Goal: Task Accomplishment & Management: Use online tool/utility

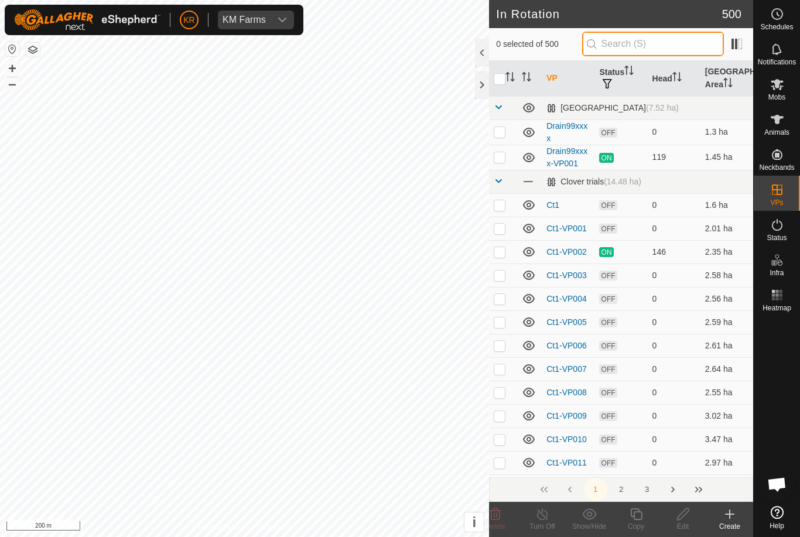
click at [683, 43] on input "text" at bounding box center [653, 44] width 142 height 25
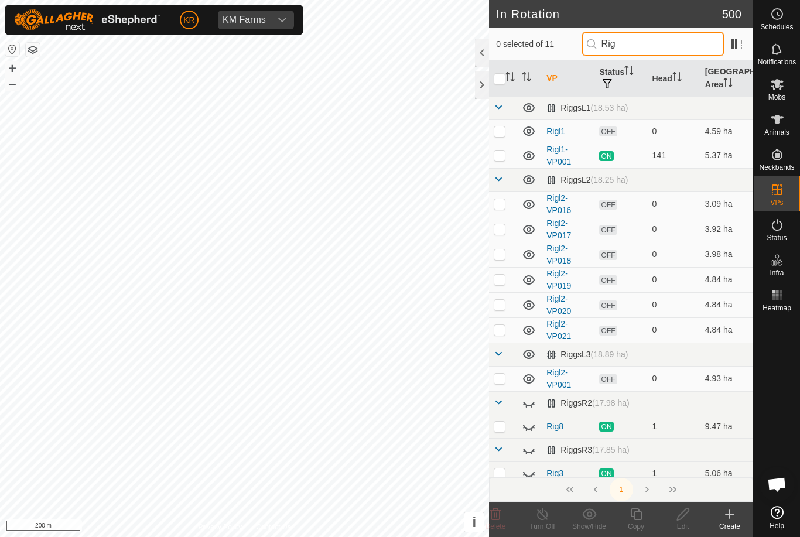
type input "Rig"
click at [504, 206] on p-checkbox at bounding box center [500, 203] width 12 height 9
checkbox input "true"
click at [504, 233] on p-checkbox at bounding box center [500, 228] width 12 height 9
checkbox input "true"
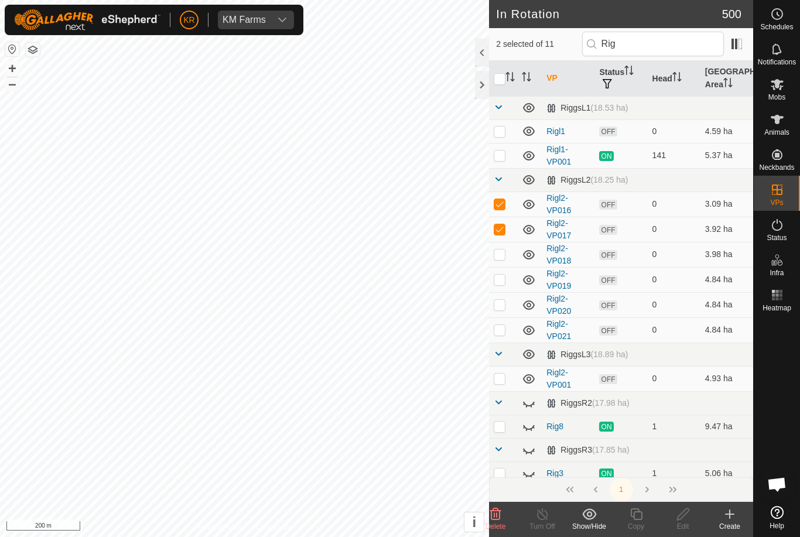
click at [509, 259] on td at bounding box center [503, 254] width 28 height 25
checkbox input "true"
click at [504, 285] on td at bounding box center [503, 279] width 28 height 25
checkbox input "true"
click at [507, 311] on td at bounding box center [503, 304] width 28 height 25
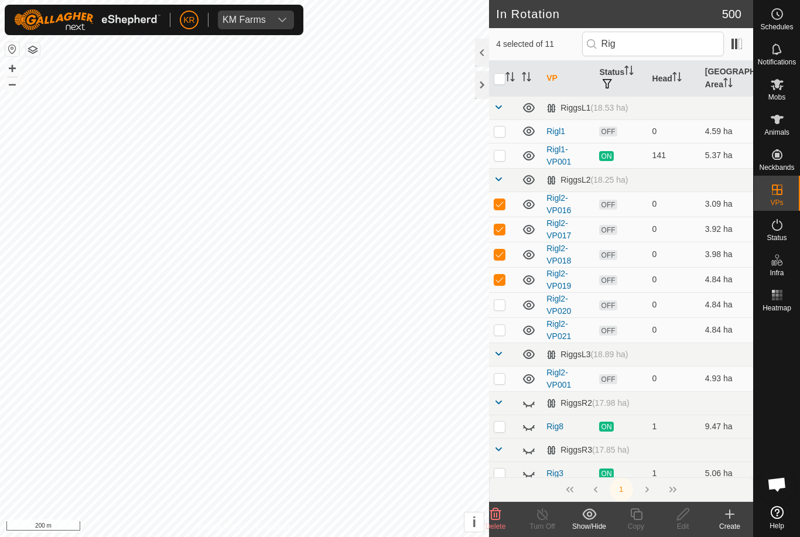
checkbox input "true"
click at [501, 333] on p-checkbox at bounding box center [500, 329] width 12 height 9
checkbox input "true"
click at [504, 379] on p-checkbox at bounding box center [500, 378] width 12 height 9
checkbox input "true"
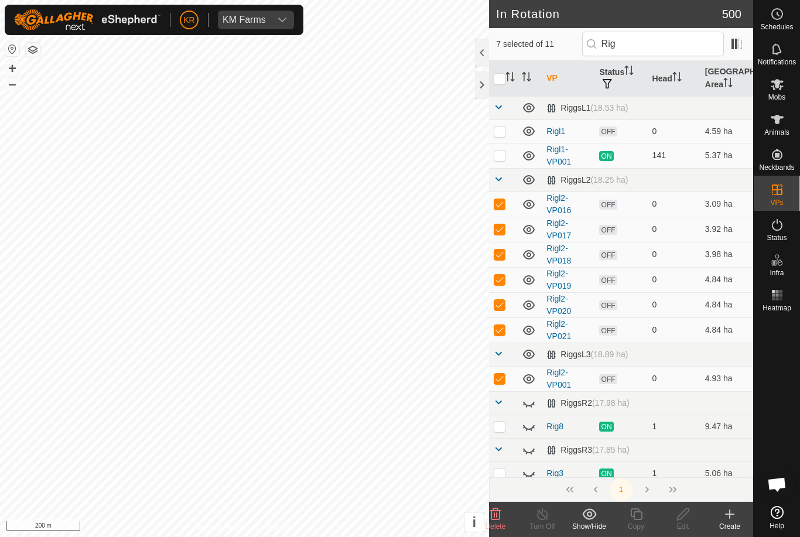
click at [506, 425] on td at bounding box center [503, 426] width 28 height 23
click at [534, 407] on icon at bounding box center [529, 403] width 14 height 14
click at [532, 454] on icon at bounding box center [532, 453] width 2 height 2
click at [500, 422] on p-checkbox at bounding box center [500, 426] width 12 height 9
checkbox input "false"
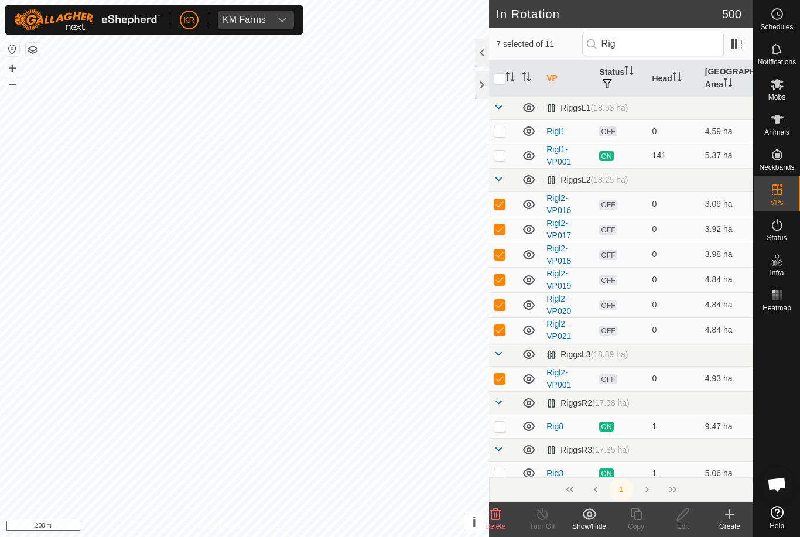
click at [498, 514] on icon at bounding box center [496, 514] width 14 height 14
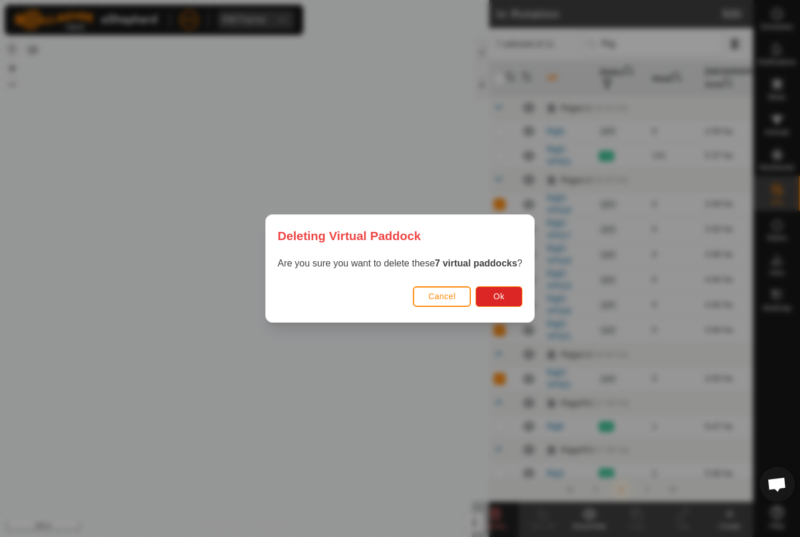
click at [500, 298] on span "Ok" at bounding box center [499, 296] width 11 height 9
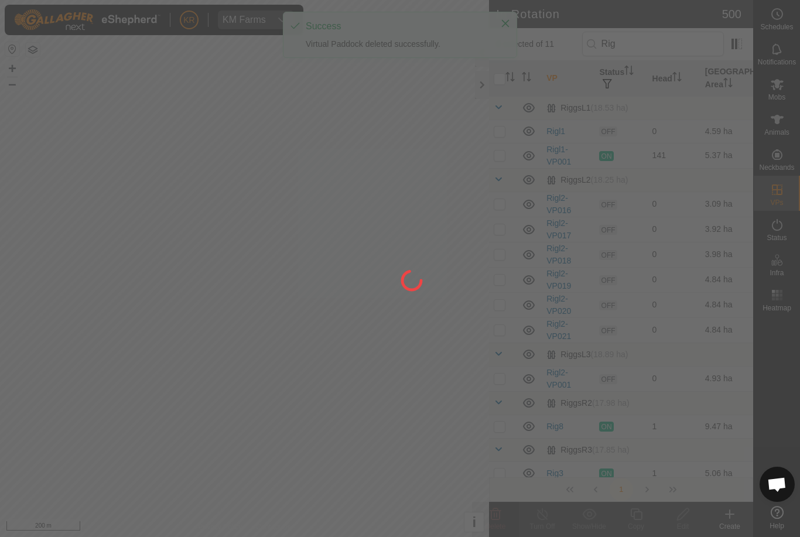
checkbox input "false"
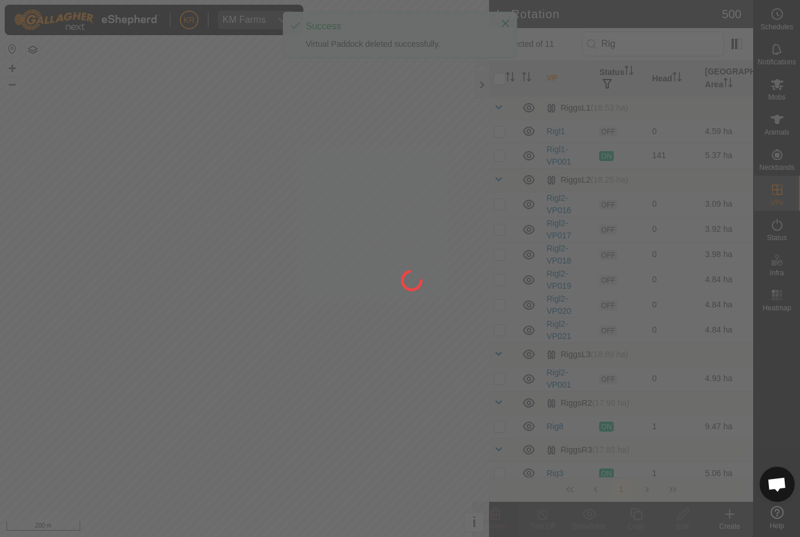
checkbox input "false"
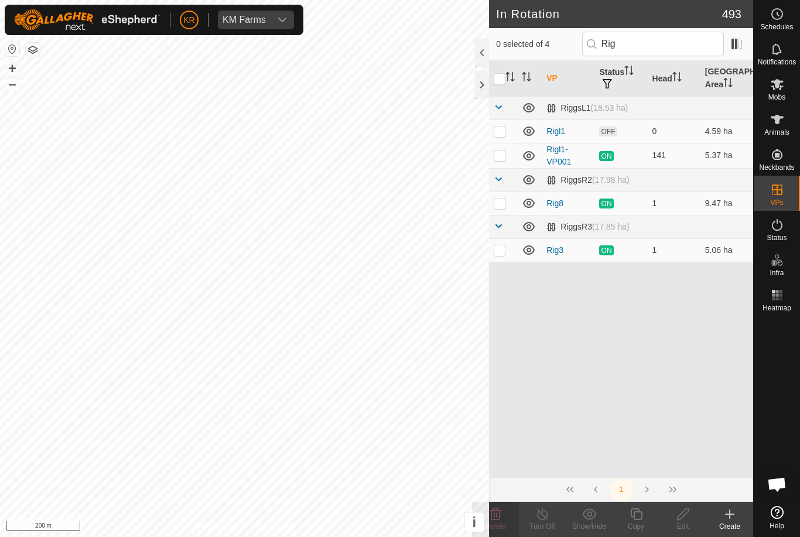
click at [502, 160] on p-checkbox at bounding box center [500, 155] width 12 height 9
checkbox input "true"
click at [639, 517] on icon at bounding box center [636, 514] width 15 height 14
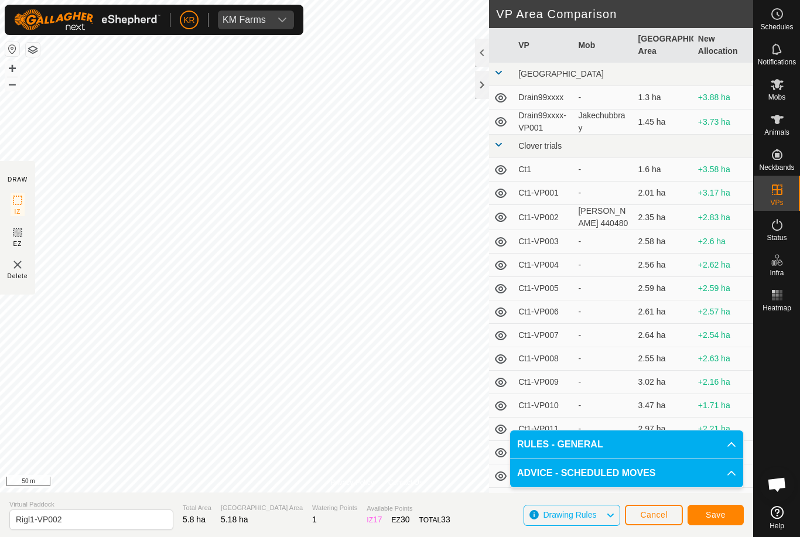
click at [715, 516] on span "Save" at bounding box center [716, 514] width 20 height 9
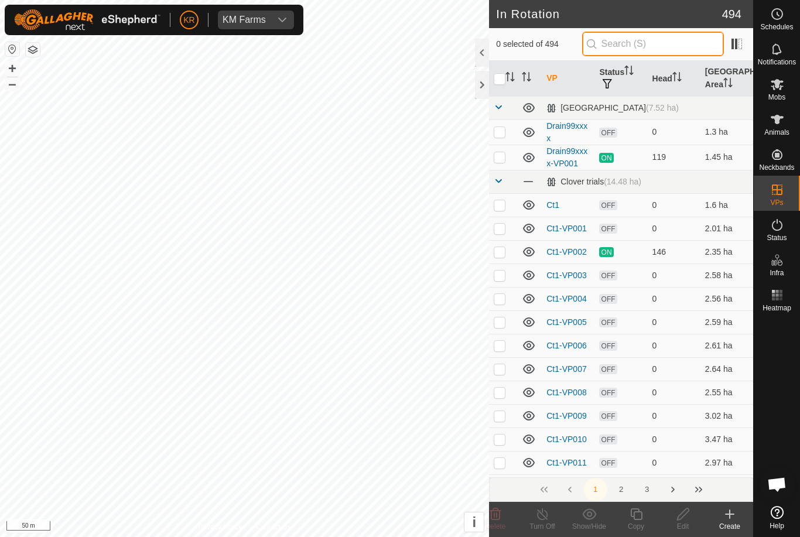
click at [658, 46] on input "text" at bounding box center [653, 44] width 142 height 25
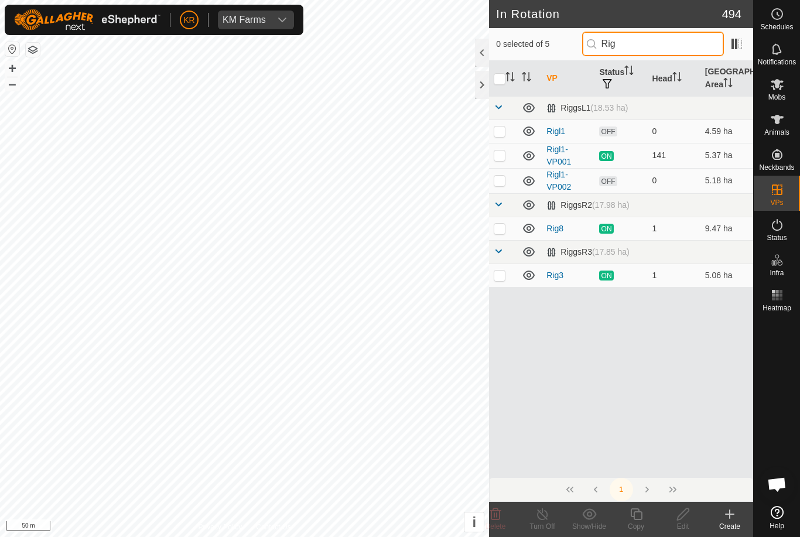
type input "Rig"
click at [502, 183] on p-checkbox at bounding box center [500, 180] width 12 height 9
checkbox input "true"
click at [635, 520] on icon at bounding box center [636, 514] width 15 height 14
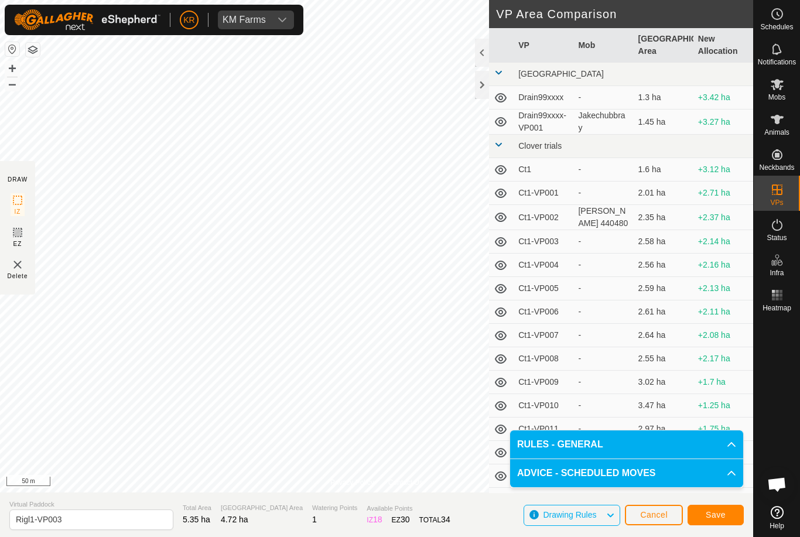
click at [715, 517] on span "Save" at bounding box center [716, 514] width 20 height 9
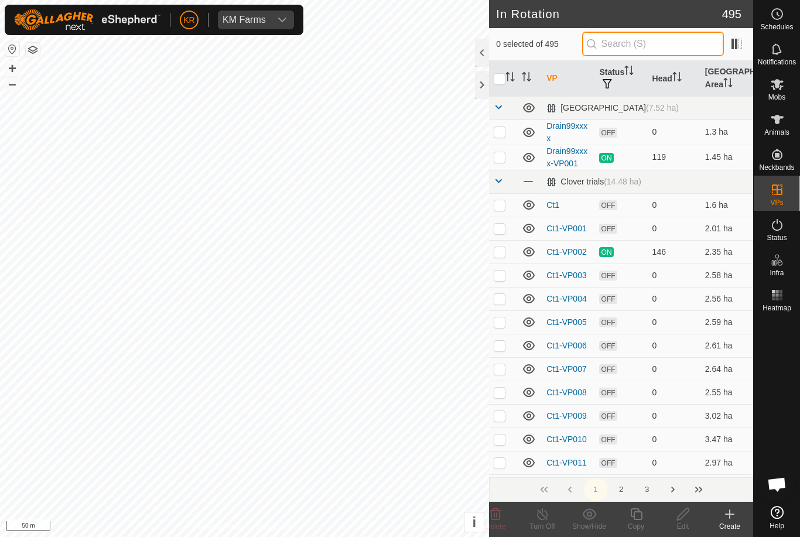
click at [660, 45] on input "text" at bounding box center [653, 44] width 142 height 25
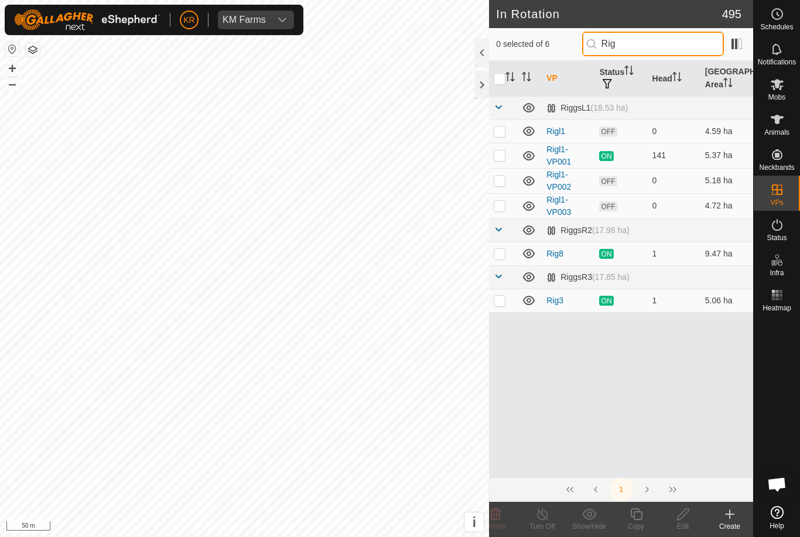
type input "Rig"
click at [502, 207] on p-checkbox at bounding box center [500, 205] width 12 height 9
checkbox input "true"
click at [645, 516] on copy-svg-icon at bounding box center [636, 514] width 47 height 14
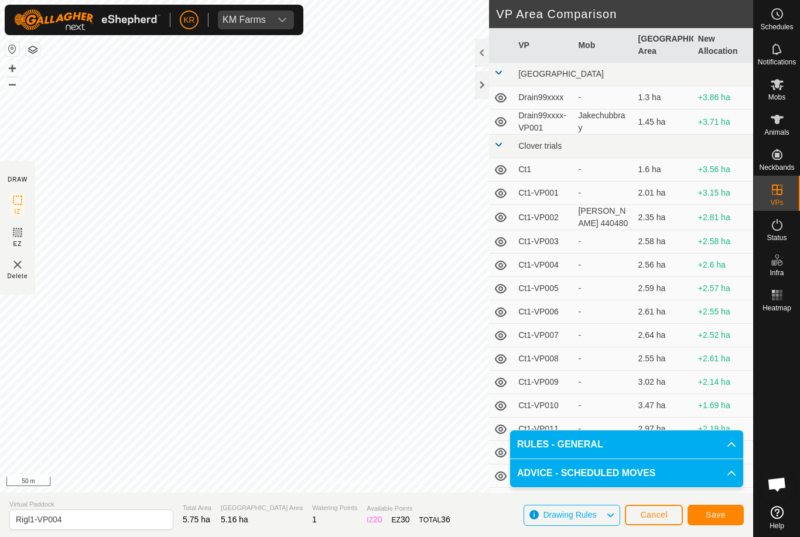
click at [709, 509] on button "Save" at bounding box center [716, 515] width 56 height 21
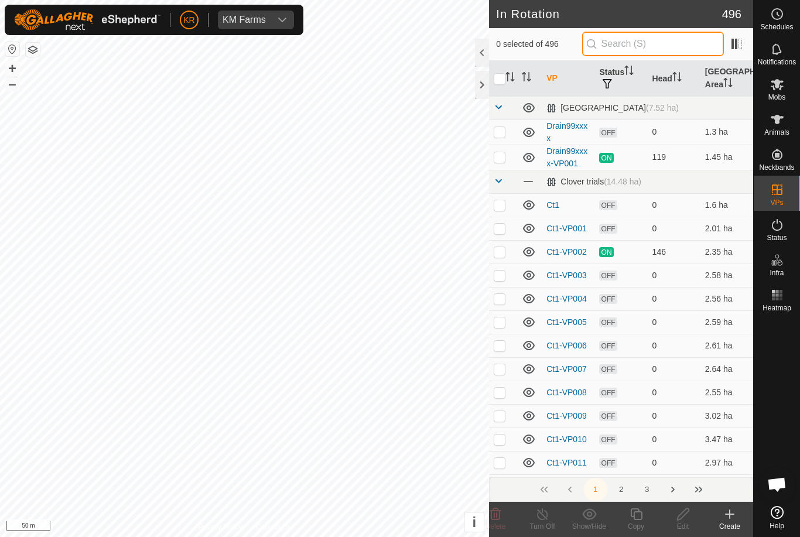
click at [664, 45] on input "text" at bounding box center [653, 44] width 142 height 25
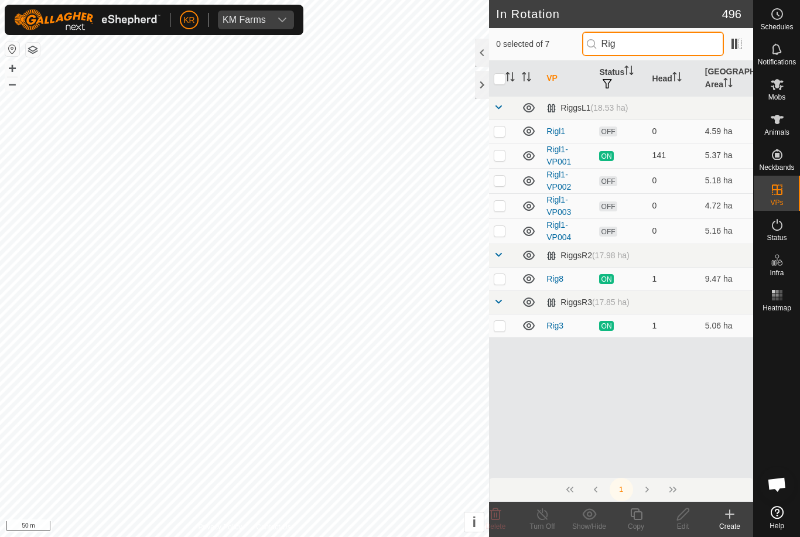
type input "Rig"
click at [502, 232] on p-checkbox at bounding box center [500, 230] width 12 height 9
checkbox input "true"
click at [639, 517] on icon at bounding box center [636, 514] width 15 height 14
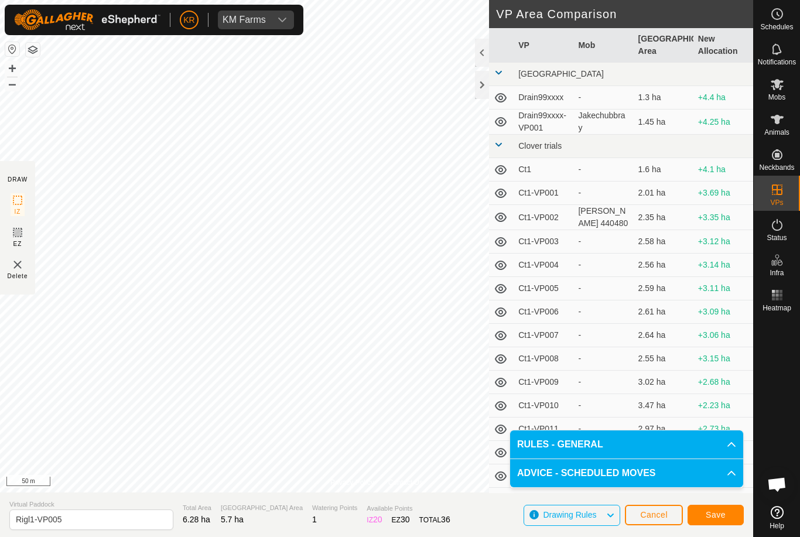
click at [711, 514] on span "Save" at bounding box center [716, 514] width 20 height 9
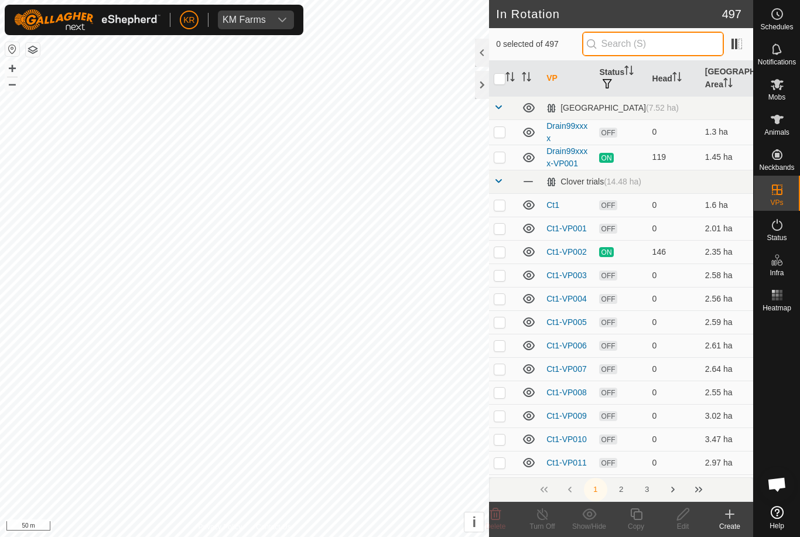
click at [663, 47] on input "text" at bounding box center [653, 44] width 142 height 25
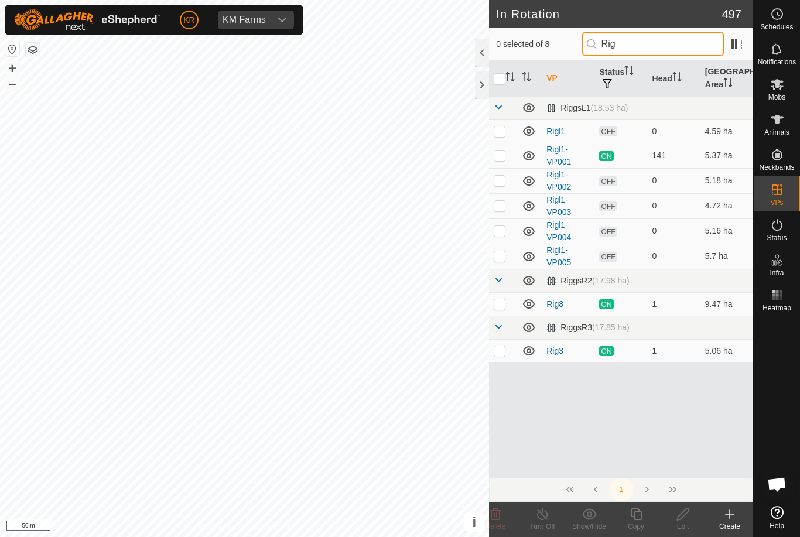
type input "Rig"
click at [506, 257] on p-checkbox at bounding box center [500, 255] width 12 height 9
checkbox input "true"
click at [639, 516] on icon at bounding box center [636, 514] width 15 height 14
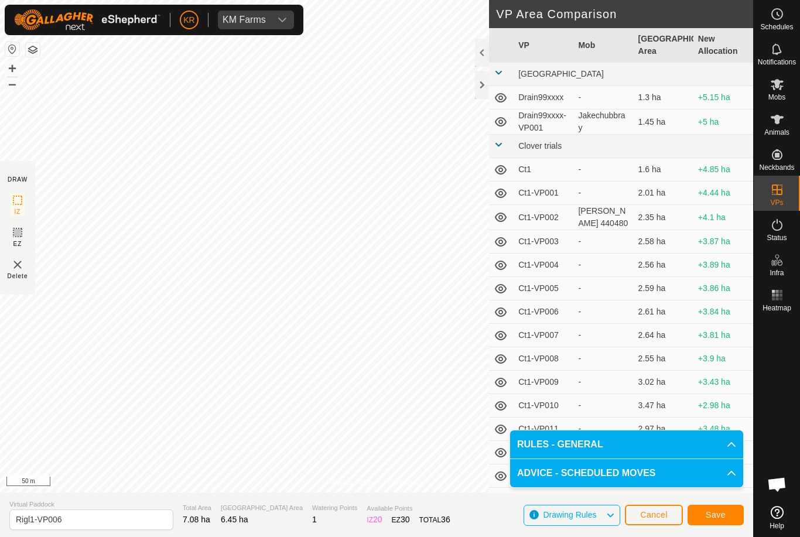
click at [714, 509] on button "Save" at bounding box center [716, 515] width 56 height 21
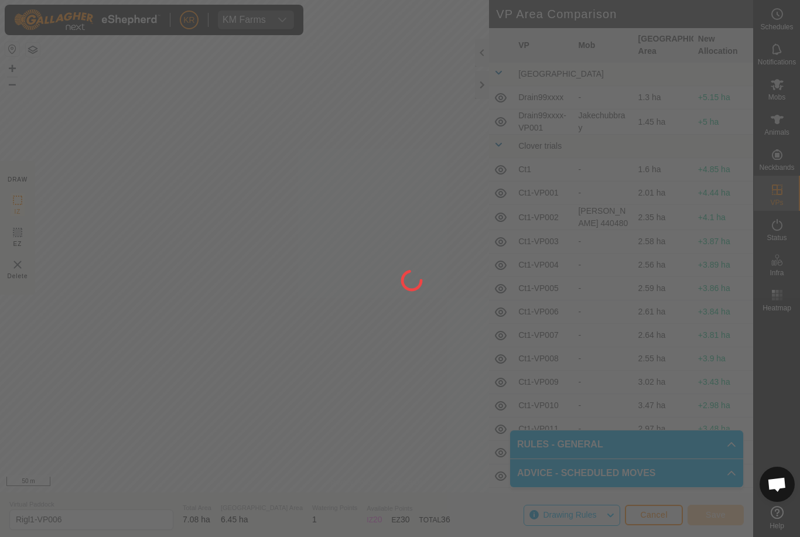
click at [714, 509] on div at bounding box center [400, 268] width 800 height 537
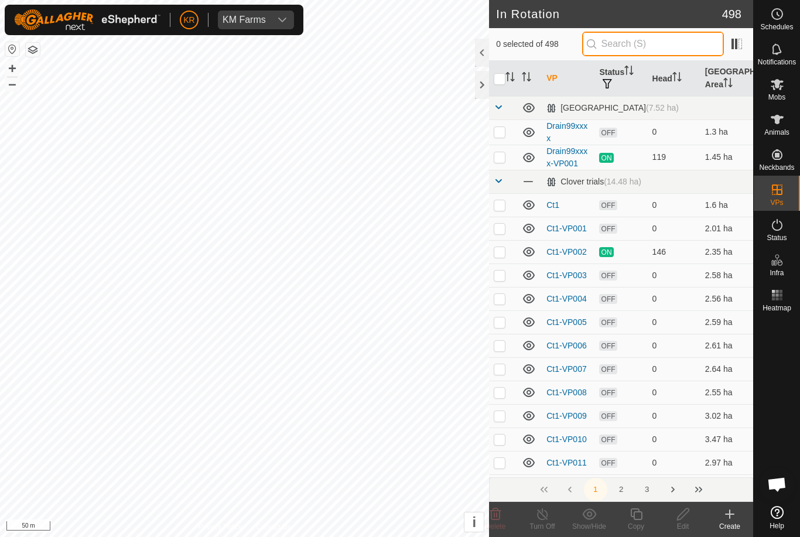
click at [647, 46] on input "text" at bounding box center [653, 44] width 142 height 25
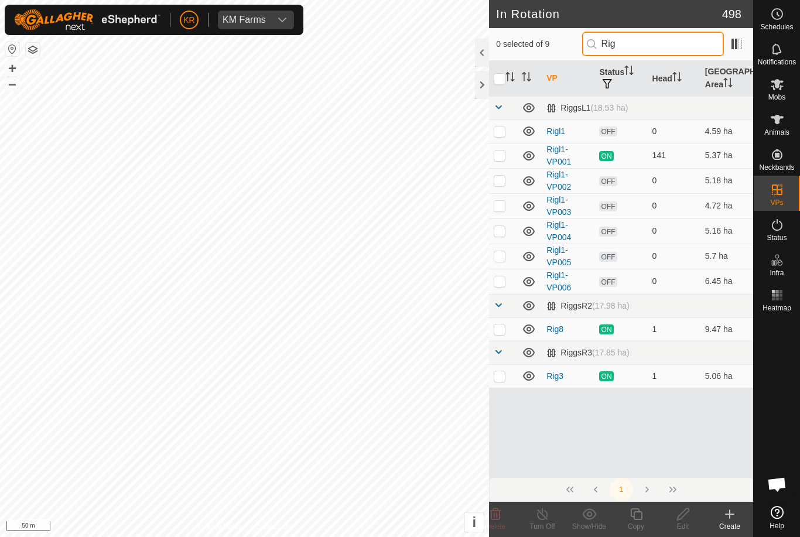
type input "Rig"
click at [506, 282] on p-checkbox at bounding box center [500, 281] width 12 height 9
checkbox input "true"
click at [645, 520] on copy-svg-icon at bounding box center [636, 514] width 47 height 14
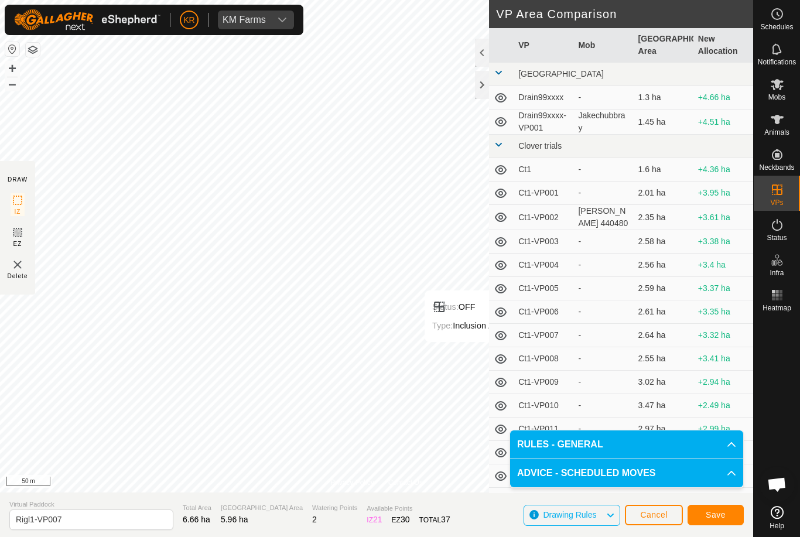
click at [715, 513] on span "Save" at bounding box center [716, 514] width 20 height 9
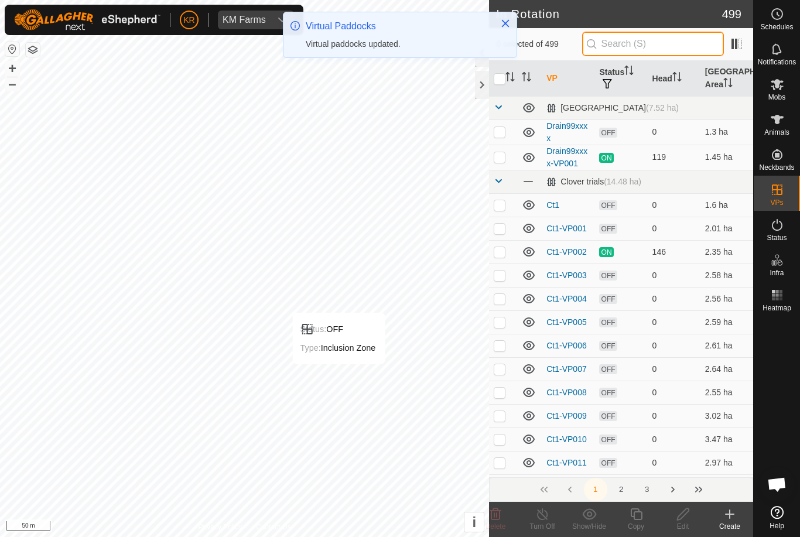
click at [670, 47] on input "text" at bounding box center [653, 44] width 142 height 25
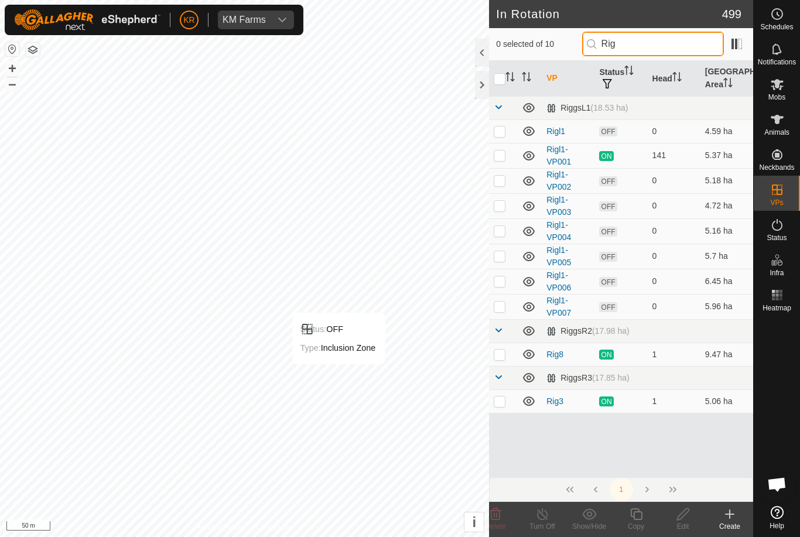
type input "Rig"
click at [501, 307] on p-checkbox at bounding box center [500, 306] width 12 height 9
checkbox input "true"
click at [640, 515] on icon at bounding box center [636, 514] width 15 height 14
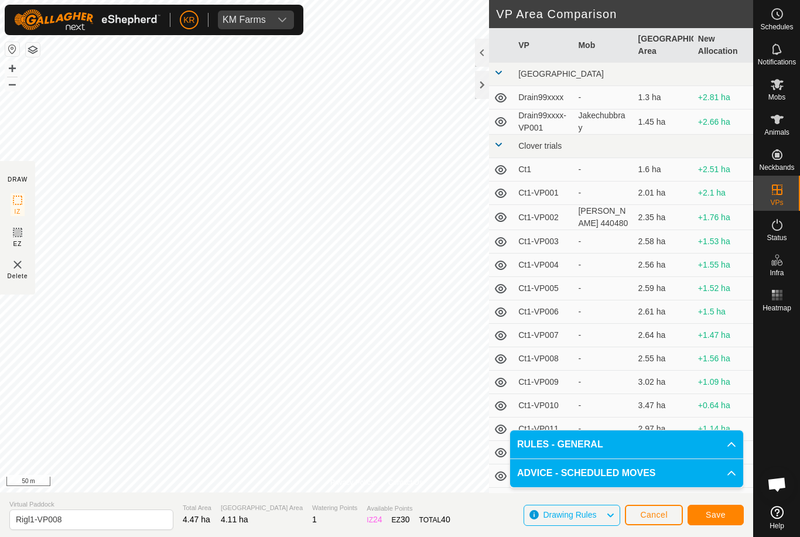
click at [718, 513] on span "Save" at bounding box center [716, 514] width 20 height 9
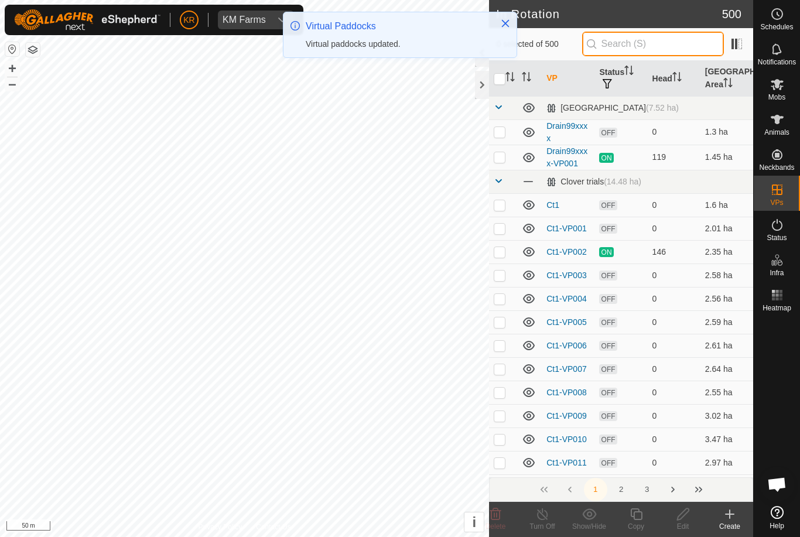
click at [701, 43] on input "text" at bounding box center [653, 44] width 142 height 25
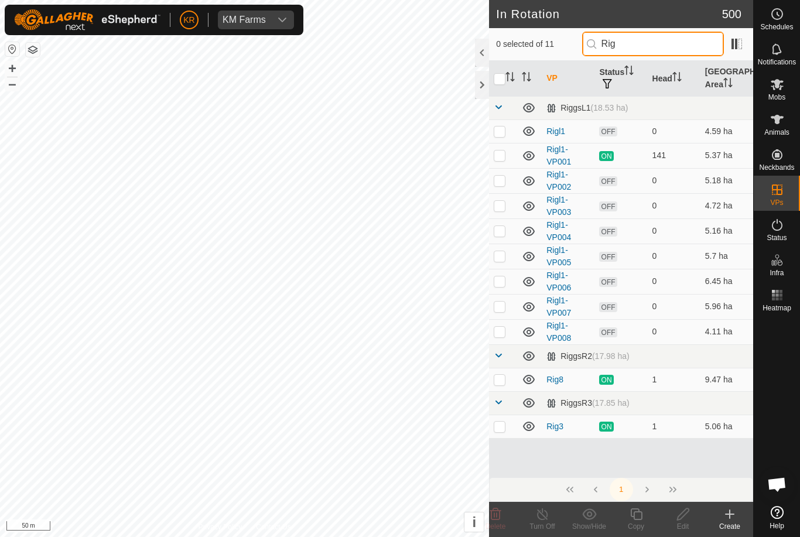
type input "Rig"
click at [502, 334] on p-checkbox at bounding box center [500, 331] width 12 height 9
checkbox input "true"
click at [635, 521] on icon at bounding box center [636, 514] width 15 height 14
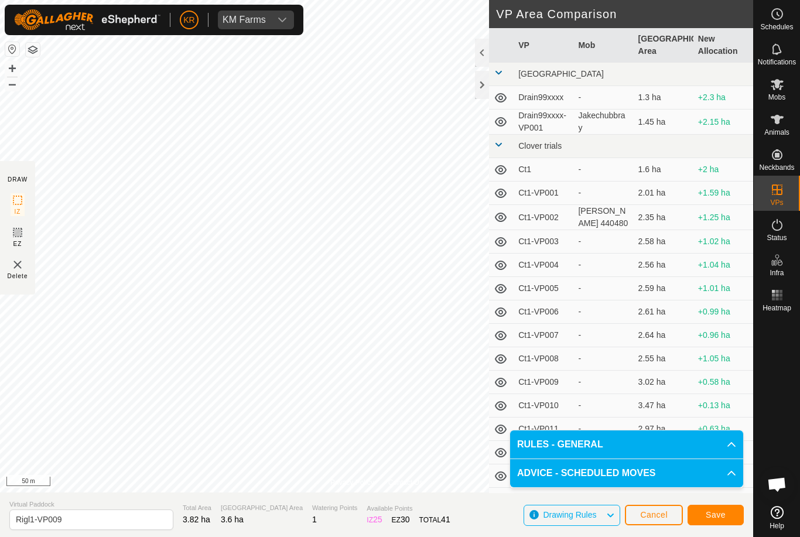
click at [725, 513] on span "Save" at bounding box center [716, 514] width 20 height 9
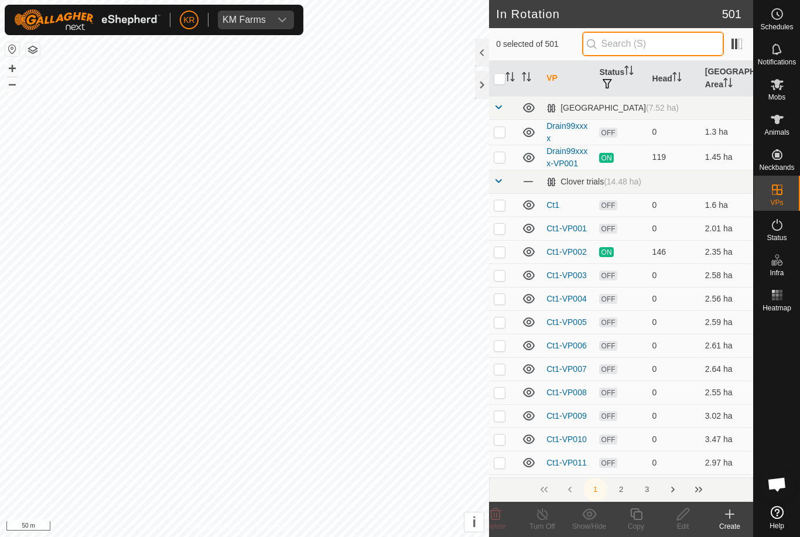
click at [651, 47] on input "text" at bounding box center [653, 44] width 142 height 25
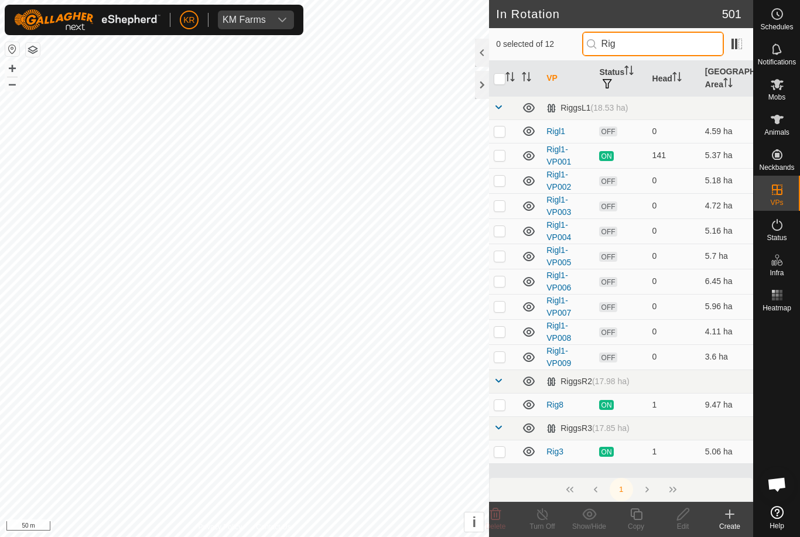
type input "Rig"
click at [502, 361] on p-checkbox at bounding box center [500, 356] width 12 height 9
checkbox input "true"
click at [636, 523] on div "Copy" at bounding box center [636, 526] width 47 height 11
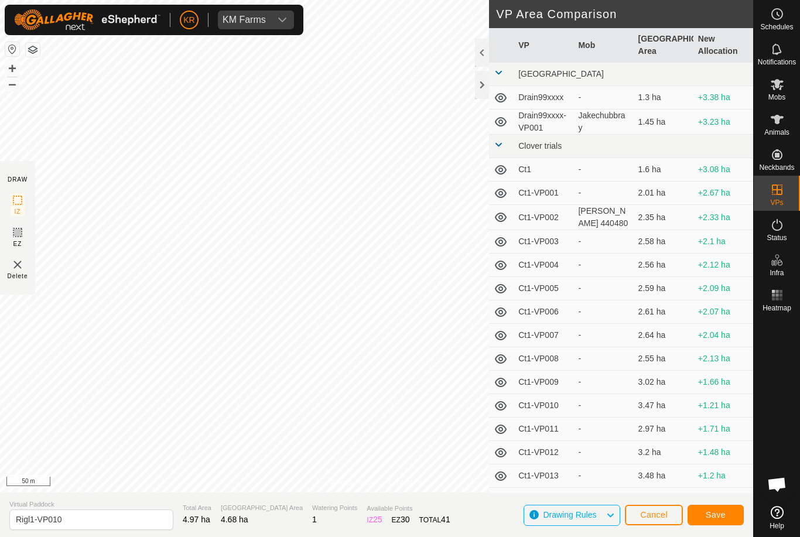
click at [728, 516] on button "Save" at bounding box center [716, 515] width 56 height 21
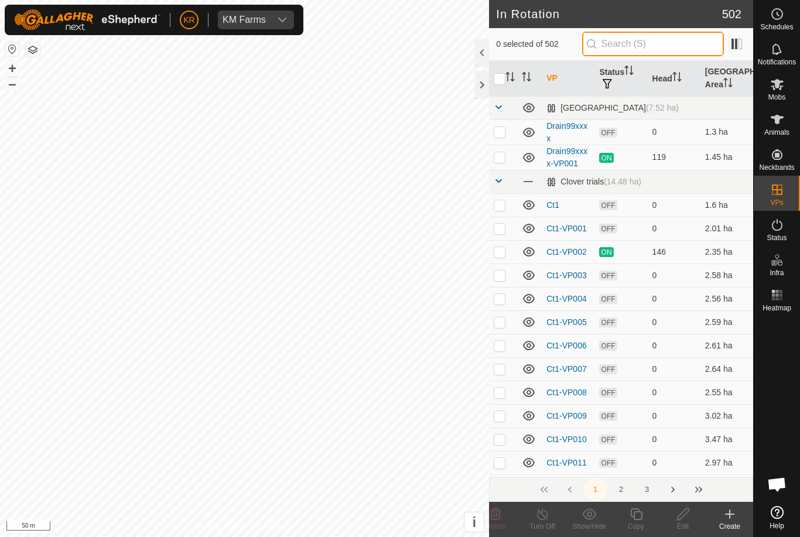
click at [662, 52] on input "text" at bounding box center [653, 44] width 142 height 25
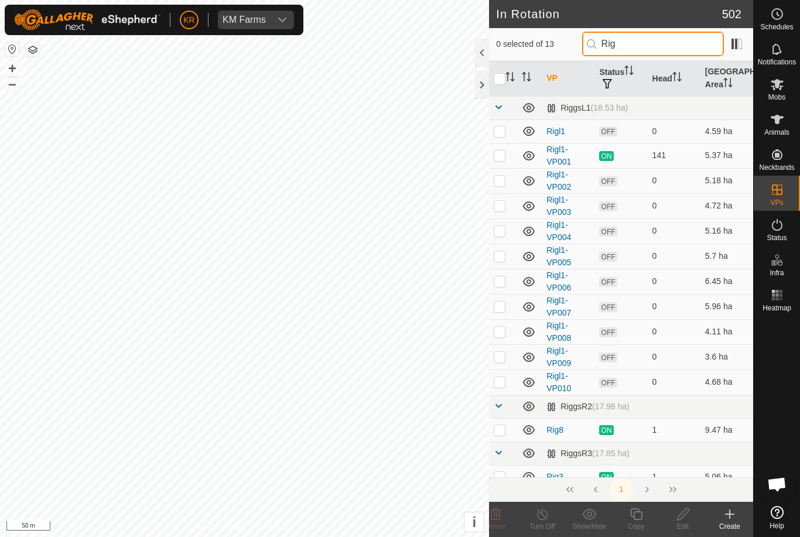
type input "Rig"
click at [505, 386] on p-checkbox at bounding box center [500, 381] width 12 height 9
checkbox input "true"
click at [642, 517] on icon at bounding box center [636, 515] width 12 height 12
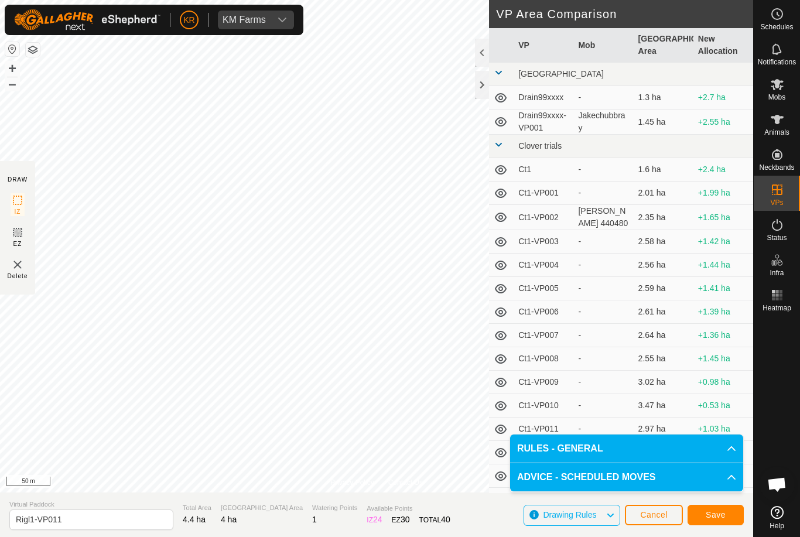
click at [725, 518] on span "Save" at bounding box center [716, 514] width 20 height 9
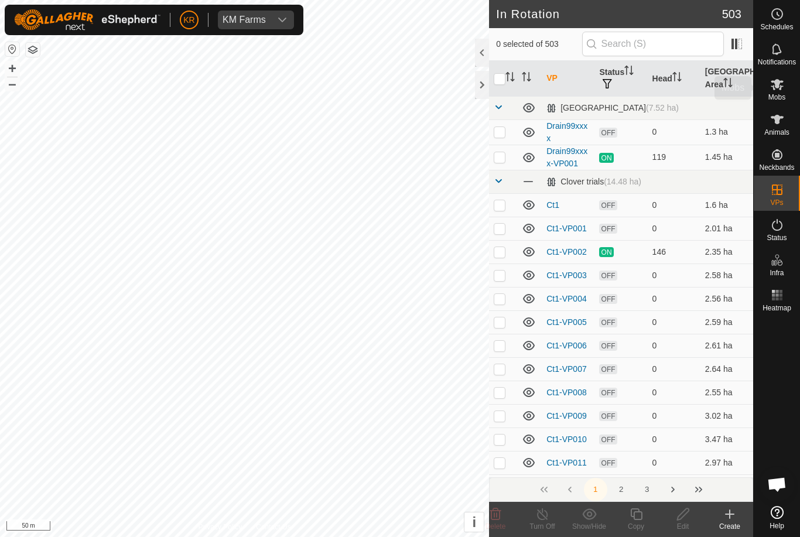
click at [770, 85] on icon at bounding box center [777, 84] width 14 height 14
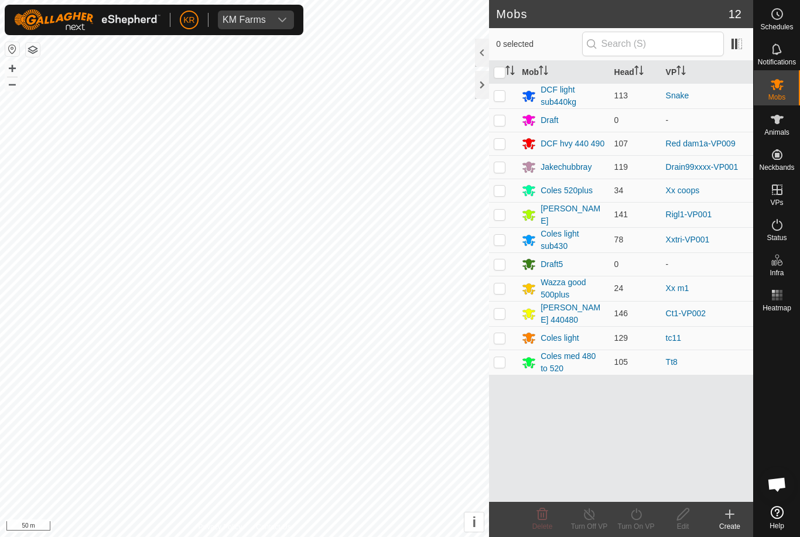
click at [503, 216] on p-checkbox at bounding box center [500, 214] width 12 height 9
checkbox input "true"
click at [644, 520] on turn-on-svg-icon at bounding box center [636, 514] width 47 height 14
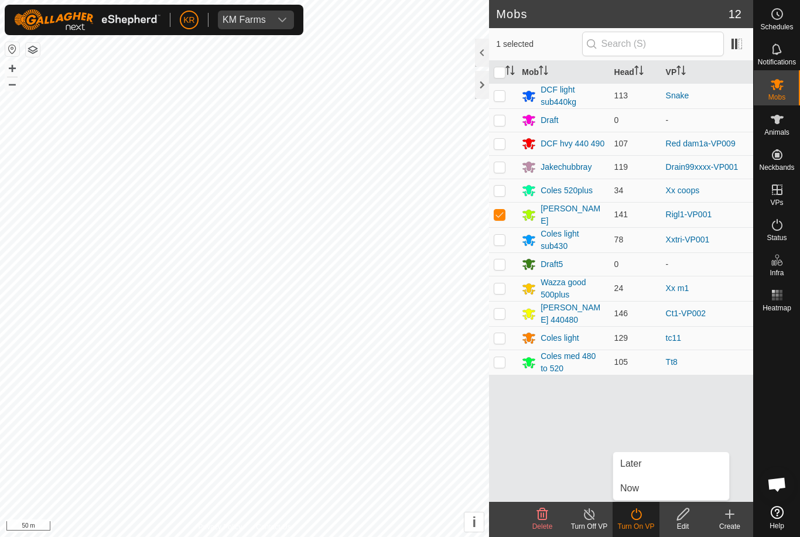
click at [640, 468] on span "Later" at bounding box center [630, 464] width 21 height 14
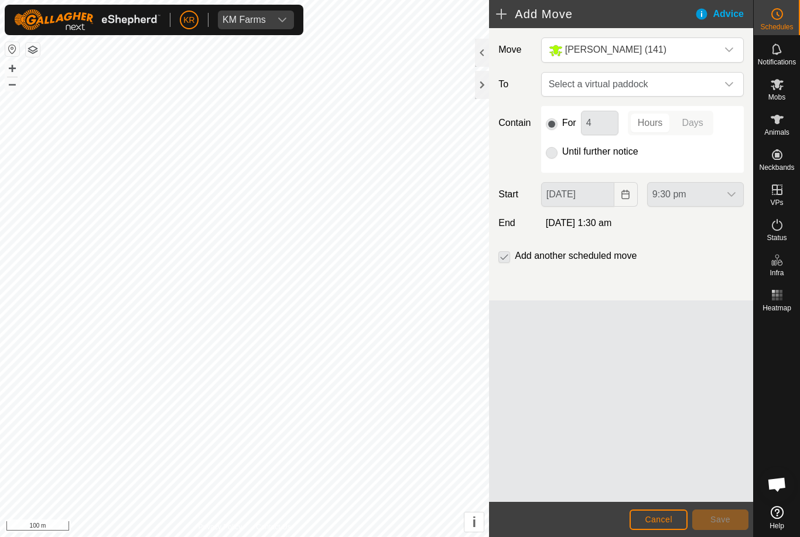
click at [701, 83] on span "Select a virtual paddock" at bounding box center [630, 84] width 173 height 23
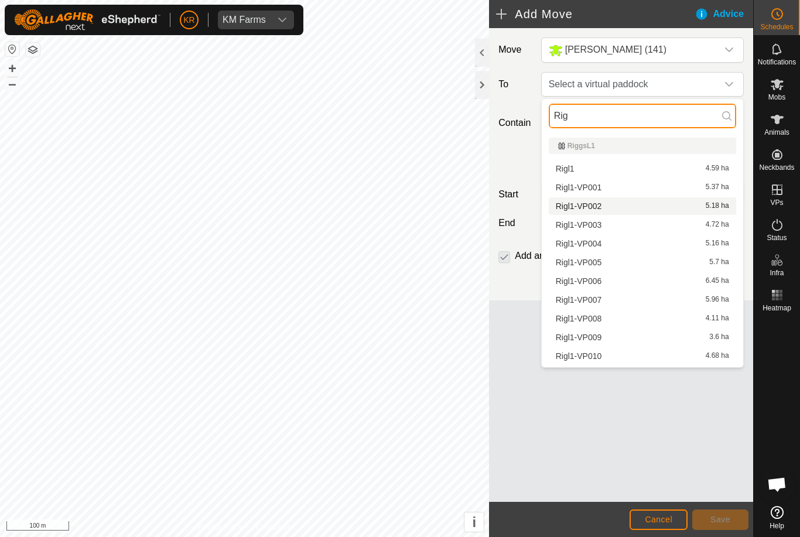
type input "Rig"
click at [591, 206] on span "Rigl1-VP002" at bounding box center [579, 206] width 46 height 8
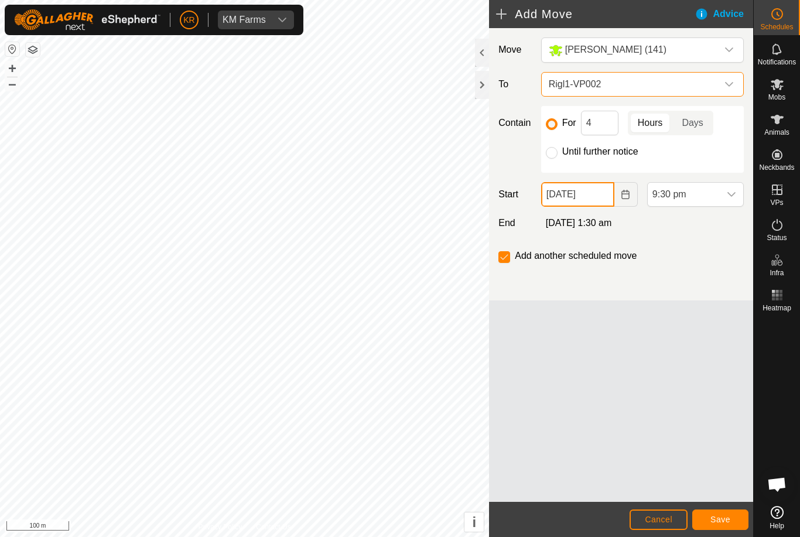
click at [590, 197] on input "[DATE]" at bounding box center [577, 194] width 73 height 25
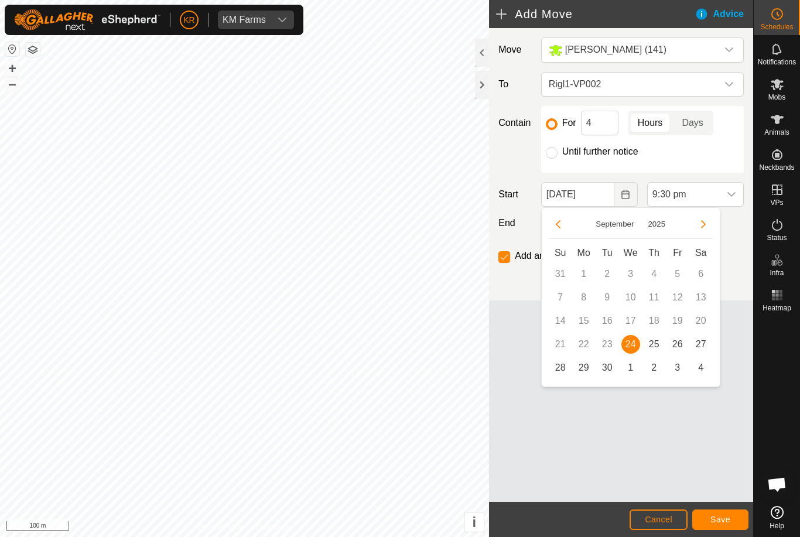
click at [653, 346] on span "25" at bounding box center [654, 344] width 19 height 19
type input "[DATE]"
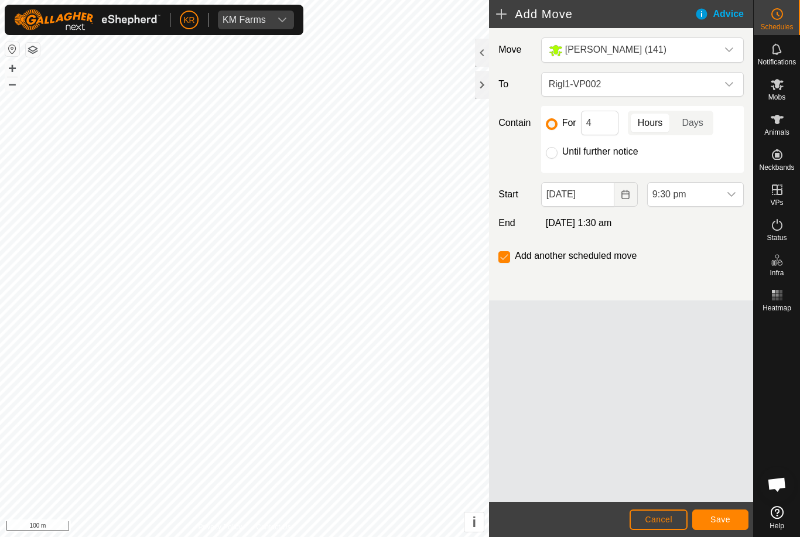
click at [704, 197] on span "9:30 pm" at bounding box center [684, 194] width 72 height 23
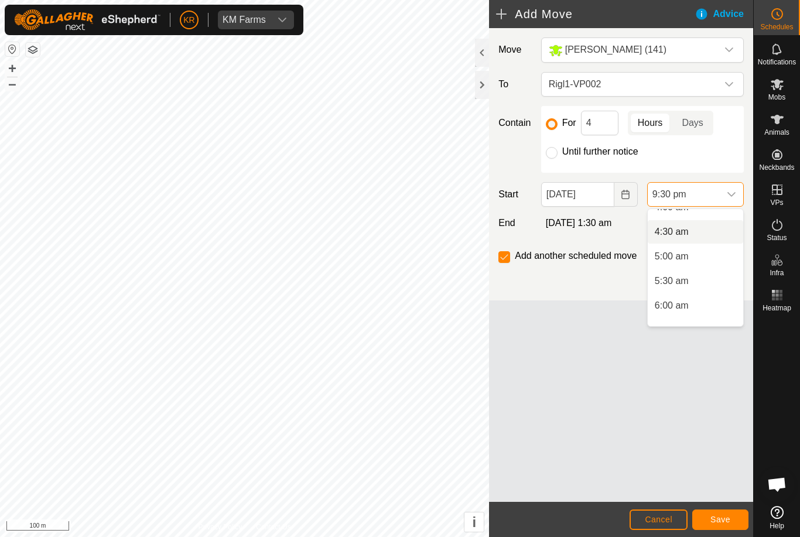
click at [683, 237] on span "4:30 am" at bounding box center [672, 232] width 34 height 14
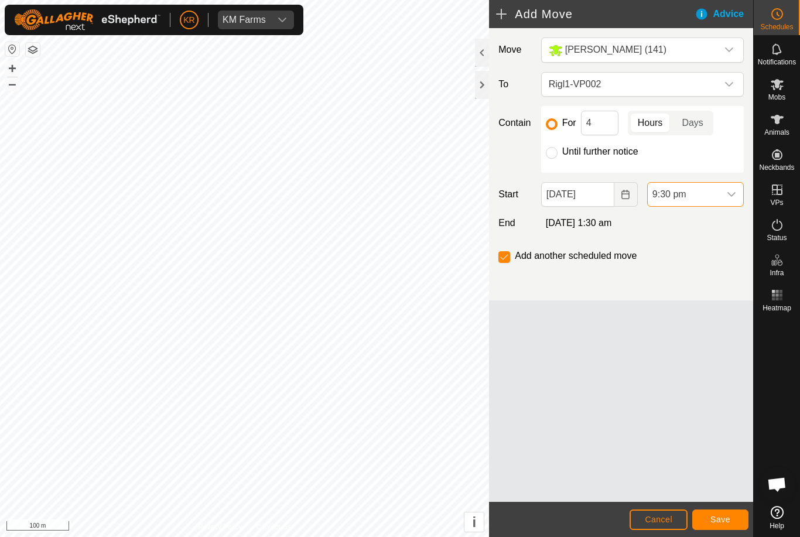
scroll to position [964, 0]
click at [725, 521] on span "Save" at bounding box center [721, 519] width 20 height 9
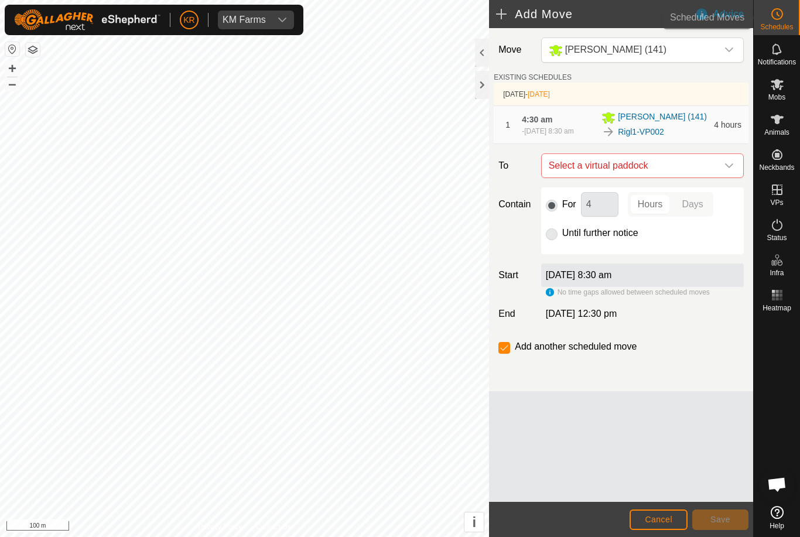
click at [782, 10] on icon at bounding box center [777, 14] width 14 height 14
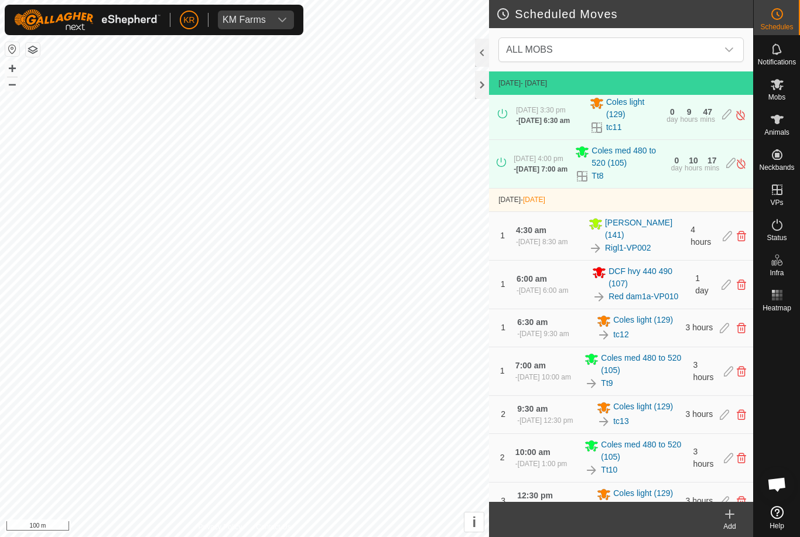
scroll to position [152, 0]
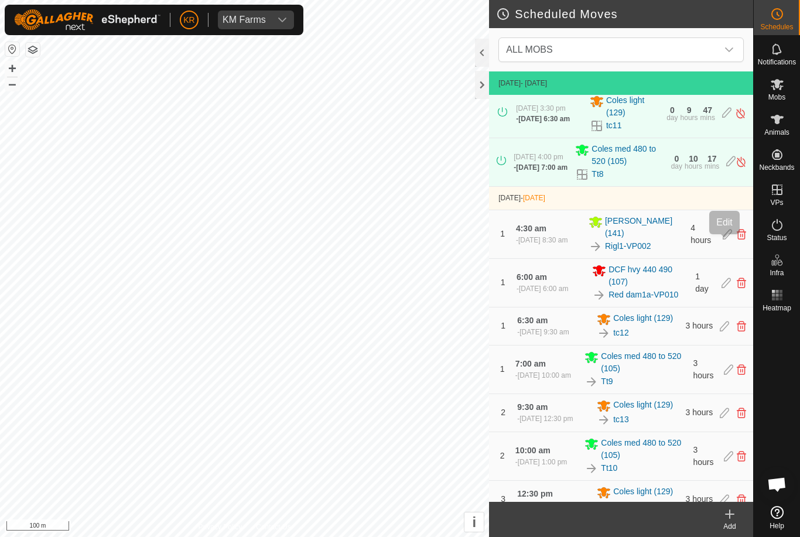
click at [724, 240] on icon at bounding box center [727, 234] width 9 height 11
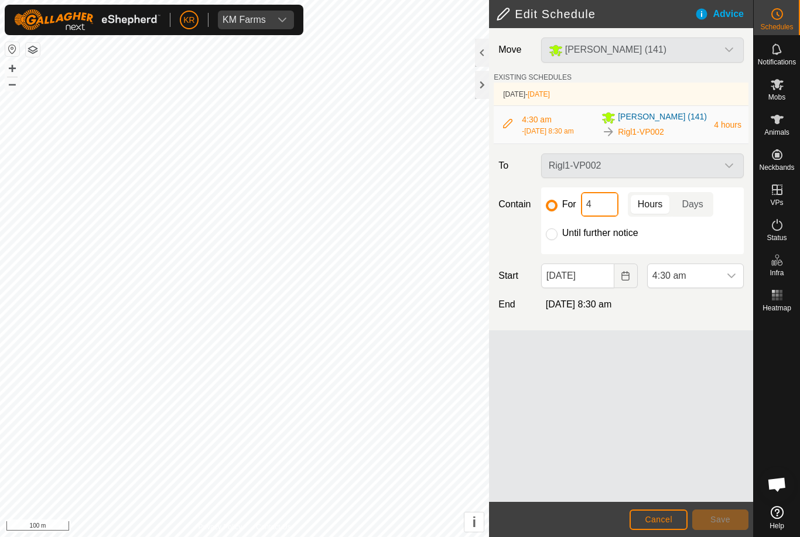
click at [600, 212] on input "4" at bounding box center [599, 204] width 37 height 25
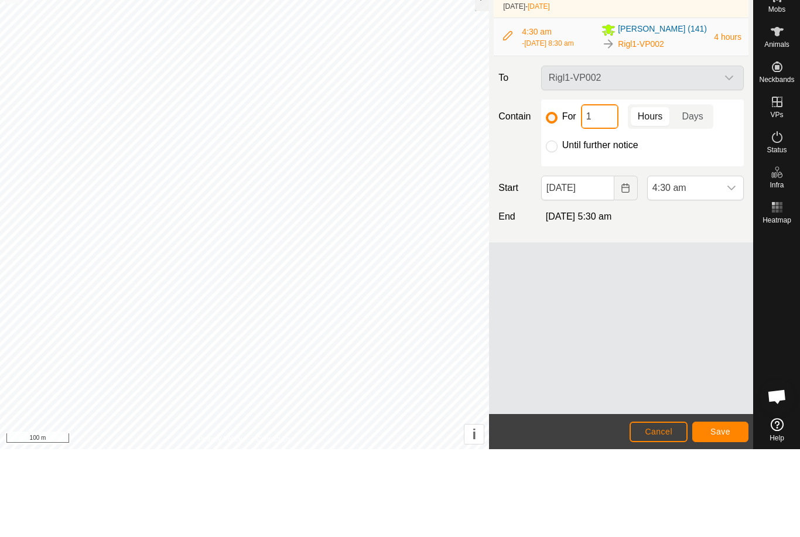
type input "10"
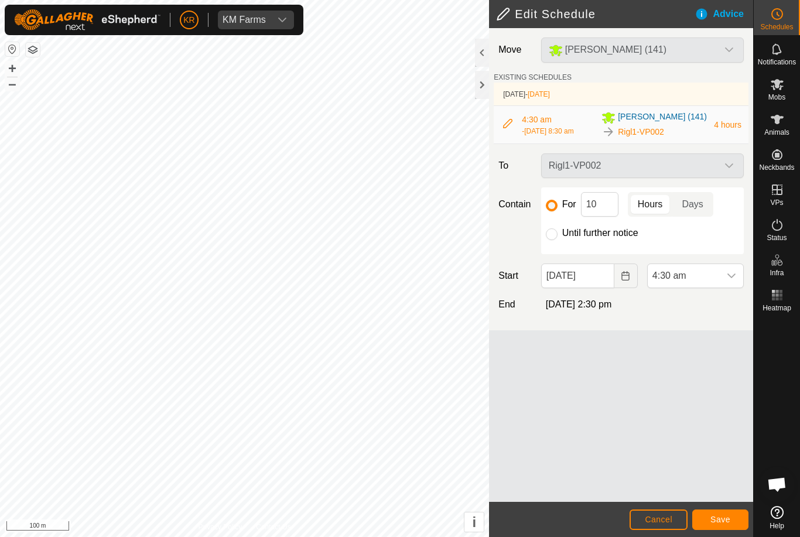
click at [723, 516] on span "Save" at bounding box center [721, 519] width 20 height 9
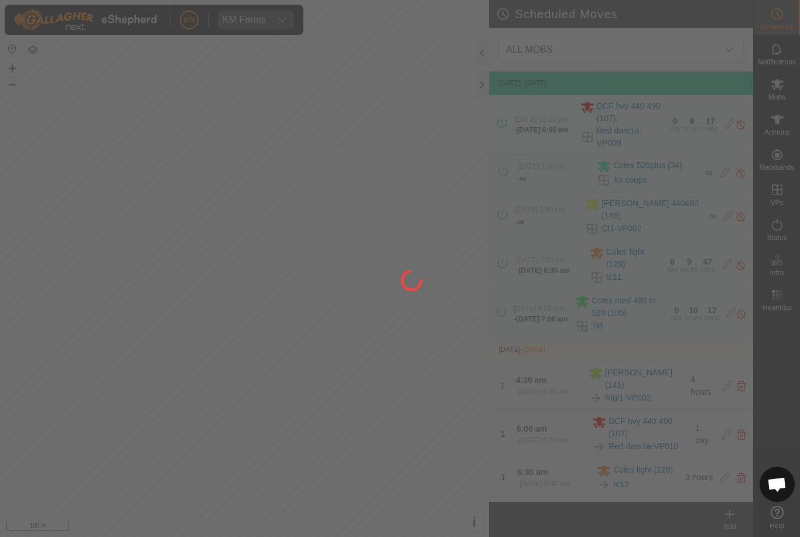
click at [779, 96] on div at bounding box center [400, 268] width 800 height 537
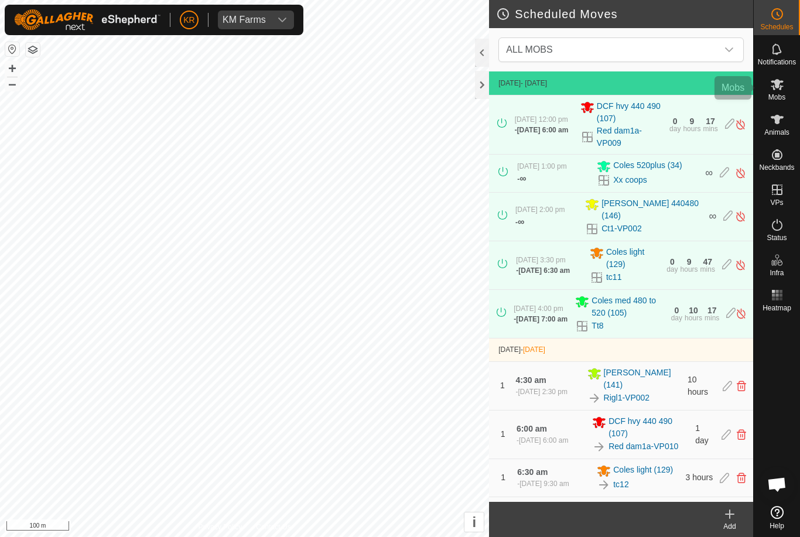
click at [787, 97] on div "Mobs" at bounding box center [777, 87] width 46 height 35
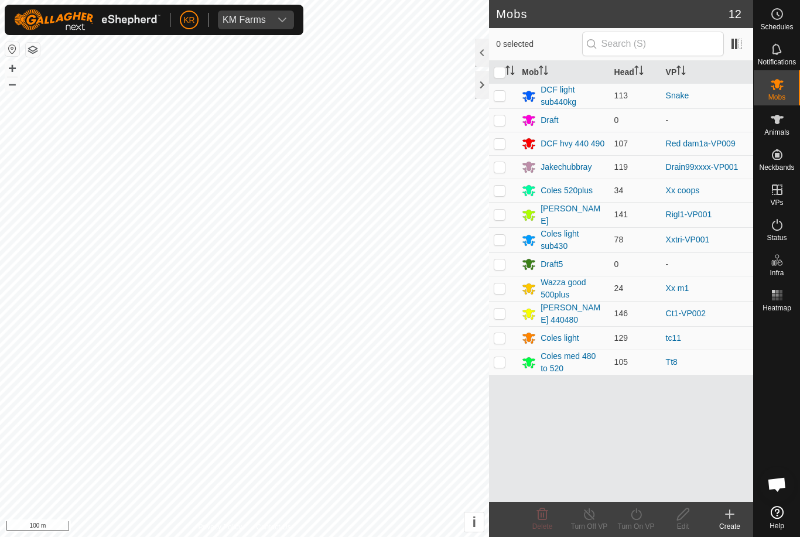
click at [507, 217] on td at bounding box center [503, 214] width 28 height 25
checkbox input "true"
click at [645, 519] on turn-on-svg-icon at bounding box center [636, 514] width 47 height 14
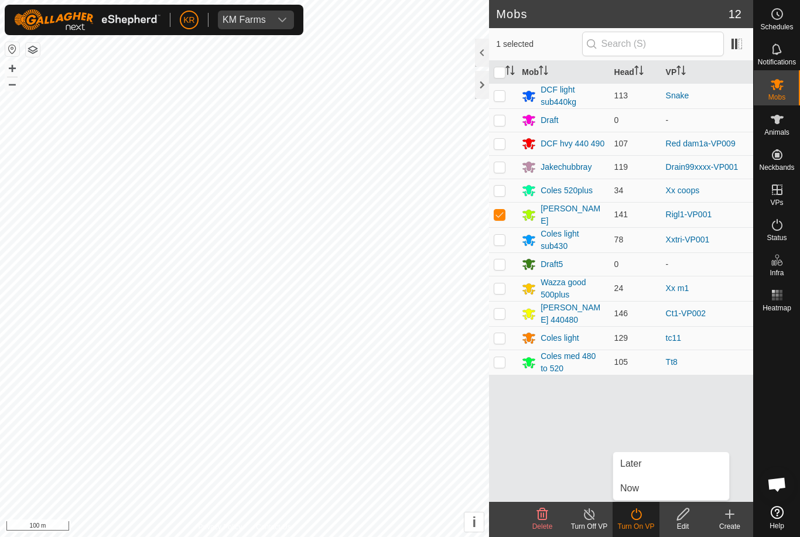
click at [645, 468] on link "Later" at bounding box center [671, 463] width 116 height 23
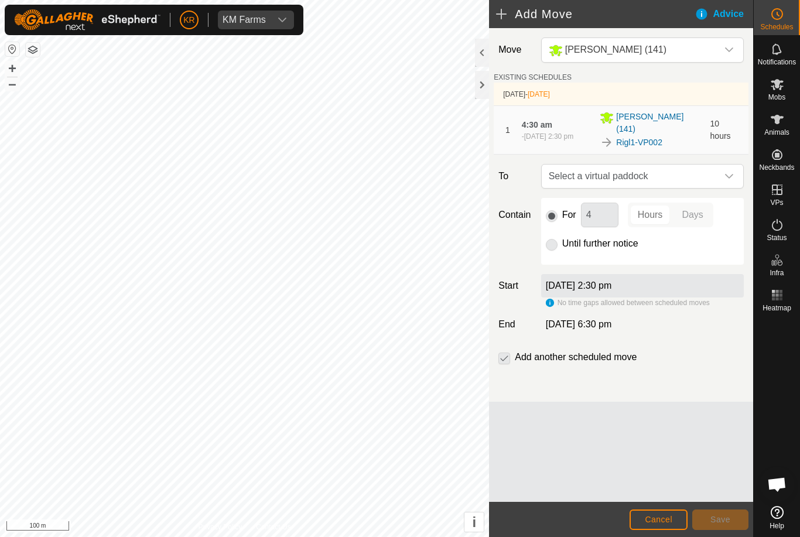
click at [724, 176] on div "dropdown trigger" at bounding box center [729, 176] width 23 height 23
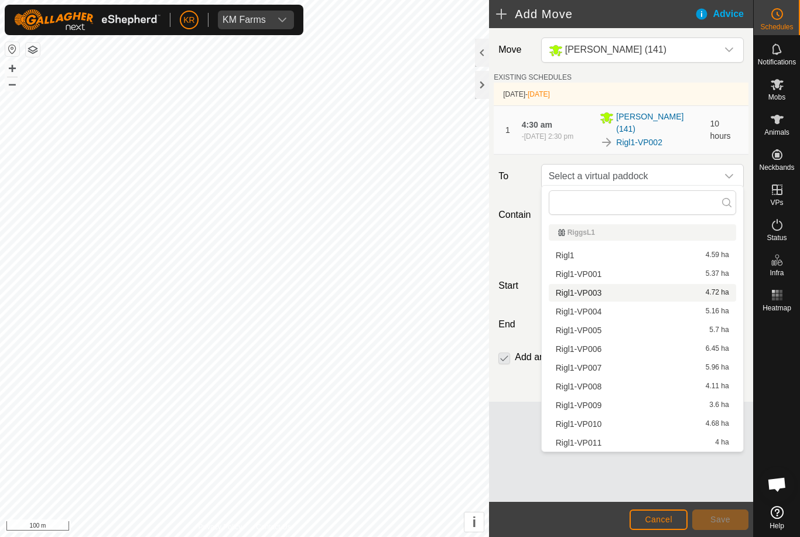
click at [599, 296] on span "Rigl1-VP003" at bounding box center [579, 293] width 46 height 8
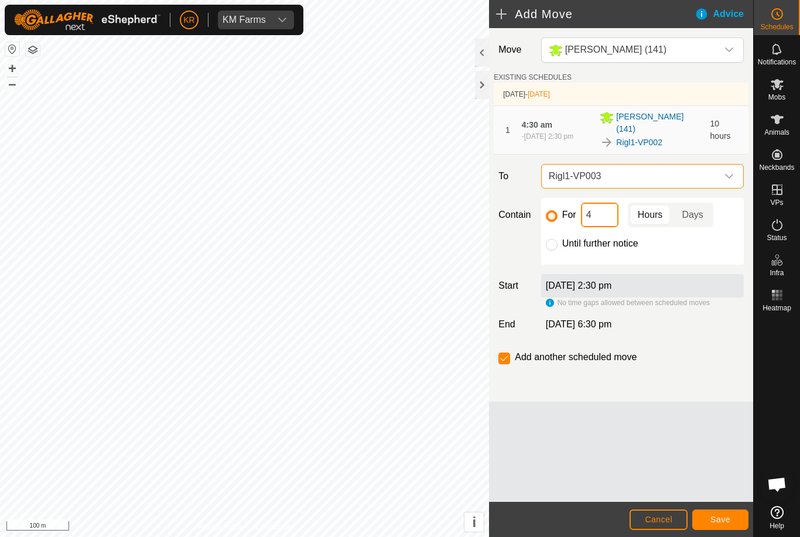
click at [588, 212] on input "4" at bounding box center [599, 215] width 37 height 25
click at [731, 519] on button "Save" at bounding box center [721, 520] width 56 height 21
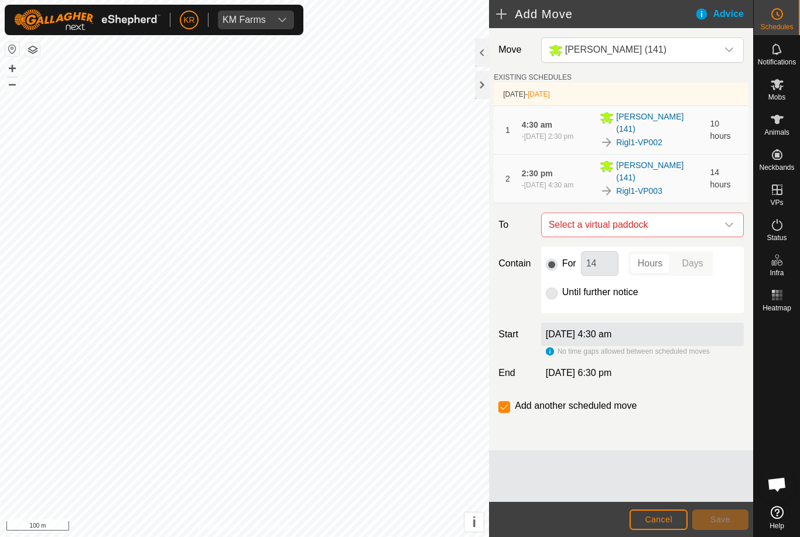
click at [730, 220] on icon "dropdown trigger" at bounding box center [729, 224] width 9 height 9
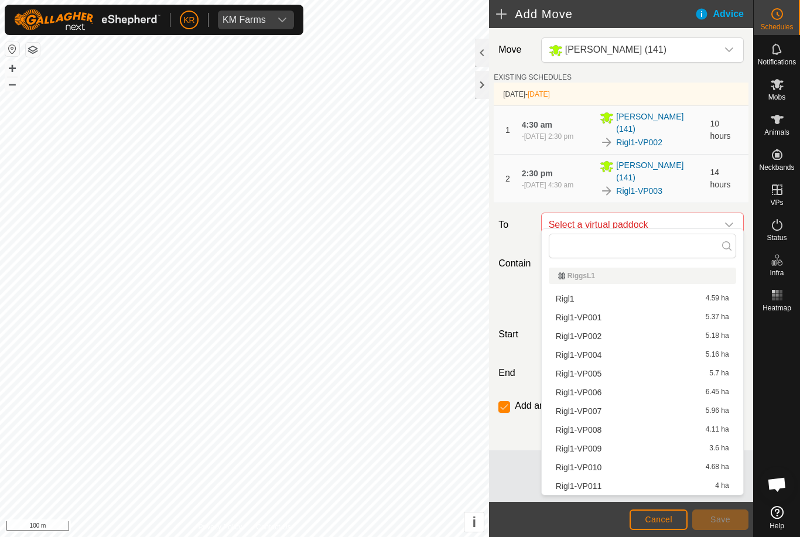
click at [604, 357] on div "Rigl1-VP004 5.16 ha" at bounding box center [642, 355] width 173 height 8
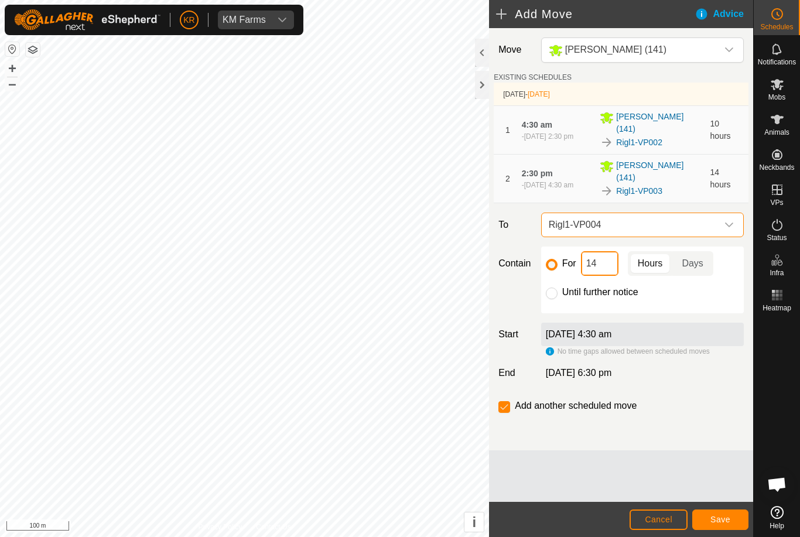
click at [614, 266] on input "14" at bounding box center [599, 263] width 37 height 25
click at [711, 510] on button "Save" at bounding box center [721, 520] width 56 height 21
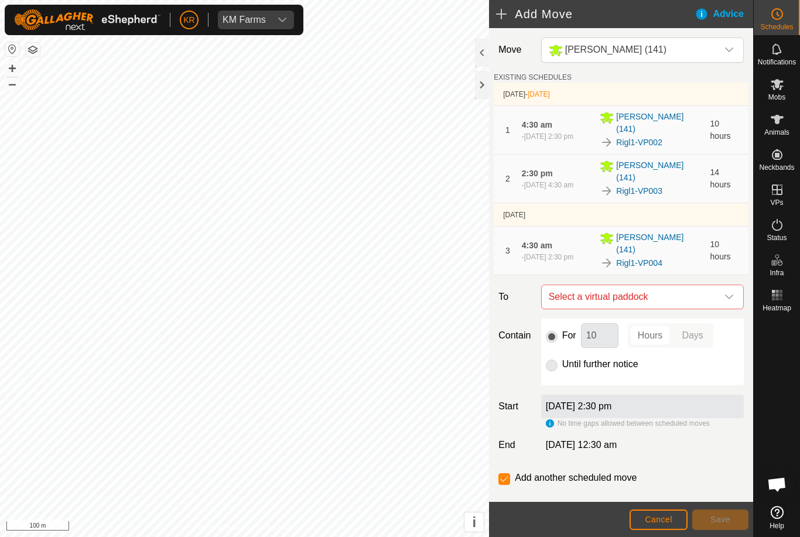
click at [728, 292] on icon "dropdown trigger" at bounding box center [729, 296] width 9 height 9
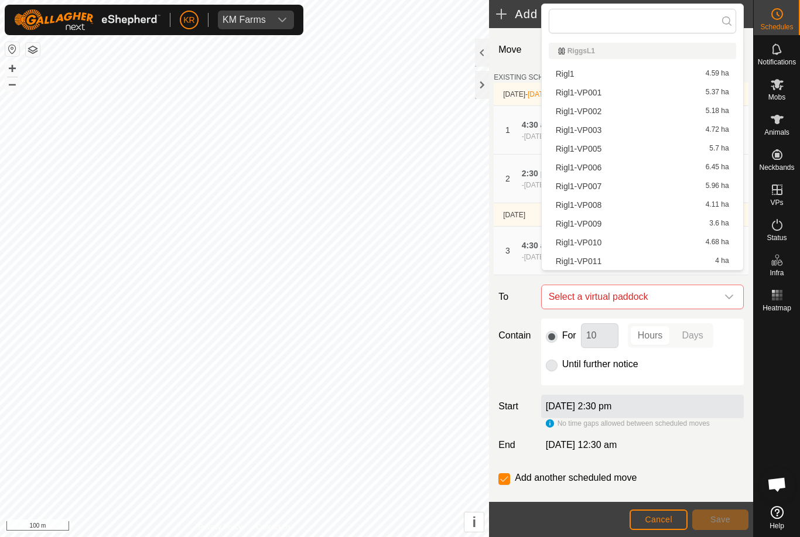
click at [602, 149] on div "Rigl1-VP005 5.7 ha" at bounding box center [642, 149] width 173 height 8
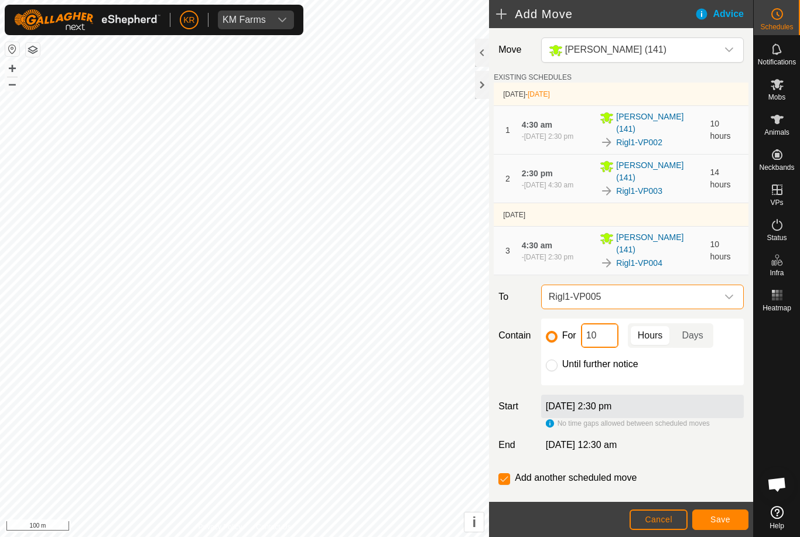
click at [604, 323] on input "10" at bounding box center [599, 335] width 37 height 25
click at [727, 521] on span "Save" at bounding box center [721, 519] width 20 height 9
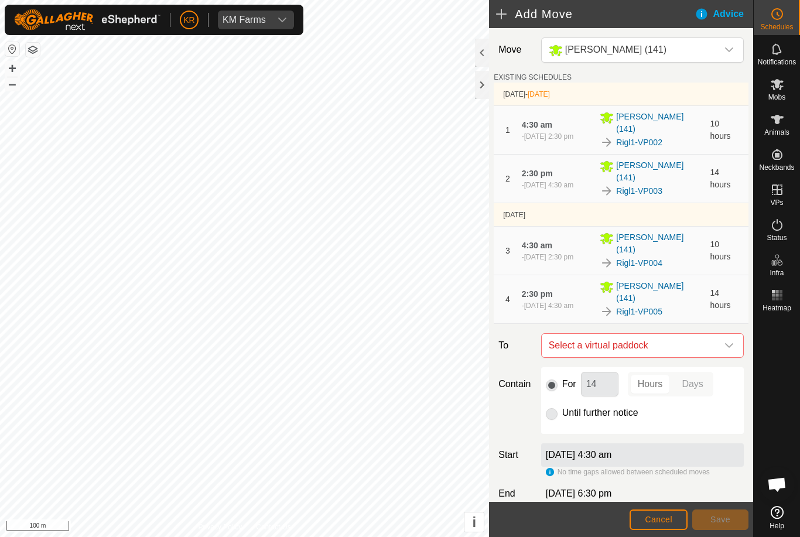
click at [715, 334] on span "Select a virtual paddock" at bounding box center [630, 345] width 173 height 23
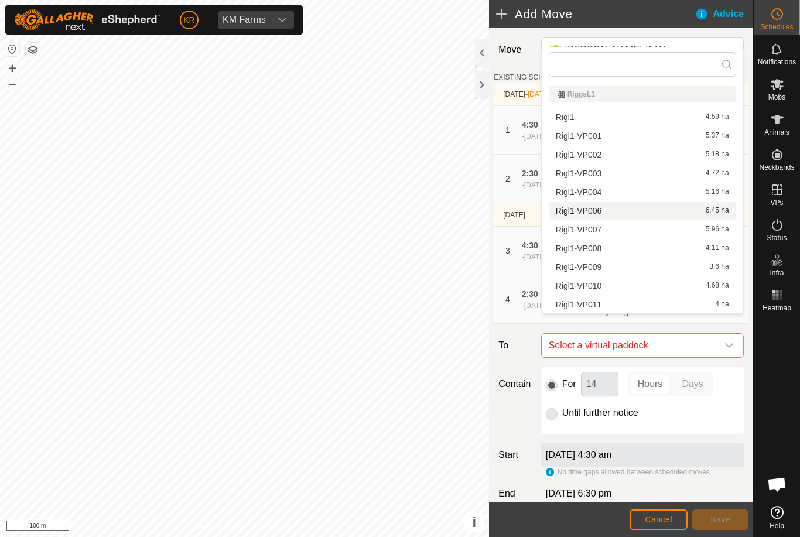
click at [599, 215] on span "Rigl1-VP006" at bounding box center [579, 211] width 46 height 8
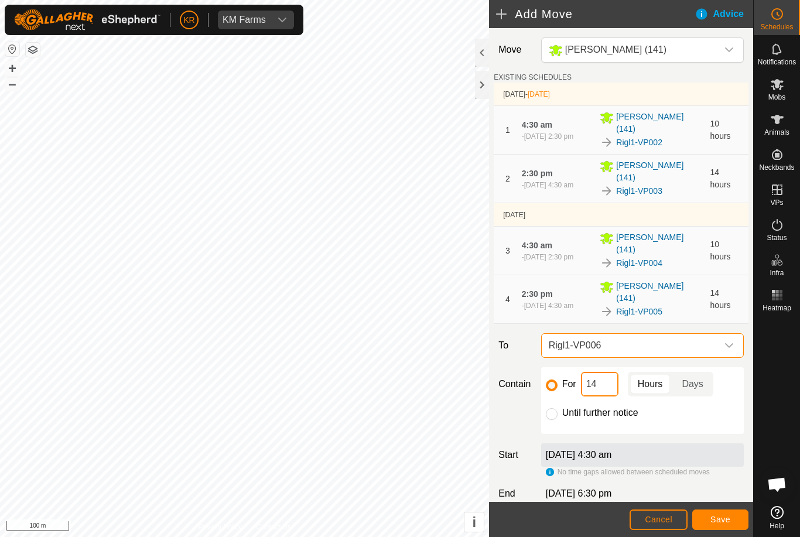
click at [604, 372] on input "14" at bounding box center [599, 384] width 37 height 25
click at [725, 520] on span "Save" at bounding box center [721, 519] width 20 height 9
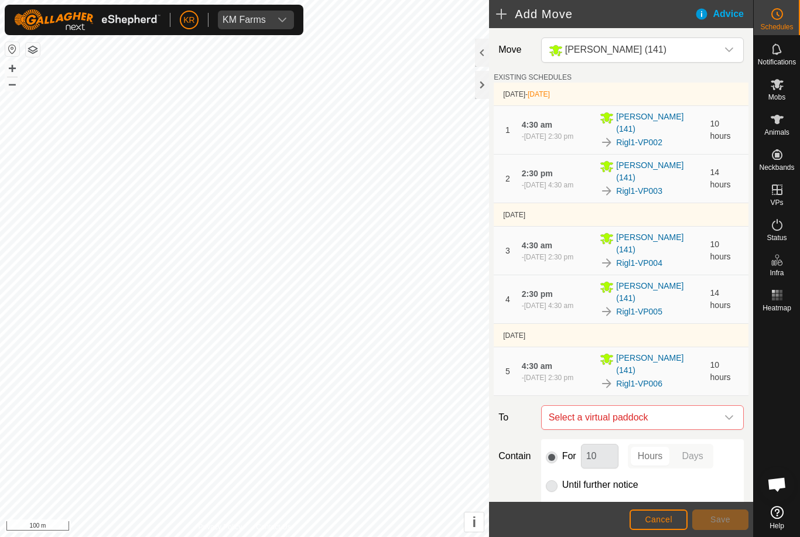
click at [731, 406] on div "dropdown trigger" at bounding box center [729, 417] width 23 height 23
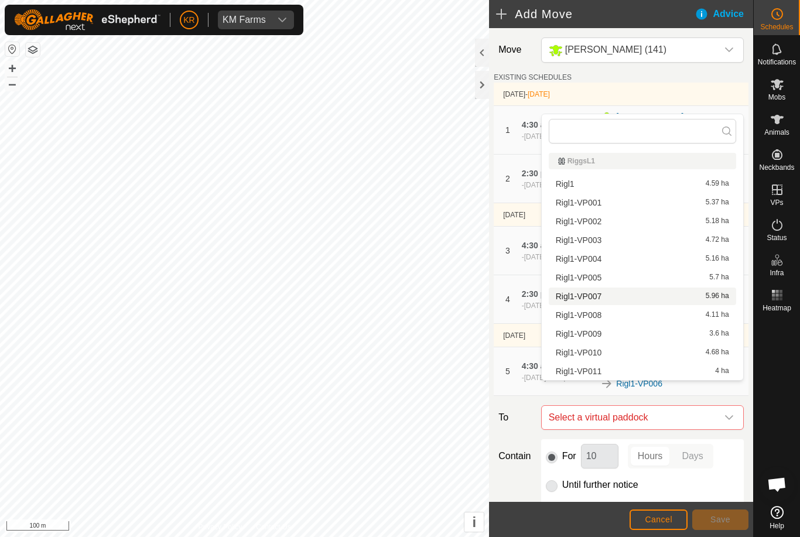
click at [595, 296] on span "Rigl1-VP007" at bounding box center [579, 296] width 46 height 8
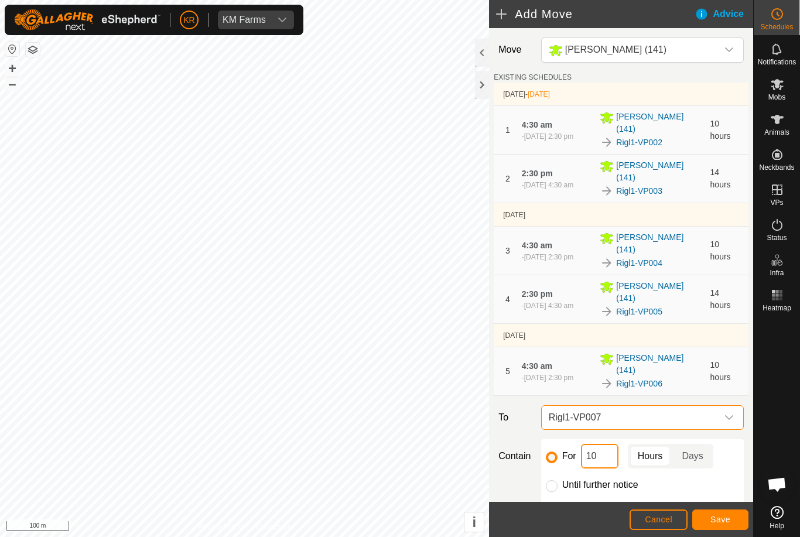
click at [609, 444] on input "10" at bounding box center [599, 456] width 37 height 25
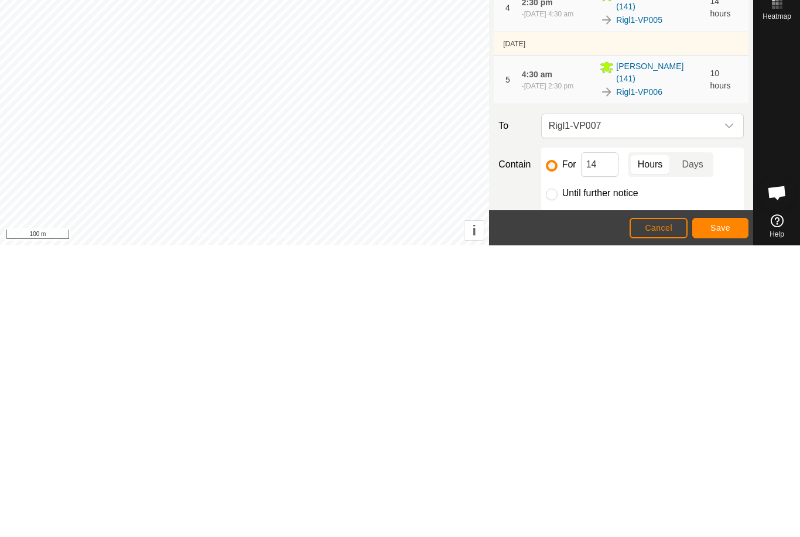
click at [724, 515] on span "Save" at bounding box center [721, 519] width 20 height 9
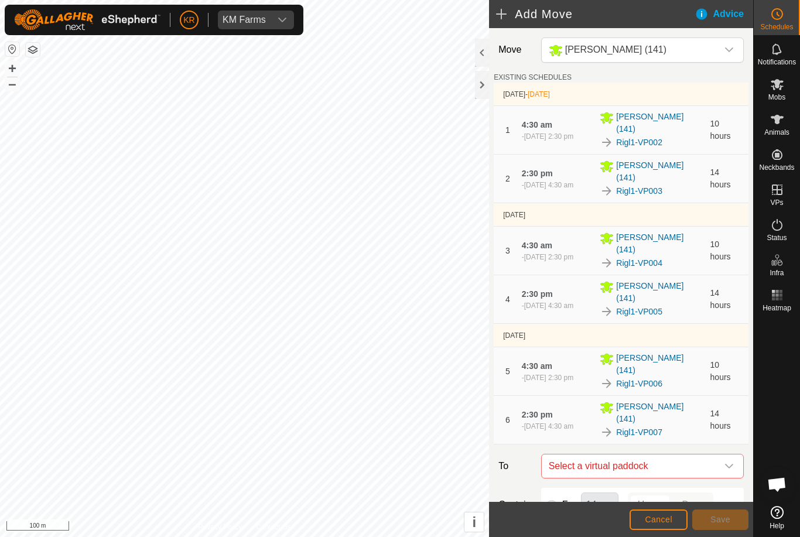
click at [717, 455] on span "Select a virtual paddock" at bounding box center [630, 466] width 173 height 23
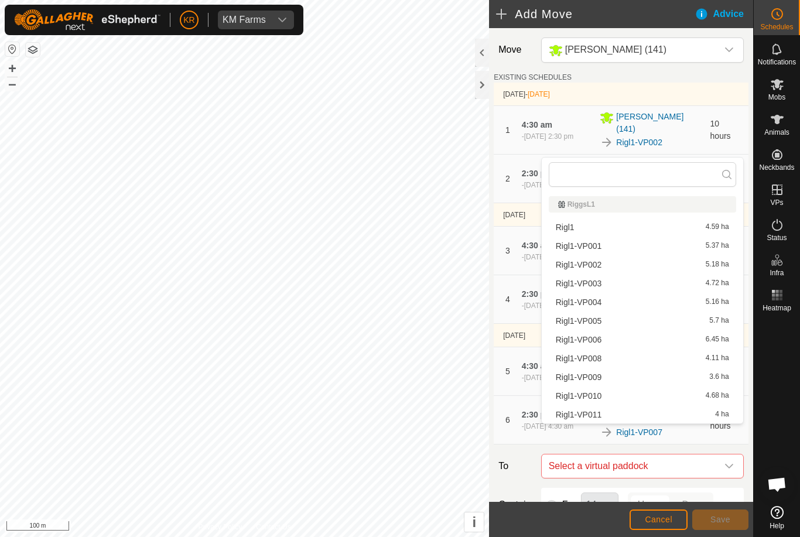
click at [600, 356] on span "Rigl1-VP008" at bounding box center [579, 358] width 46 height 8
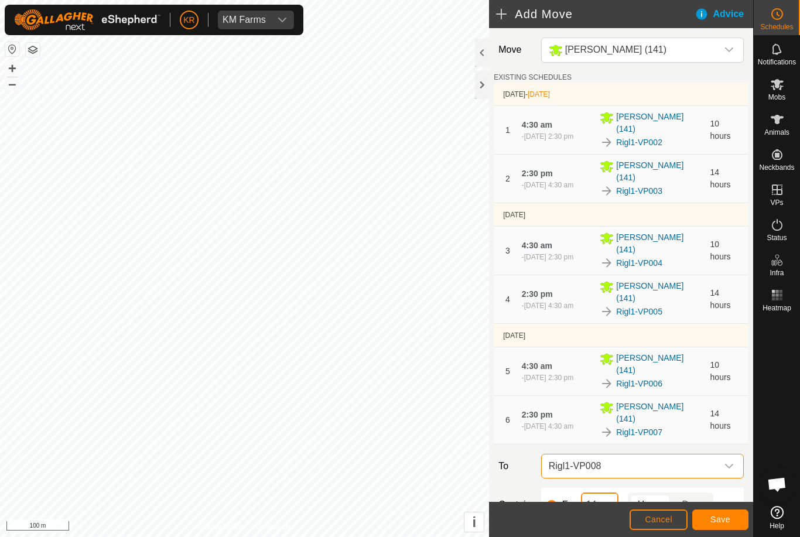
click at [613, 493] on input "14" at bounding box center [599, 505] width 37 height 25
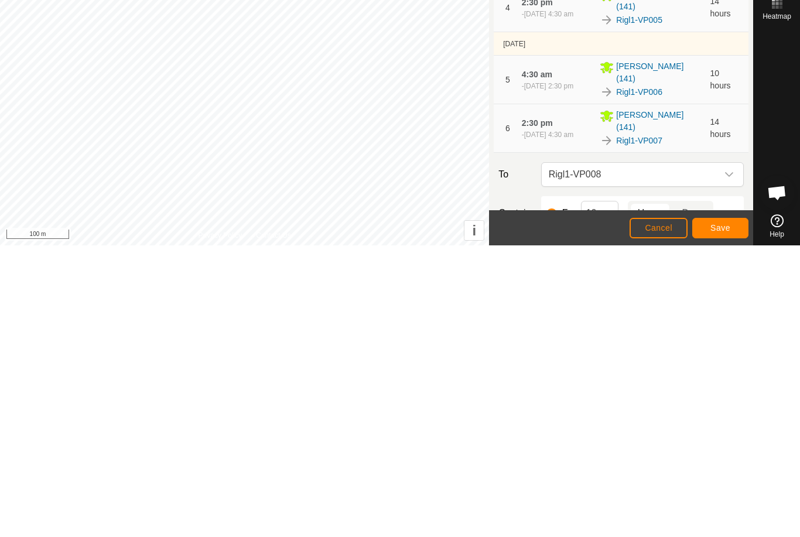
click at [718, 515] on span "Save" at bounding box center [721, 519] width 20 height 9
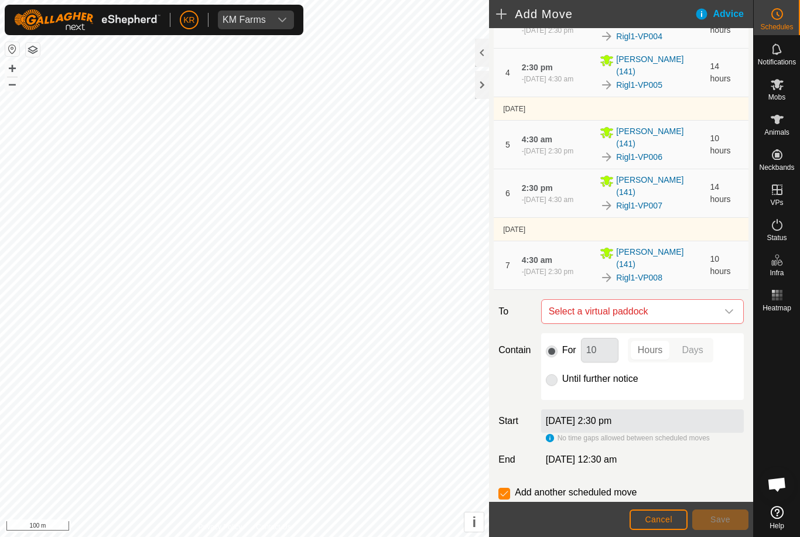
scroll to position [226, 0]
click at [729, 308] on icon "dropdown trigger" at bounding box center [729, 312] width 9 height 9
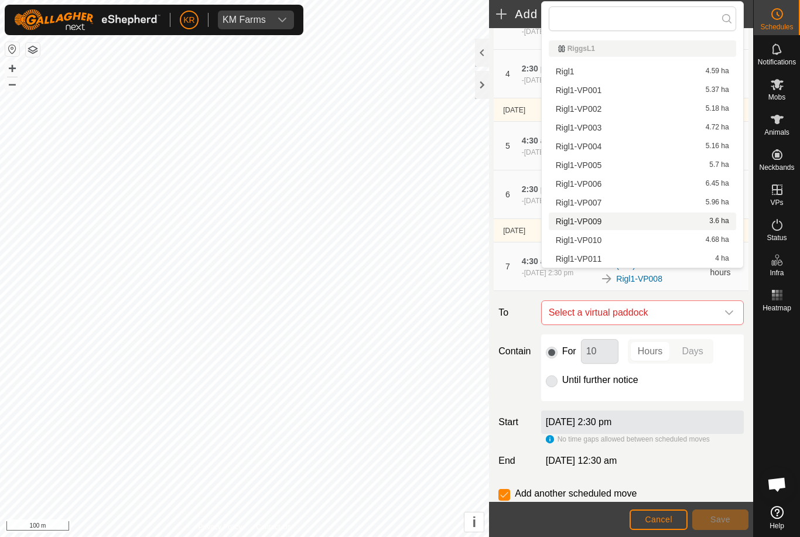
click at [617, 223] on div "Rigl1-VP009 3.6 ha" at bounding box center [642, 221] width 173 height 8
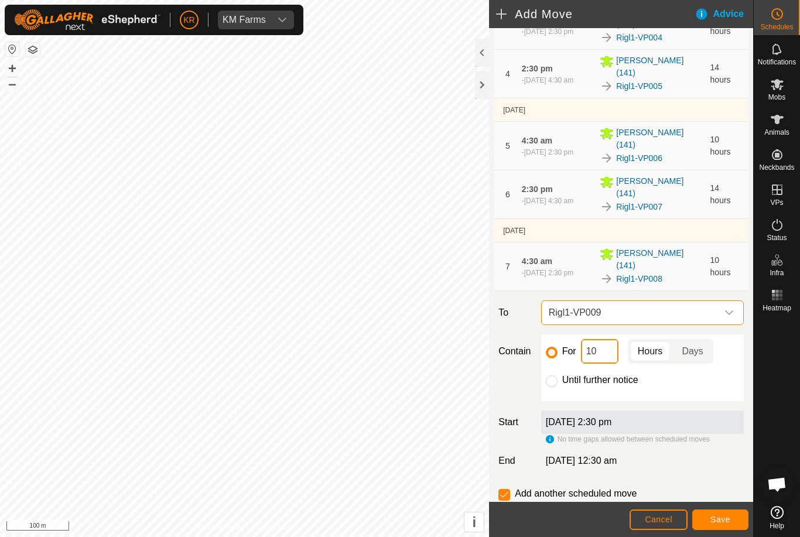
click at [609, 339] on input "10" at bounding box center [599, 351] width 37 height 25
click at [734, 515] on button "Save" at bounding box center [721, 520] width 56 height 21
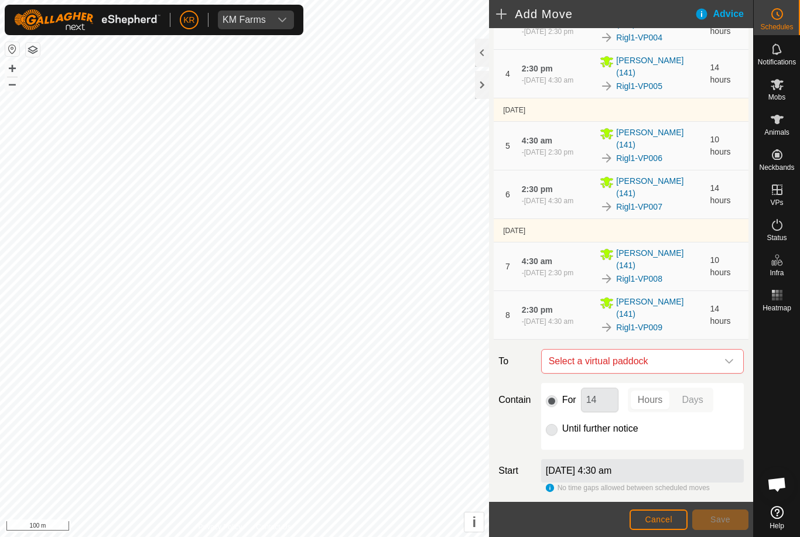
click at [717, 350] on span "Select a virtual paddock" at bounding box center [630, 361] width 173 height 23
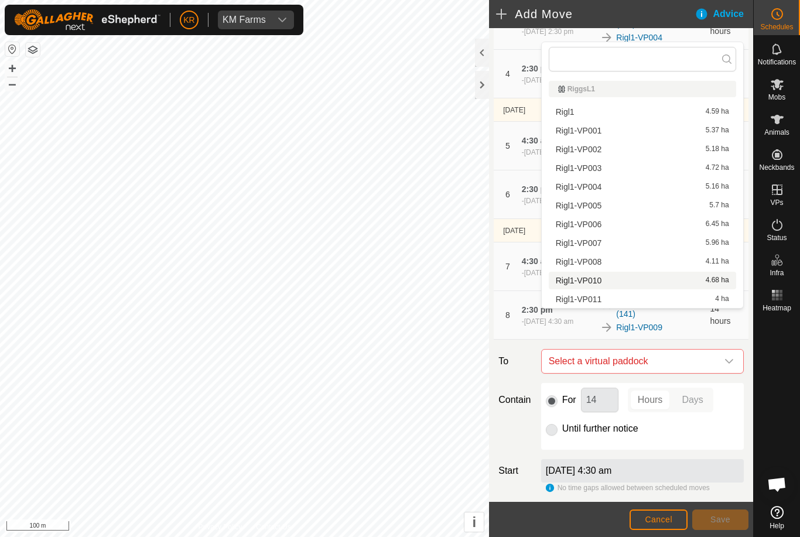
click at [608, 285] on div "Rigl1-VP010 4.68 ha" at bounding box center [642, 281] width 173 height 8
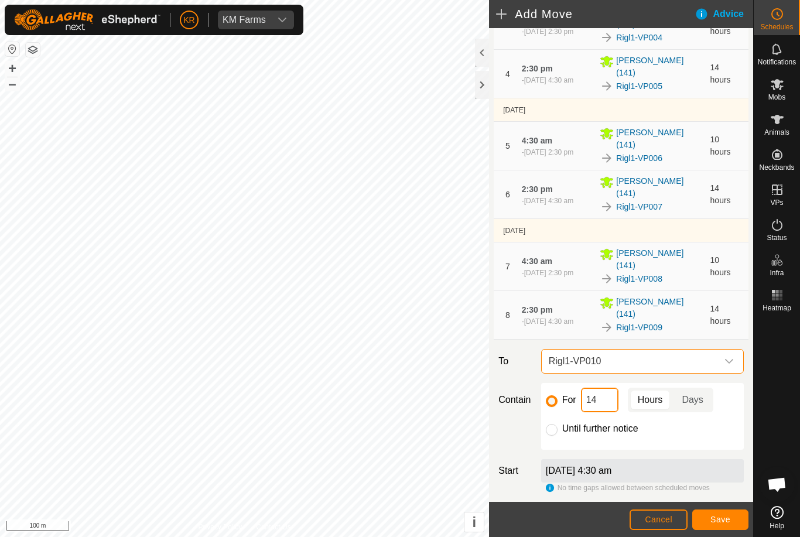
click at [611, 388] on input "14" at bounding box center [599, 400] width 37 height 25
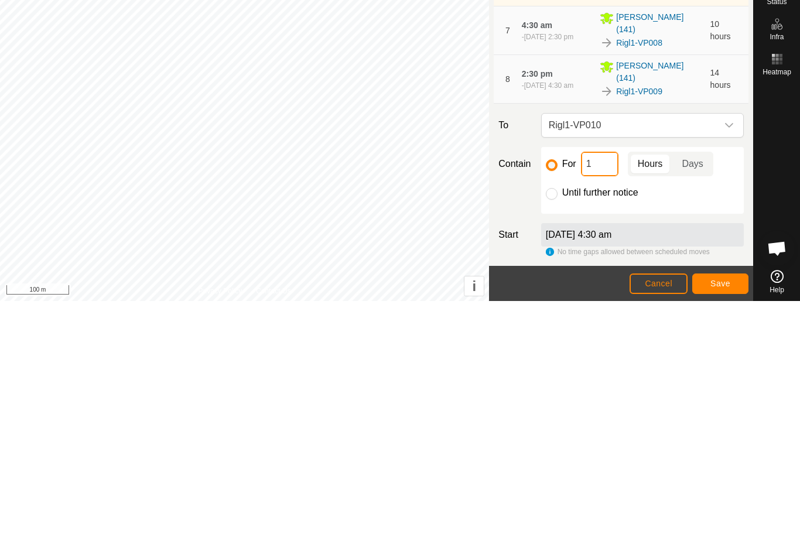
type input "10"
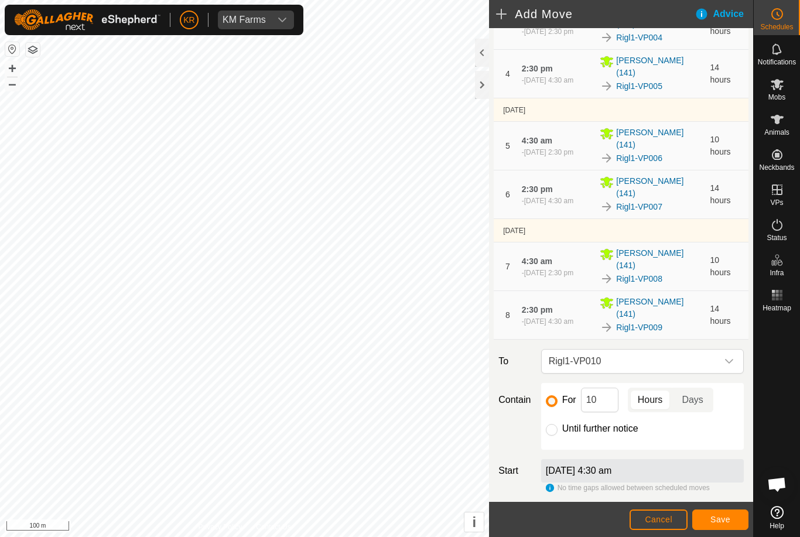
click at [724, 516] on span "Save" at bounding box center [721, 519] width 20 height 9
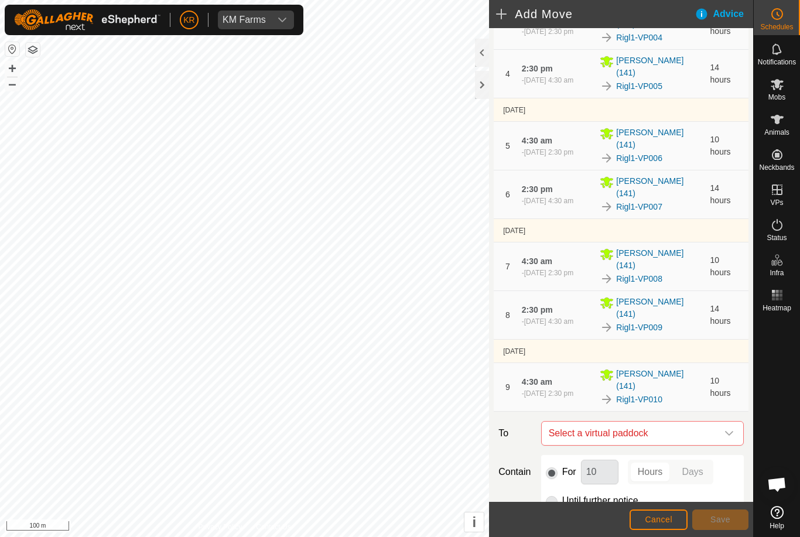
click at [731, 422] on div "dropdown trigger" at bounding box center [729, 433] width 23 height 23
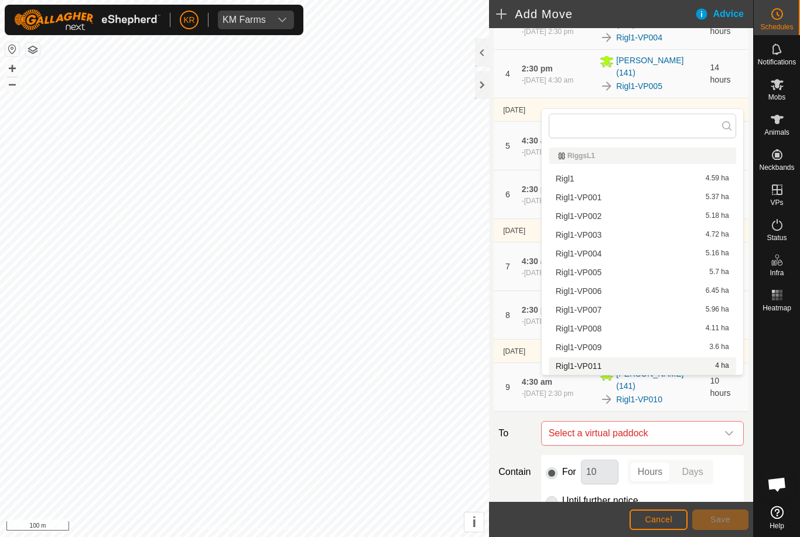
click at [629, 367] on div "Rigl1-VP011 4 ha" at bounding box center [642, 366] width 173 height 8
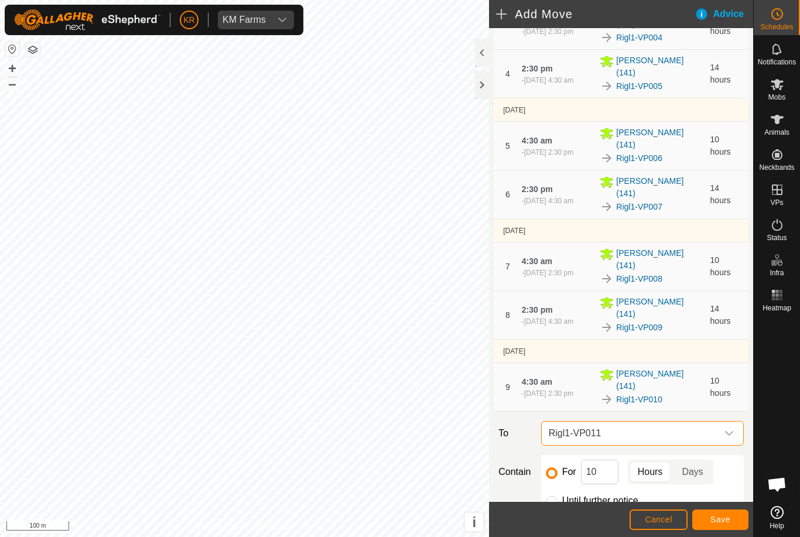
click at [557, 496] on input "Until further notice" at bounding box center [552, 502] width 12 height 12
radio input "true"
checkbox input "false"
click at [718, 519] on span "Save" at bounding box center [721, 519] width 20 height 9
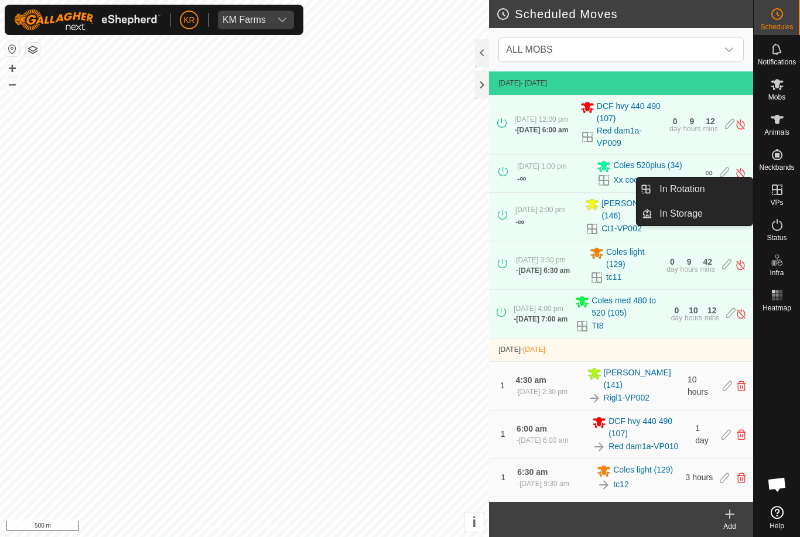
click at [718, 189] on link "In Rotation" at bounding box center [703, 189] width 100 height 23
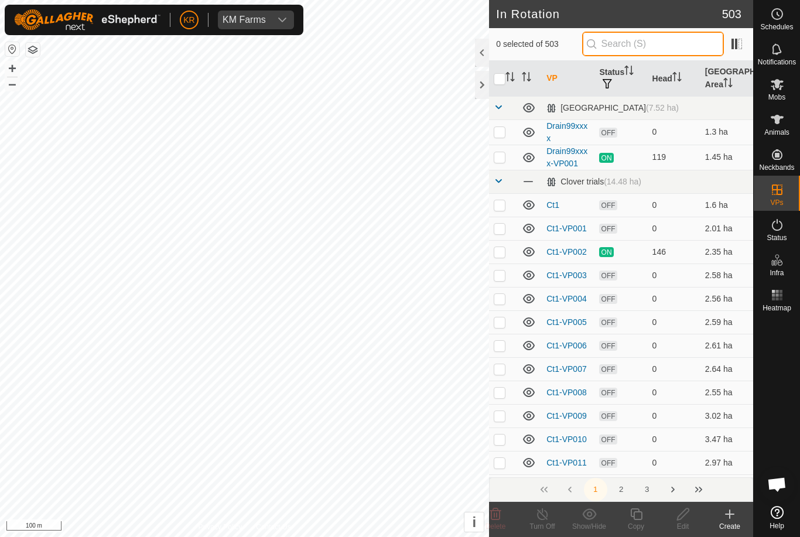
click at [676, 45] on input "text" at bounding box center [653, 44] width 142 height 25
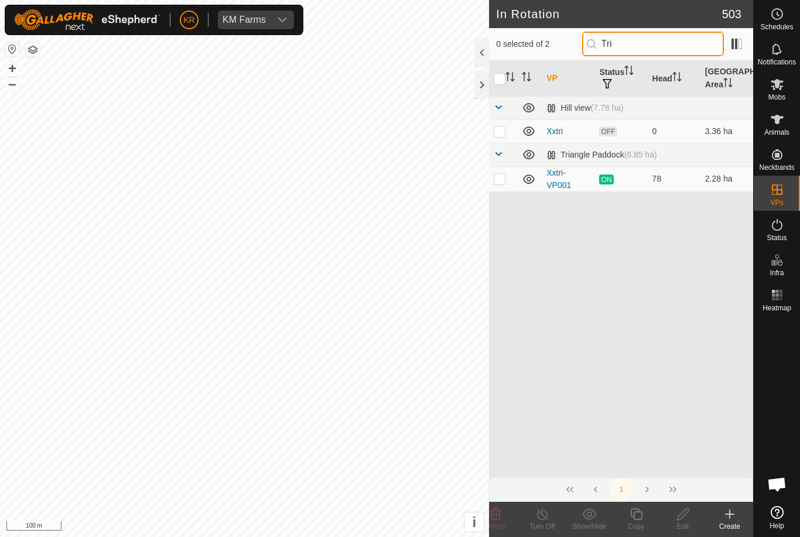
type input "Tri"
click at [502, 133] on p-checkbox at bounding box center [500, 131] width 12 height 9
checkbox input "true"
click at [680, 517] on icon at bounding box center [683, 514] width 15 height 14
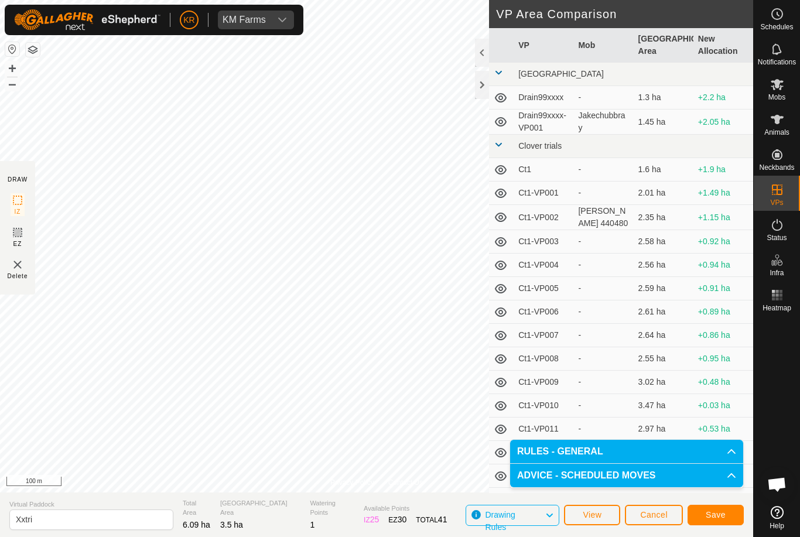
click at [724, 514] on span "Save" at bounding box center [716, 514] width 20 height 9
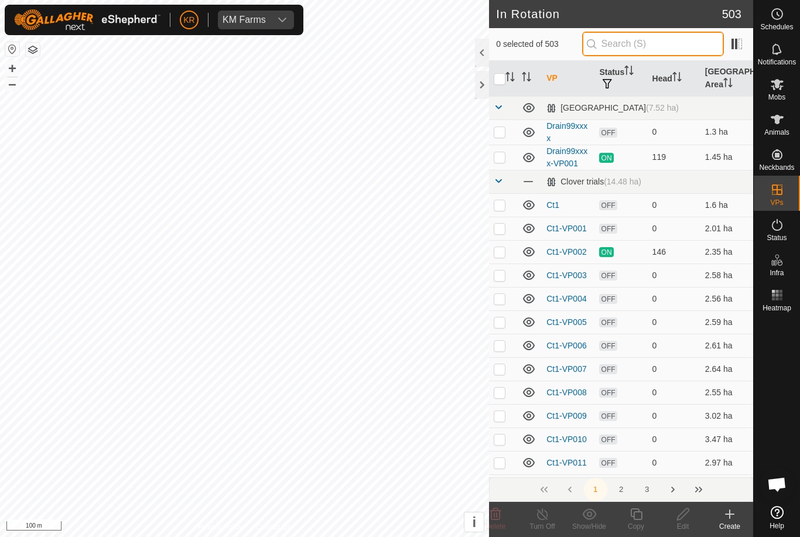
click at [673, 45] on input "text" at bounding box center [653, 44] width 142 height 25
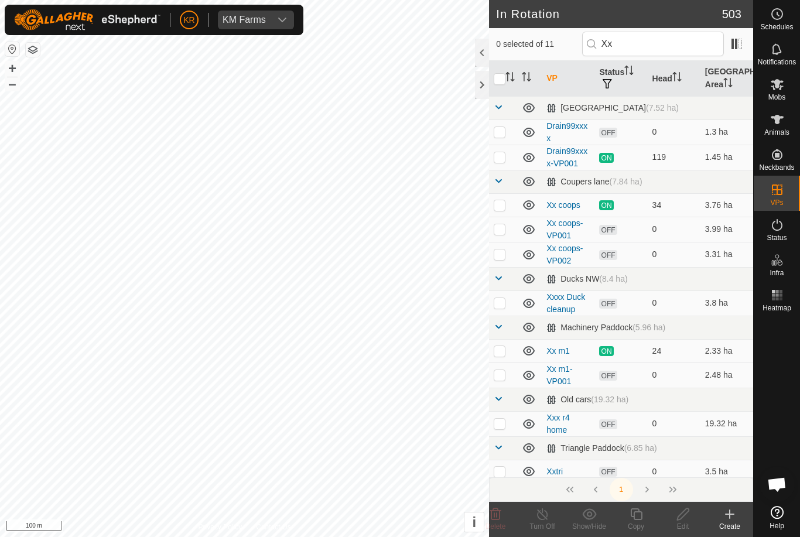
click at [502, 444] on span at bounding box center [498, 447] width 9 height 9
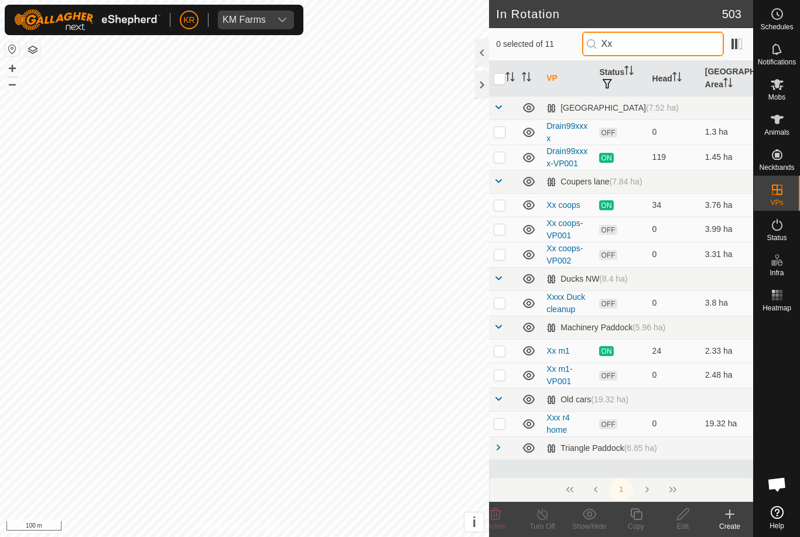
click at [666, 50] on input "Xx" at bounding box center [653, 44] width 142 height 25
type input "X"
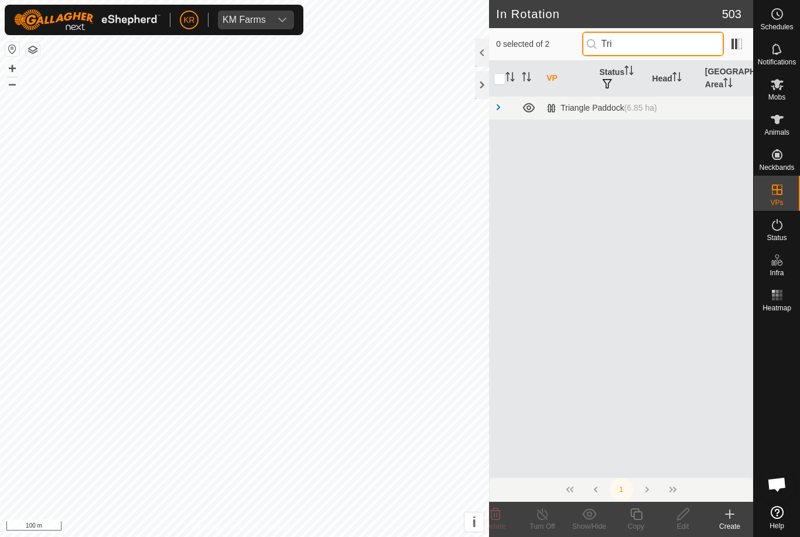
click at [668, 46] on input "Tri" at bounding box center [653, 44] width 142 height 25
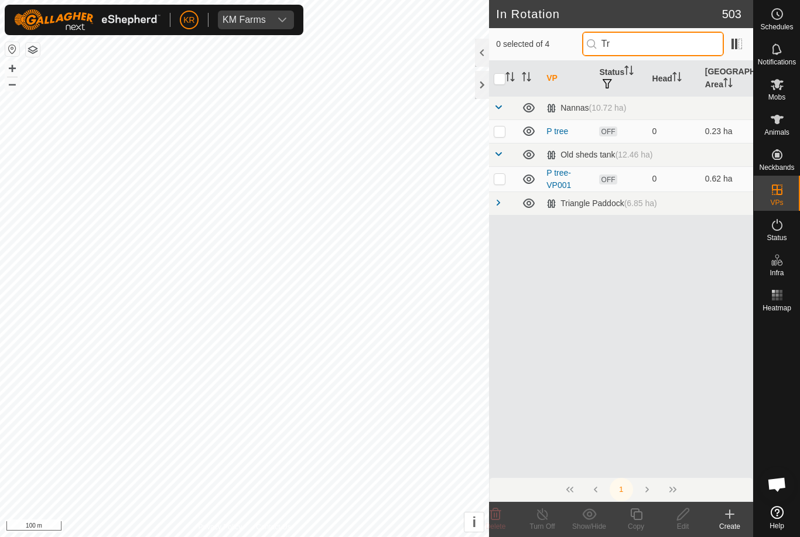
type input "T"
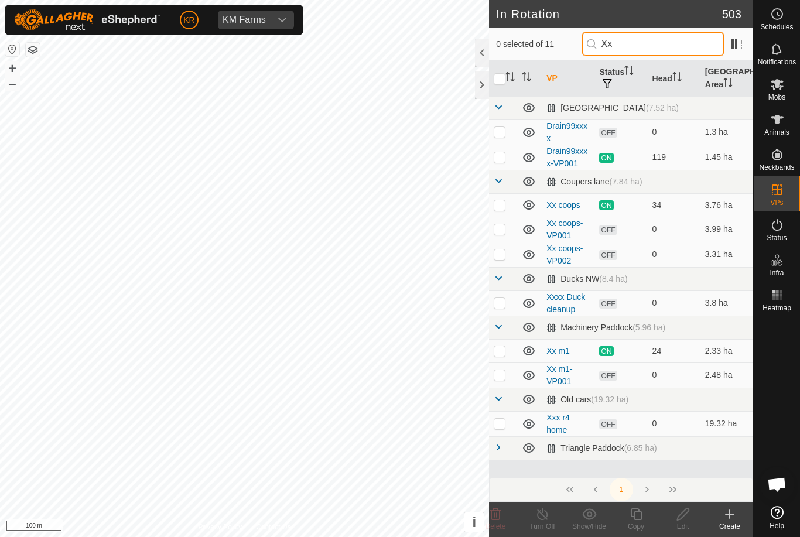
click at [664, 45] on input "Xx" at bounding box center [653, 44] width 142 height 25
type input "X"
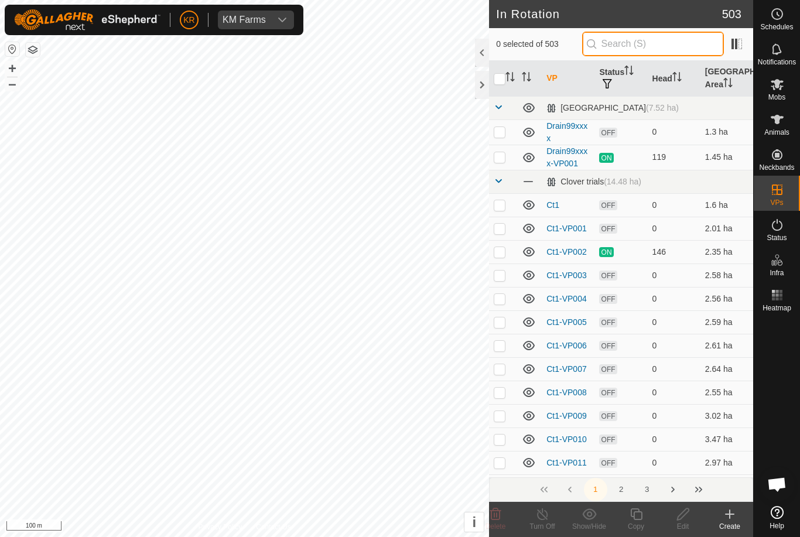
click at [662, 54] on input "text" at bounding box center [653, 44] width 142 height 25
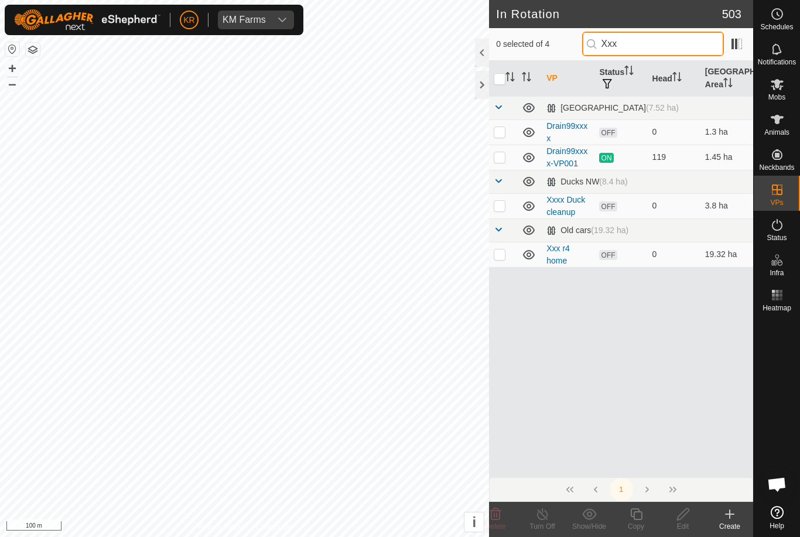
click at [656, 42] on input "Xxx" at bounding box center [653, 44] width 142 height 25
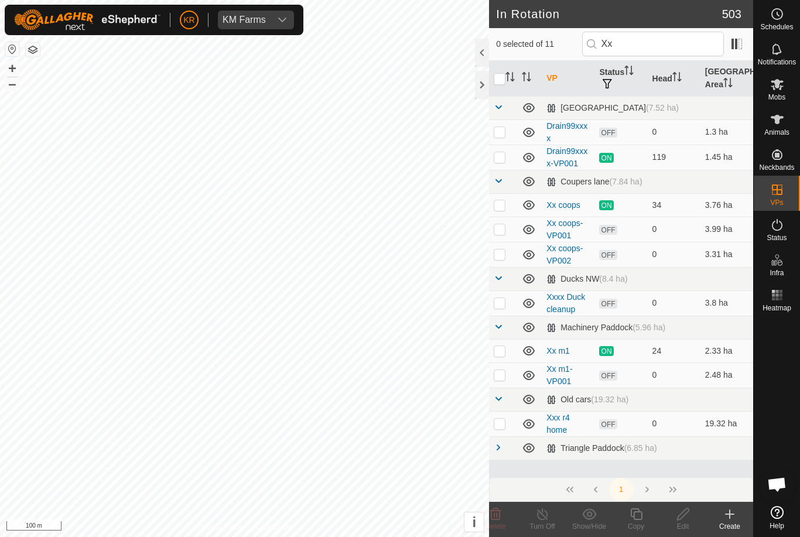
click at [612, 451] on div "Triangle Paddock (6.85 ha)" at bounding box center [602, 449] width 110 height 10
click at [504, 439] on td at bounding box center [503, 448] width 28 height 23
click at [502, 449] on span at bounding box center [498, 447] width 9 height 9
click at [501, 443] on span at bounding box center [498, 447] width 9 height 9
click at [667, 47] on input "Xx" at bounding box center [653, 44] width 142 height 25
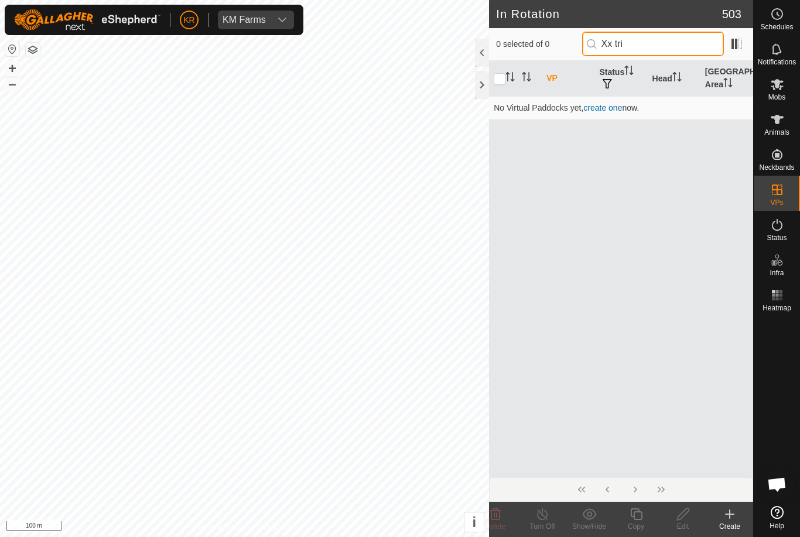
click at [679, 47] on input "Xx tri" at bounding box center [653, 44] width 142 height 25
type input "Xxtri"
click at [496, 112] on link at bounding box center [498, 108] width 9 height 9
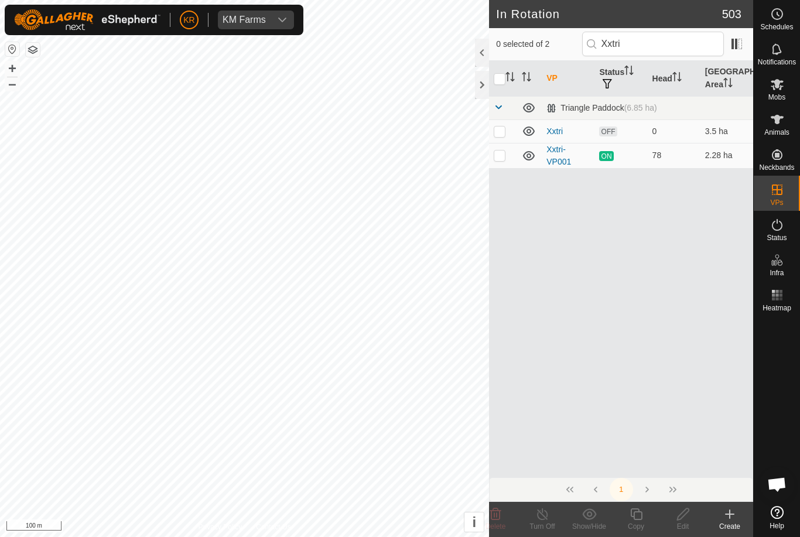
click at [501, 135] on p-checkbox at bounding box center [500, 131] width 12 height 9
checkbox input "true"
click at [637, 521] on icon at bounding box center [636, 514] width 15 height 14
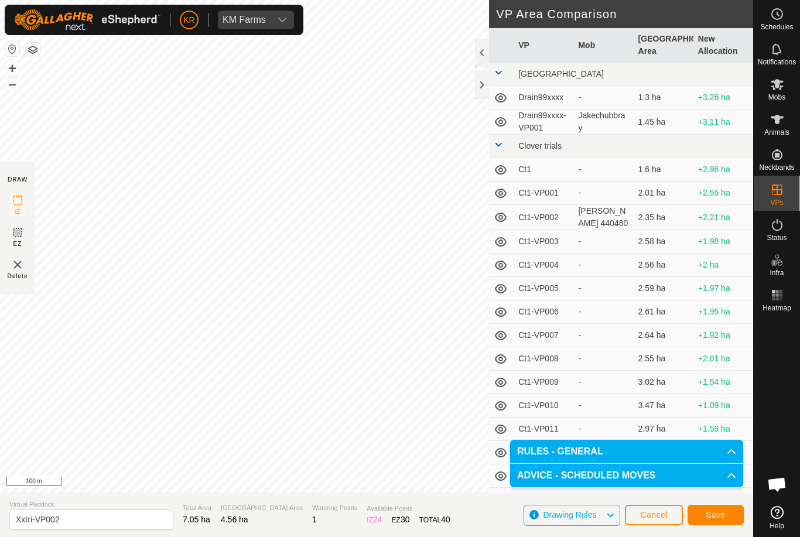
click at [725, 518] on span "Save" at bounding box center [716, 514] width 20 height 9
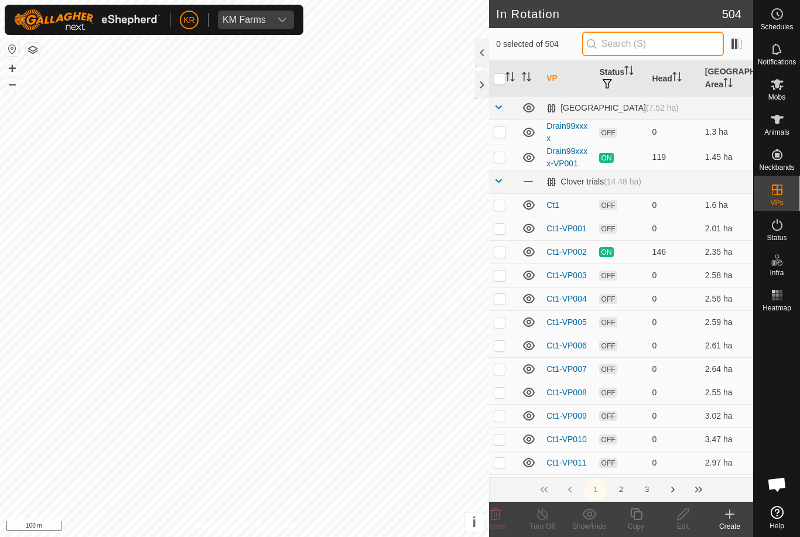
click at [669, 40] on input "text" at bounding box center [653, 44] width 142 height 25
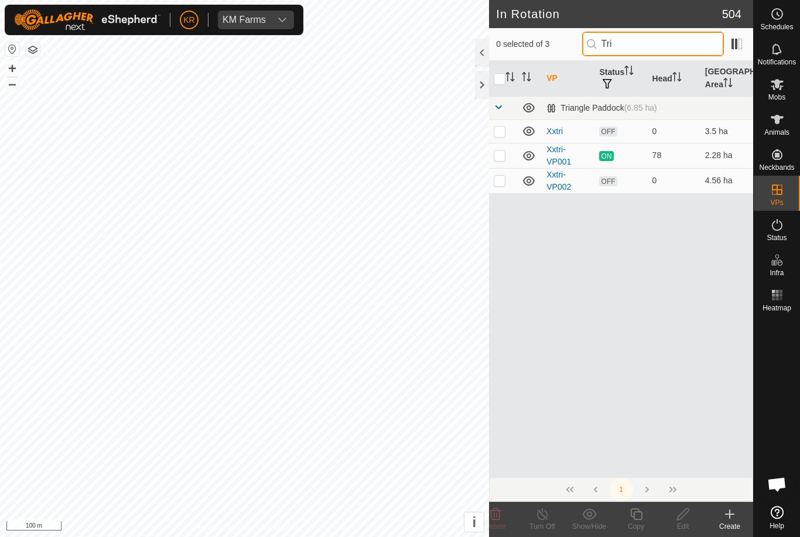
type input "Tri"
click at [503, 185] on p-checkbox at bounding box center [500, 180] width 12 height 9
checkbox input "true"
click at [639, 520] on icon at bounding box center [636, 515] width 12 height 12
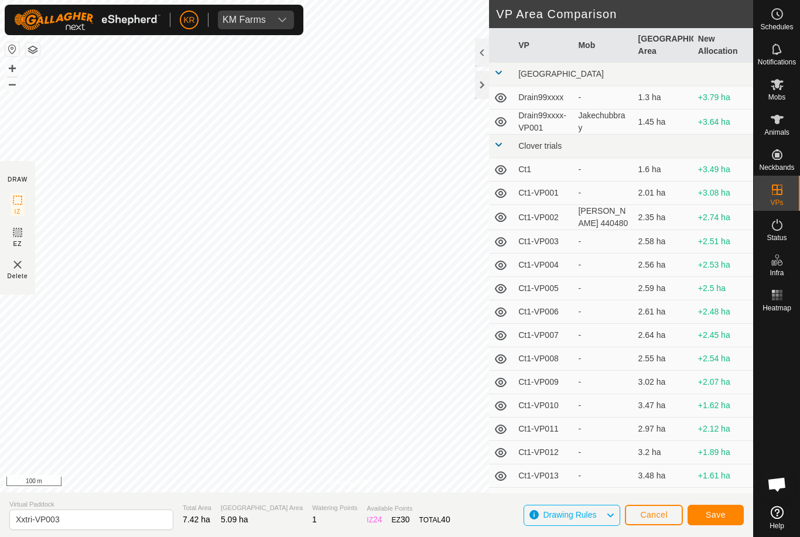
click at [720, 516] on span "Save" at bounding box center [716, 514] width 20 height 9
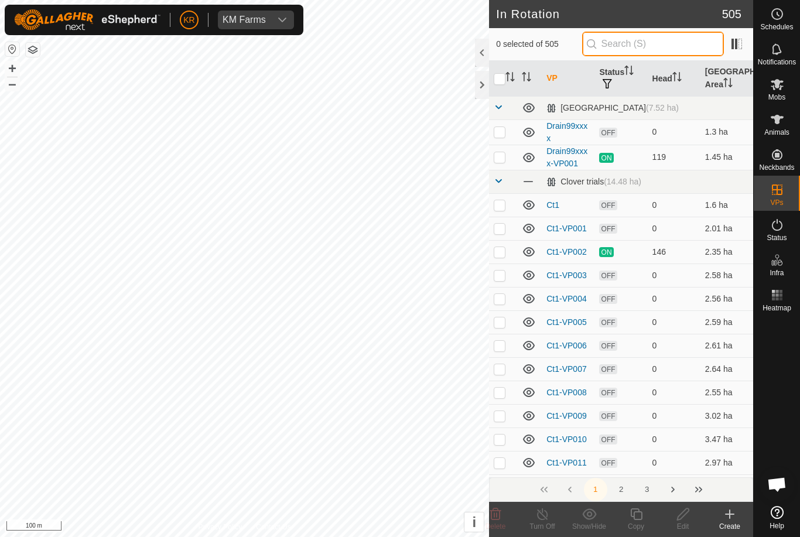
click at [664, 42] on input "text" at bounding box center [653, 44] width 142 height 25
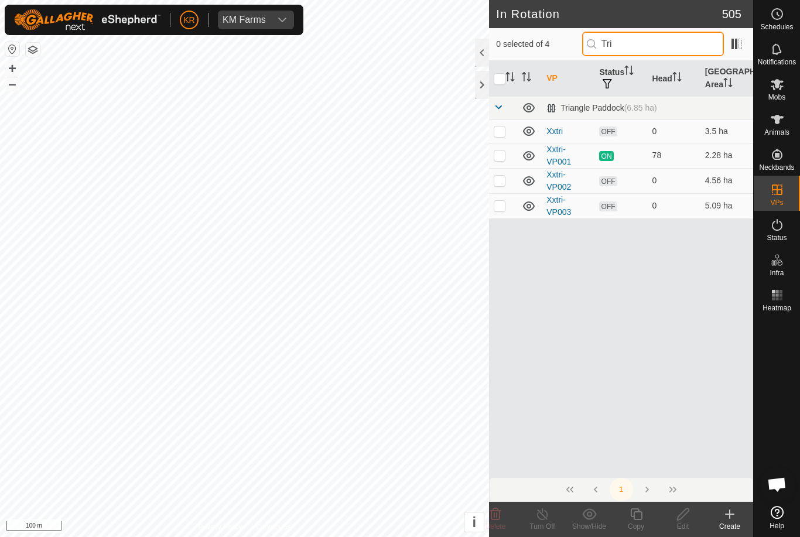
type input "Tri"
click at [500, 210] on p-checkbox at bounding box center [500, 205] width 12 height 9
checkbox input "true"
click at [638, 518] on icon at bounding box center [636, 514] width 15 height 14
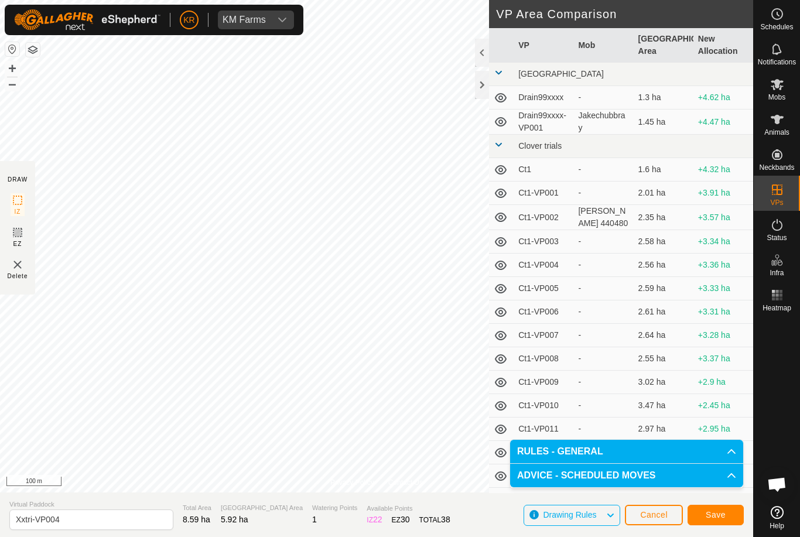
click at [727, 514] on button "Save" at bounding box center [716, 515] width 56 height 21
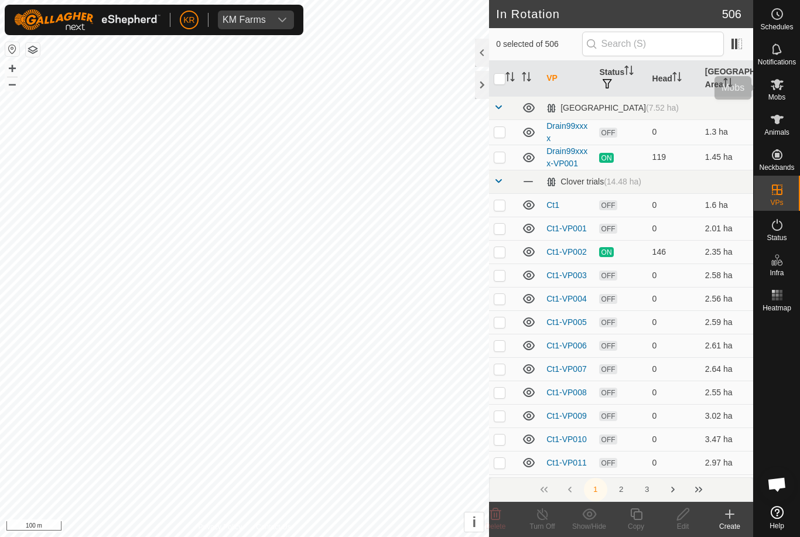
click at [785, 94] on span "Mobs" at bounding box center [777, 97] width 17 height 7
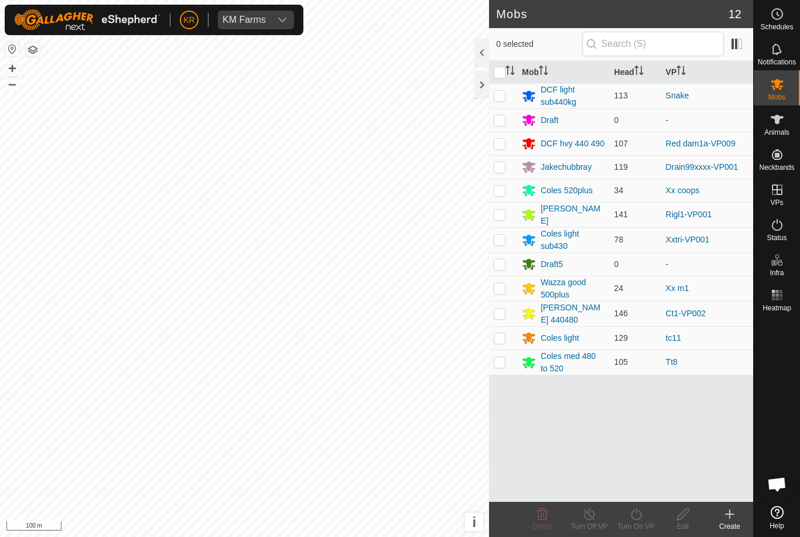
click at [505, 240] on p-checkbox at bounding box center [500, 239] width 12 height 9
checkbox input "true"
click at [639, 516] on icon at bounding box center [636, 514] width 15 height 14
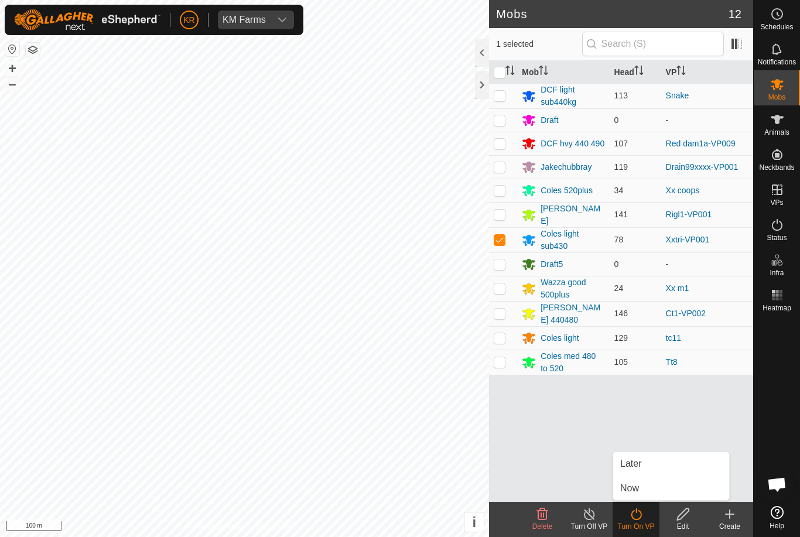
click at [647, 465] on link "Later" at bounding box center [671, 463] width 116 height 23
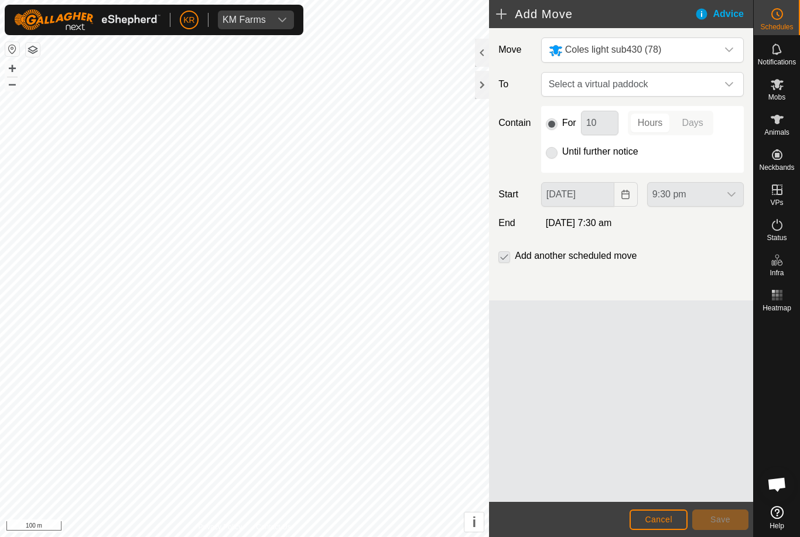
click at [717, 81] on span "Select a virtual paddock" at bounding box center [630, 84] width 173 height 23
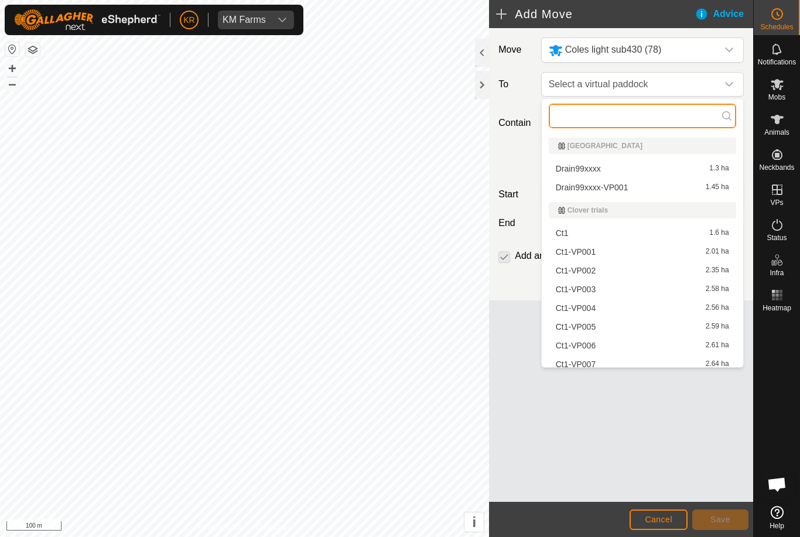
click at [618, 117] on input "text" at bounding box center [642, 116] width 187 height 25
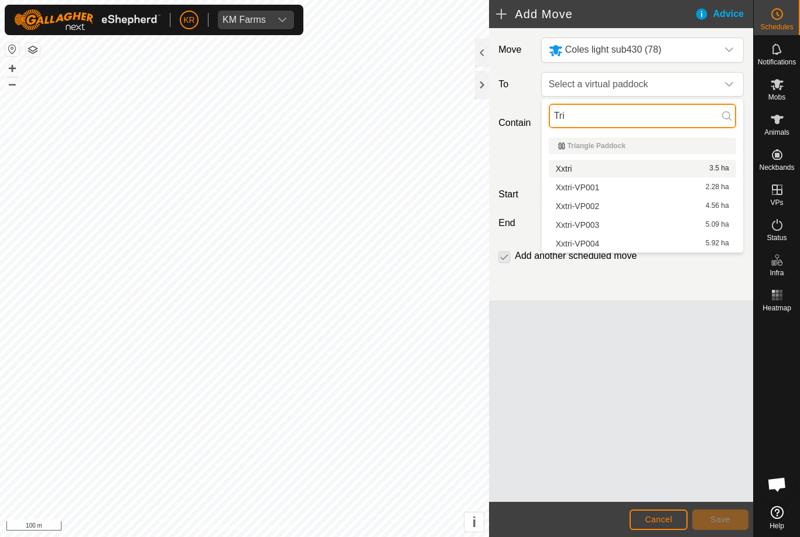
type input "Tri"
click at [569, 168] on span "Xxtri" at bounding box center [564, 169] width 16 height 8
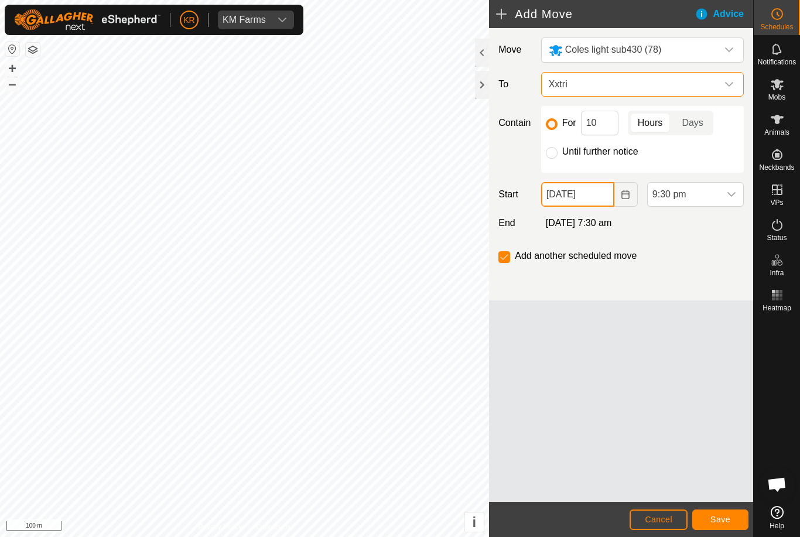
click at [598, 201] on input "[DATE]" at bounding box center [577, 194] width 73 height 25
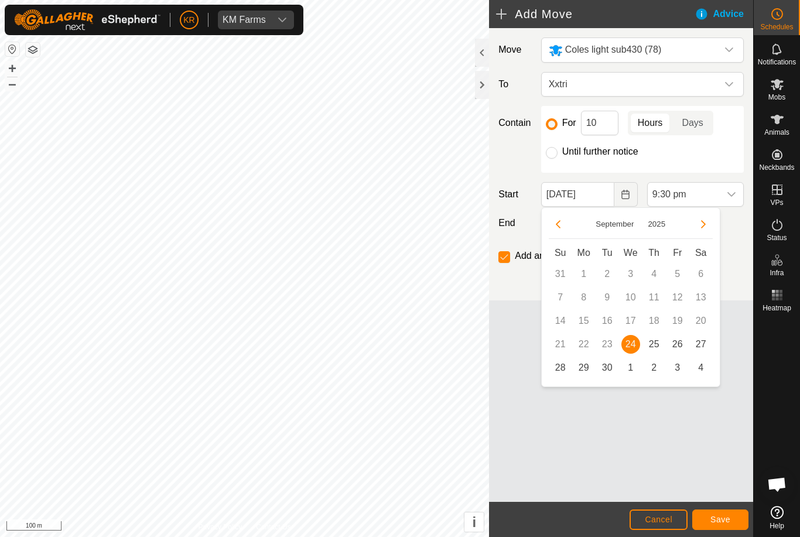
click at [658, 349] on span "25" at bounding box center [654, 344] width 19 height 19
type input "[DATE]"
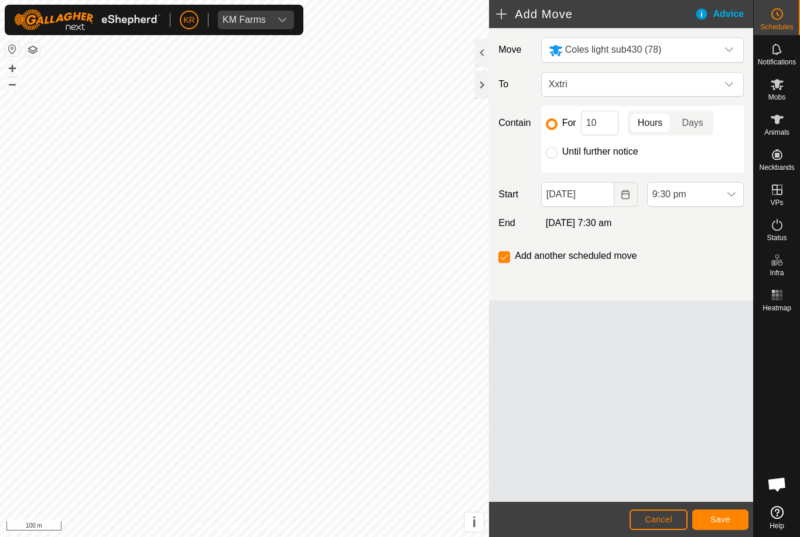
click at [701, 204] on span "9:30 pm" at bounding box center [684, 194] width 72 height 23
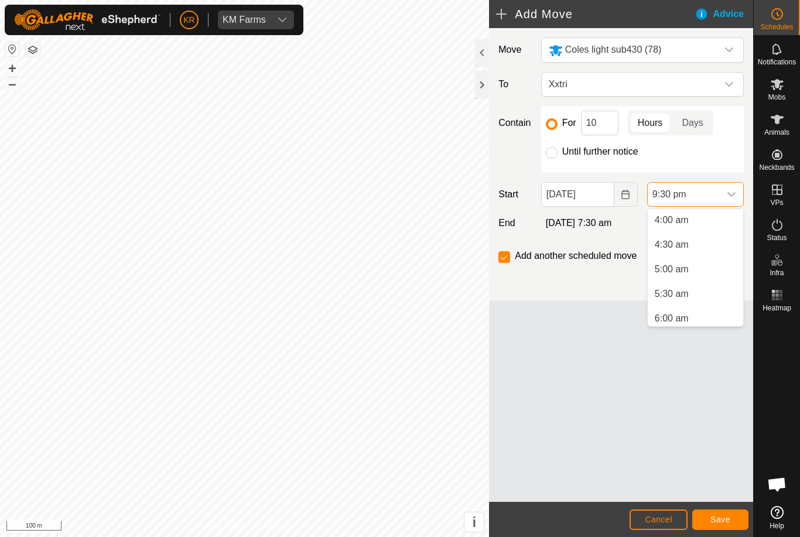
scroll to position [193, 0]
click at [680, 278] on span "5:00 am" at bounding box center [672, 274] width 34 height 14
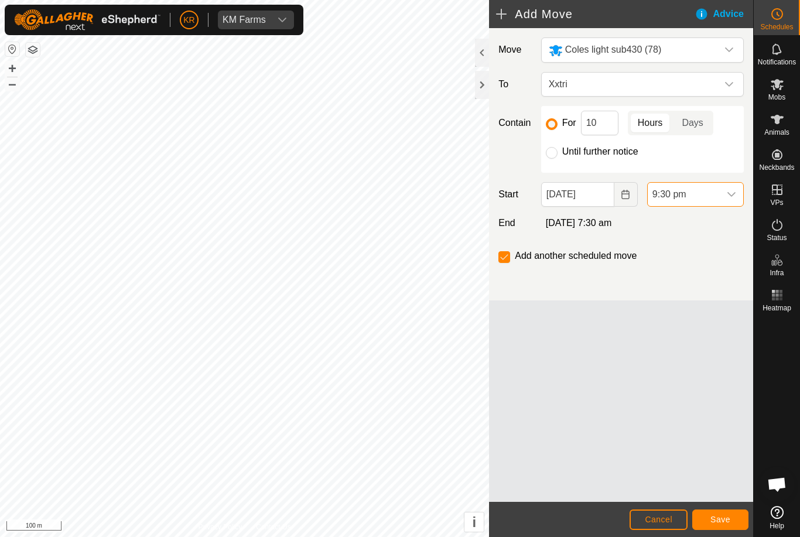
scroll to position [964, 0]
click at [598, 128] on input "10" at bounding box center [599, 123] width 37 height 25
type input "1"
type input "24"
click at [731, 526] on button "Save" at bounding box center [721, 520] width 56 height 21
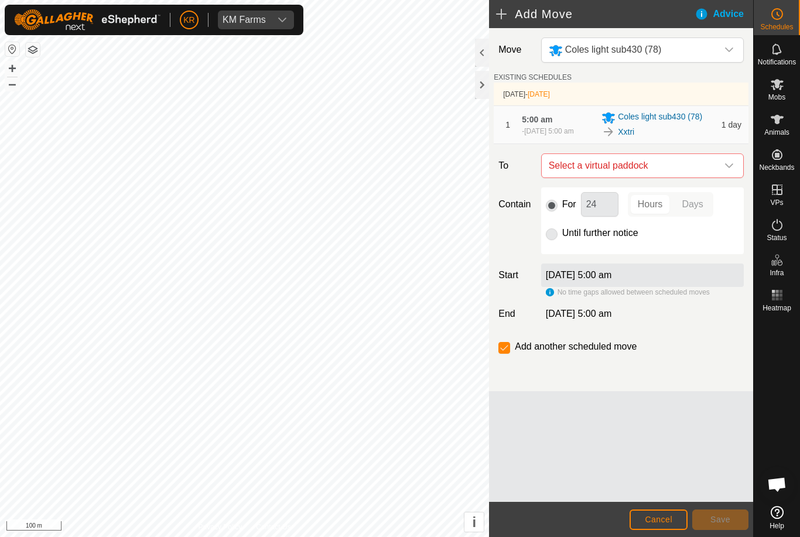
click at [729, 171] on icon "dropdown trigger" at bounding box center [729, 165] width 9 height 9
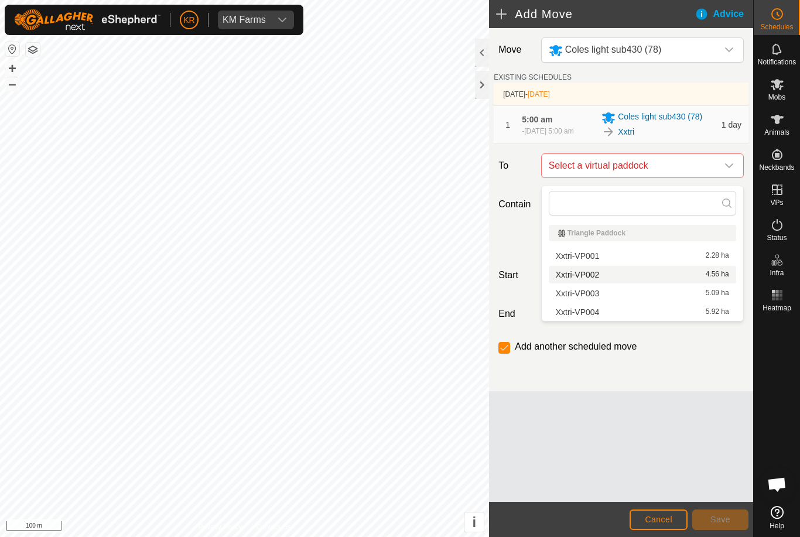
click at [592, 275] on span "Xxtri-VP002" at bounding box center [578, 275] width 44 height 8
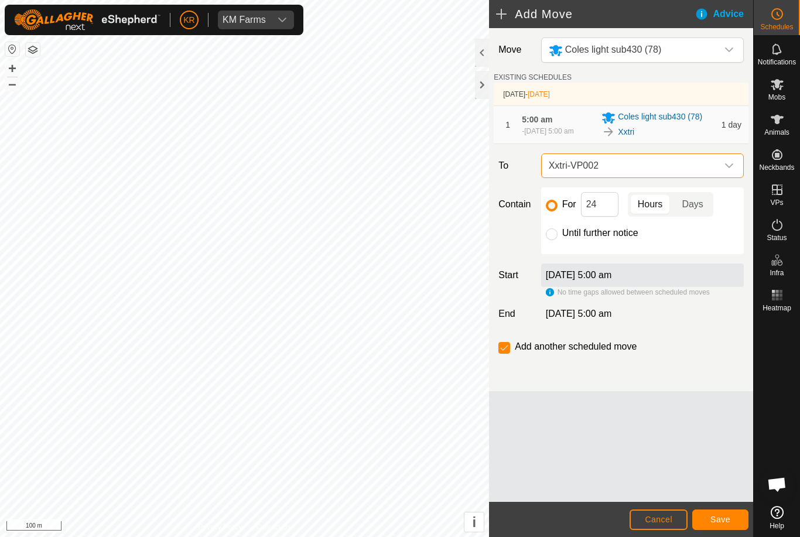
click at [727, 513] on button "Save" at bounding box center [721, 520] width 56 height 21
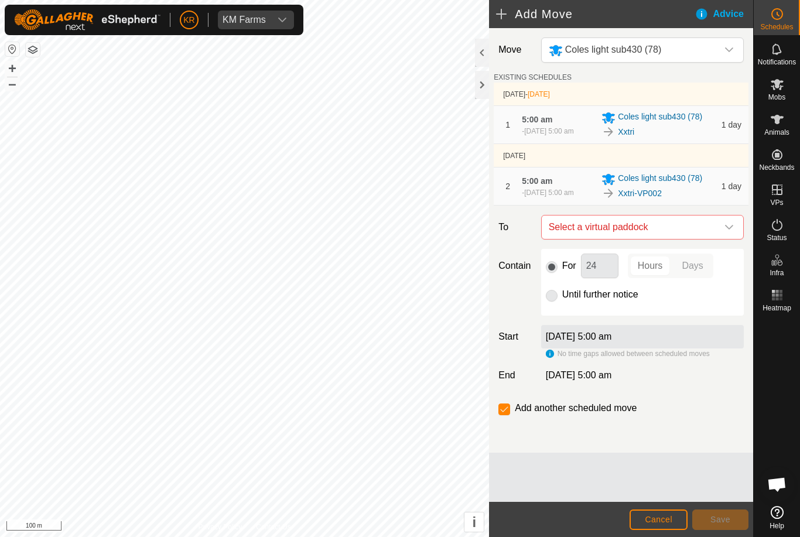
click at [729, 232] on icon "dropdown trigger" at bounding box center [729, 227] width 9 height 9
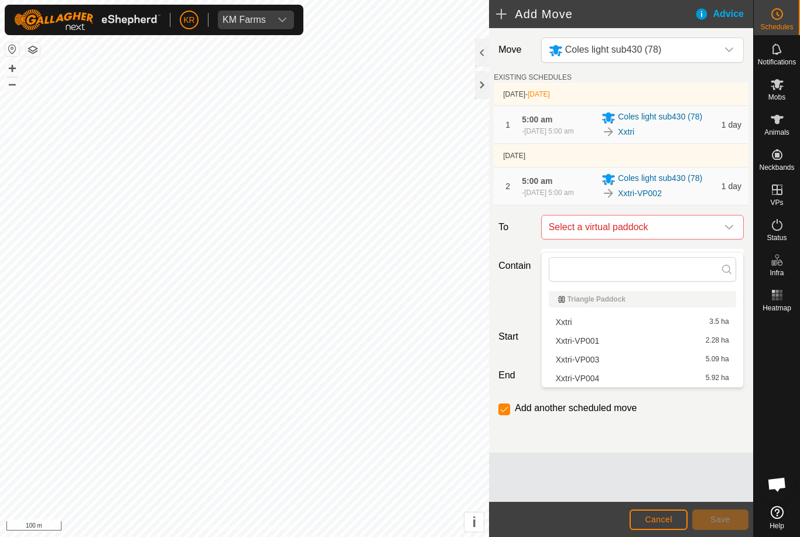
click at [600, 362] on div "Xxtri-VP003 5.09 ha" at bounding box center [642, 360] width 173 height 8
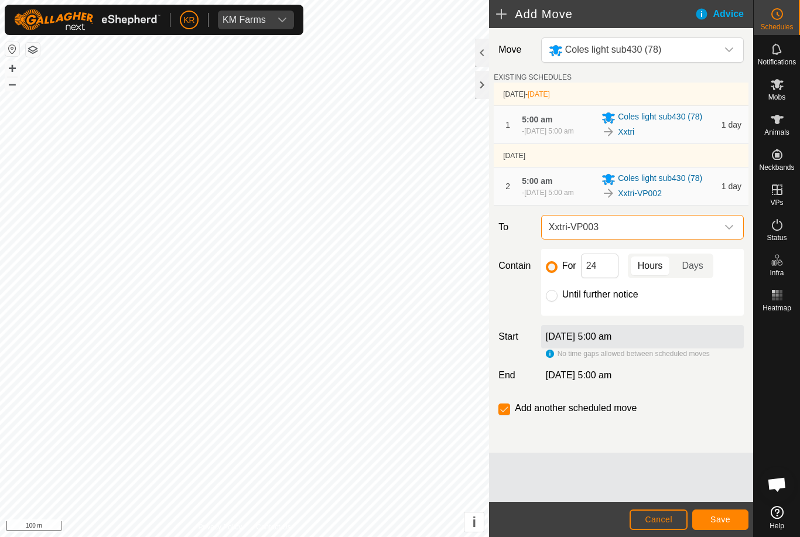
click at [718, 516] on span "Save" at bounding box center [721, 519] width 20 height 9
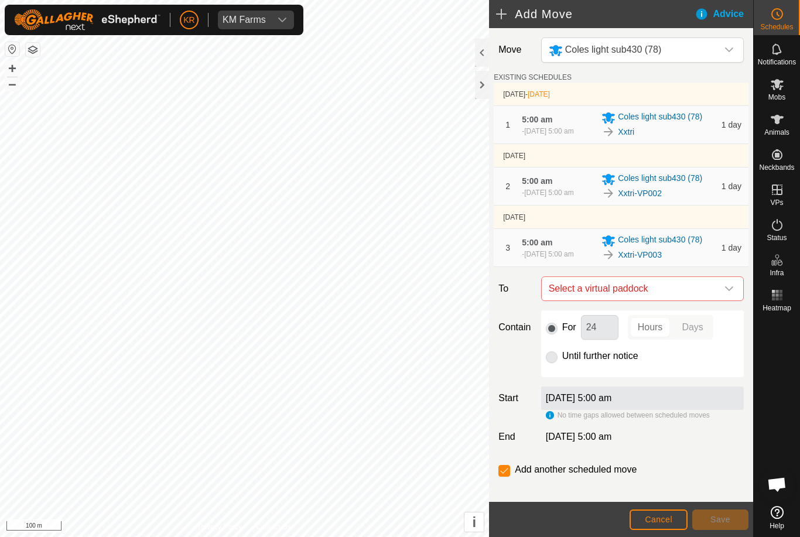
click at [716, 301] on span "Select a virtual paddock" at bounding box center [630, 288] width 173 height 23
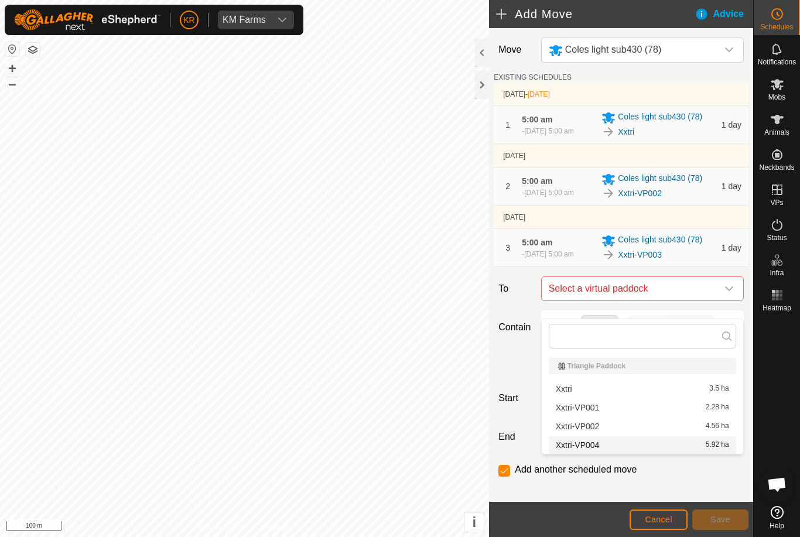
click at [589, 449] on span "Xxtri-VP004" at bounding box center [578, 445] width 44 height 8
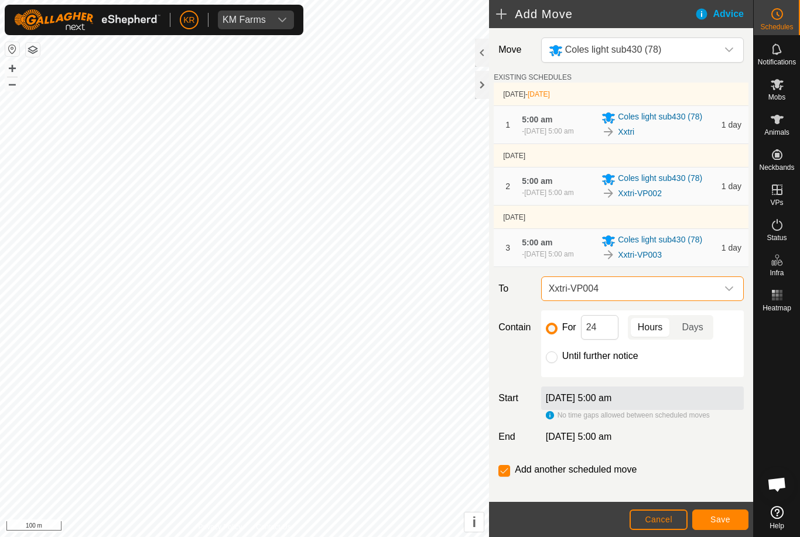
click at [551, 363] on input "Until further notice" at bounding box center [552, 358] width 12 height 12
radio input "true"
checkbox input "false"
click at [724, 521] on span "Save" at bounding box center [721, 519] width 20 height 9
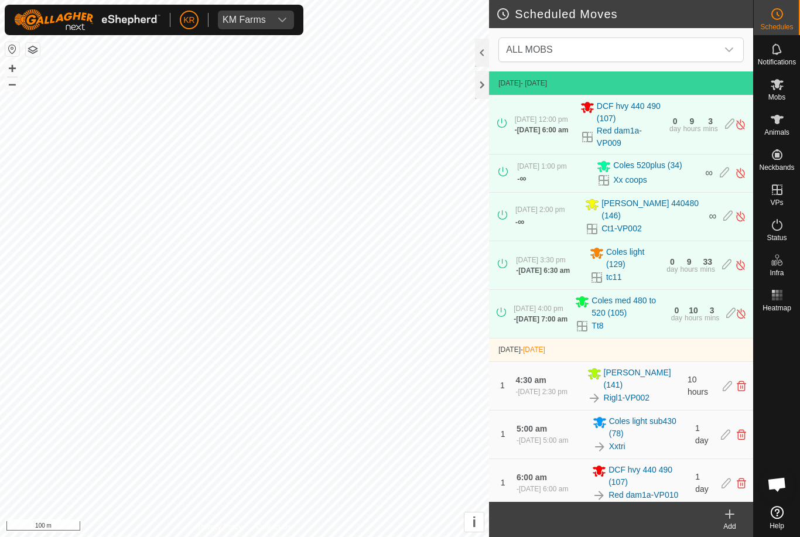
click at [683, 517] on footer "Add" at bounding box center [621, 519] width 264 height 35
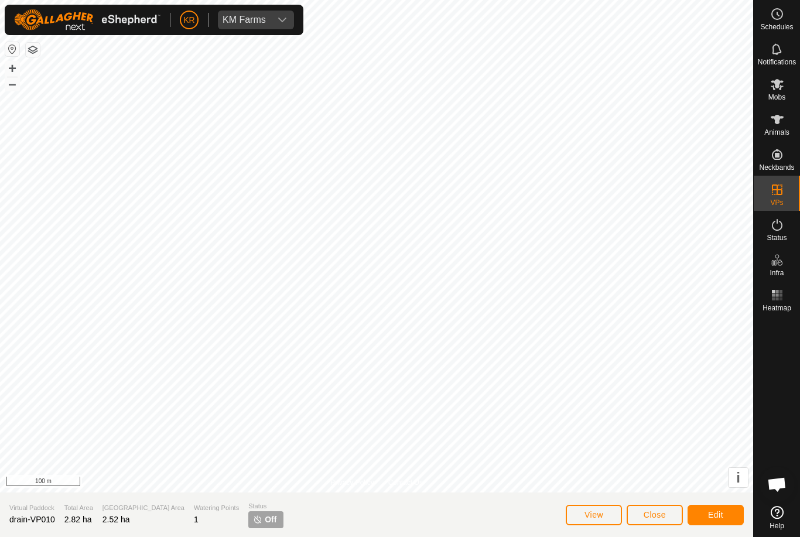
click at [648, 514] on span "Close" at bounding box center [655, 514] width 22 height 9
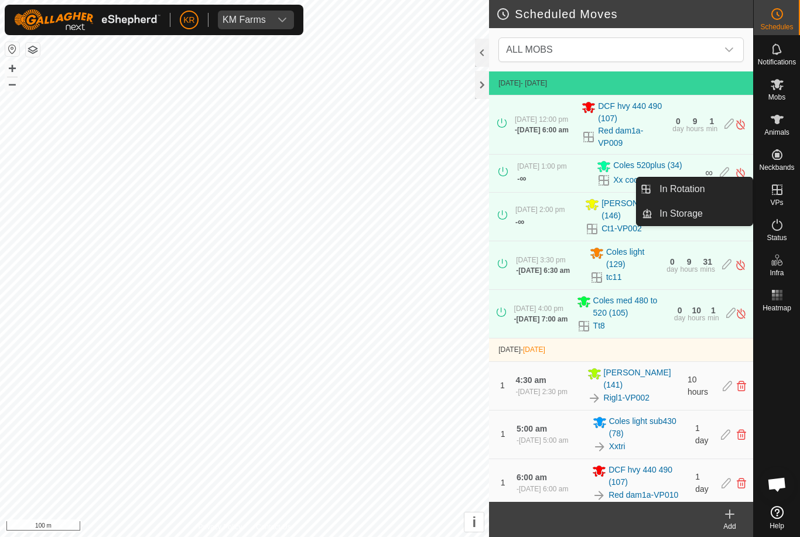
click at [703, 188] on span "In Rotation" at bounding box center [682, 189] width 45 height 14
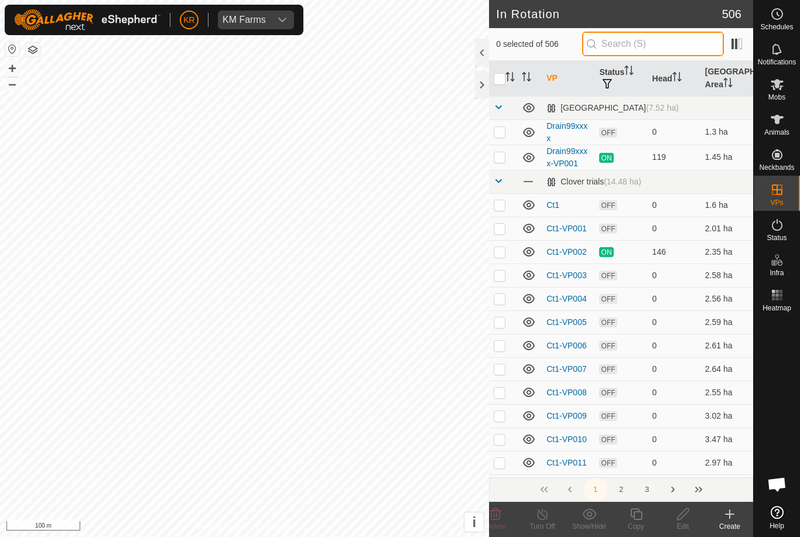
click at [676, 50] on input "text" at bounding box center [653, 44] width 142 height 25
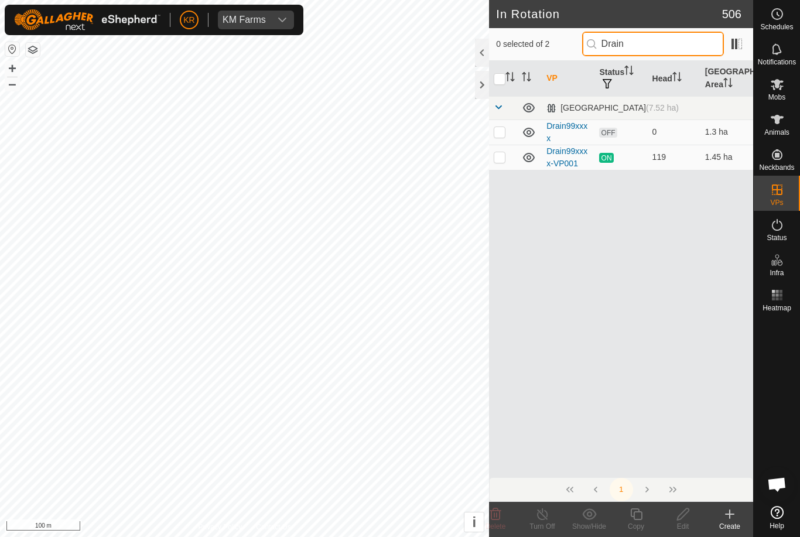
click at [679, 50] on input "Drain" at bounding box center [653, 44] width 142 height 25
type input "D"
click at [691, 49] on input "Drain" at bounding box center [653, 44] width 142 height 25
type input "D"
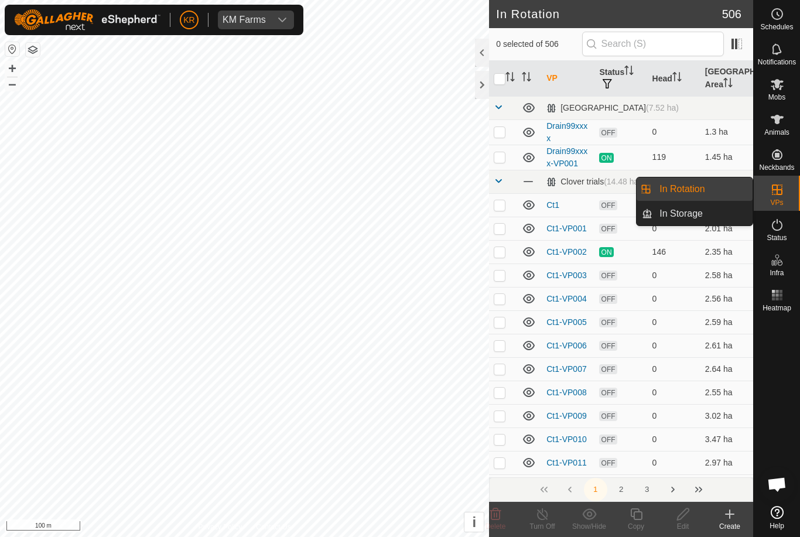
click at [695, 219] on span "In Storage" at bounding box center [681, 214] width 43 height 14
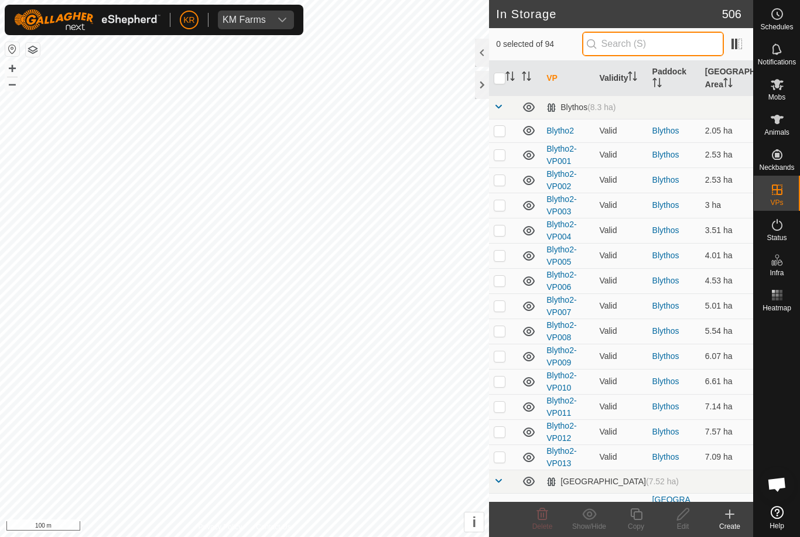
click at [667, 44] on input "text" at bounding box center [653, 44] width 142 height 25
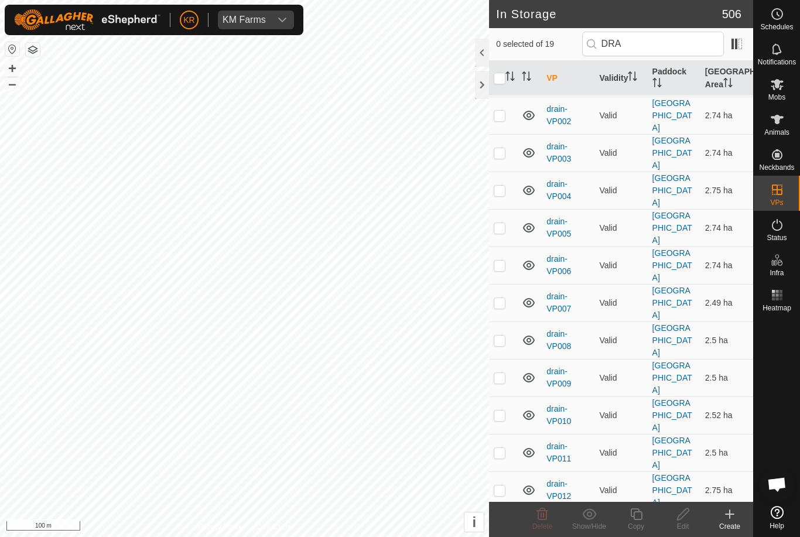
scroll to position [96, 0]
type input "DRA"
click at [502, 77] on input "checkbox" at bounding box center [500, 79] width 12 height 12
checkbox input "true"
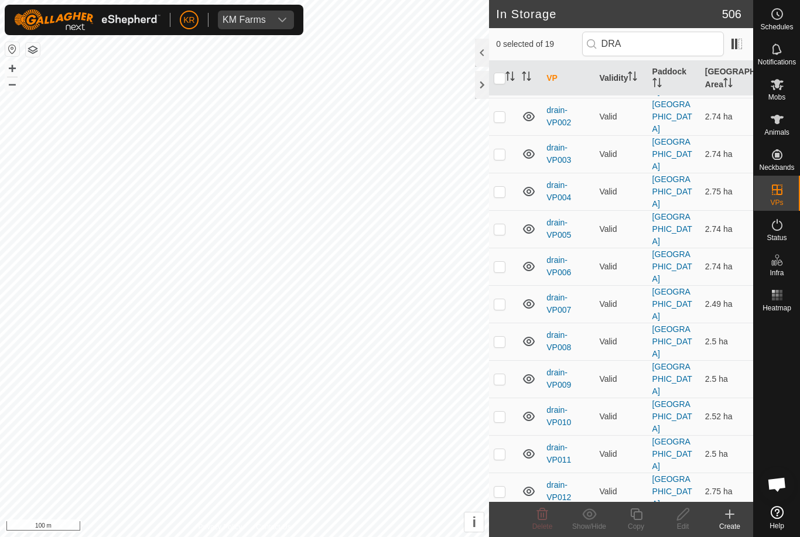
checkbox input "true"
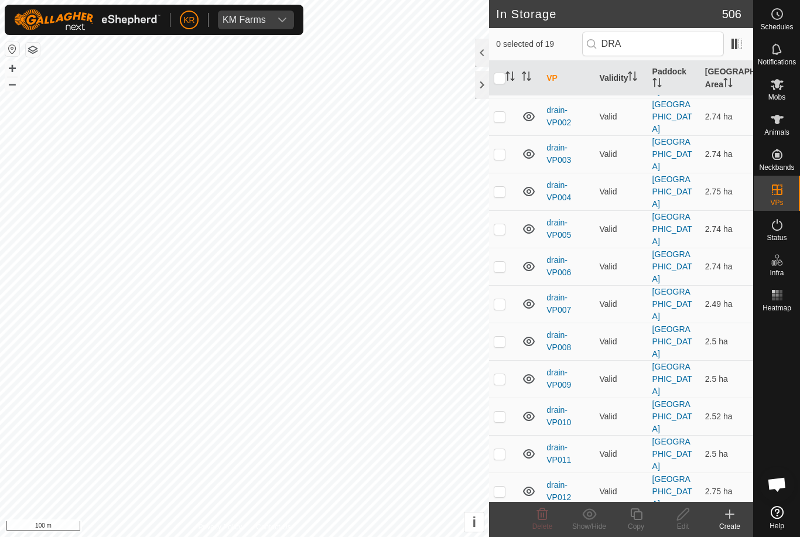
checkbox input "true"
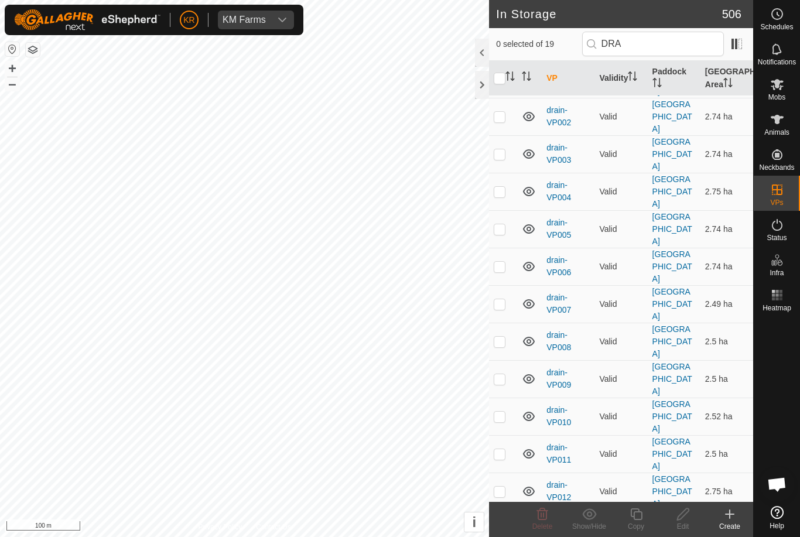
checkbox input "true"
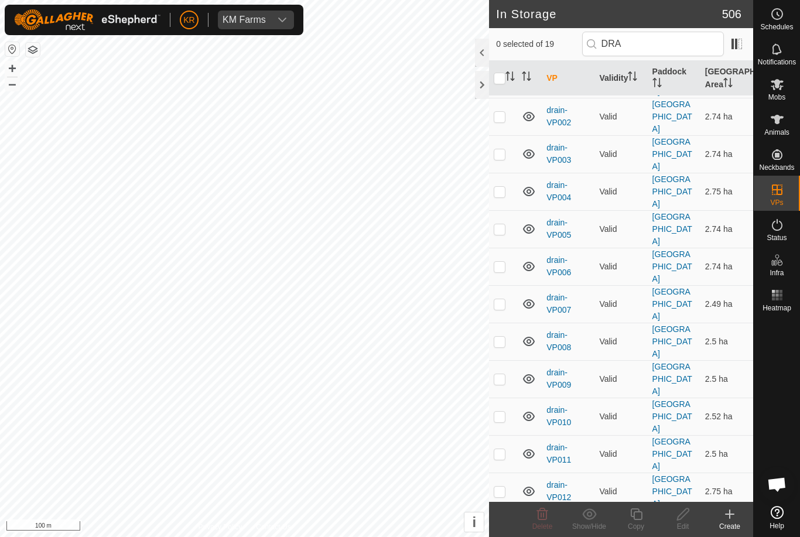
checkbox input "true"
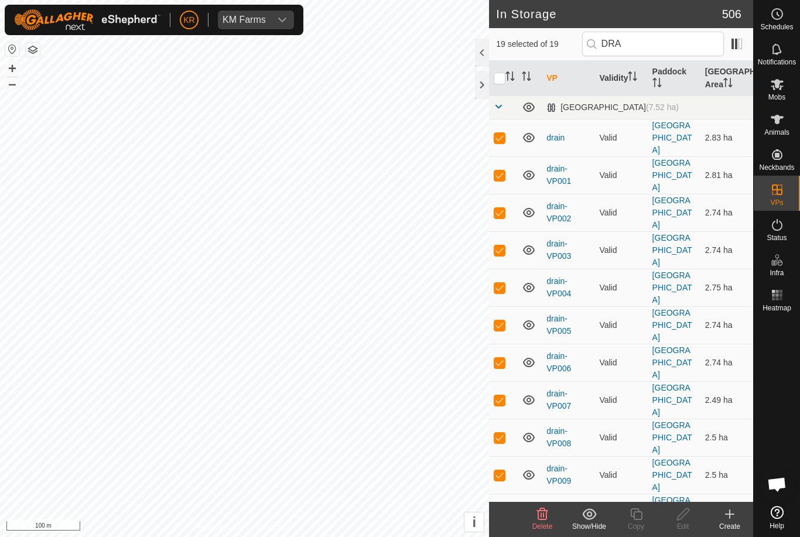
click at [596, 519] on icon at bounding box center [589, 514] width 15 height 14
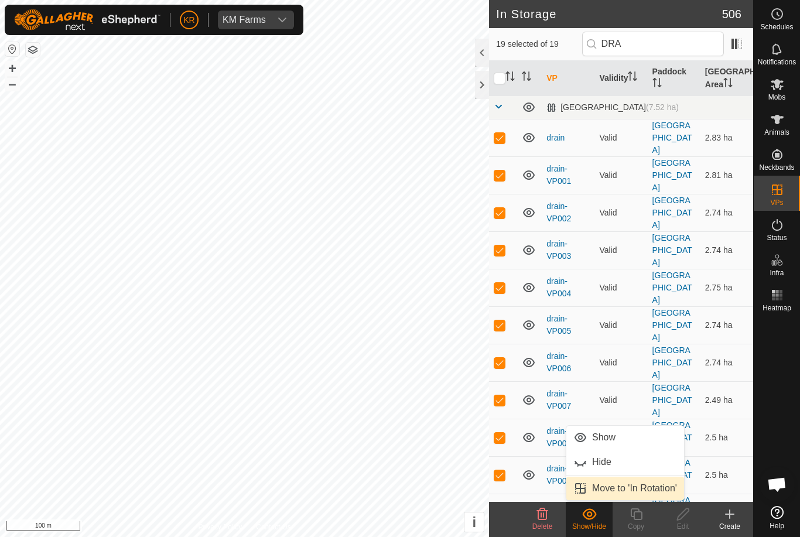
click at [654, 495] on span "Move to 'In Rotation'" at bounding box center [634, 489] width 85 height 14
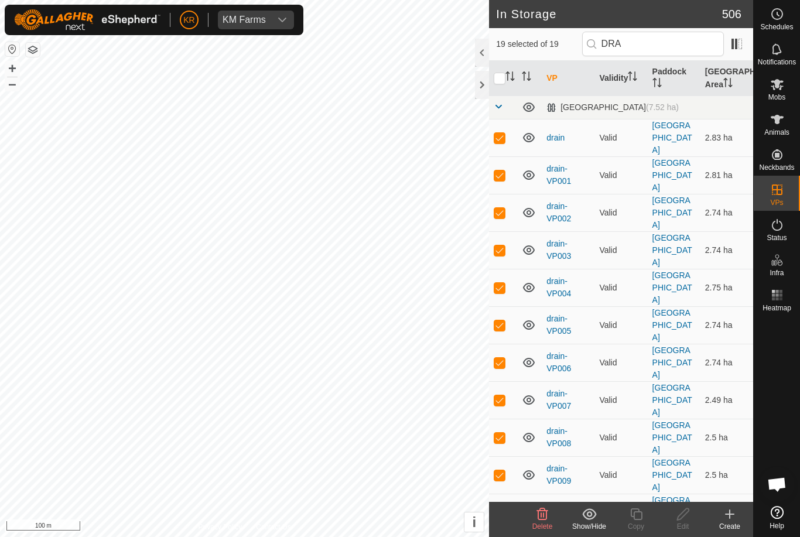
checkbox input "false"
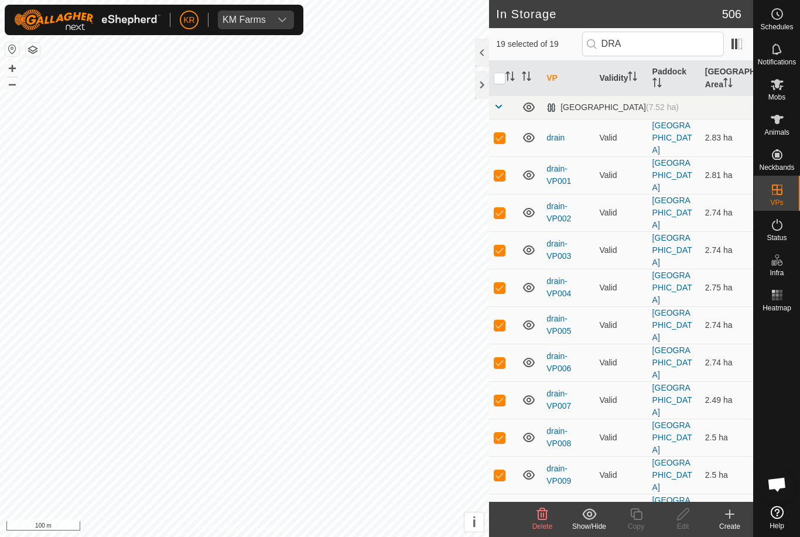
checkbox input "false"
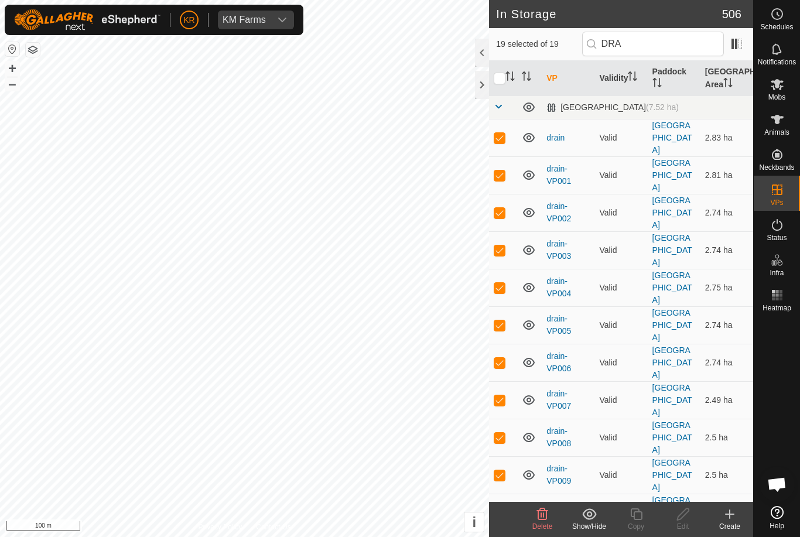
checkbox input "false"
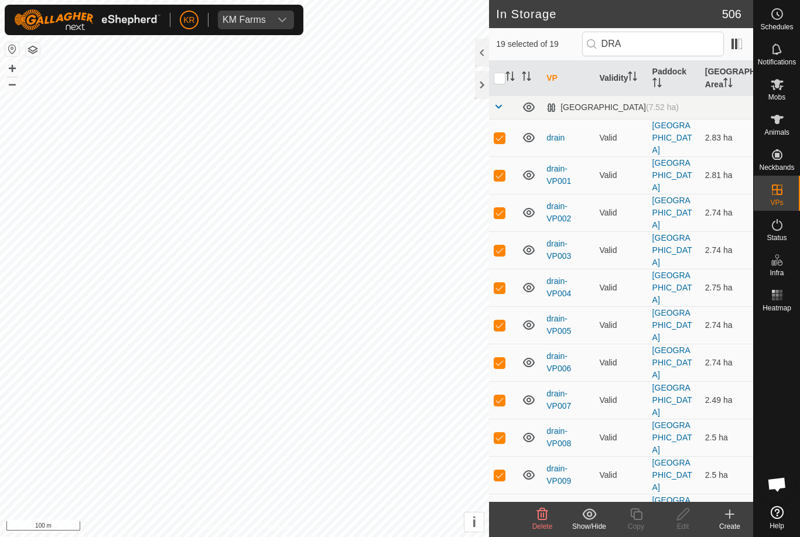
checkbox input "false"
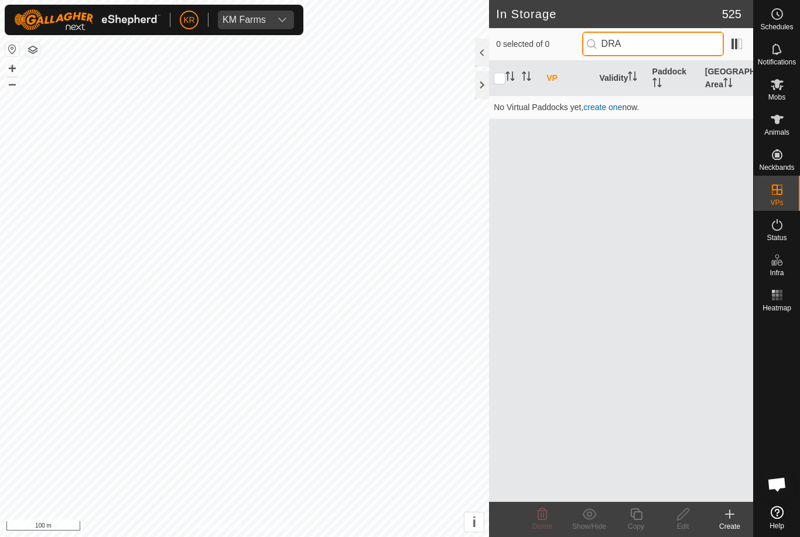
click at [679, 46] on input "DRA" at bounding box center [653, 44] width 142 height 25
type input "D"
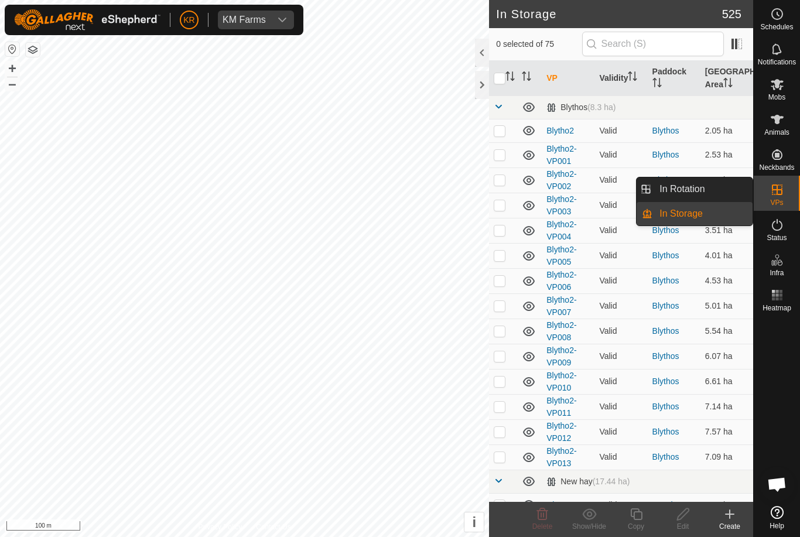
click at [715, 190] on link "In Rotation" at bounding box center [703, 189] width 100 height 23
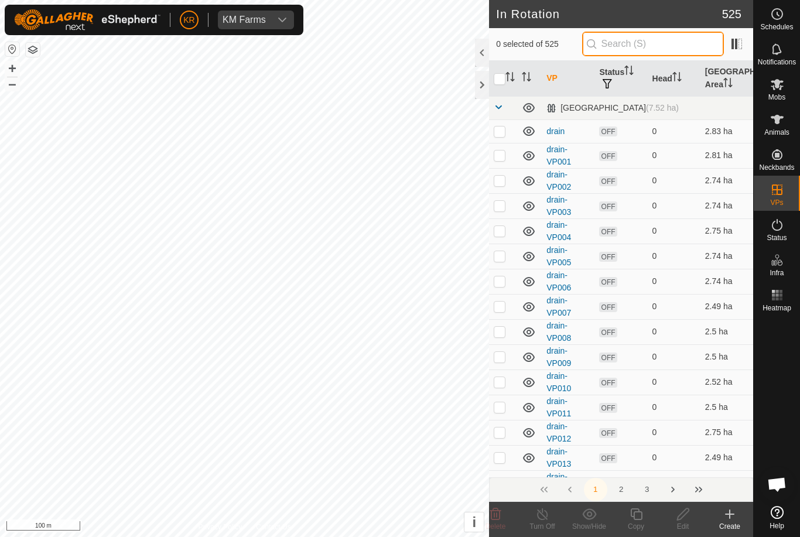
click at [659, 42] on input "text" at bounding box center [653, 44] width 142 height 25
click at [505, 181] on p-checkbox at bounding box center [500, 180] width 12 height 9
checkbox input "true"
click at [502, 159] on p-checkbox at bounding box center [500, 155] width 12 height 9
checkbox input "true"
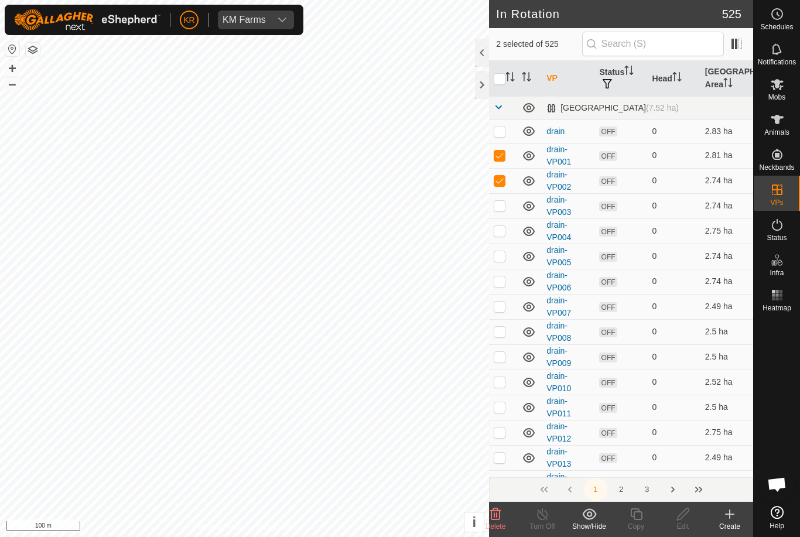
click at [503, 181] on p-checkbox at bounding box center [500, 180] width 12 height 9
checkbox input "false"
click at [500, 333] on p-checkbox at bounding box center [500, 331] width 12 height 9
click at [501, 330] on p-checkbox at bounding box center [500, 331] width 12 height 9
checkbox input "false"
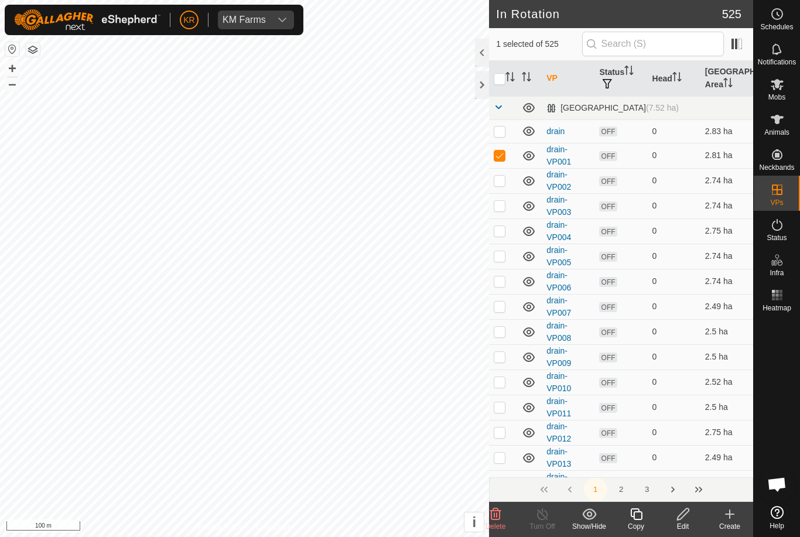
click at [500, 160] on p-checkbox at bounding box center [500, 155] width 12 height 9
click at [503, 155] on p-checkbox at bounding box center [500, 155] width 12 height 9
click at [502, 158] on p-checkbox at bounding box center [500, 155] width 12 height 9
checkbox input "false"
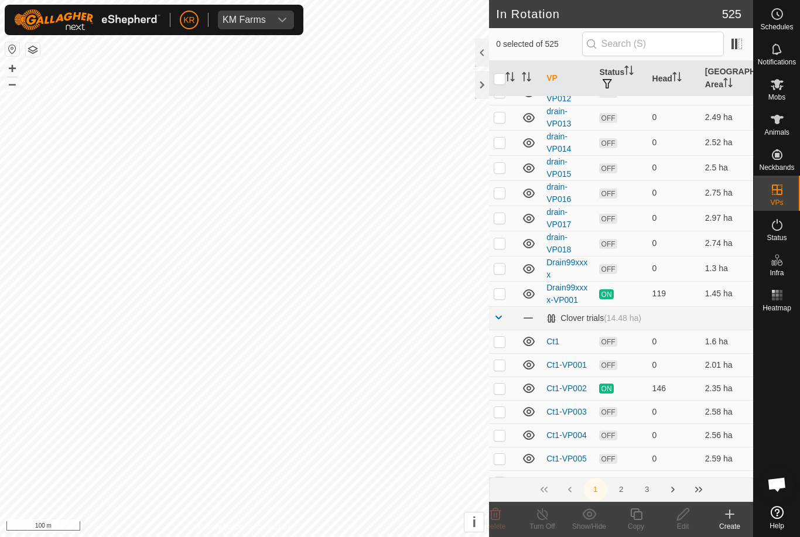
scroll to position [355, 0]
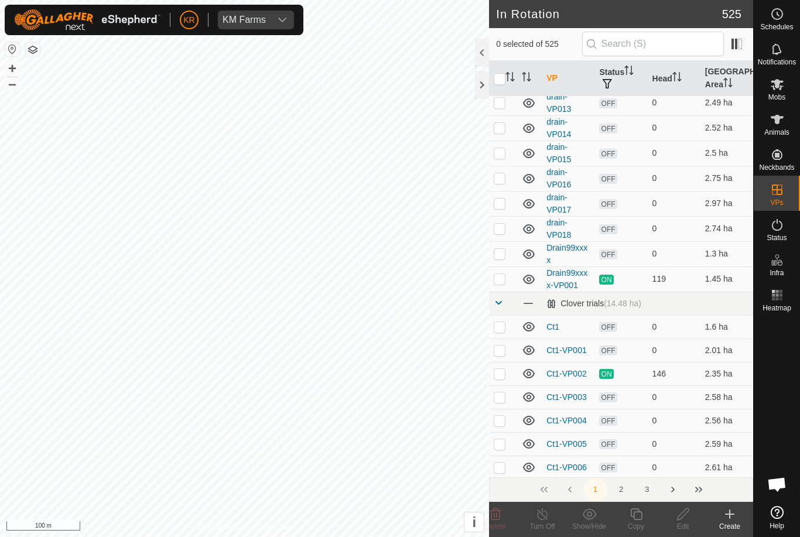
click at [500, 254] on p-checkbox at bounding box center [500, 253] width 12 height 9
checkbox input "true"
click at [640, 517] on icon at bounding box center [636, 514] width 15 height 14
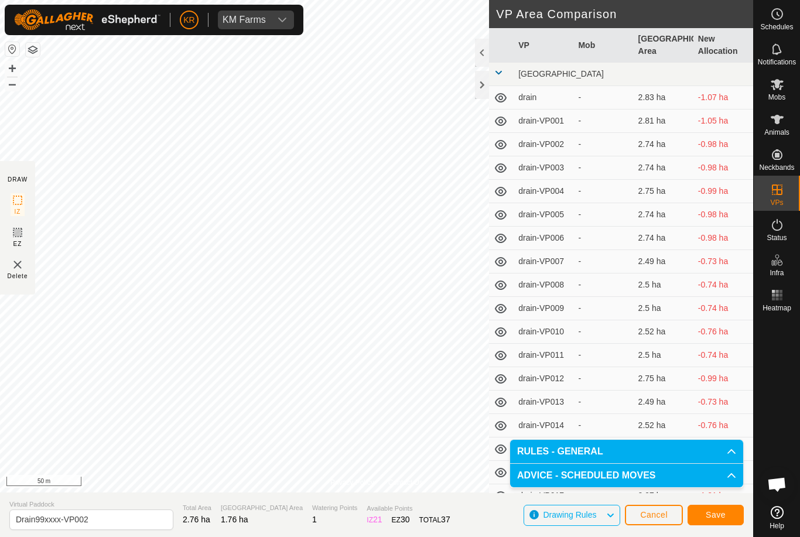
click at [715, 514] on span "Save" at bounding box center [716, 514] width 20 height 9
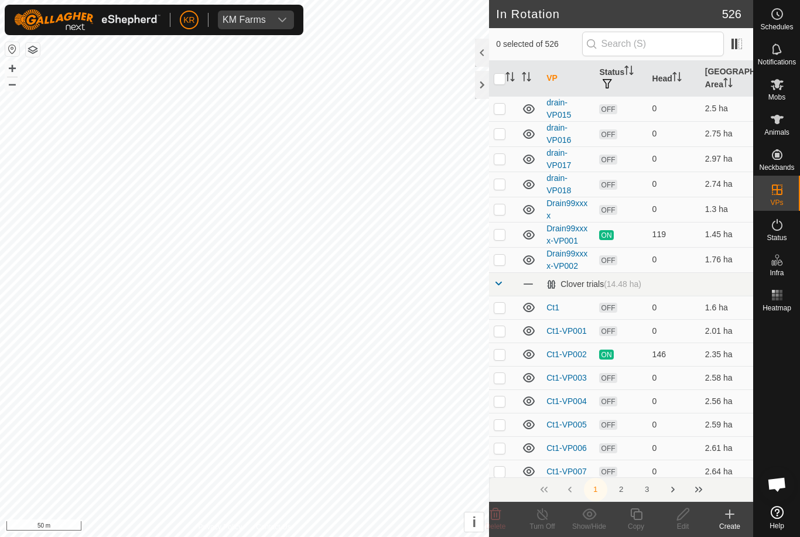
scroll to position [420, 0]
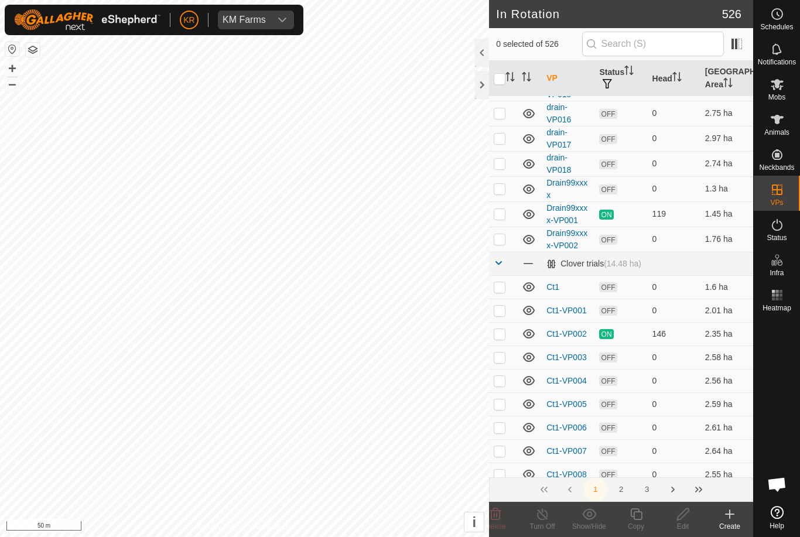
click at [503, 244] on p-checkbox at bounding box center [500, 238] width 12 height 9
checkbox input "true"
click at [640, 514] on icon at bounding box center [636, 514] width 15 height 14
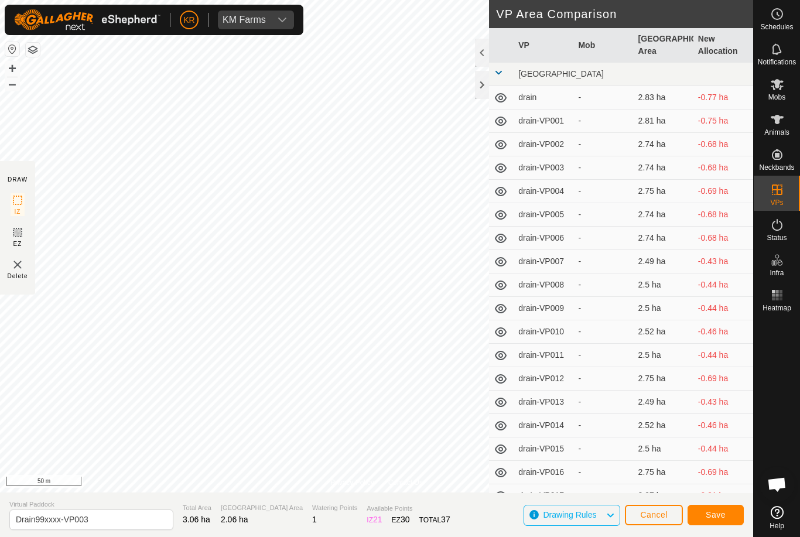
click at [715, 509] on button "Save" at bounding box center [716, 515] width 56 height 21
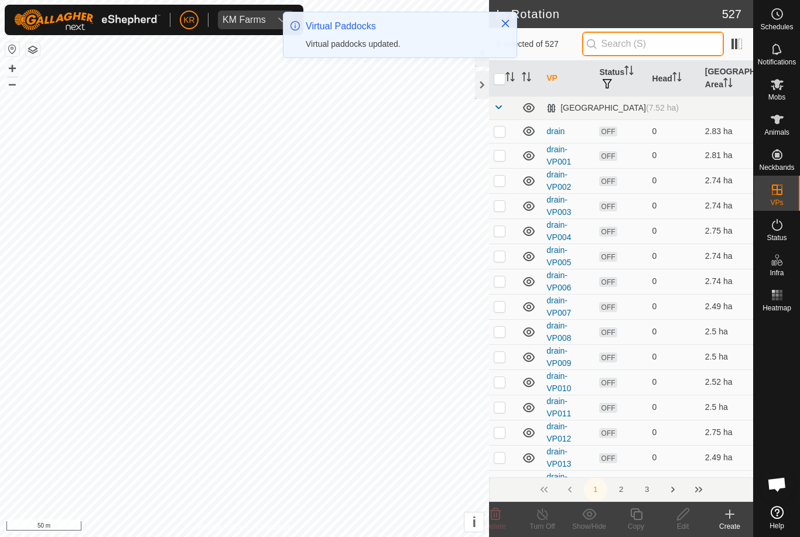
click at [676, 46] on input "text" at bounding box center [653, 44] width 142 height 25
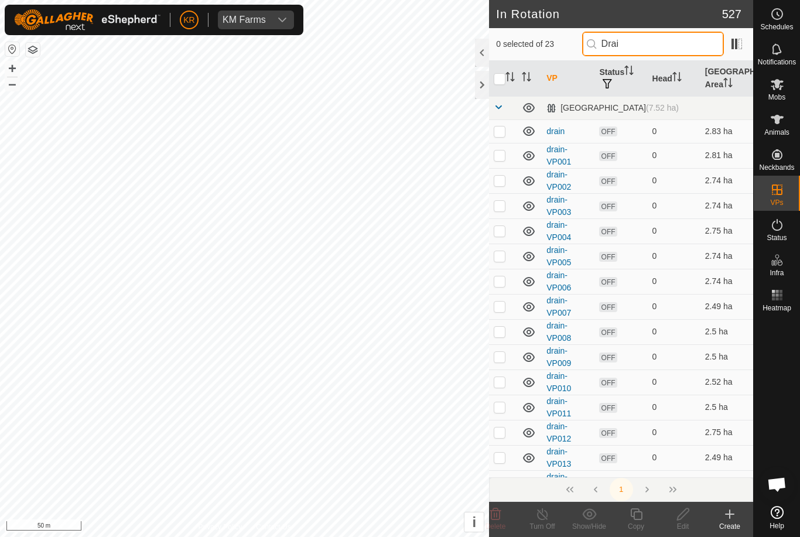
type input "Drai"
click at [500, 468] on td at bounding box center [503, 457] width 28 height 25
click at [503, 459] on p-checkbox at bounding box center [500, 457] width 12 height 9
checkbox input "false"
click at [671, 46] on input "Drai" at bounding box center [653, 44] width 142 height 25
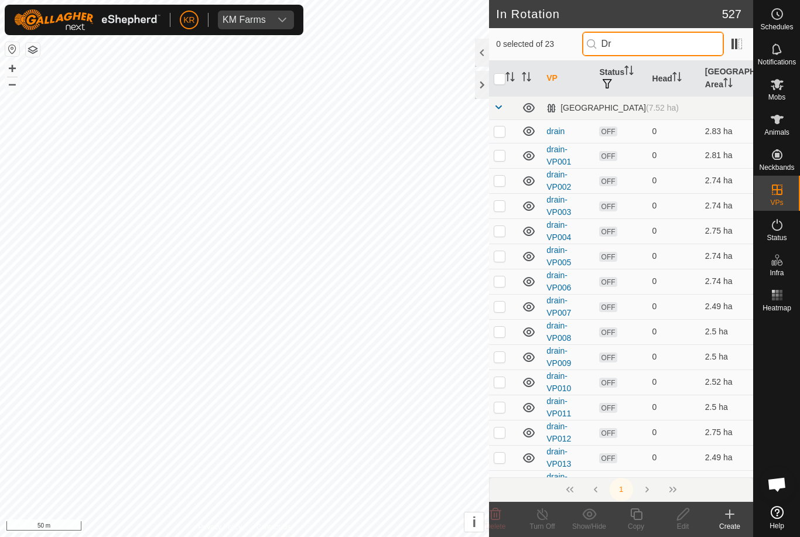
type input "D"
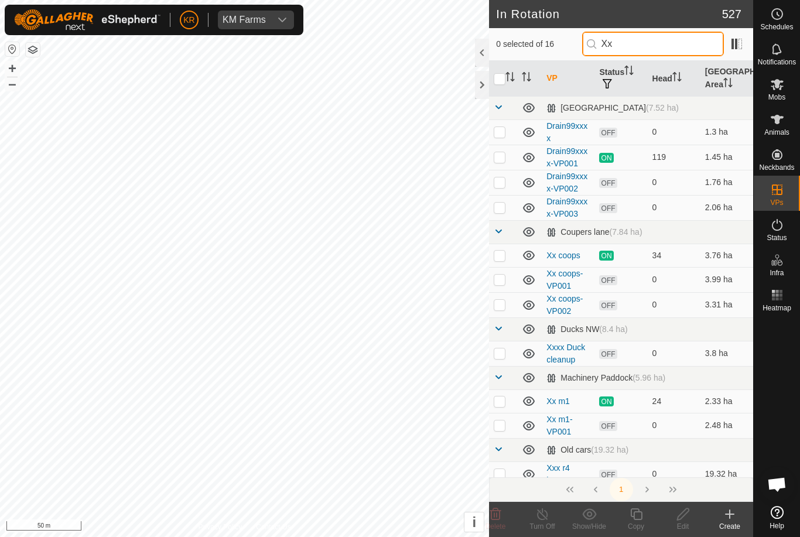
type input "Xx"
click at [501, 207] on p-checkbox at bounding box center [500, 207] width 12 height 9
checkbox input "true"
click at [639, 516] on icon at bounding box center [636, 514] width 15 height 14
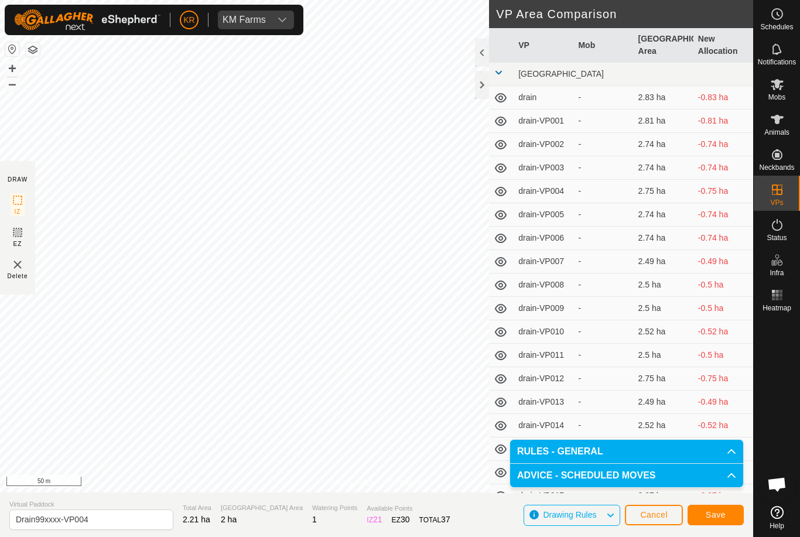
click at [734, 509] on button "Save" at bounding box center [716, 515] width 56 height 21
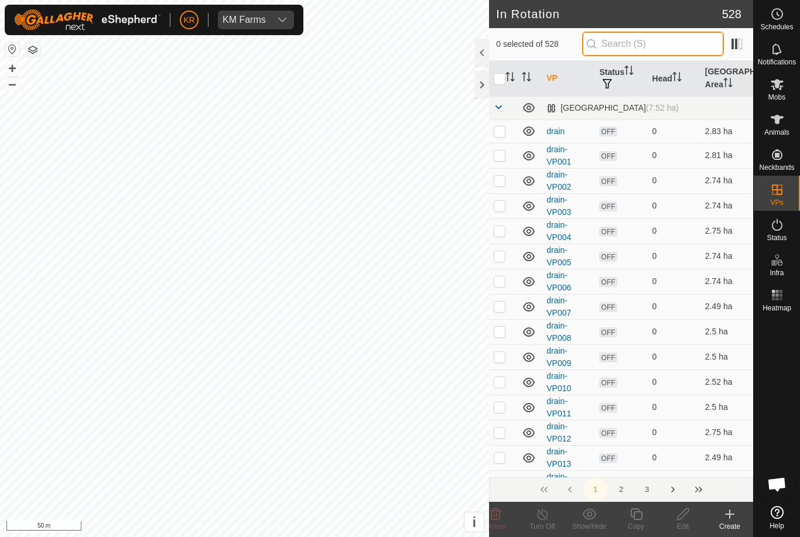
click at [661, 49] on input "text" at bounding box center [653, 44] width 142 height 25
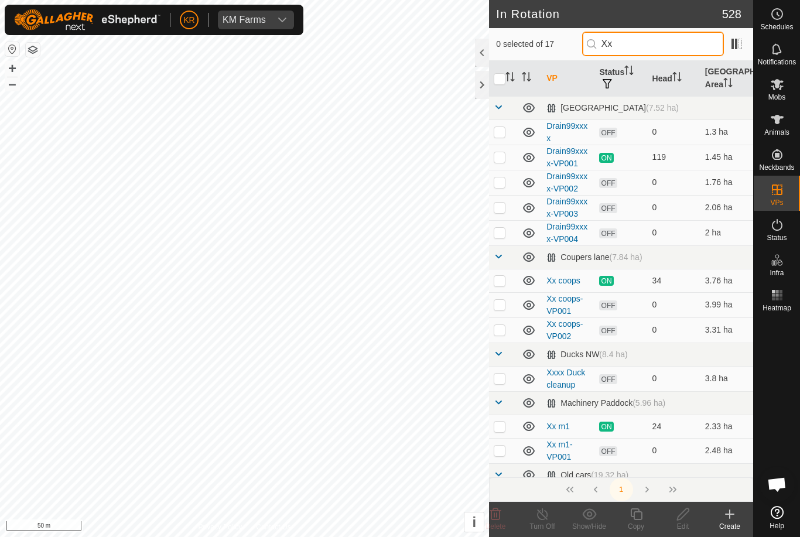
type input "Xx"
click at [502, 237] on p-checkbox at bounding box center [500, 232] width 12 height 9
checkbox input "true"
click at [640, 519] on icon at bounding box center [636, 515] width 12 height 12
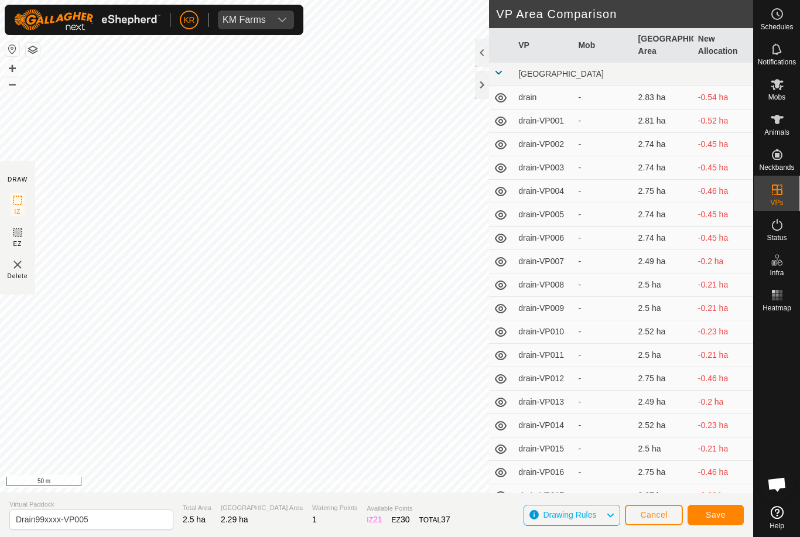
click at [708, 512] on span "Save" at bounding box center [716, 514] width 20 height 9
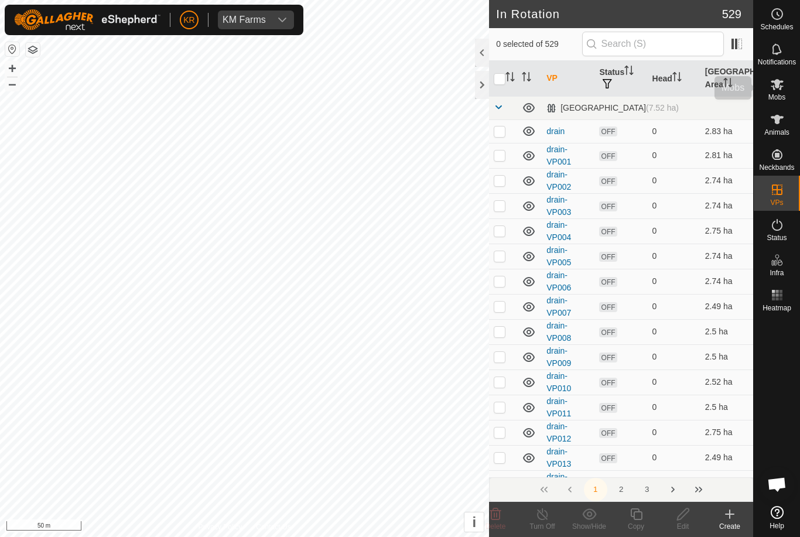
click at [783, 86] on icon at bounding box center [777, 84] width 13 height 11
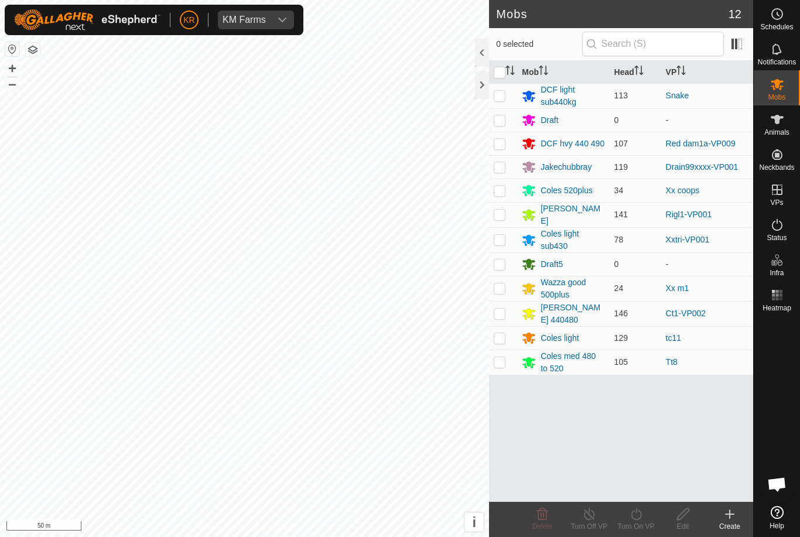
click at [509, 166] on td at bounding box center [503, 166] width 28 height 23
checkbox input "true"
click at [639, 513] on icon at bounding box center [636, 514] width 15 height 14
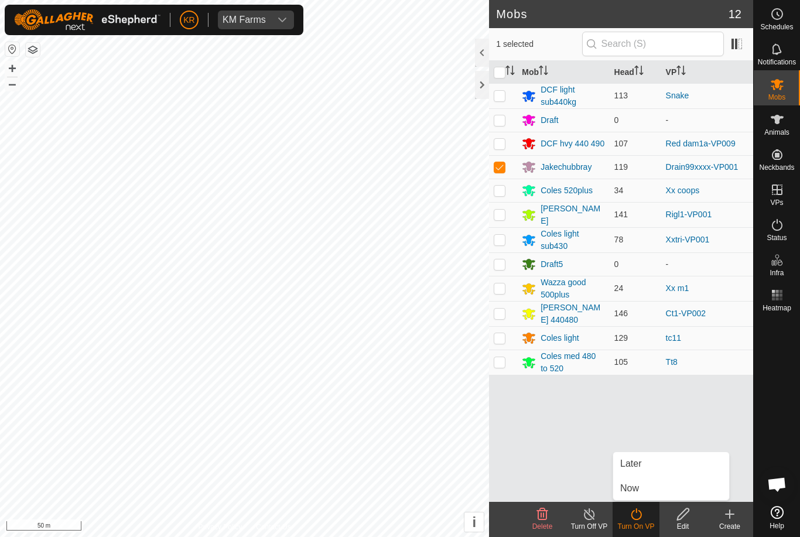
click at [640, 463] on span "Later" at bounding box center [630, 464] width 21 height 14
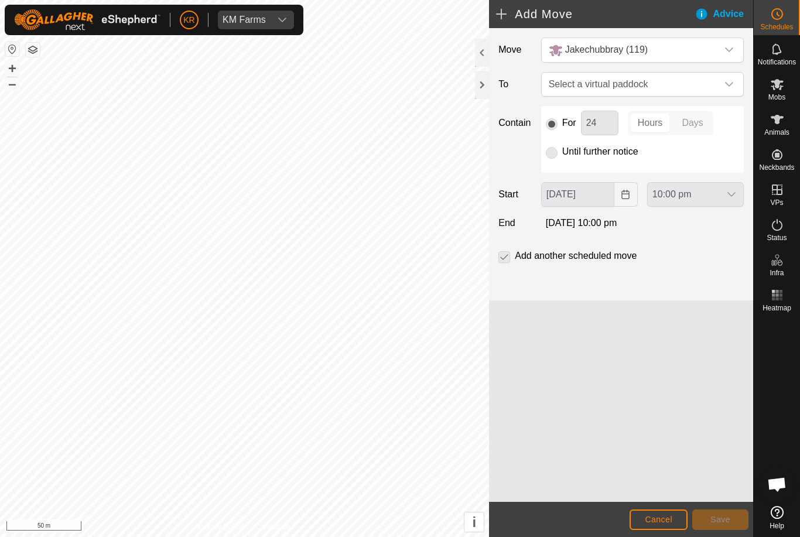
click at [725, 86] on icon "dropdown trigger" at bounding box center [729, 84] width 9 height 9
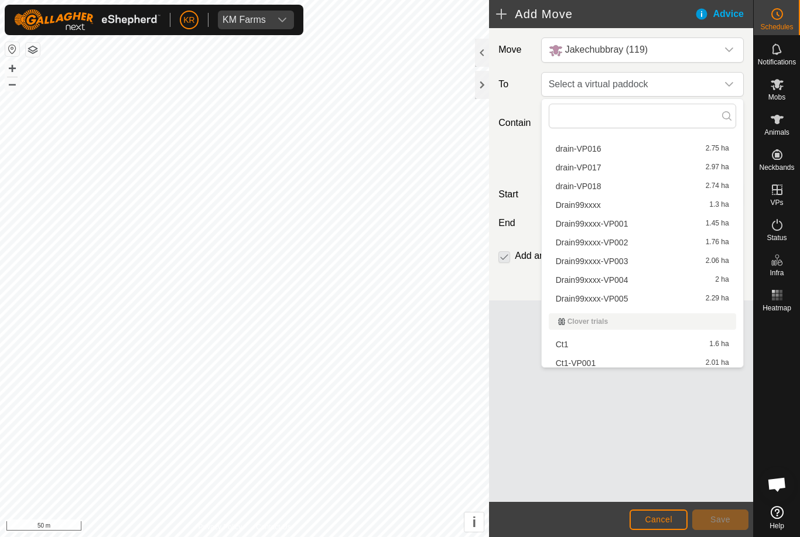
scroll to position [325, 0]
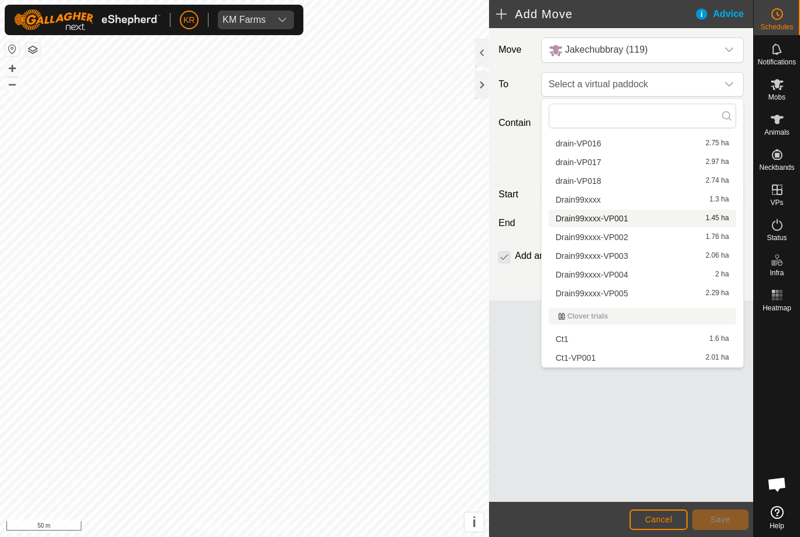
click at [608, 217] on span "Drain99xxxx-VP001" at bounding box center [592, 218] width 73 height 8
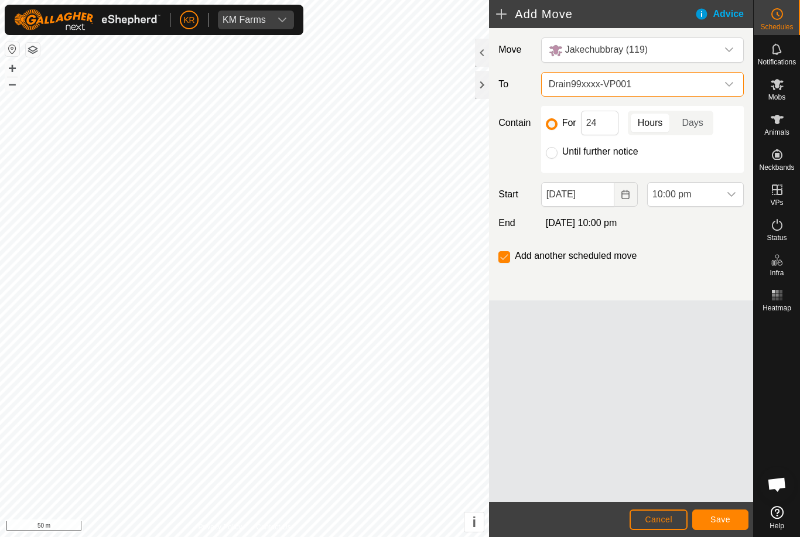
click at [726, 84] on icon "dropdown trigger" at bounding box center [729, 84] width 8 height 5
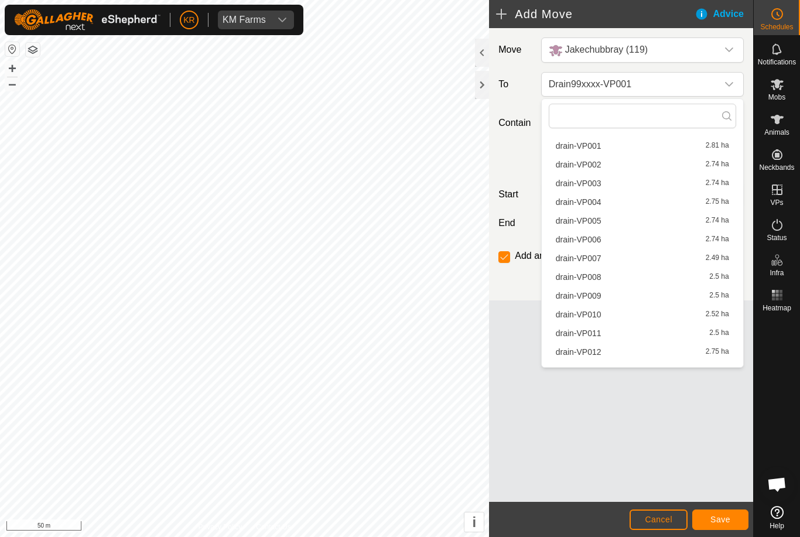
scroll to position [39, 0]
click at [596, 168] on span "drain-VP002" at bounding box center [579, 167] width 46 height 8
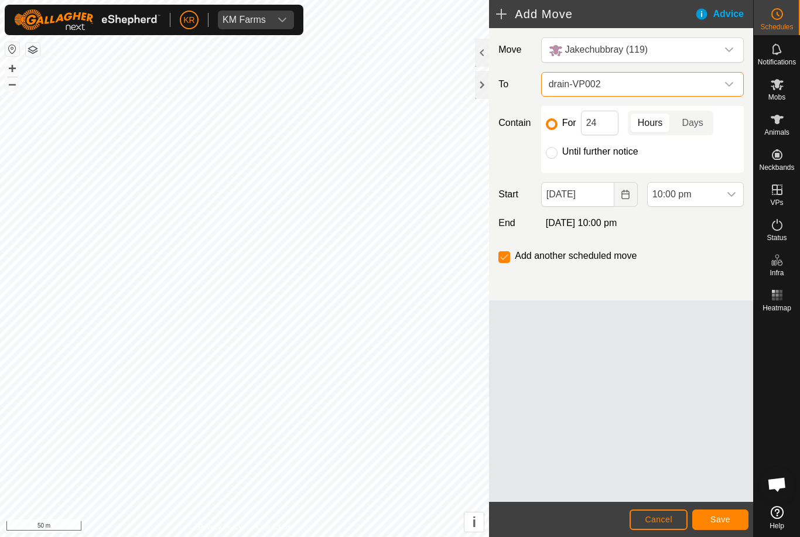
scroll to position [185, 0]
click at [723, 87] on div "dropdown trigger" at bounding box center [729, 84] width 23 height 23
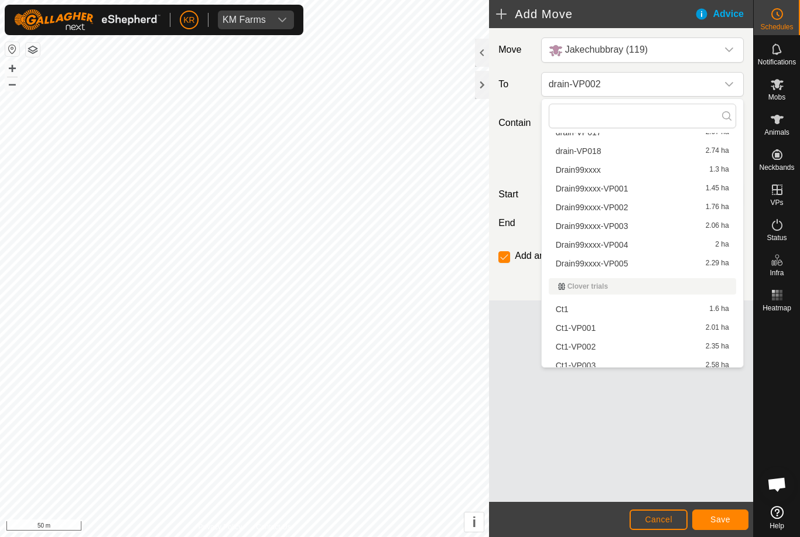
scroll to position [354, 0]
click at [615, 209] on span "Drain99xxxx-VP002" at bounding box center [592, 208] width 73 height 8
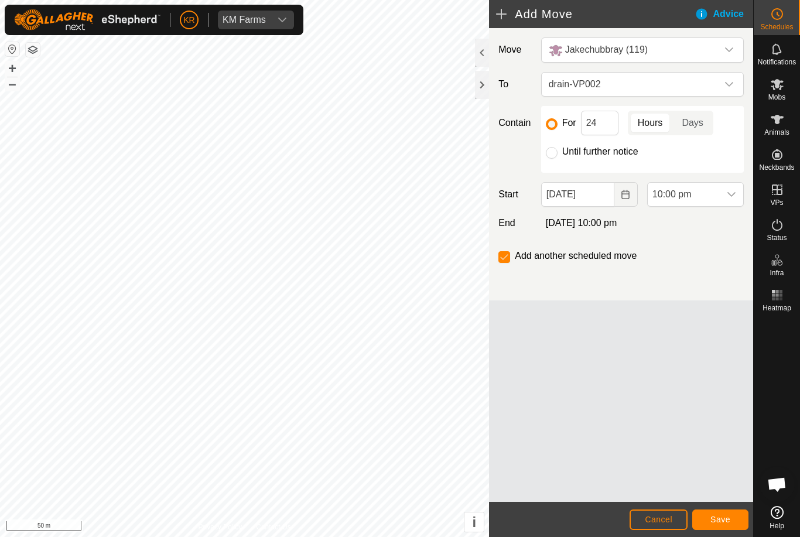
scroll to position [64, 0]
click at [609, 126] on input "24" at bounding box center [599, 123] width 37 height 25
type input "2"
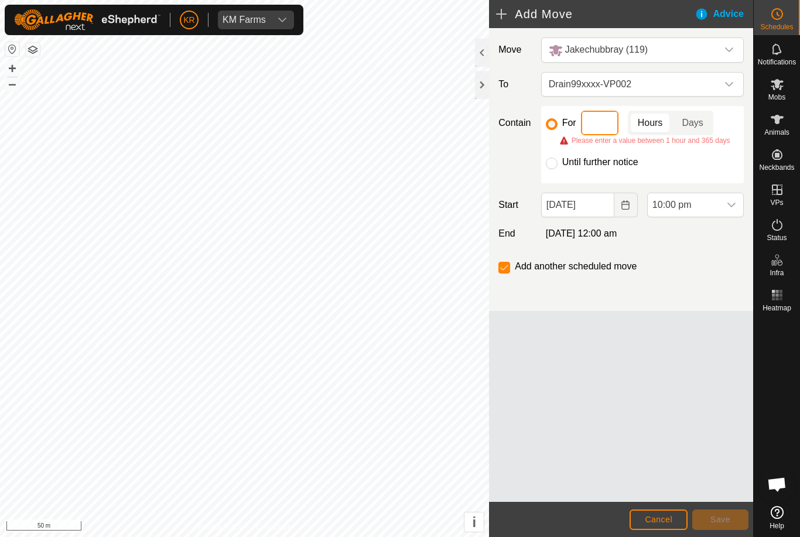
type input "4"
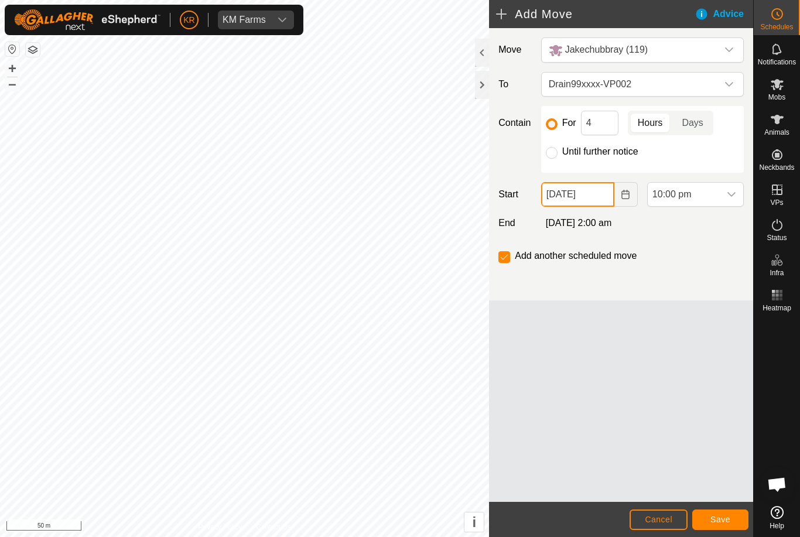
click at [596, 194] on input "[DATE]" at bounding box center [577, 194] width 73 height 25
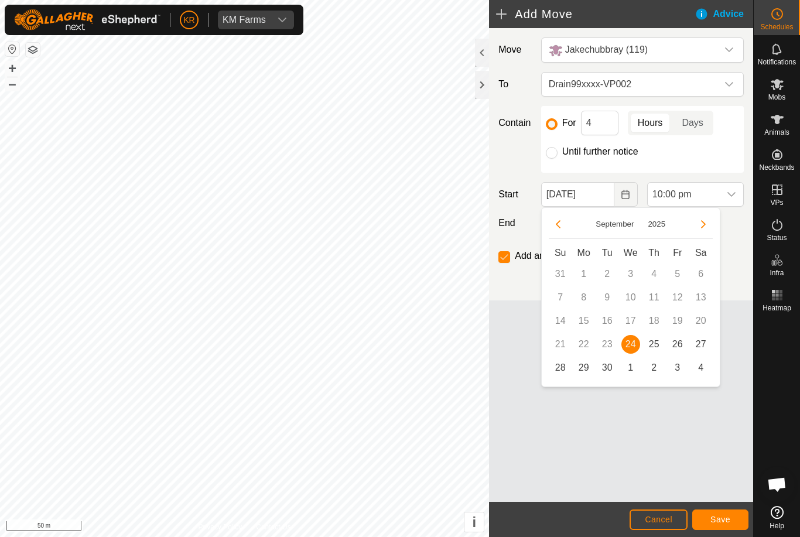
click at [659, 351] on span "25" at bounding box center [654, 344] width 19 height 19
type input "[DATE]"
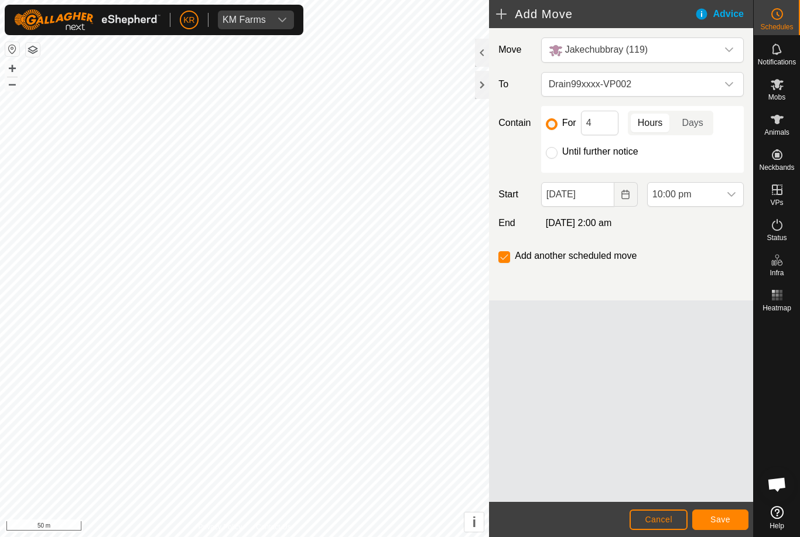
click at [718, 197] on span "10:00 pm" at bounding box center [684, 194] width 72 height 23
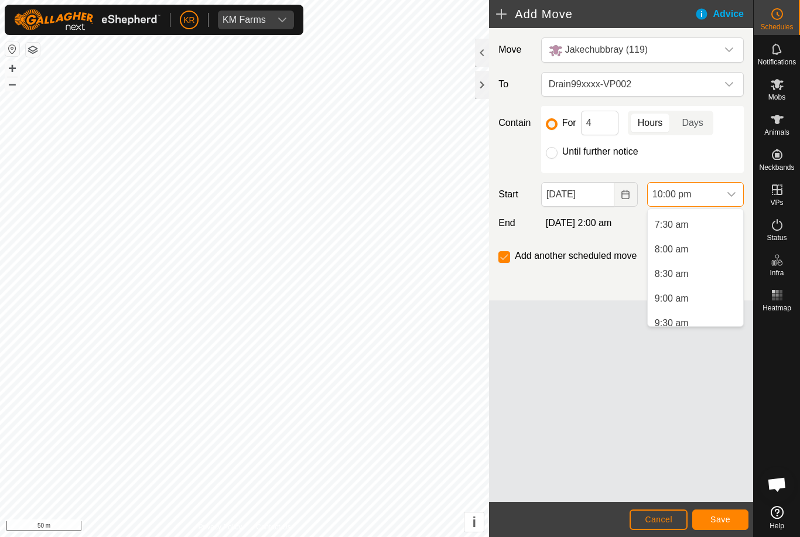
scroll to position [365, 0]
click at [684, 230] on span "7:30 am" at bounding box center [672, 225] width 34 height 14
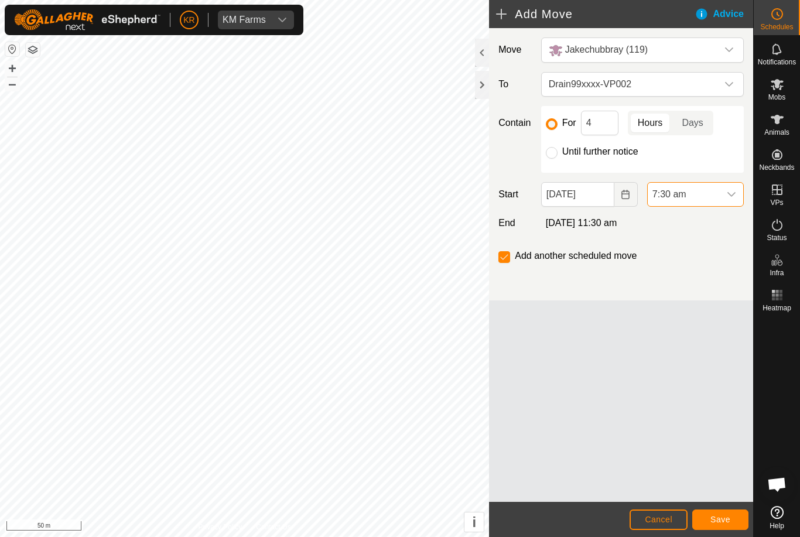
scroll to position [989, 0]
click at [724, 517] on span "Save" at bounding box center [721, 519] width 20 height 9
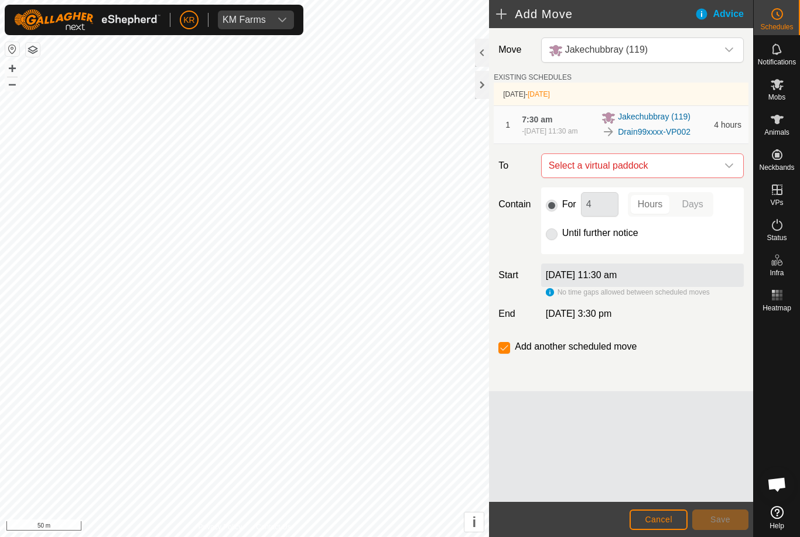
click at [729, 171] on icon "dropdown trigger" at bounding box center [729, 165] width 9 height 9
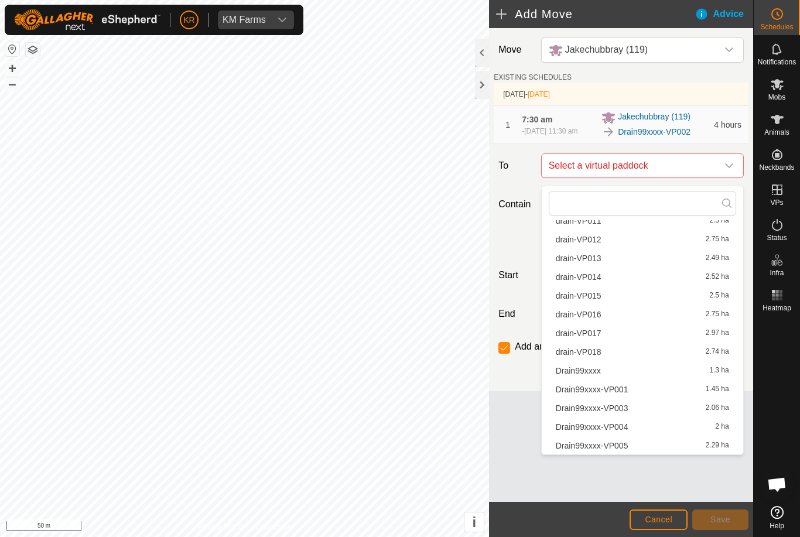
scroll to position [241, 0]
click at [620, 411] on span "Drain99xxxx-VP003" at bounding box center [592, 408] width 73 height 8
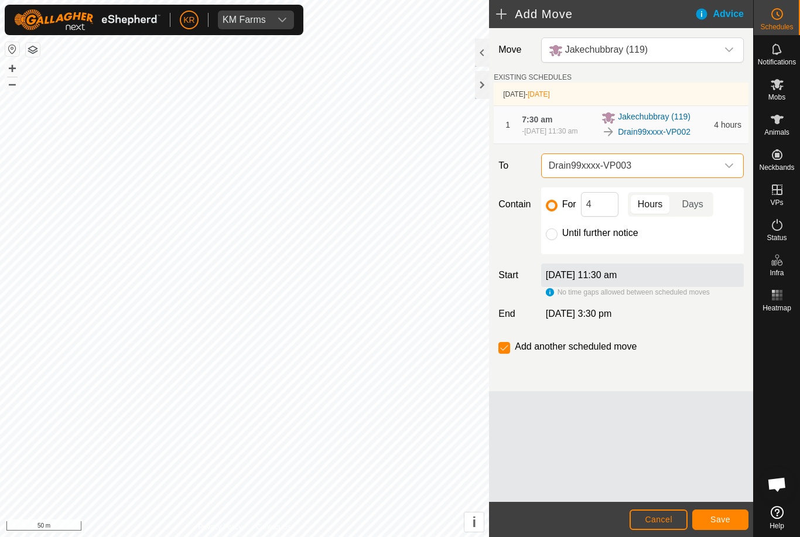
click at [720, 513] on button "Save" at bounding box center [721, 520] width 56 height 21
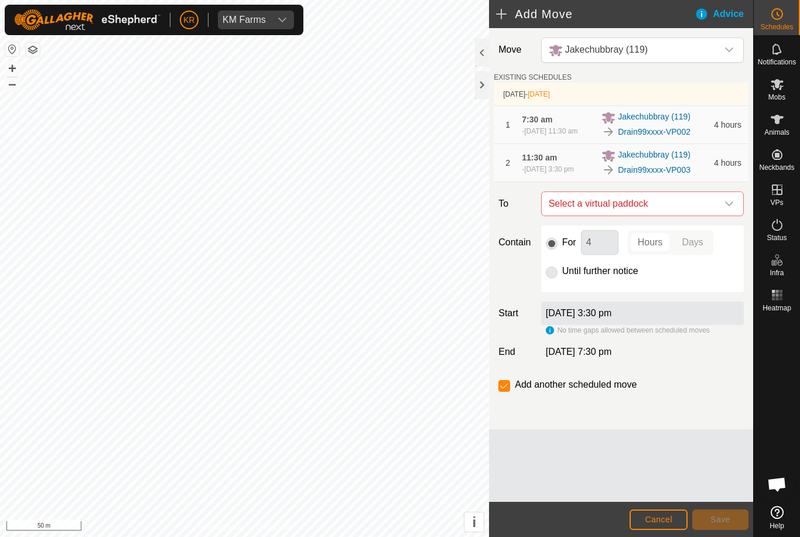
click at [728, 209] on icon "dropdown trigger" at bounding box center [729, 203] width 9 height 9
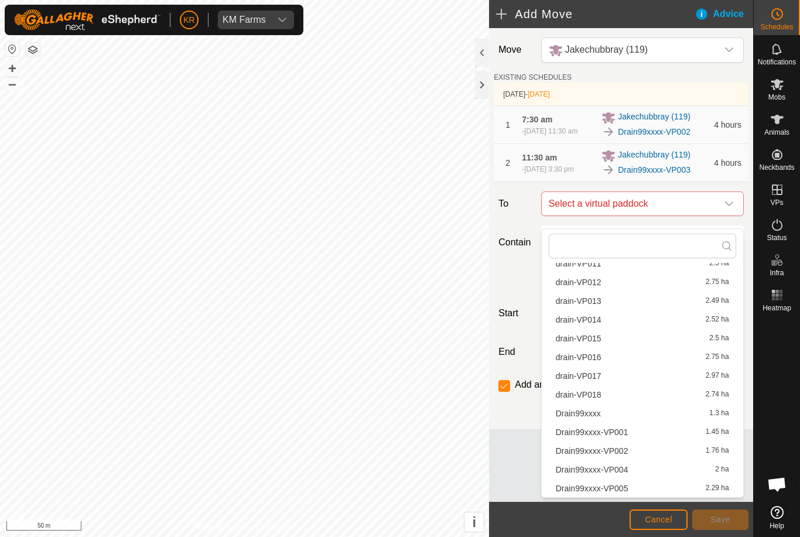
click at [619, 472] on span "Drain99xxxx-VP004" at bounding box center [592, 470] width 73 height 8
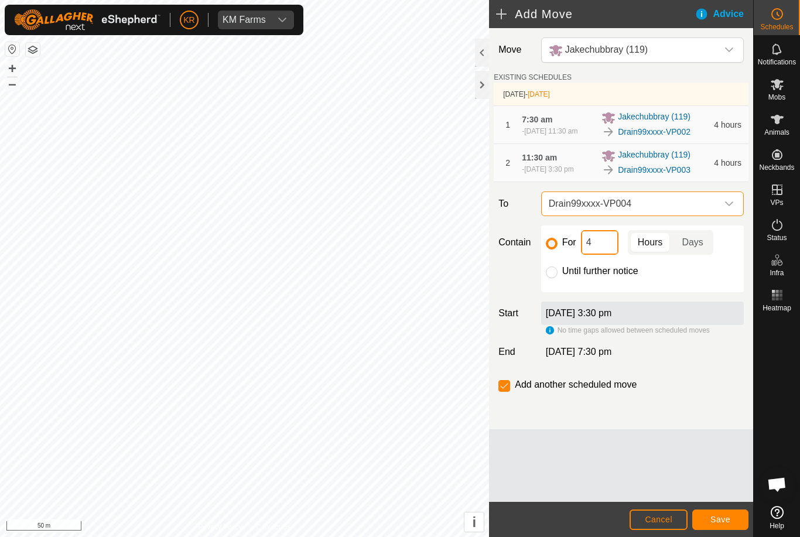
click at [606, 255] on input "4" at bounding box center [599, 242] width 37 height 25
click at [725, 519] on span "Save" at bounding box center [721, 519] width 20 height 9
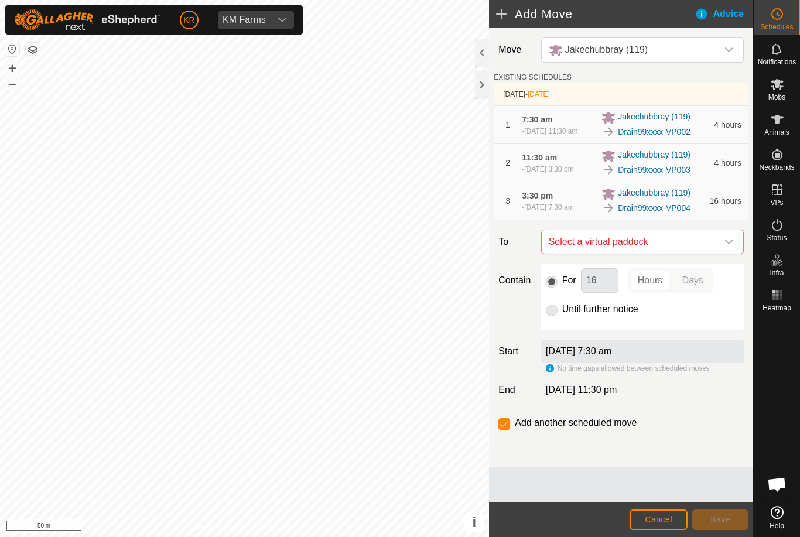
click at [725, 247] on icon "dropdown trigger" at bounding box center [729, 241] width 9 height 9
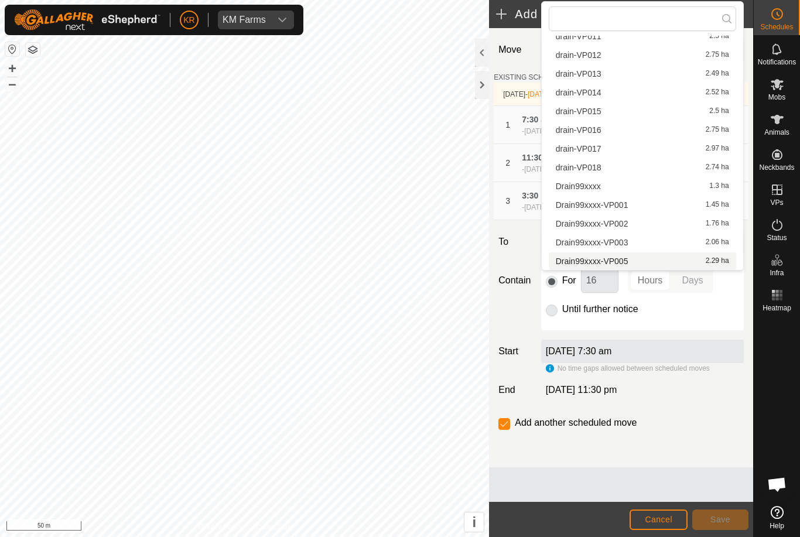
click at [617, 262] on span "Drain99xxxx-VP005" at bounding box center [592, 261] width 73 height 8
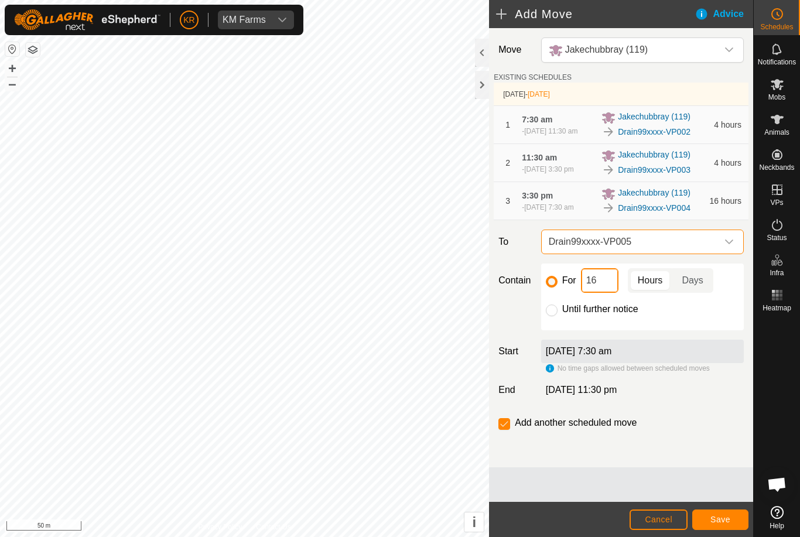
click at [613, 293] on input "16" at bounding box center [599, 280] width 37 height 25
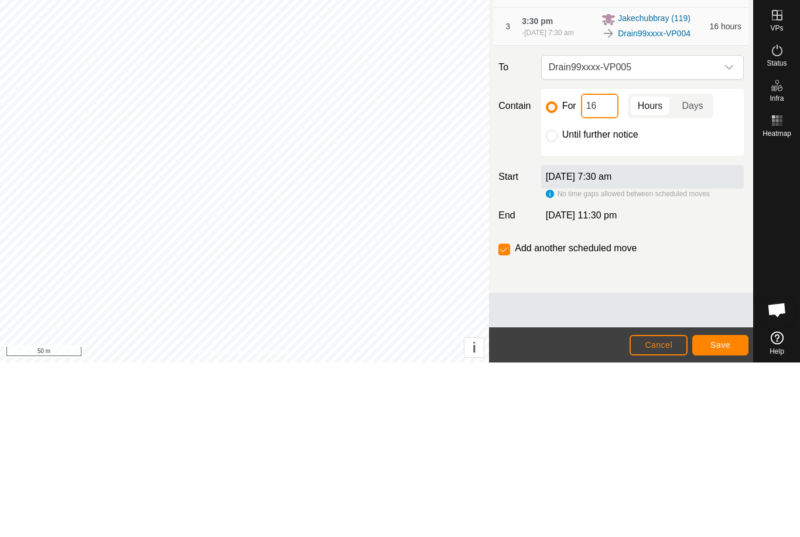
type input "1"
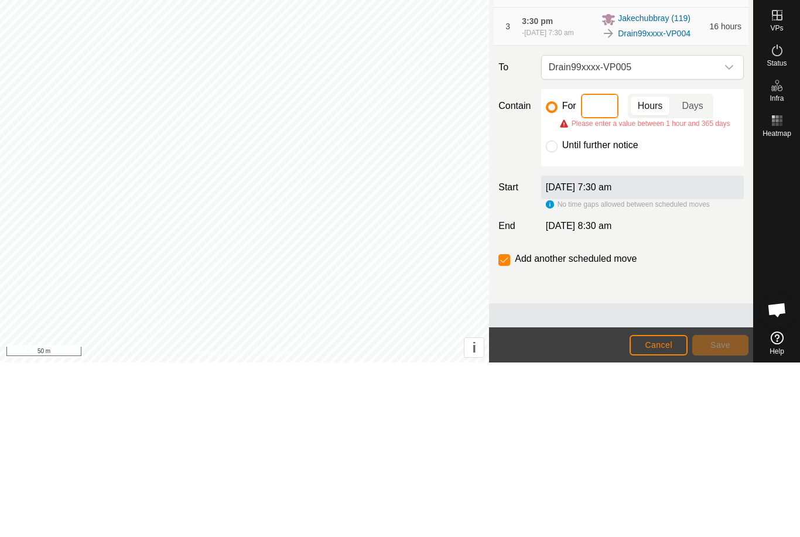
type input "4"
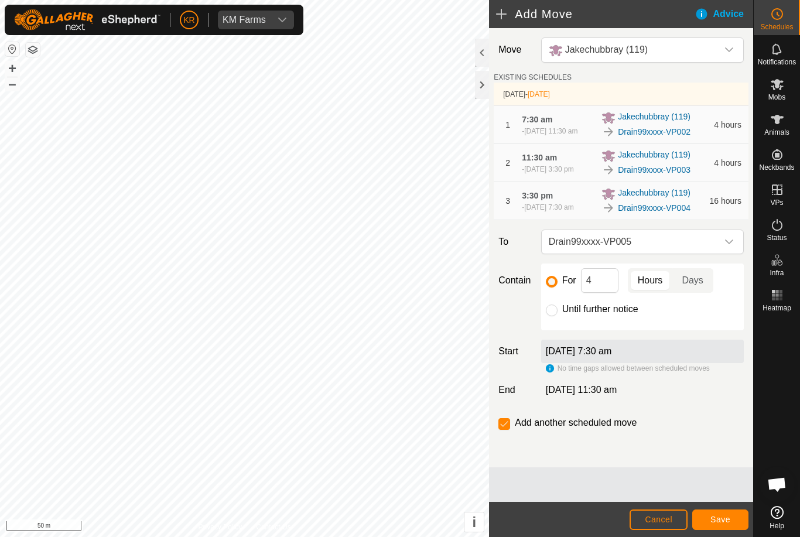
click at [714, 515] on span "Save" at bounding box center [721, 519] width 20 height 9
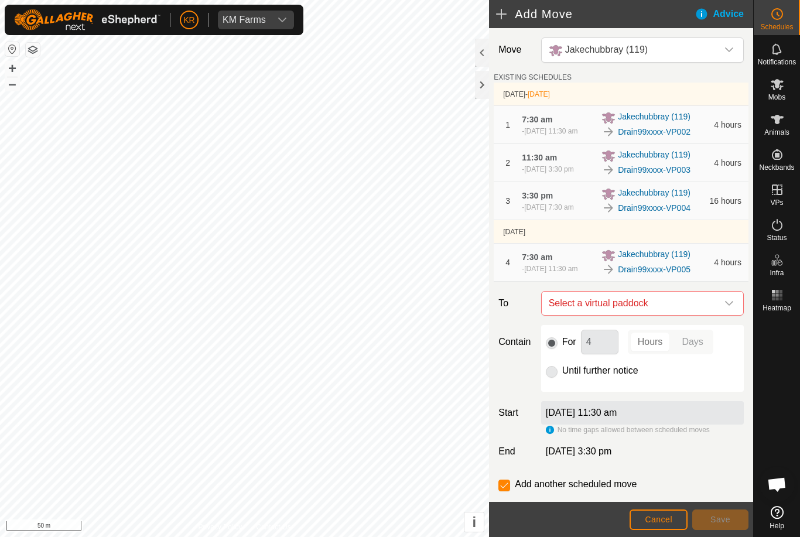
click at [727, 308] on icon "dropdown trigger" at bounding box center [729, 303] width 9 height 9
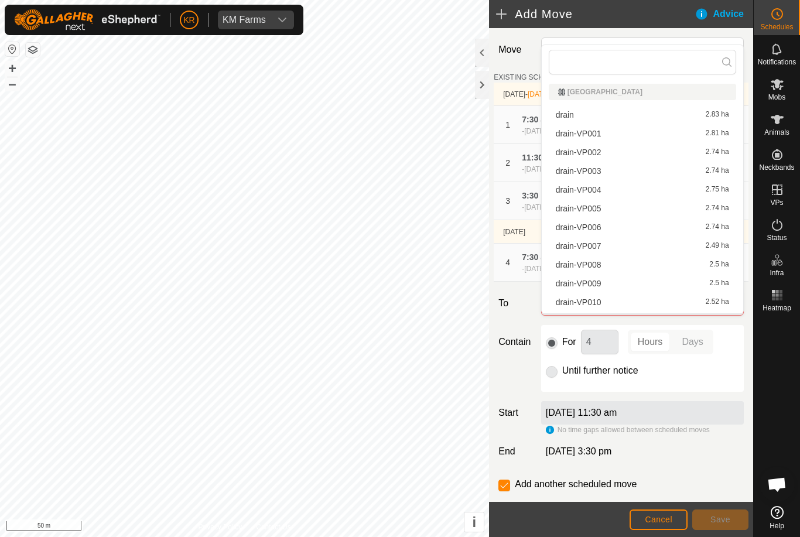
click at [602, 129] on div "drain-VP001 2.81 ha" at bounding box center [642, 133] width 173 height 8
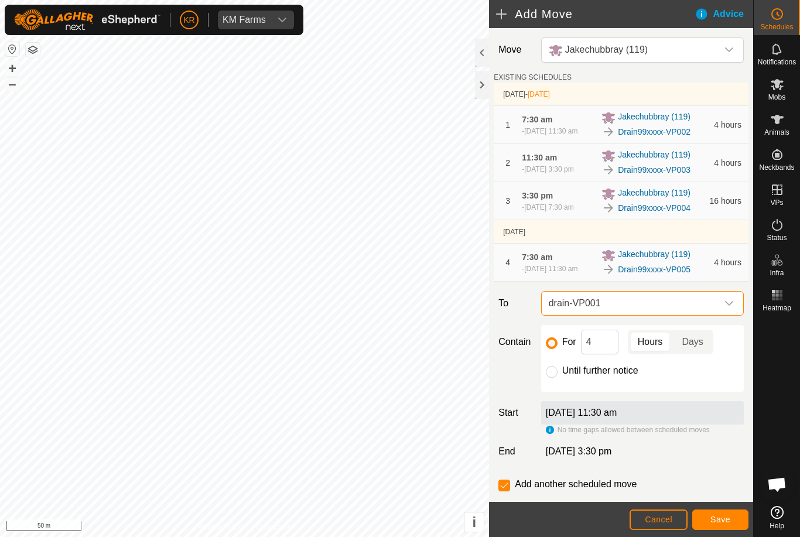
click at [726, 517] on span "Save" at bounding box center [721, 519] width 20 height 9
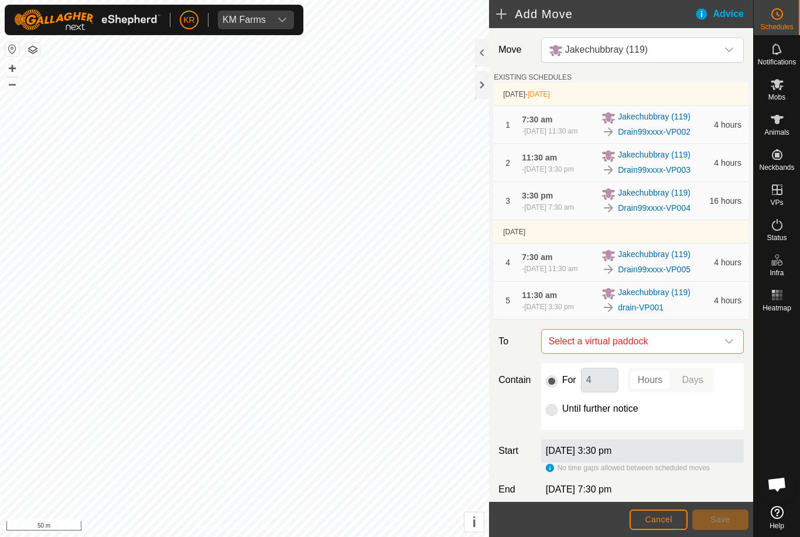
click at [730, 346] on icon "dropdown trigger" at bounding box center [729, 341] width 9 height 9
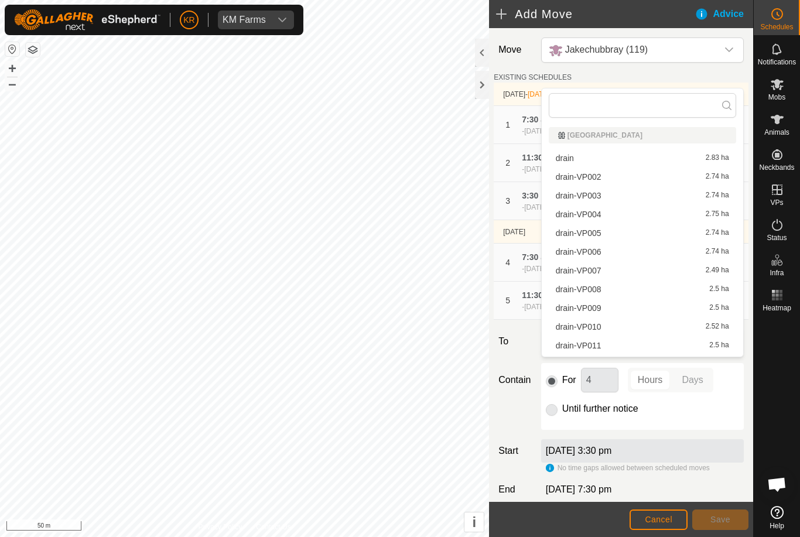
click at [591, 175] on span "drain-VP002" at bounding box center [579, 177] width 46 height 8
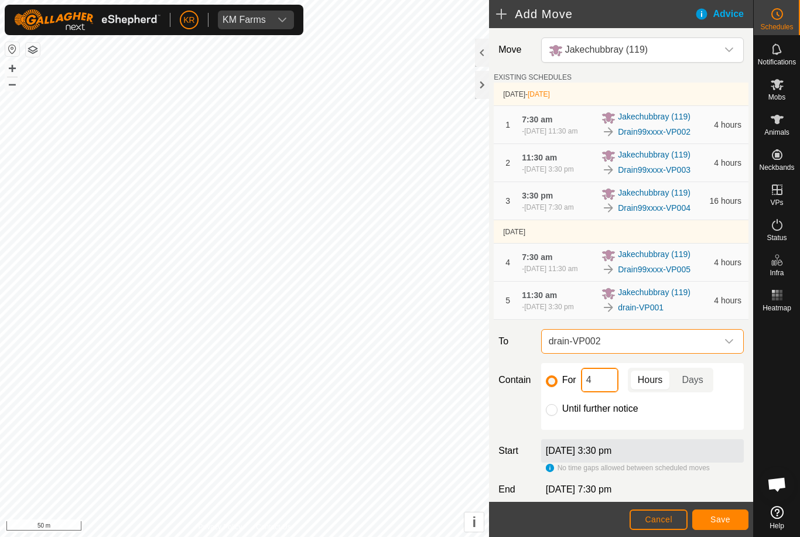
click at [605, 393] on input "4" at bounding box center [599, 380] width 37 height 25
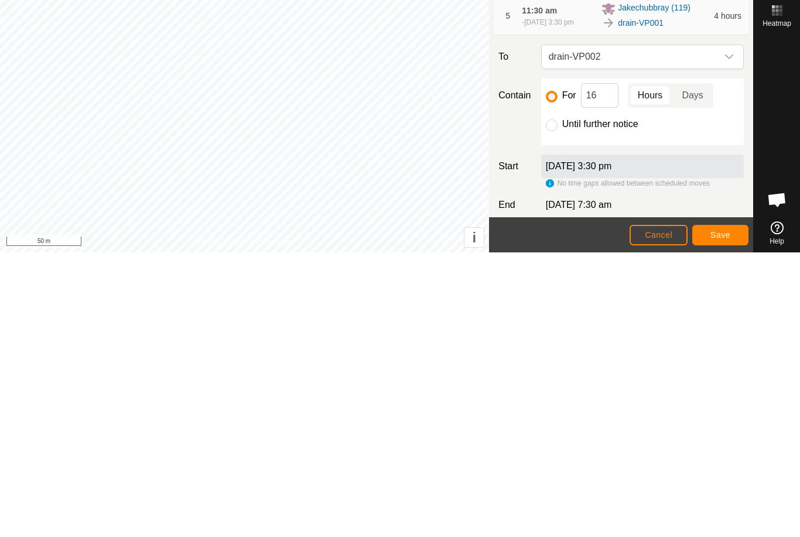
click at [728, 515] on span "Save" at bounding box center [721, 519] width 20 height 9
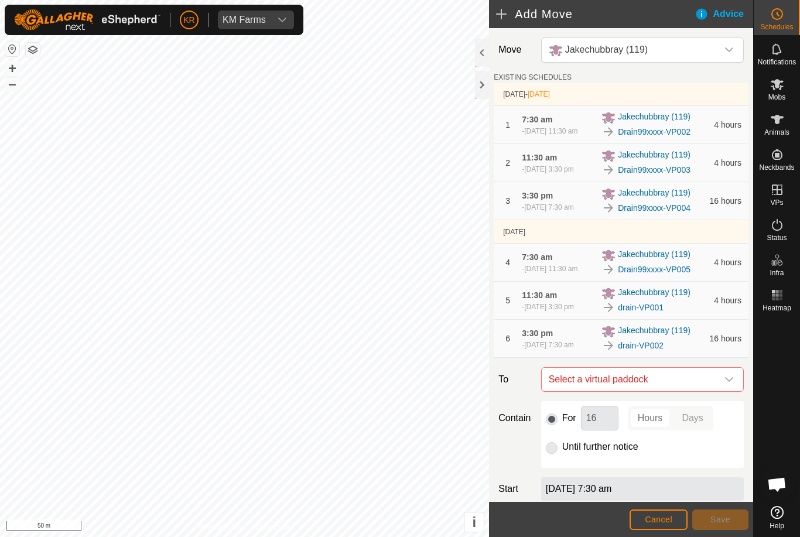
click at [727, 384] on icon "dropdown trigger" at bounding box center [729, 379] width 9 height 9
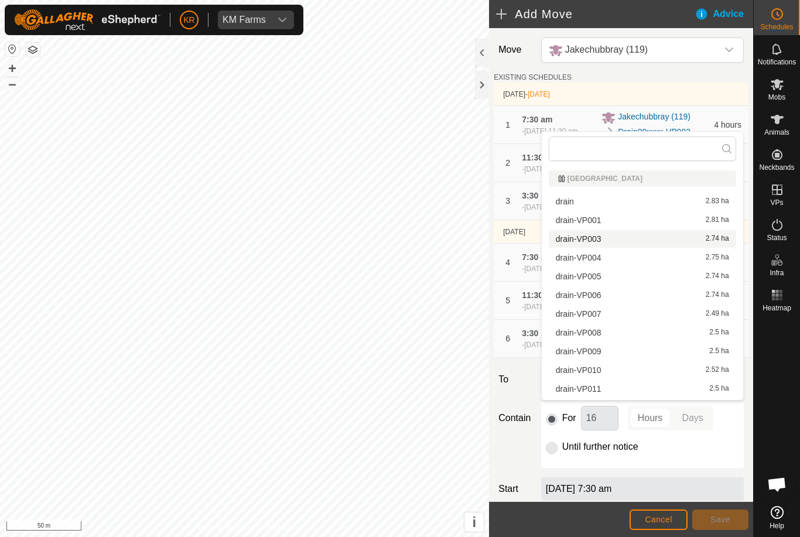
click at [592, 241] on span "drain-VP003" at bounding box center [579, 239] width 46 height 8
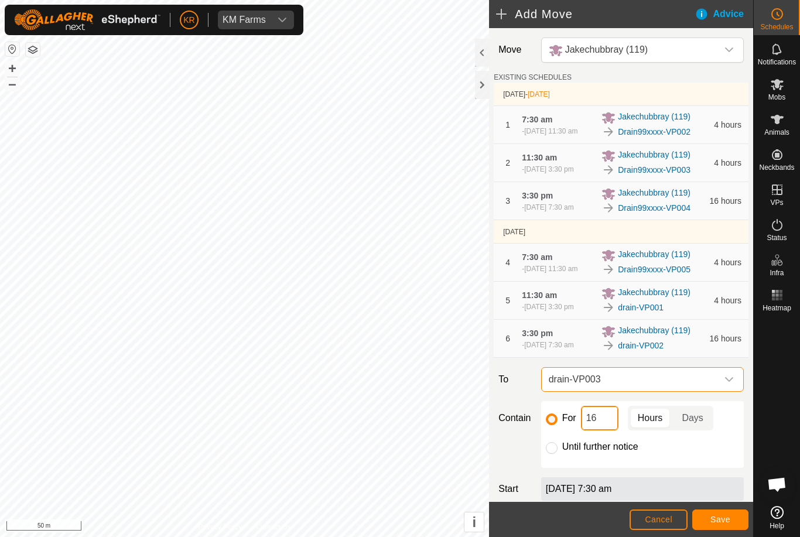
click at [603, 431] on input "16" at bounding box center [599, 418] width 37 height 25
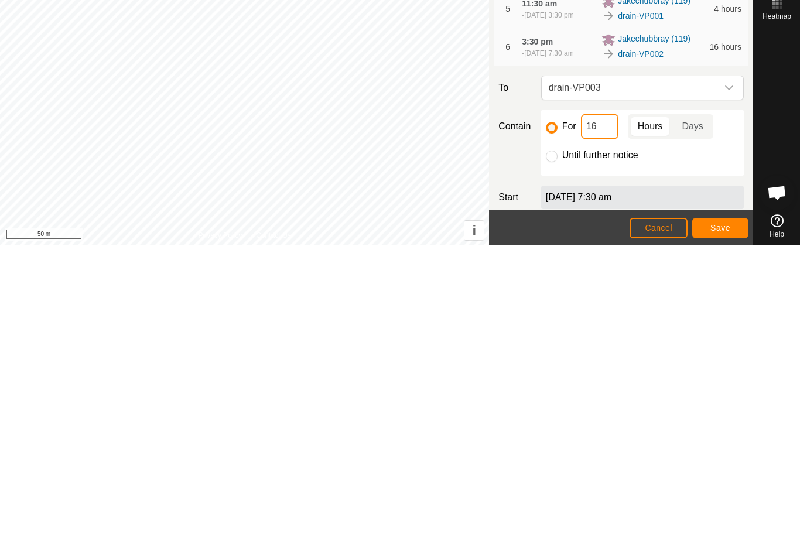
type input "1"
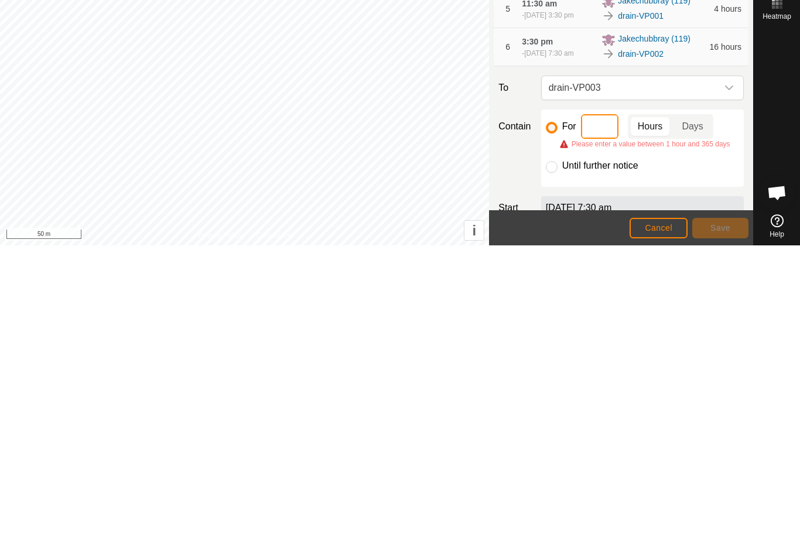
type input "4"
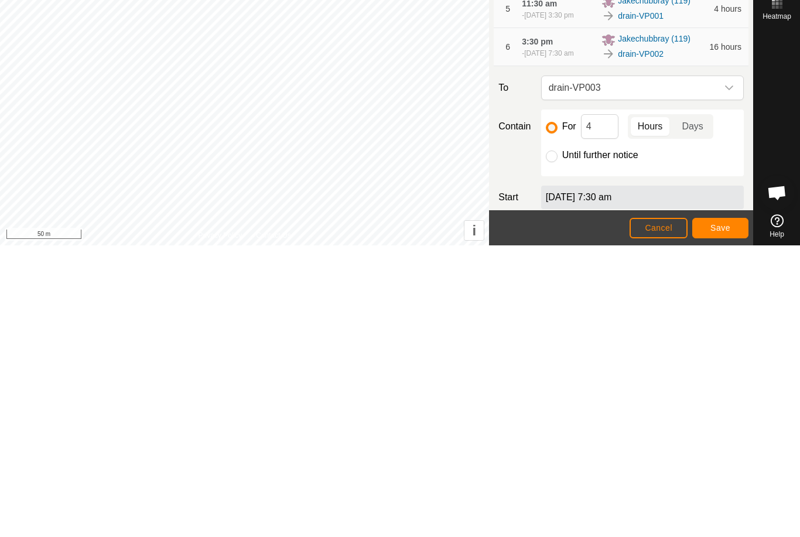
click at [724, 515] on span "Save" at bounding box center [721, 519] width 20 height 9
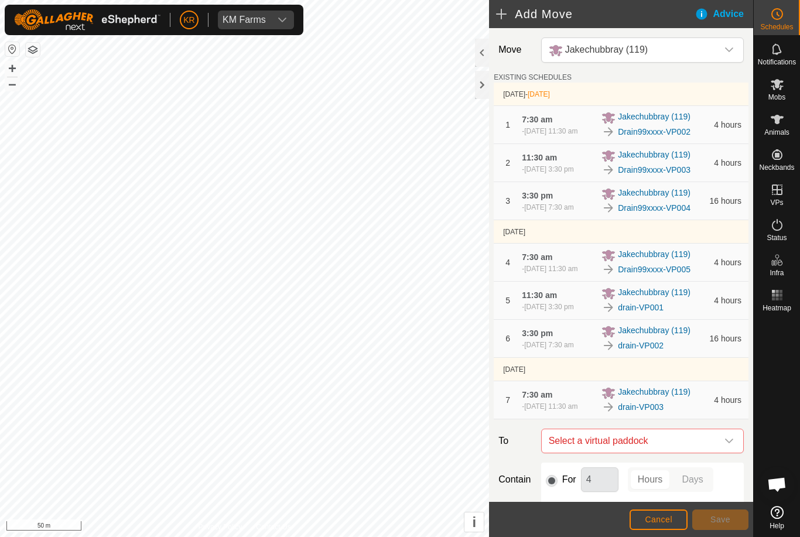
click at [732, 446] on icon "dropdown trigger" at bounding box center [729, 441] width 9 height 9
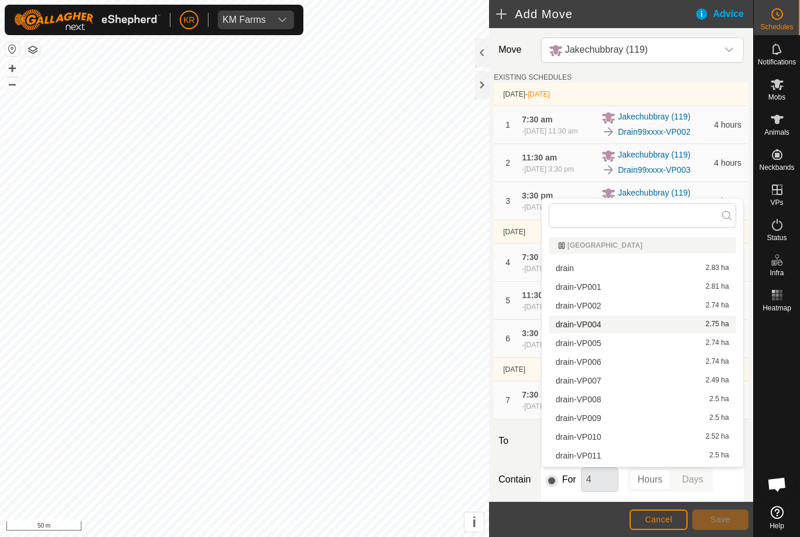
click at [603, 325] on div "drain-VP004 2.75 ha" at bounding box center [642, 325] width 173 height 8
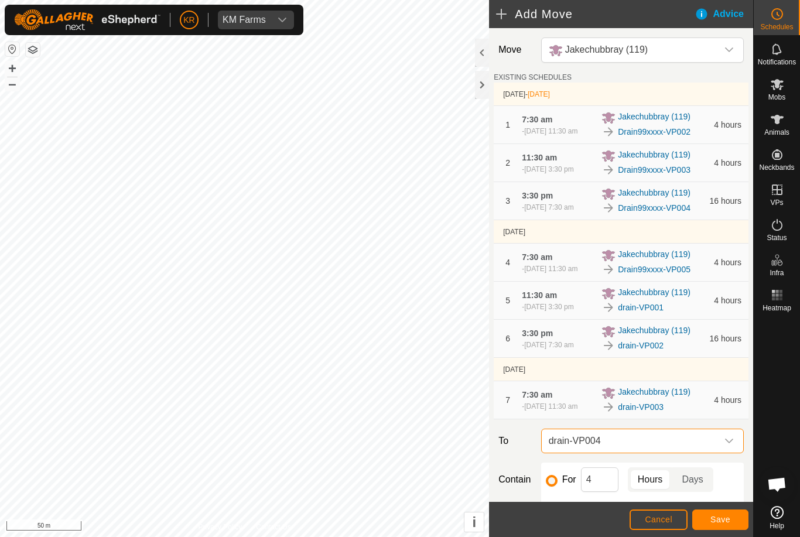
click at [728, 517] on span "Save" at bounding box center [721, 519] width 20 height 9
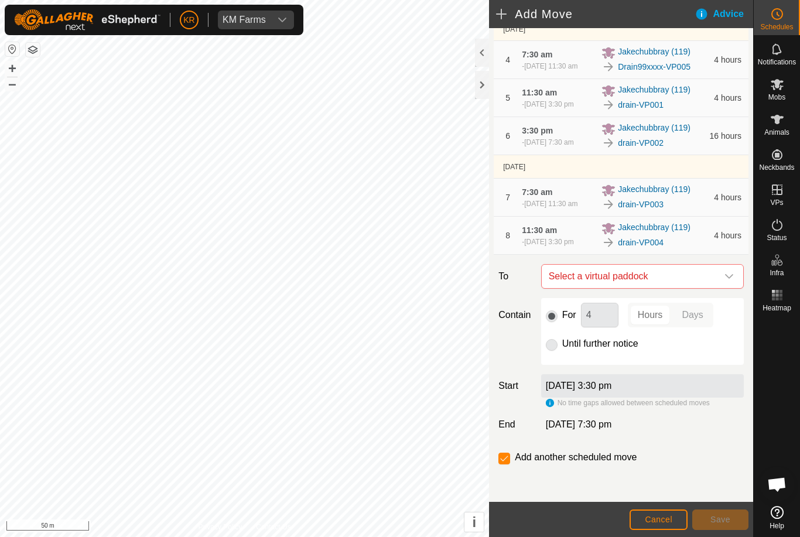
scroll to position [246, 0]
click at [731, 273] on icon "dropdown trigger" at bounding box center [729, 276] width 9 height 9
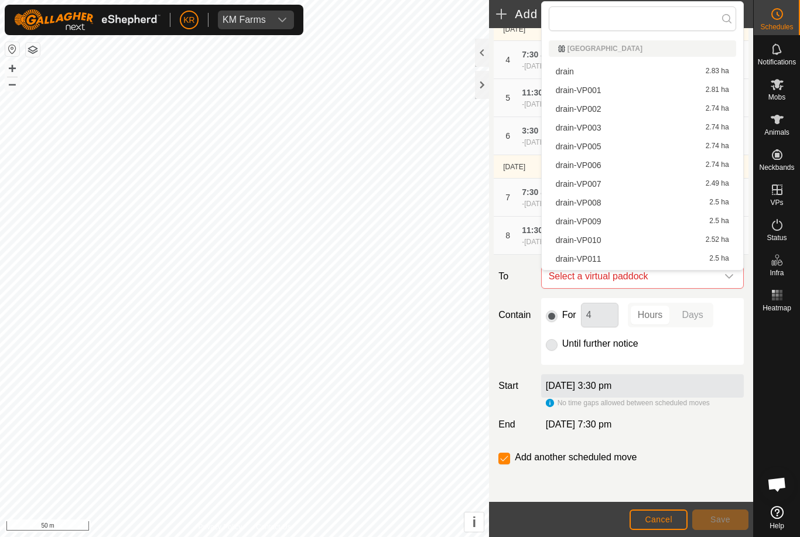
click at [602, 146] on div "drain-VP005 2.74 ha" at bounding box center [642, 146] width 173 height 8
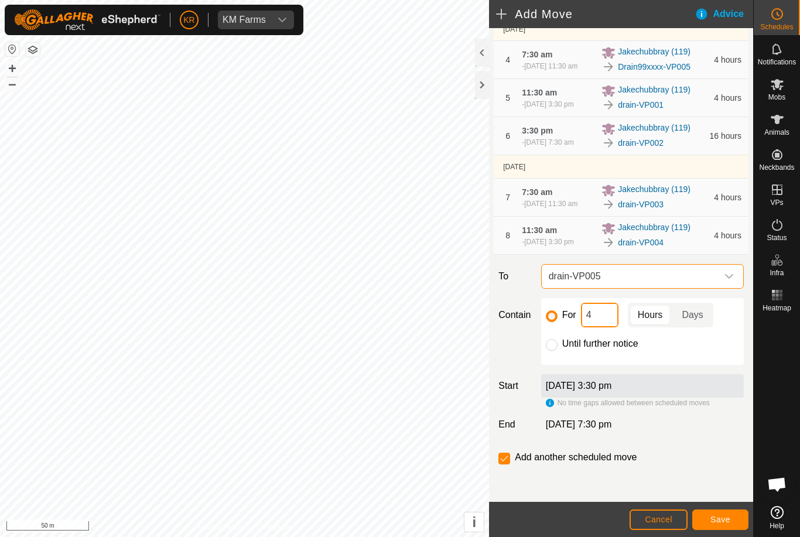
click at [611, 319] on input "4" at bounding box center [599, 315] width 37 height 25
click at [721, 518] on span "Save" at bounding box center [721, 519] width 20 height 9
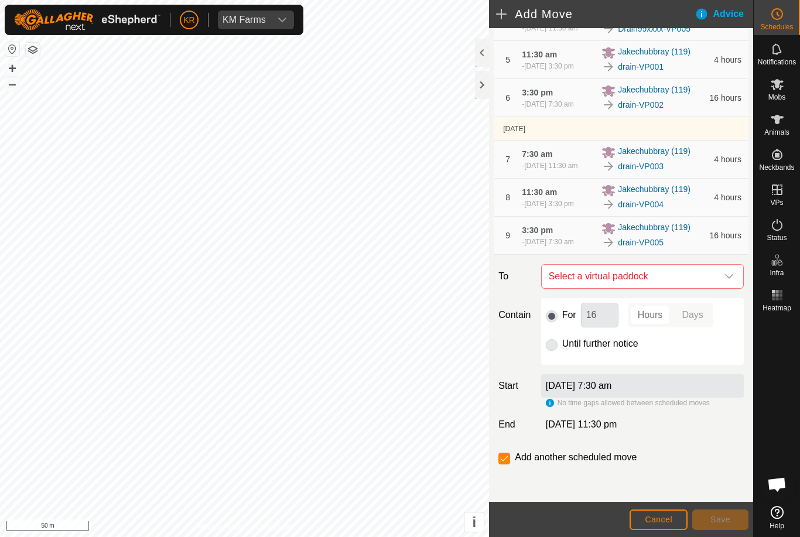
click at [729, 281] on icon "dropdown trigger" at bounding box center [729, 276] width 9 height 9
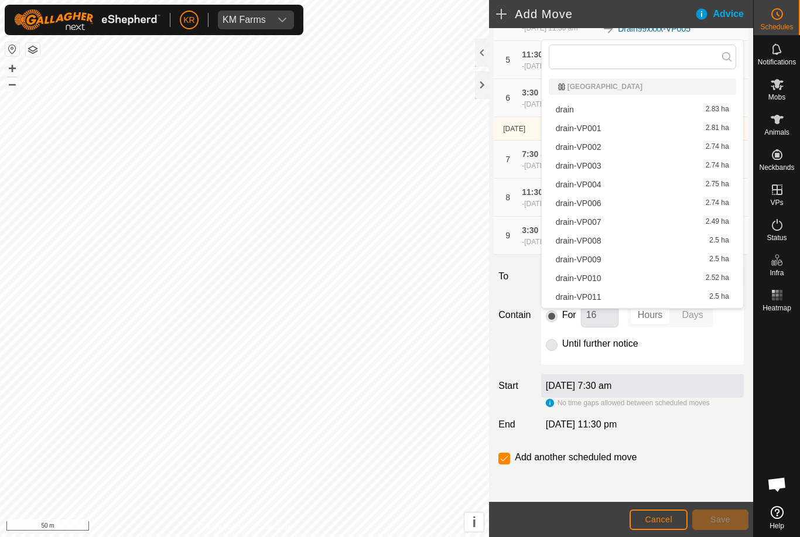
scroll to position [0, 0]
click at [594, 207] on span "drain-VP006" at bounding box center [579, 203] width 46 height 8
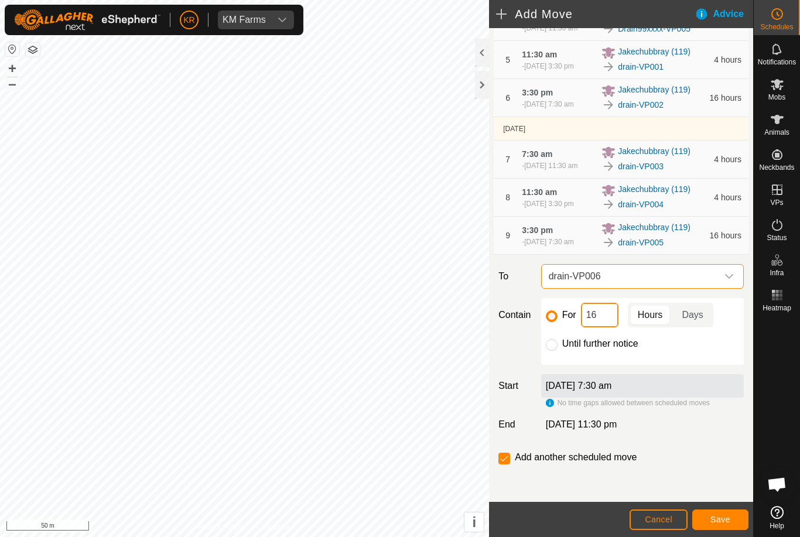
click at [611, 328] on input "16" at bounding box center [599, 315] width 37 height 25
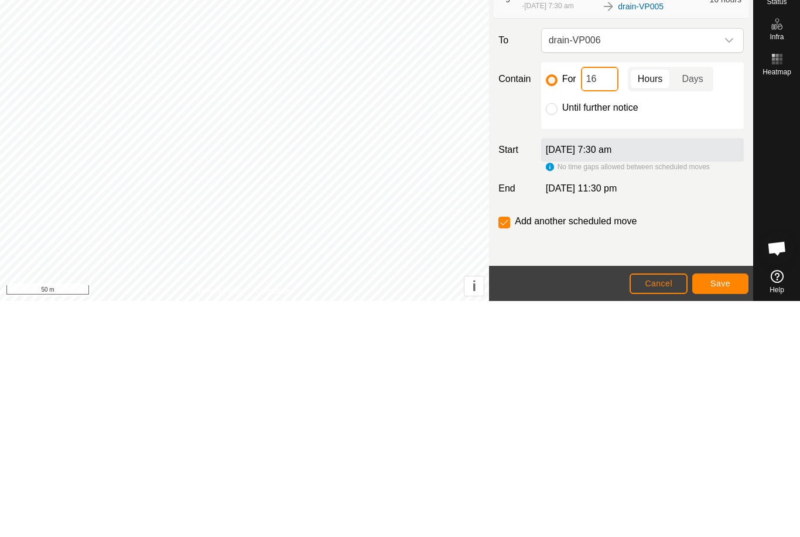
type input "1"
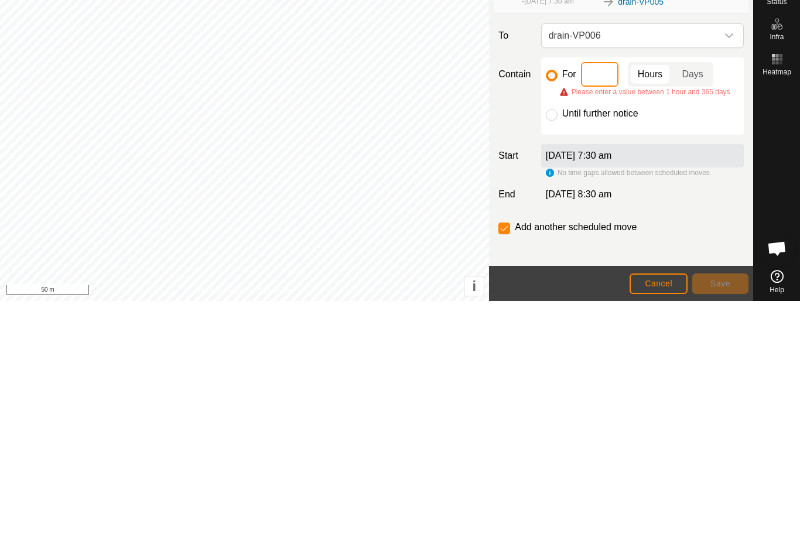
type input "4"
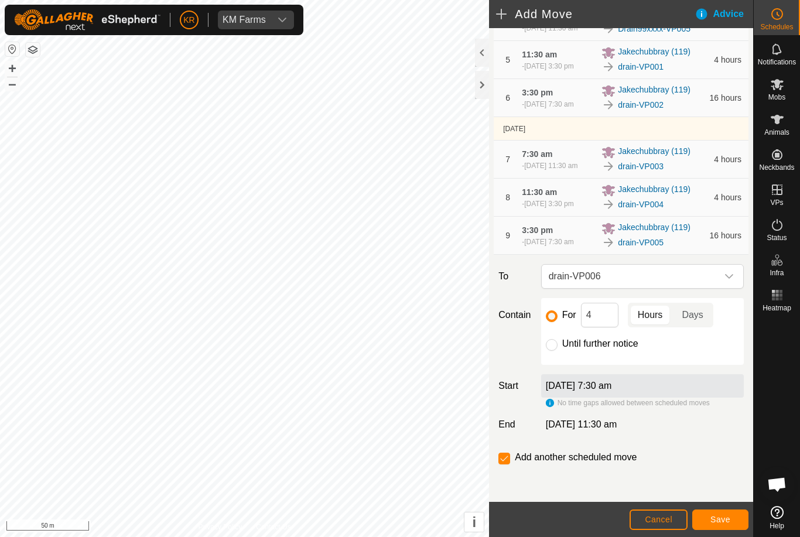
click at [717, 513] on button "Save" at bounding box center [721, 520] width 56 height 21
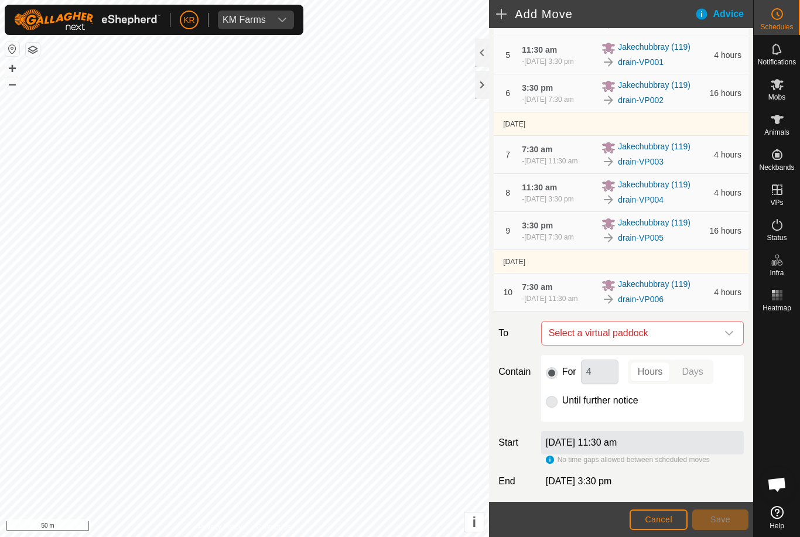
click at [725, 338] on icon "dropdown trigger" at bounding box center [729, 333] width 9 height 9
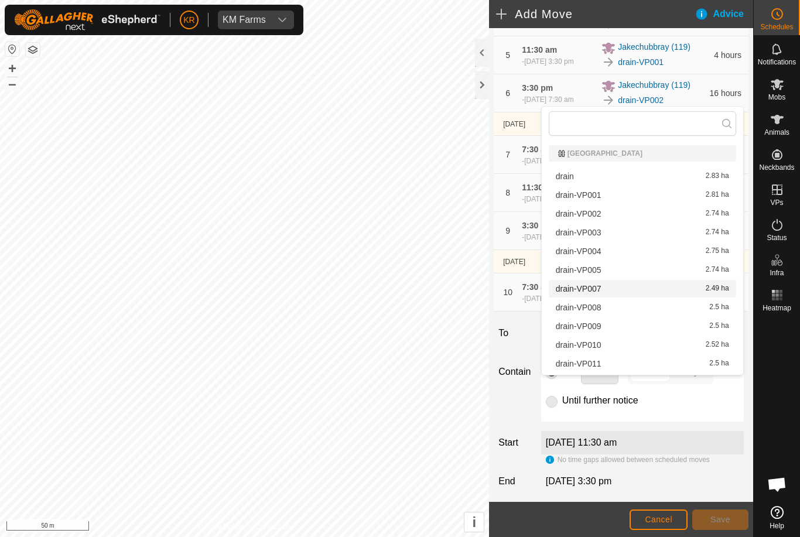
click at [595, 293] on span "drain-VP007" at bounding box center [579, 289] width 46 height 8
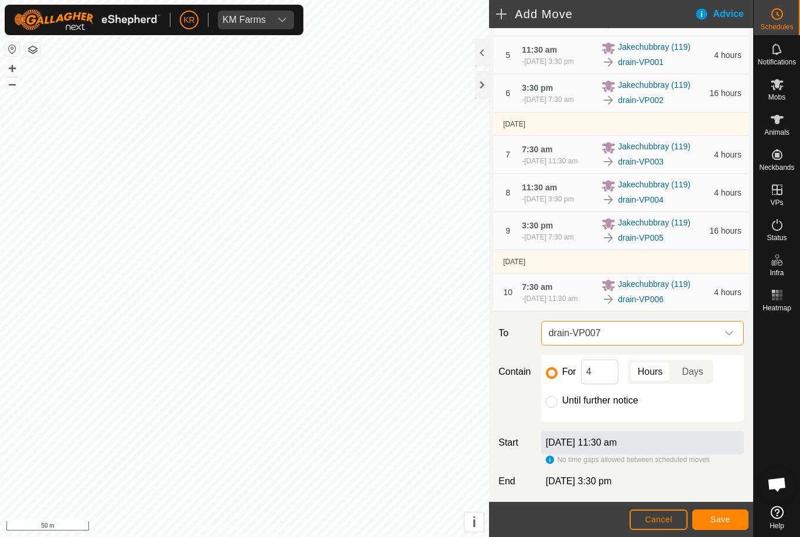
click at [728, 519] on span "Save" at bounding box center [721, 519] width 20 height 9
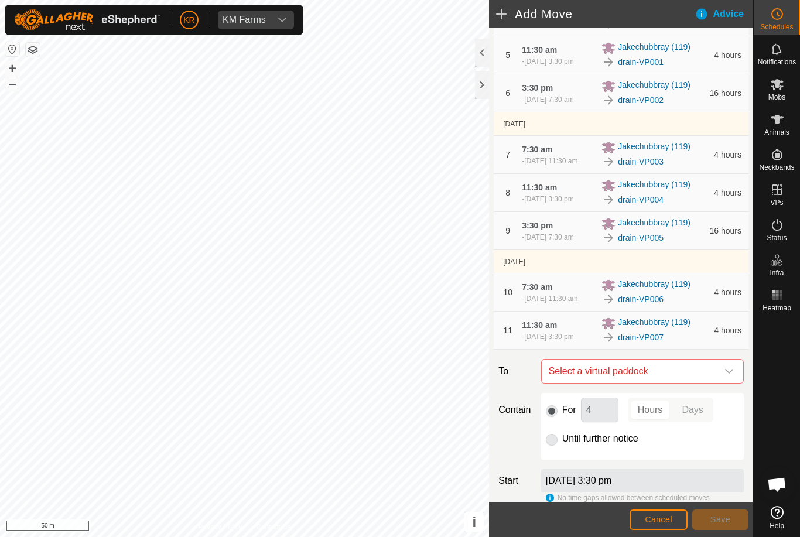
click at [734, 376] on icon "dropdown trigger" at bounding box center [729, 371] width 9 height 9
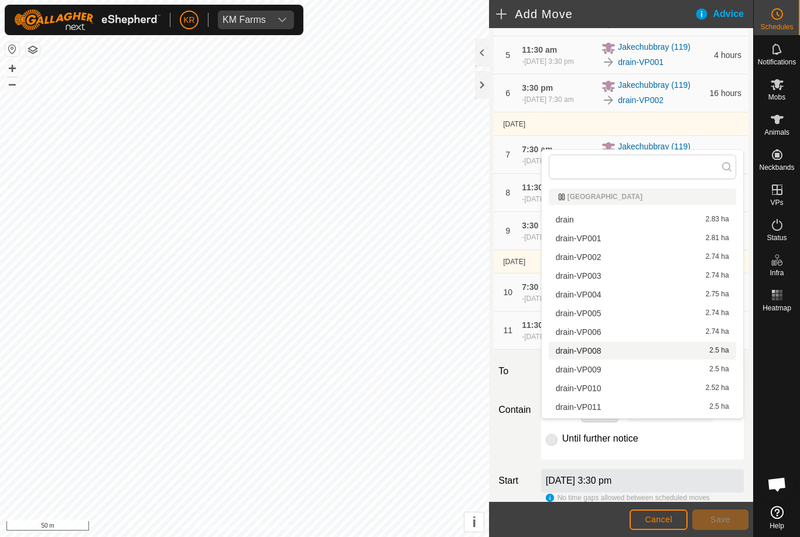
click at [602, 354] on div "drain-VP008 2.5 ha" at bounding box center [642, 351] width 173 height 8
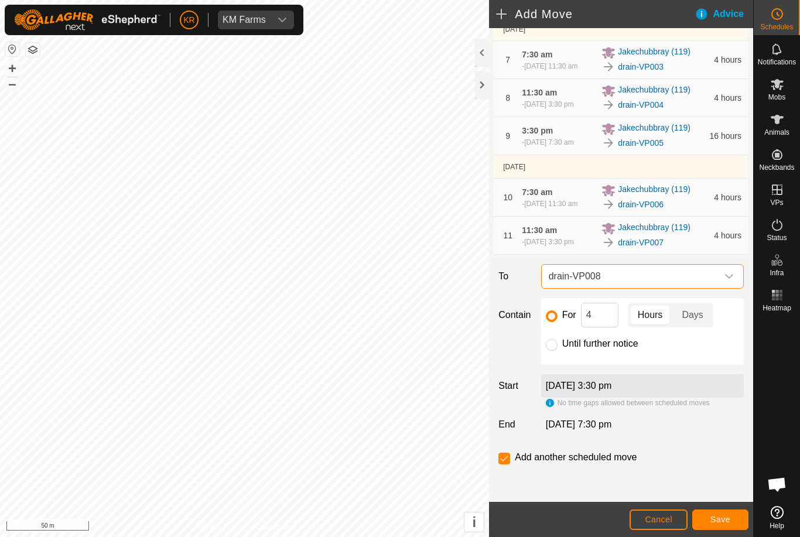
scroll to position [393, 0]
click at [598, 326] on input "4" at bounding box center [599, 315] width 37 height 25
click at [721, 519] on span "Save" at bounding box center [721, 519] width 20 height 9
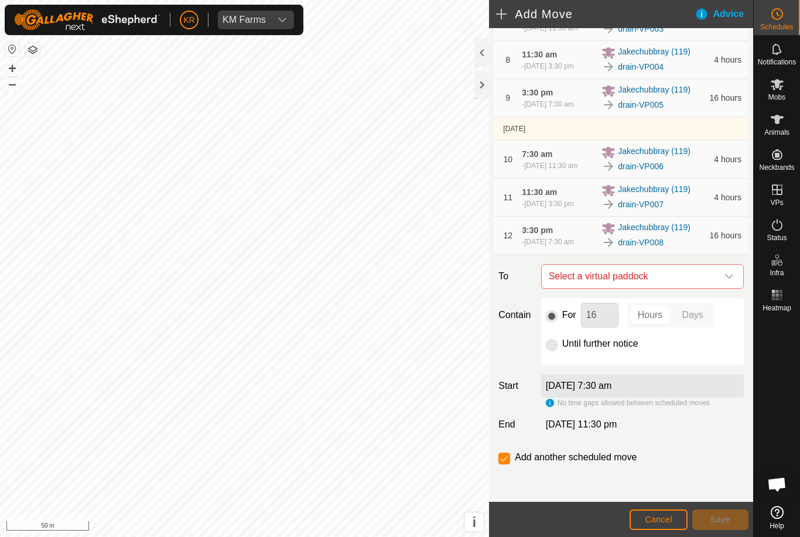
click at [729, 281] on icon "dropdown trigger" at bounding box center [729, 276] width 9 height 9
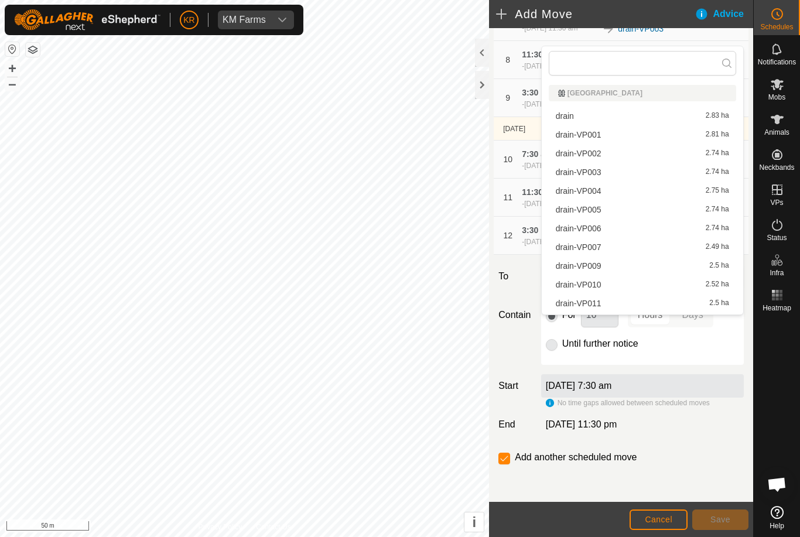
click at [591, 268] on span "drain-VP009" at bounding box center [579, 266] width 46 height 8
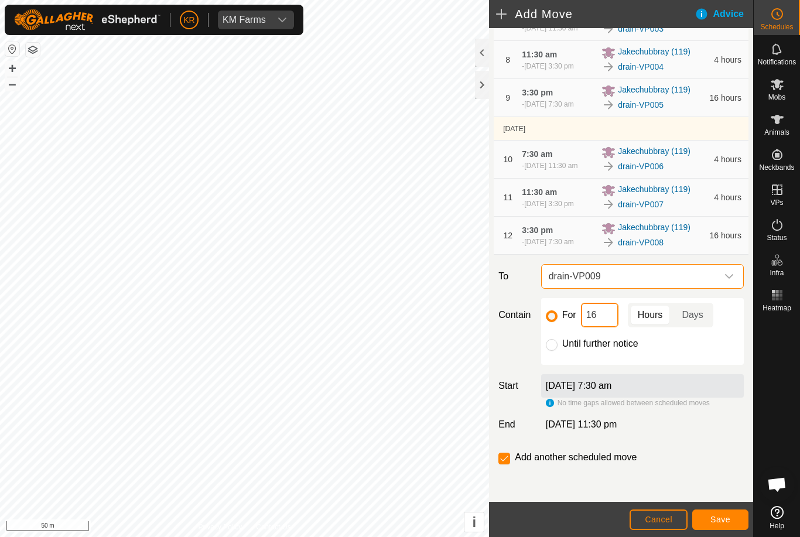
click at [612, 328] on input "16" at bounding box center [599, 315] width 37 height 25
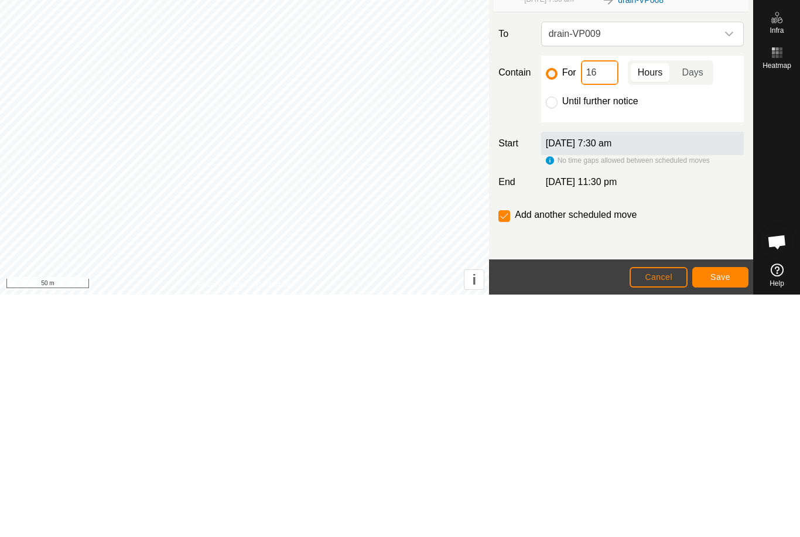
type input "1"
type input "4"
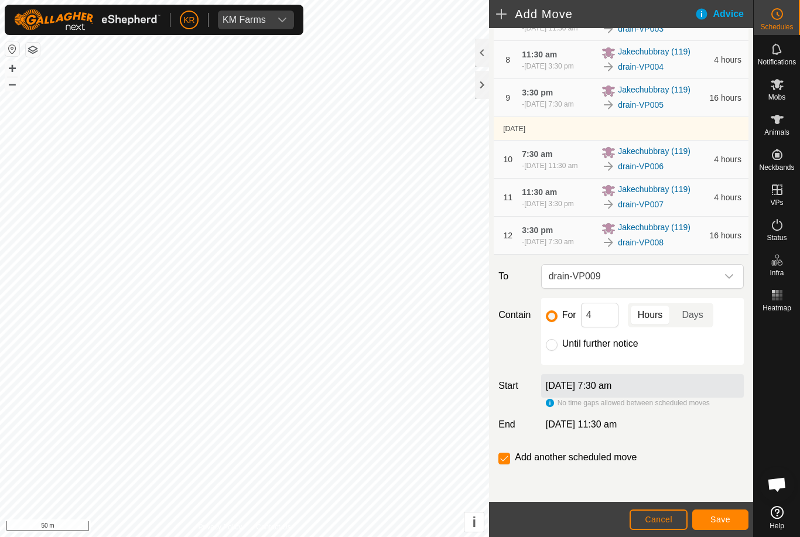
click at [729, 517] on span "Save" at bounding box center [721, 519] width 20 height 9
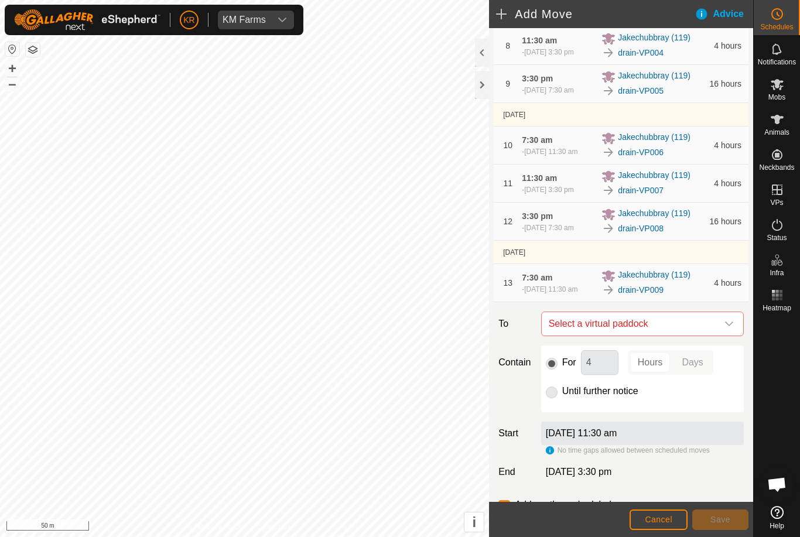
click at [729, 329] on icon "dropdown trigger" at bounding box center [729, 323] width 9 height 9
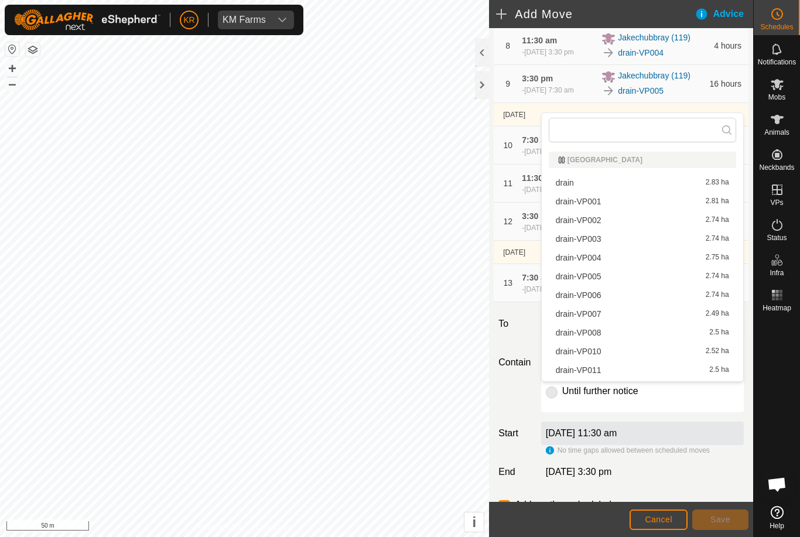
click at [596, 356] on span "drain-VP010" at bounding box center [579, 351] width 46 height 8
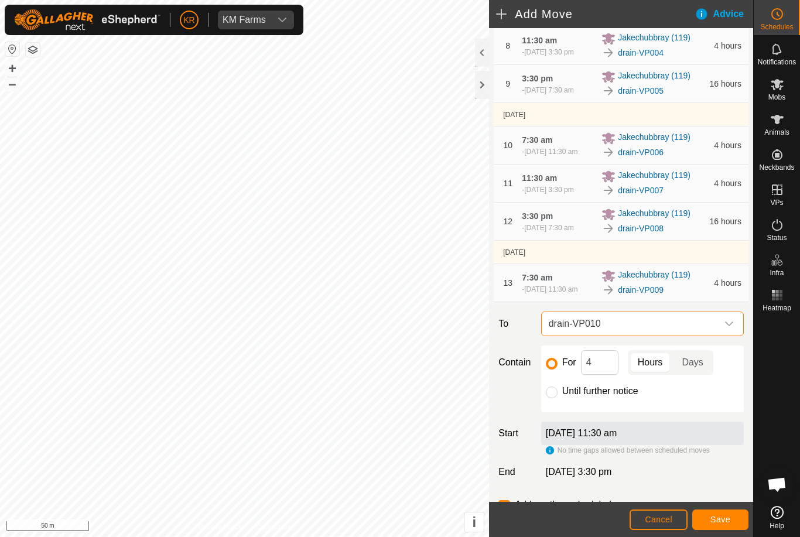
click at [733, 517] on button "Save" at bounding box center [721, 520] width 56 height 21
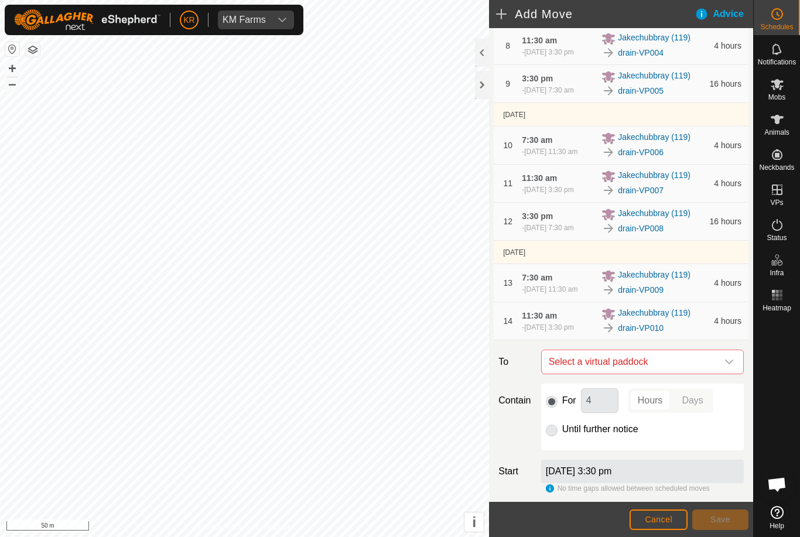
click at [731, 367] on icon "dropdown trigger" at bounding box center [729, 361] width 9 height 9
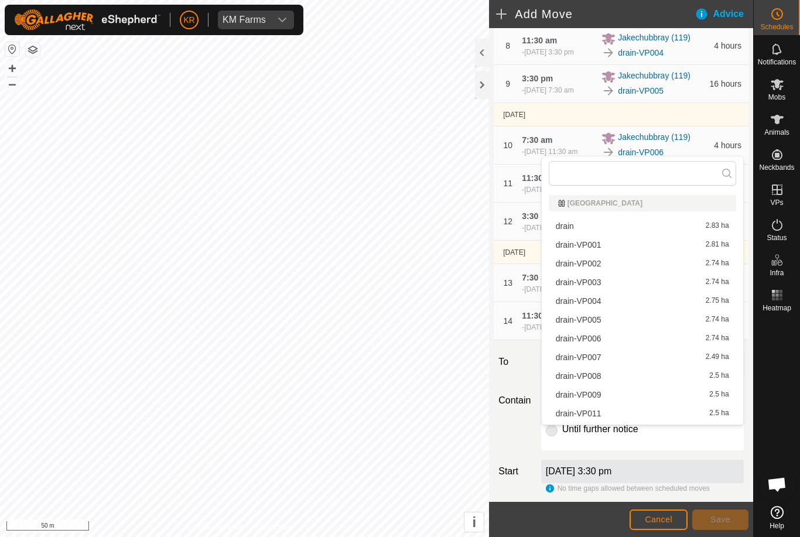
click at [597, 417] on span "drain-VP011" at bounding box center [579, 414] width 46 height 8
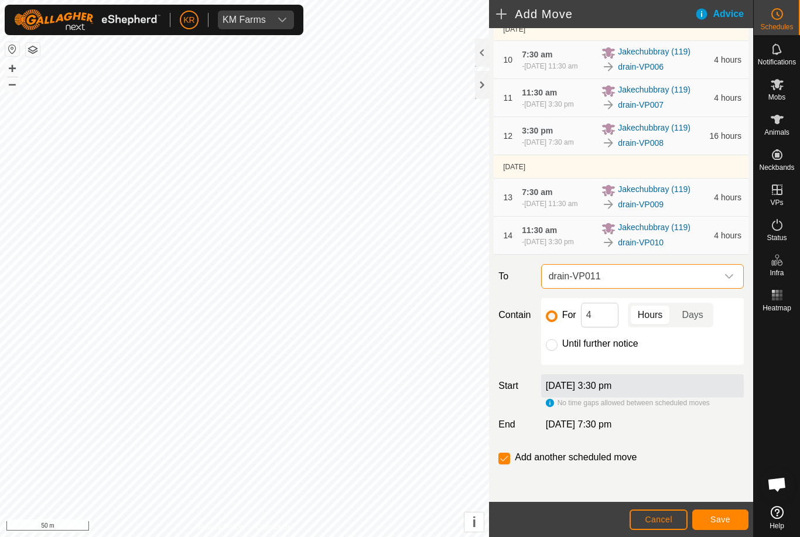
scroll to position [516, 0]
click at [602, 328] on input "4" at bounding box center [599, 315] width 37 height 25
click at [729, 517] on span "Save" at bounding box center [721, 519] width 20 height 9
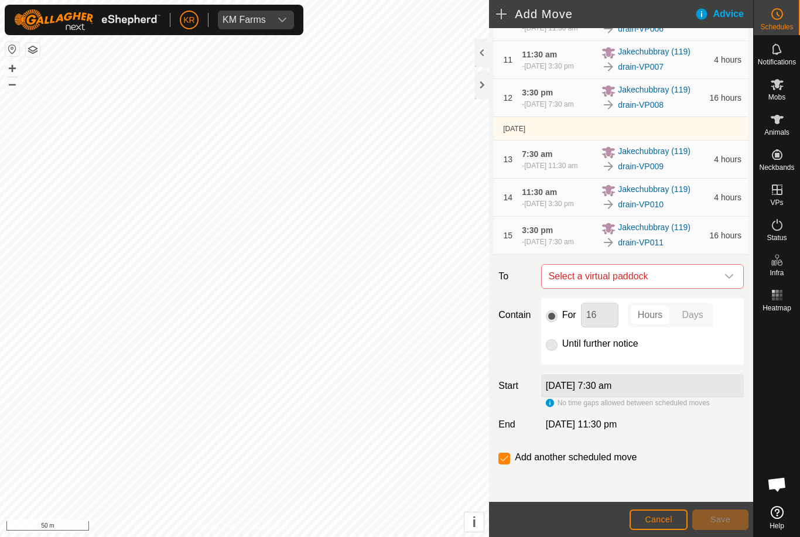
click at [730, 281] on icon "dropdown trigger" at bounding box center [729, 276] width 9 height 9
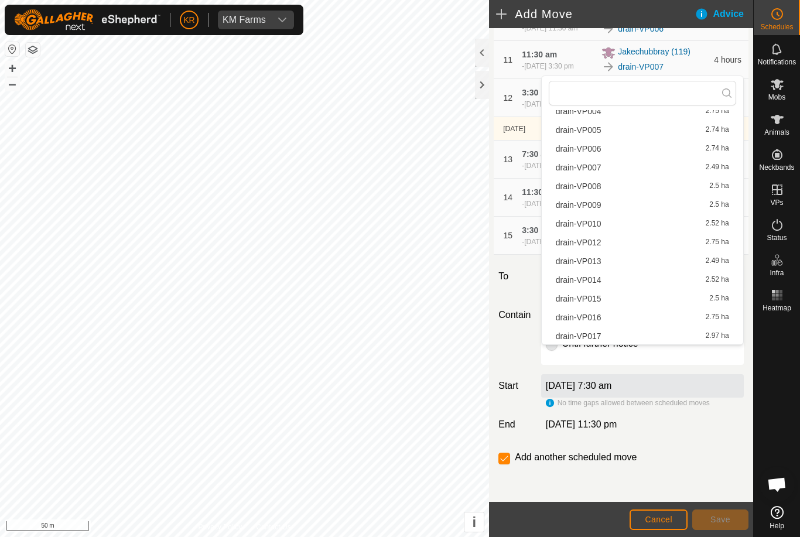
scroll to position [111, 0]
click at [592, 240] on span "drain-VP012" at bounding box center [579, 241] width 46 height 8
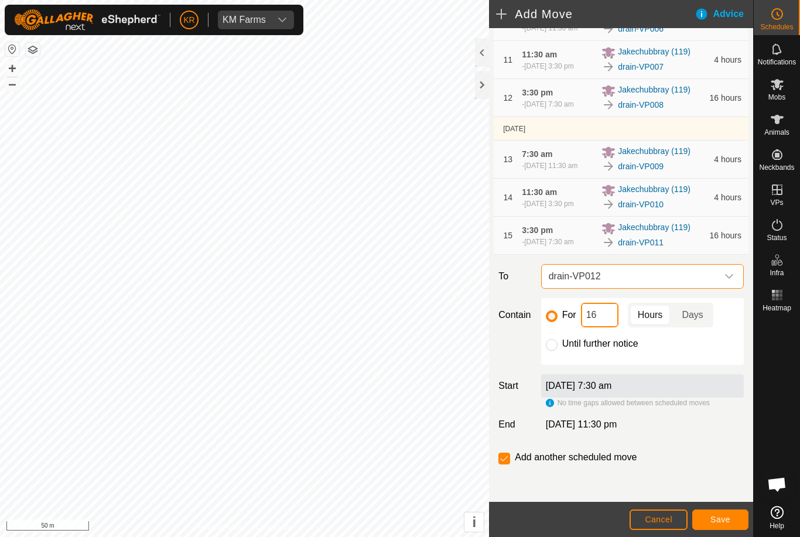
click at [600, 328] on input "16" at bounding box center [599, 315] width 37 height 25
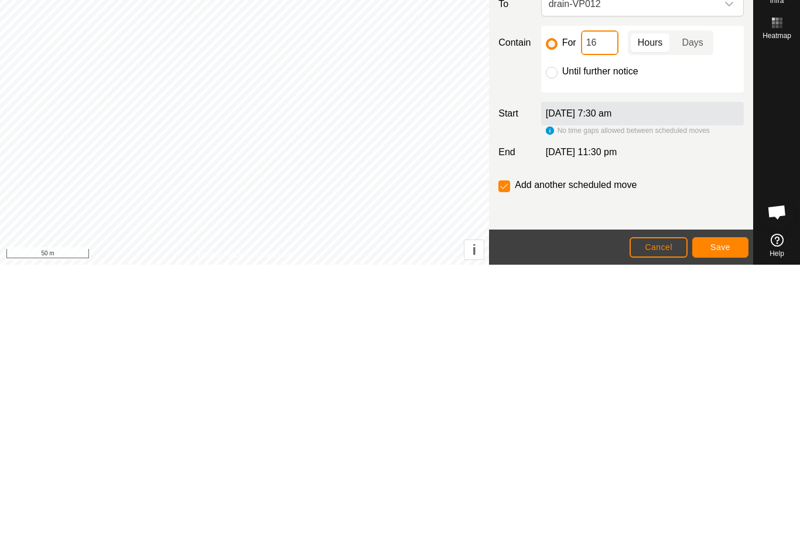
type input "1"
type input "4"
click at [725, 510] on button "Save" at bounding box center [721, 520] width 56 height 21
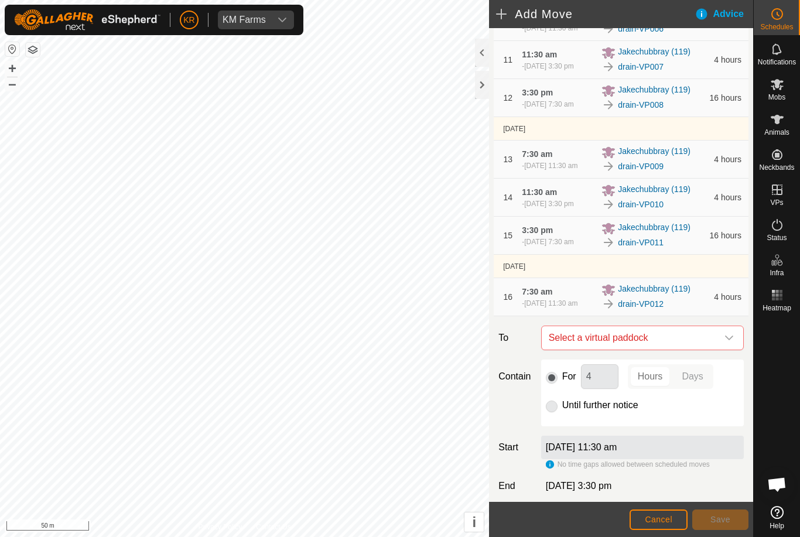
click at [730, 343] on icon "dropdown trigger" at bounding box center [729, 337] width 9 height 9
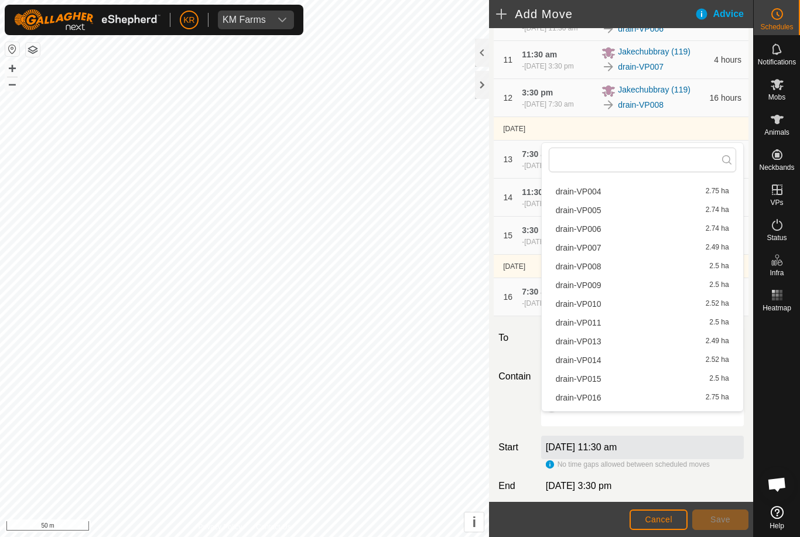
scroll to position [105, 0]
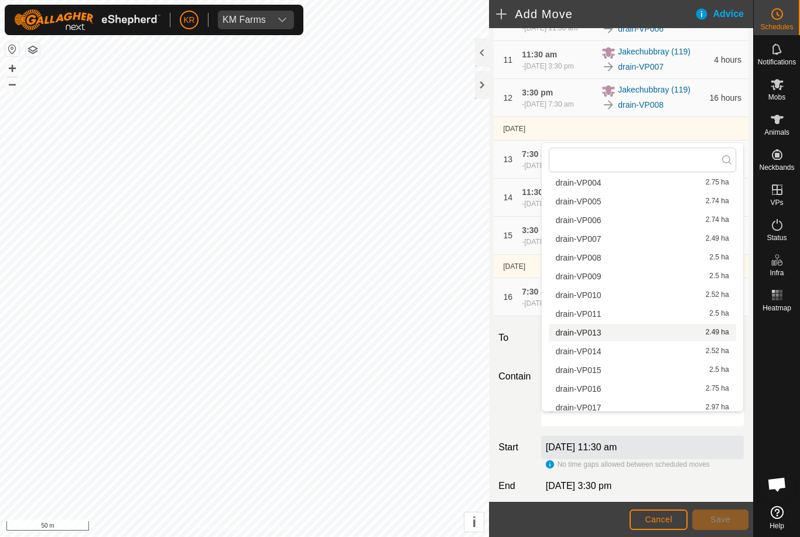
click at [605, 331] on div "drain-VP013 2.49 ha" at bounding box center [642, 333] width 173 height 8
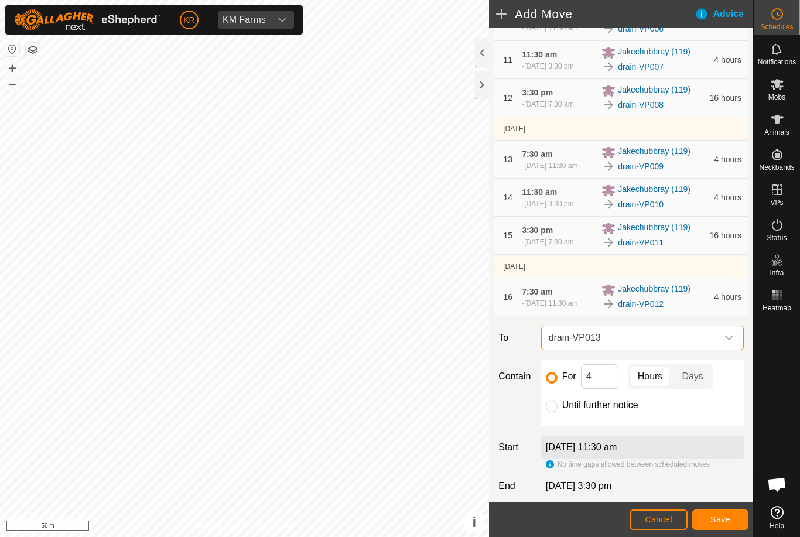
click at [725, 517] on span "Save" at bounding box center [721, 519] width 20 height 9
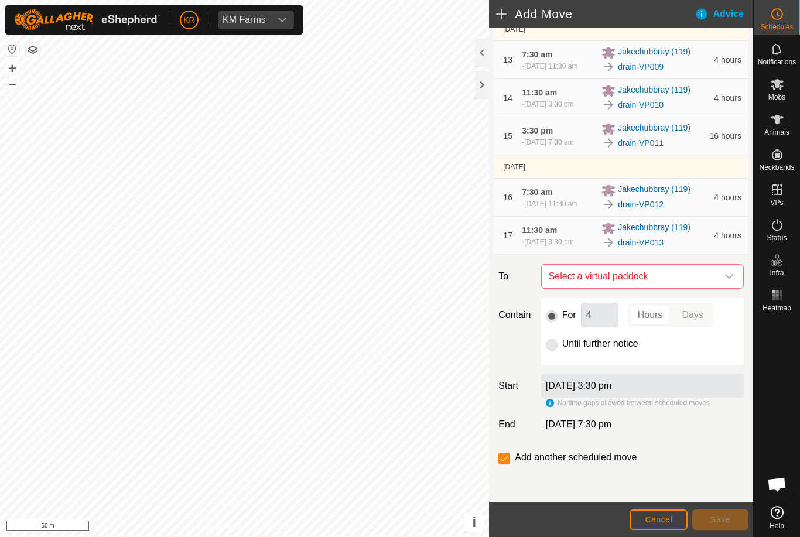
scroll to position [644, 0]
click at [727, 281] on icon "dropdown trigger" at bounding box center [729, 276] width 9 height 9
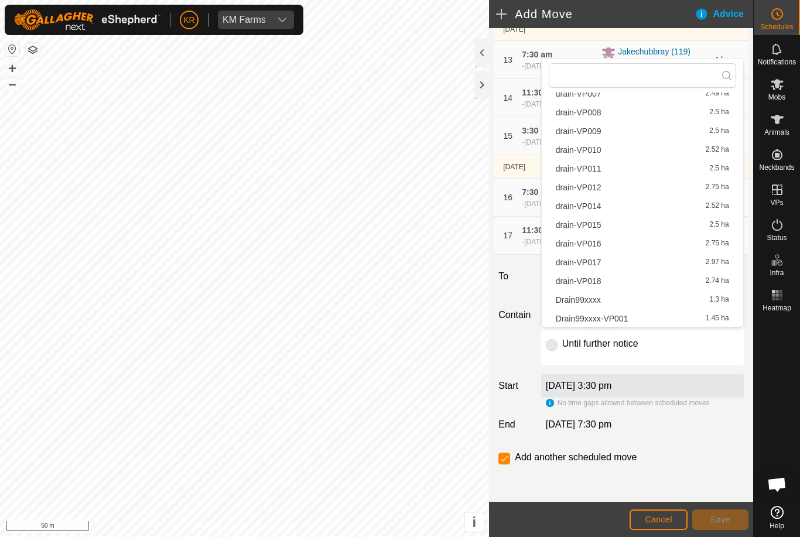
scroll to position [174, 0]
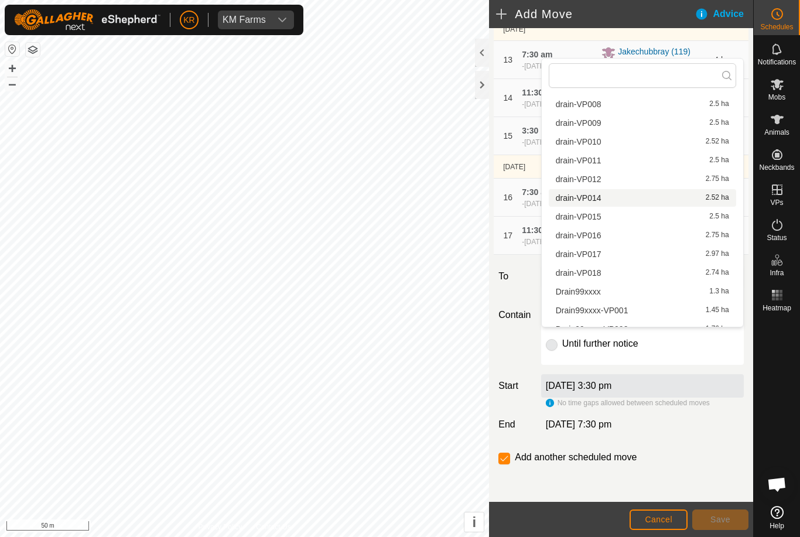
click at [599, 202] on span "drain-VP014" at bounding box center [579, 198] width 46 height 8
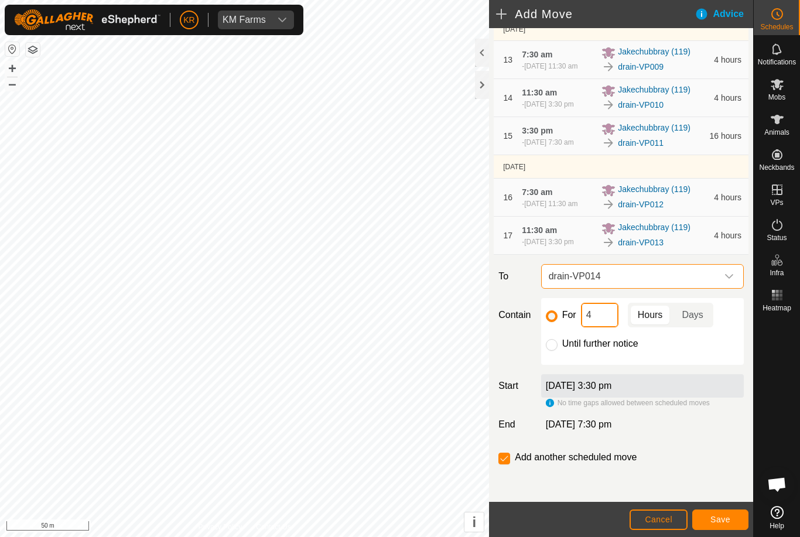
click at [611, 328] on input "4" at bounding box center [599, 315] width 37 height 25
click at [732, 523] on button "Save" at bounding box center [721, 520] width 56 height 21
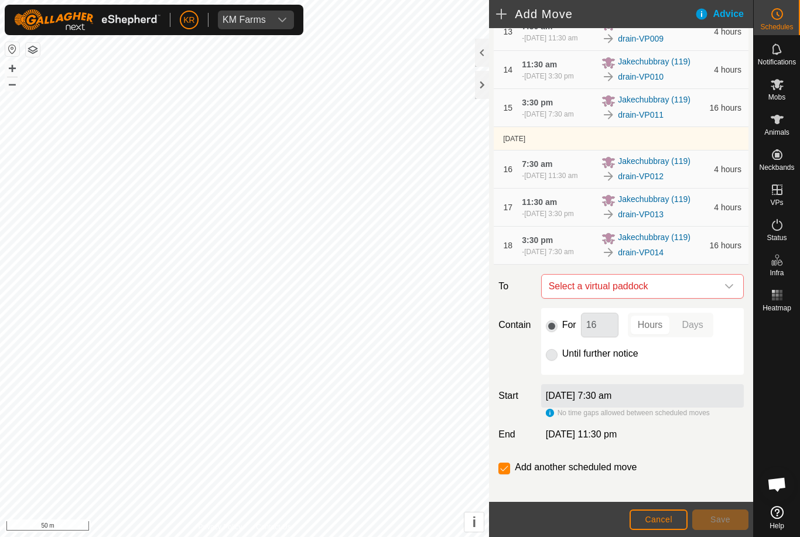
click at [730, 289] on icon "dropdown trigger" at bounding box center [729, 286] width 8 height 5
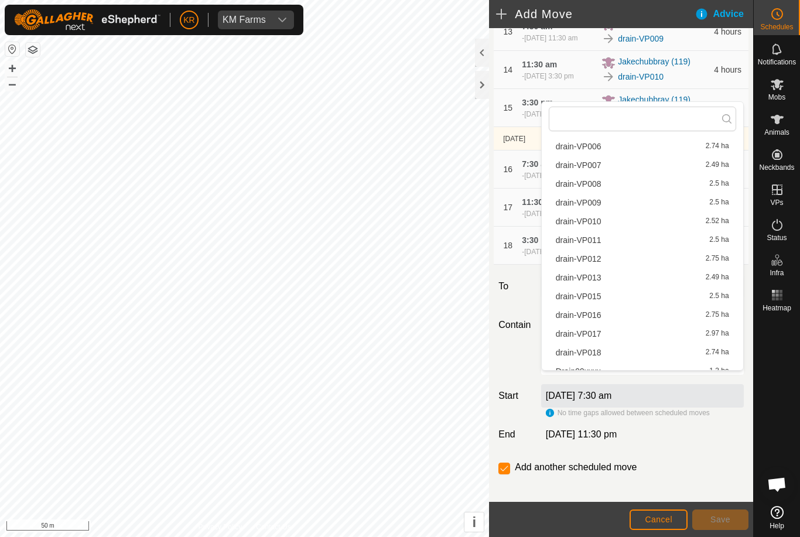
scroll to position [160, 0]
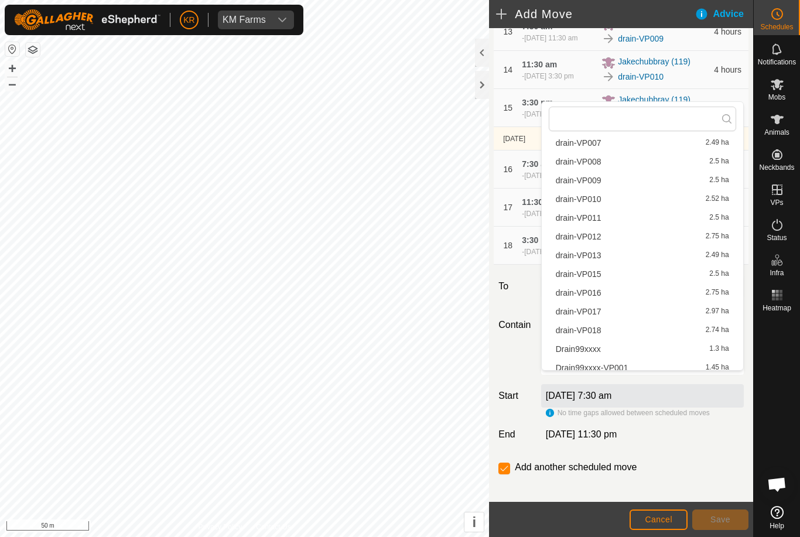
click at [600, 276] on span "drain-VP015" at bounding box center [579, 274] width 46 height 8
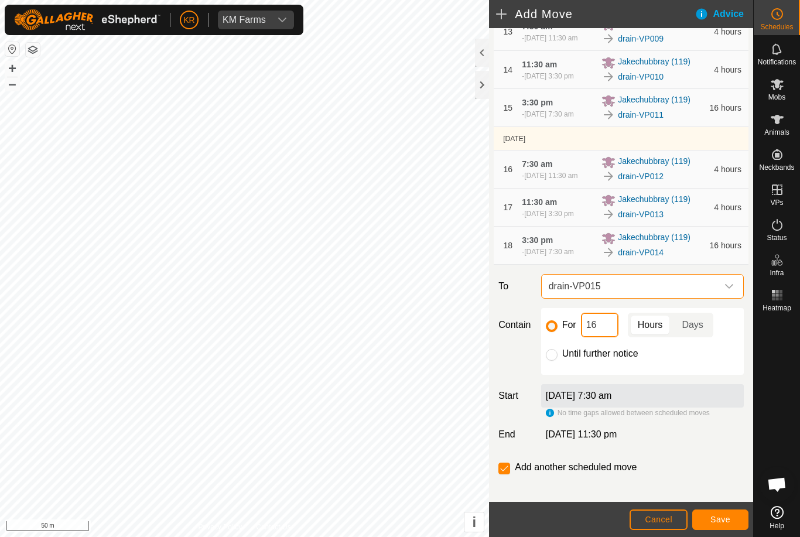
click at [608, 337] on input "16" at bounding box center [599, 325] width 37 height 25
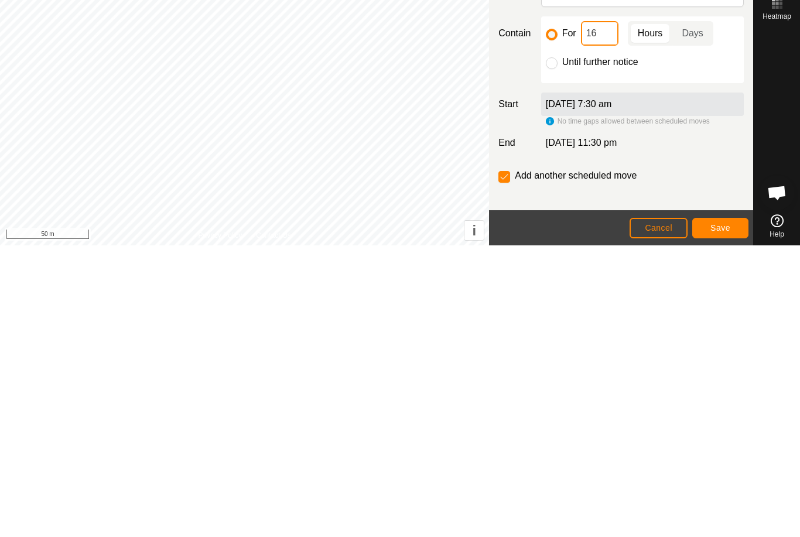
type input "1"
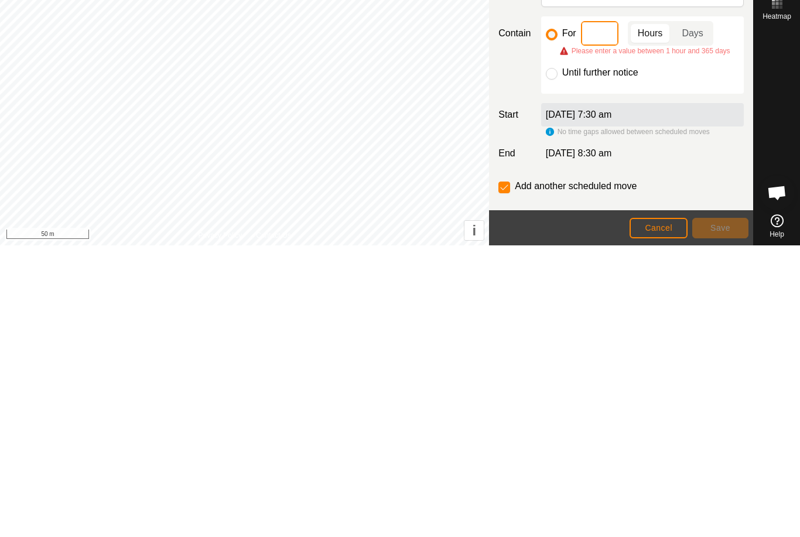
type input "4"
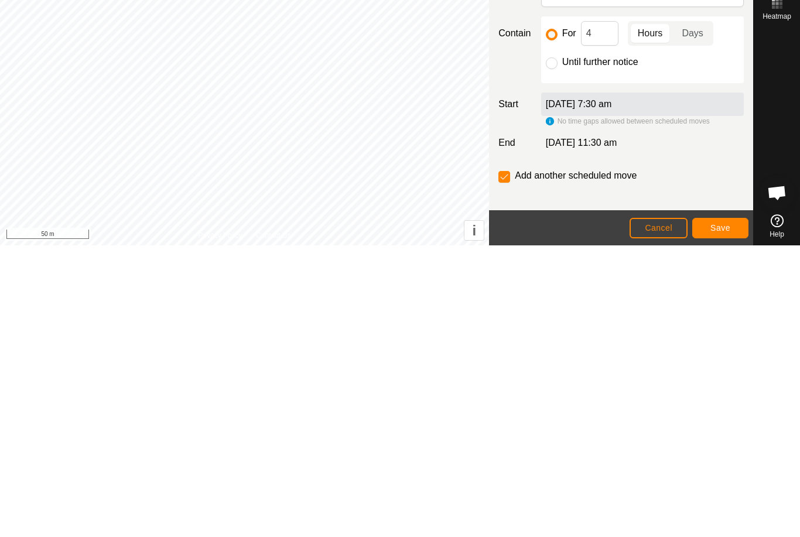
click at [725, 515] on span "Save" at bounding box center [721, 519] width 20 height 9
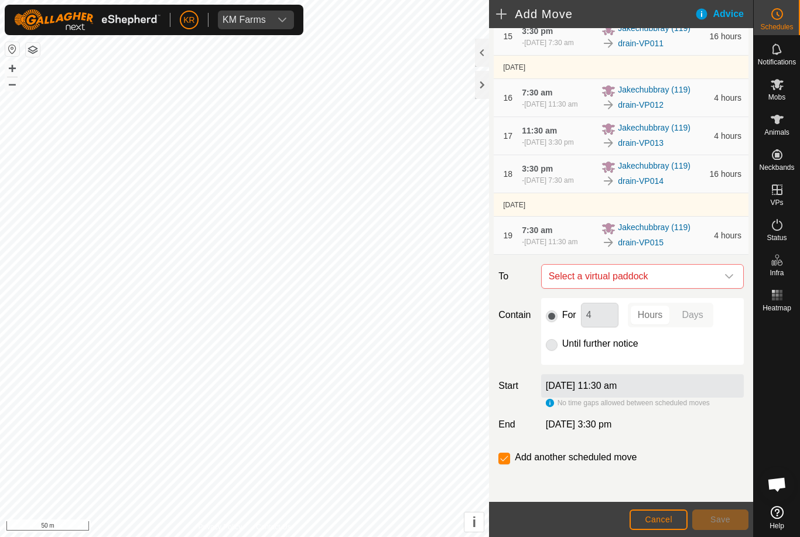
scroll to position [800, 0]
click at [732, 281] on icon "dropdown trigger" at bounding box center [729, 276] width 9 height 9
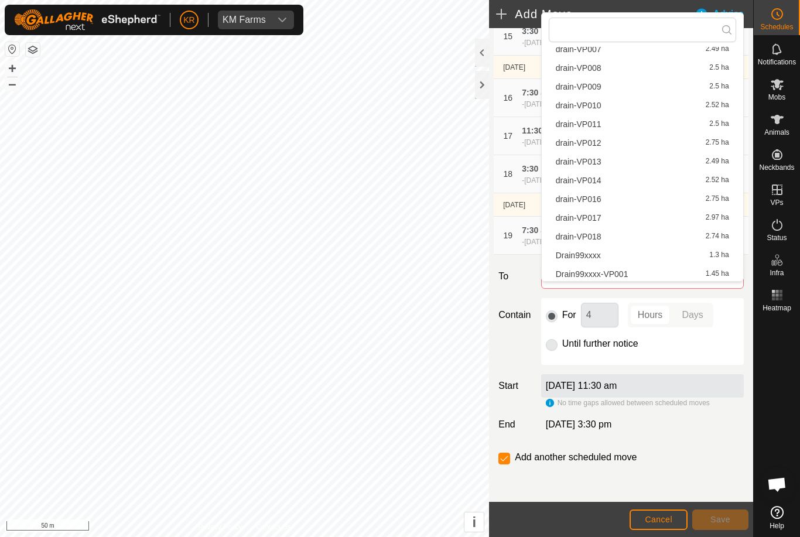
scroll to position [167, 0]
click at [598, 197] on span "drain-VP016" at bounding box center [579, 197] width 46 height 8
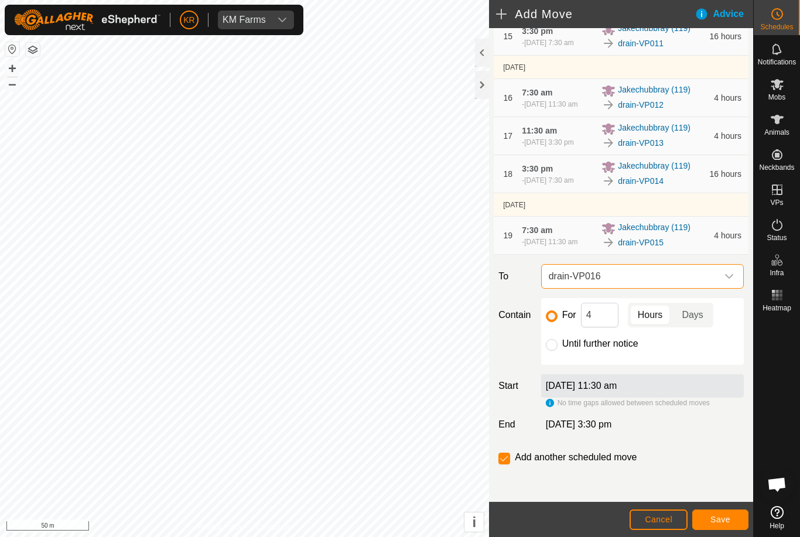
click at [717, 515] on span "Save" at bounding box center [721, 519] width 20 height 9
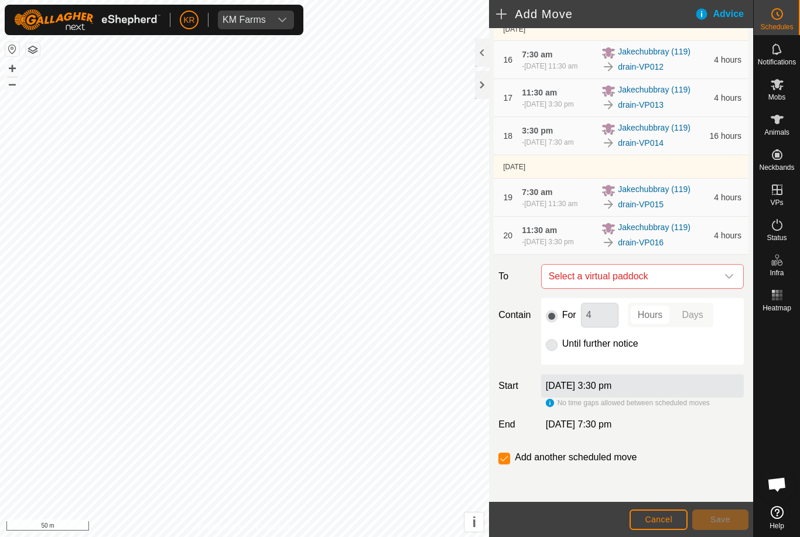
click at [728, 281] on icon "dropdown trigger" at bounding box center [729, 276] width 9 height 9
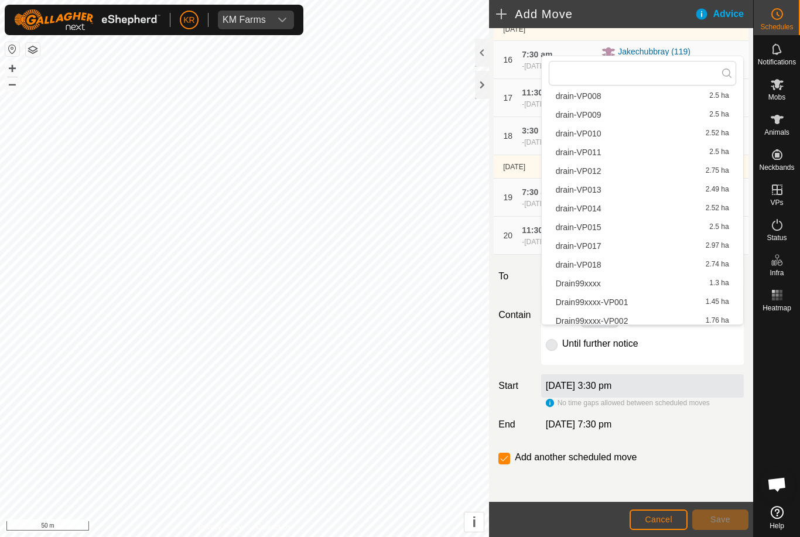
scroll to position [195, 0]
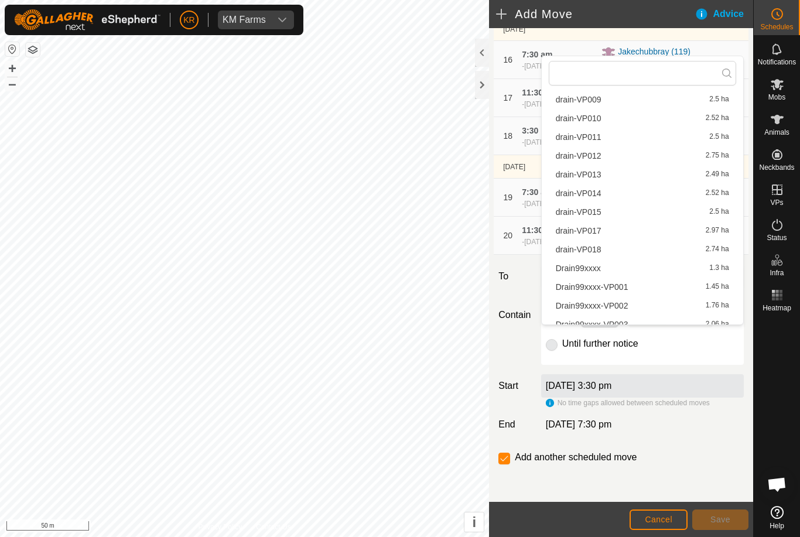
click at [595, 233] on span "drain-VP017" at bounding box center [579, 231] width 46 height 8
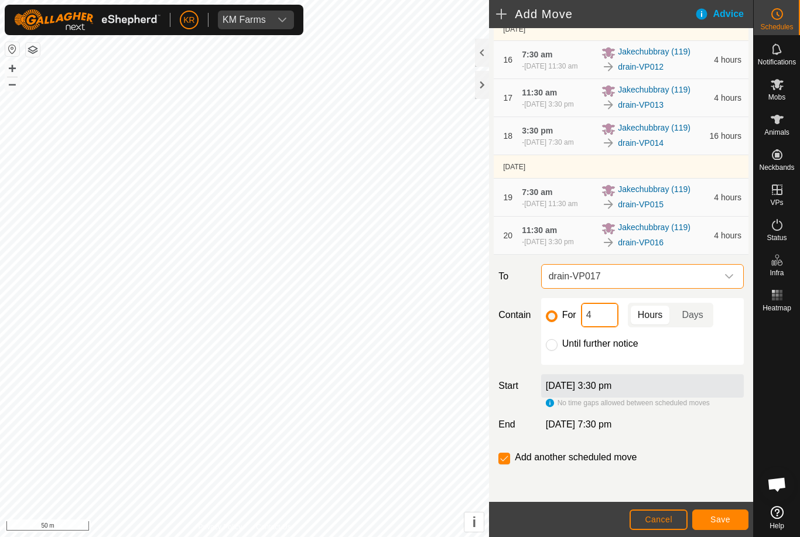
click at [600, 328] on input "4" at bounding box center [599, 315] width 37 height 25
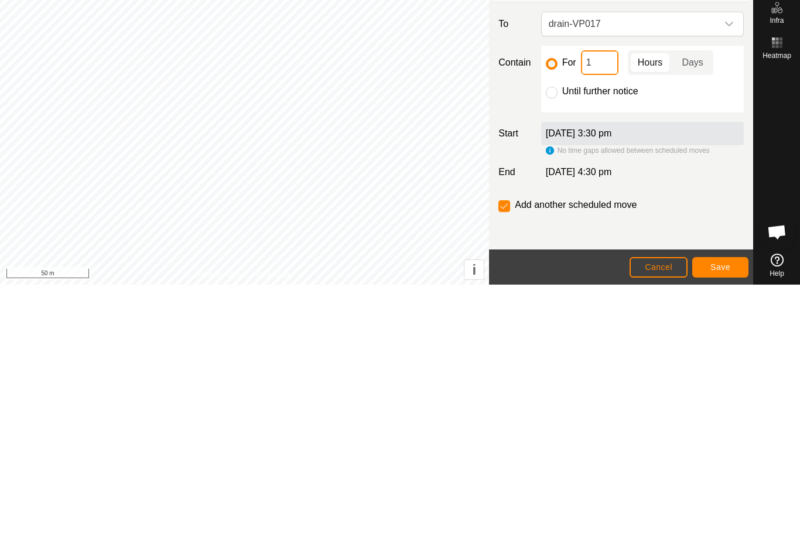
type input "16"
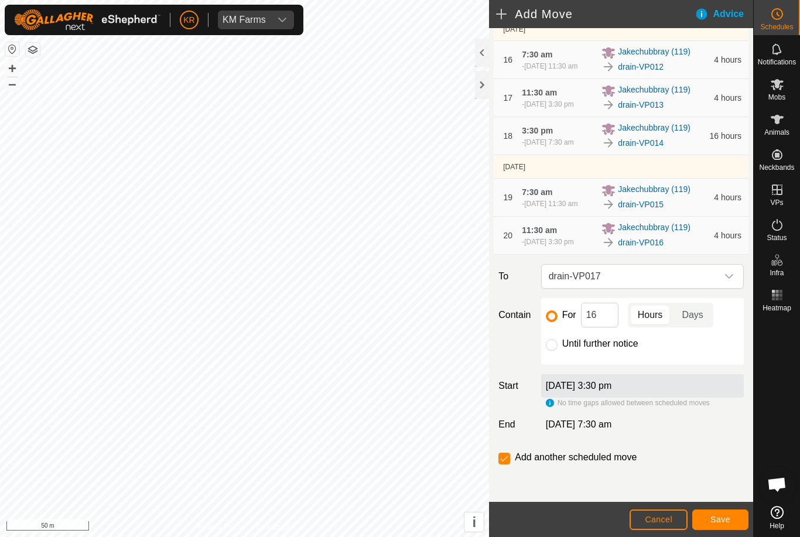
click at [728, 516] on span "Save" at bounding box center [721, 519] width 20 height 9
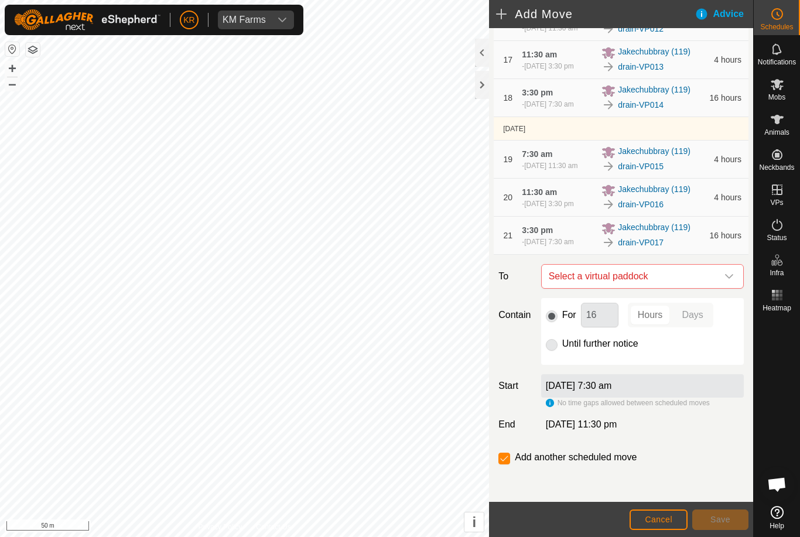
click at [723, 288] on div "dropdown trigger" at bounding box center [729, 276] width 23 height 23
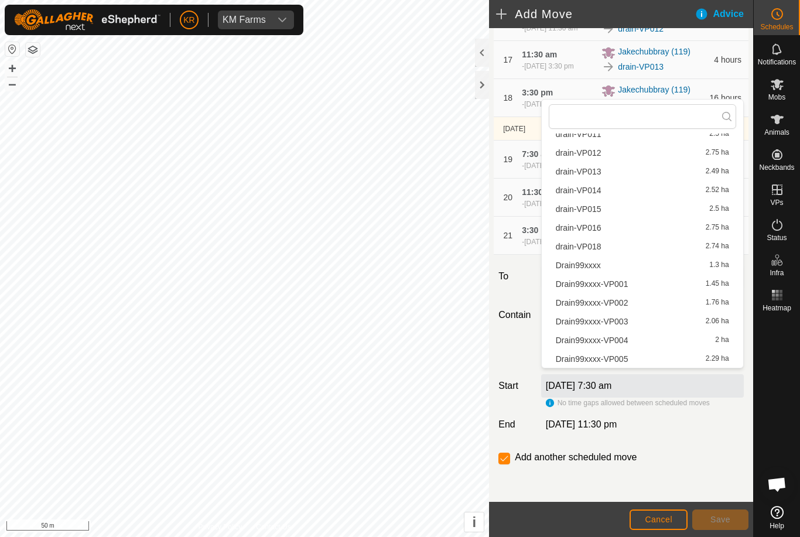
scroll to position [241, 0]
click at [592, 247] on span "drain-VP018" at bounding box center [579, 247] width 46 height 8
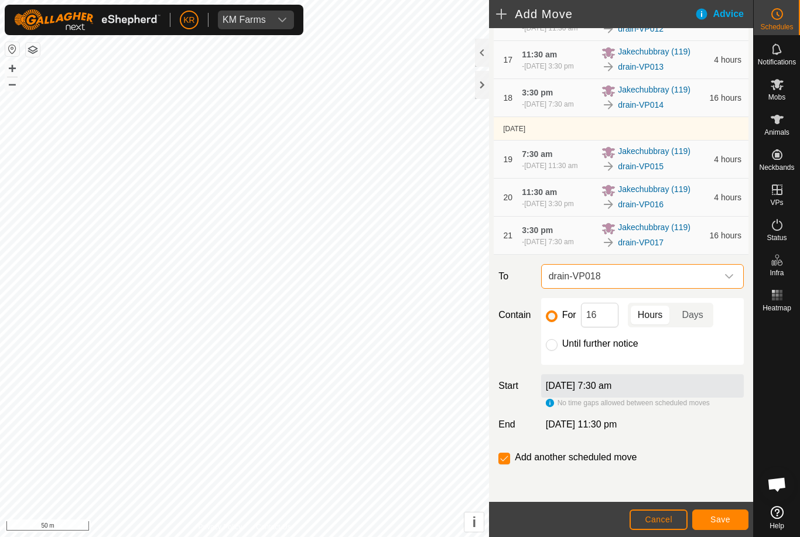
click at [554, 351] on input "Until further notice" at bounding box center [552, 345] width 12 height 12
radio input "true"
checkbox input "false"
click at [728, 519] on span "Save" at bounding box center [721, 519] width 20 height 9
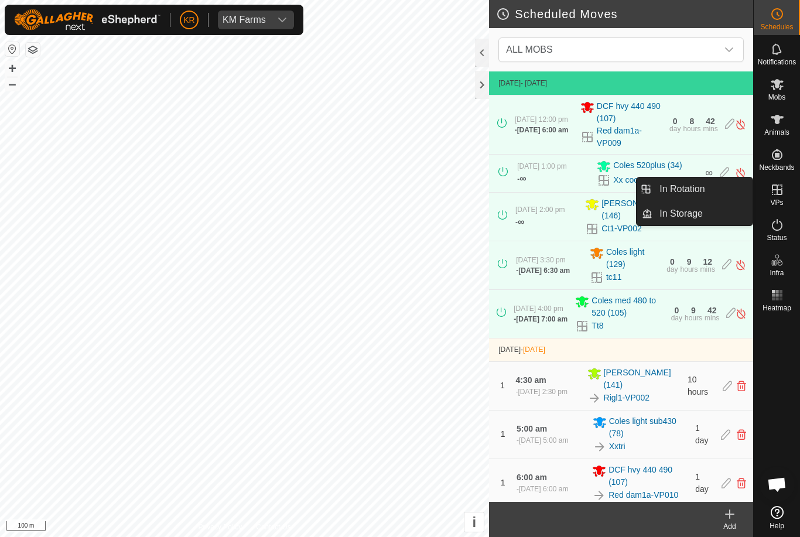
click at [697, 193] on span "In Rotation" at bounding box center [682, 189] width 45 height 14
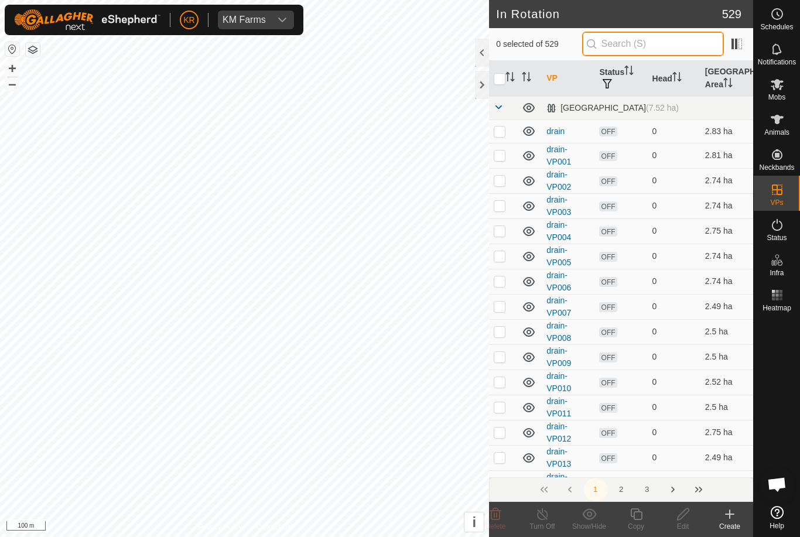
click at [645, 46] on input "text" at bounding box center [653, 44] width 142 height 25
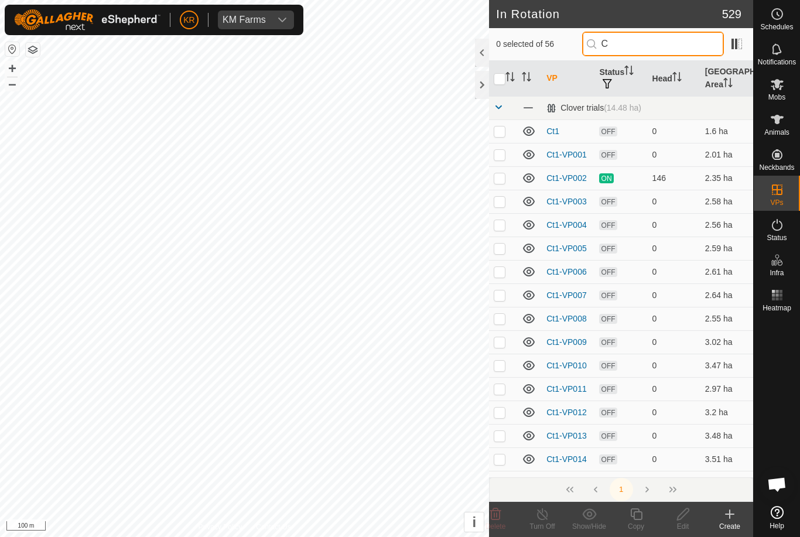
type input "C"
click at [504, 238] on td at bounding box center [503, 248] width 28 height 23
click at [504, 250] on p-checkbox at bounding box center [500, 248] width 12 height 9
checkbox input "false"
click at [671, 46] on input "C" at bounding box center [653, 44] width 142 height 25
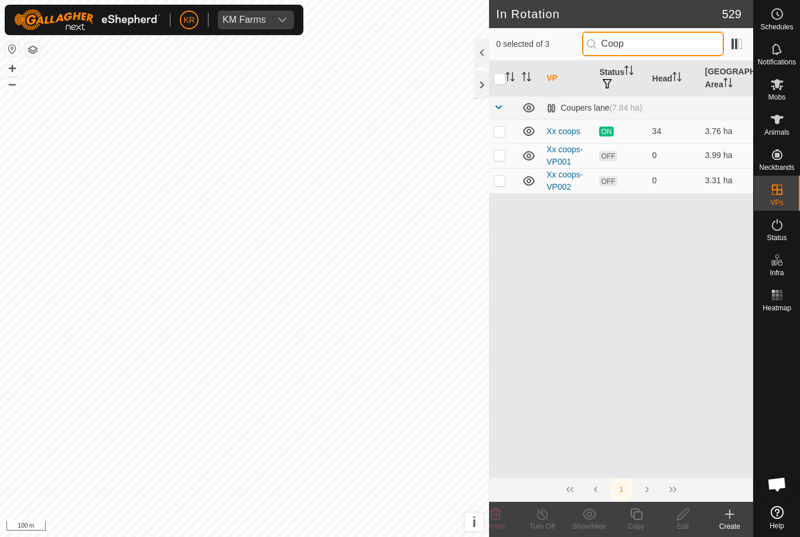
type input "Coop"
click at [503, 154] on p-checkbox at bounding box center [500, 155] width 12 height 9
checkbox input "true"
click at [691, 519] on edit-svg-icon at bounding box center [683, 514] width 47 height 14
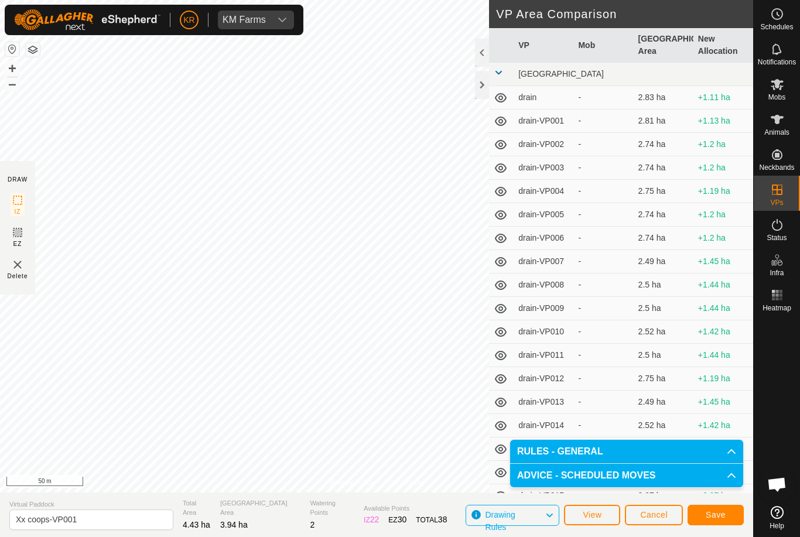
click at [789, 521] on link "Help" at bounding box center [777, 518] width 46 height 33
click at [722, 514] on span "Save" at bounding box center [716, 514] width 20 height 9
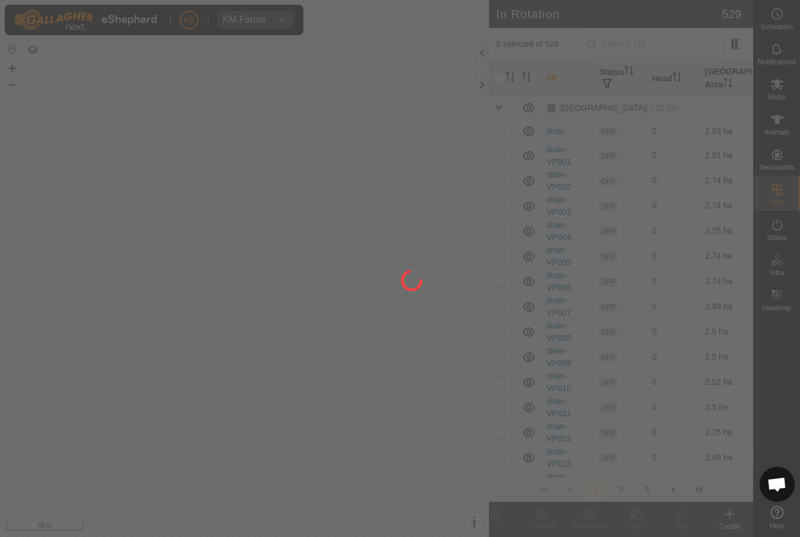
click at [29, 306] on div at bounding box center [400, 268] width 800 height 537
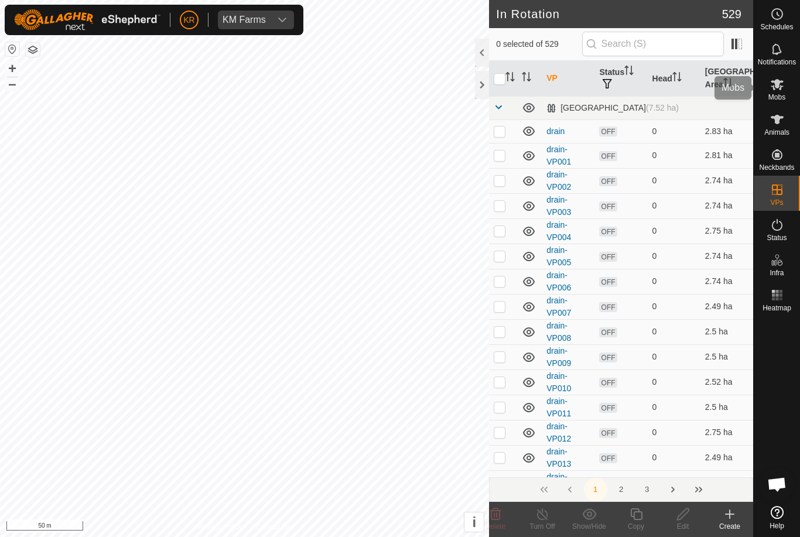
click at [783, 94] on span "Mobs" at bounding box center [777, 97] width 17 height 7
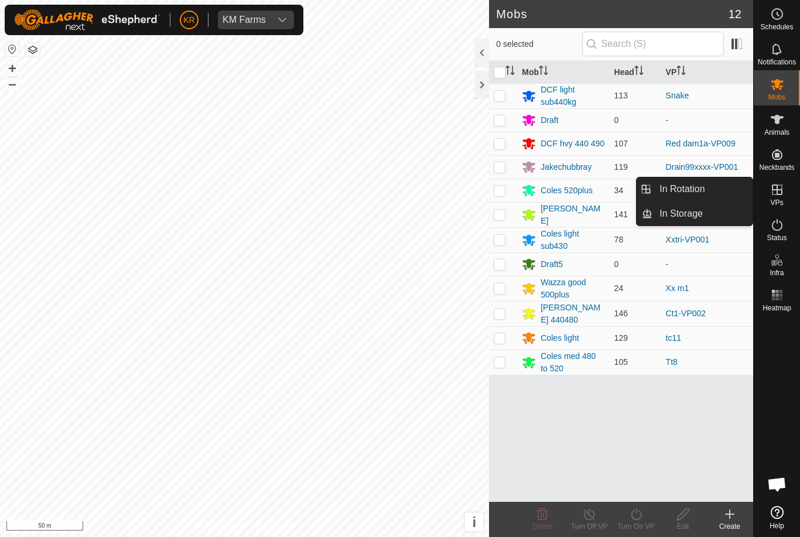
click at [718, 193] on link "In Rotation" at bounding box center [703, 189] width 100 height 23
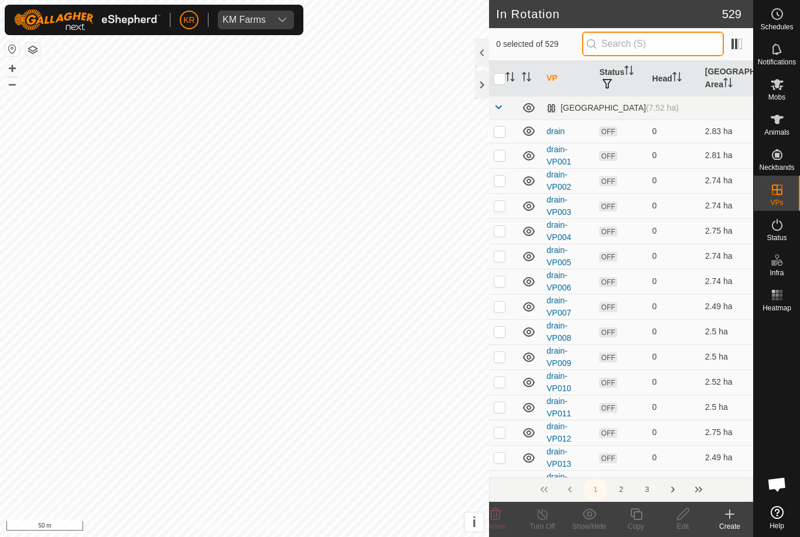
click at [666, 50] on input "text" at bounding box center [653, 44] width 142 height 25
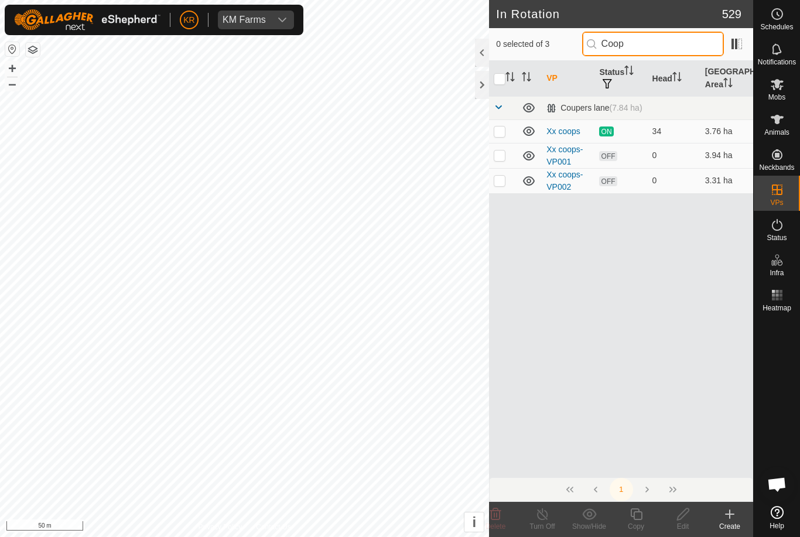
type input "Coop"
click at [503, 180] on p-checkbox at bounding box center [500, 180] width 12 height 9
checkbox input "true"
click at [681, 519] on icon at bounding box center [683, 515] width 12 height 12
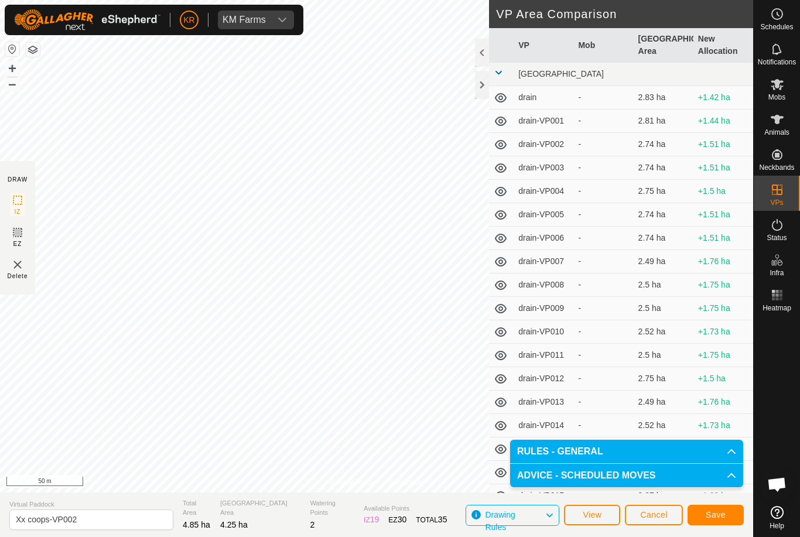
click at [726, 519] on button "Save" at bounding box center [716, 515] width 56 height 21
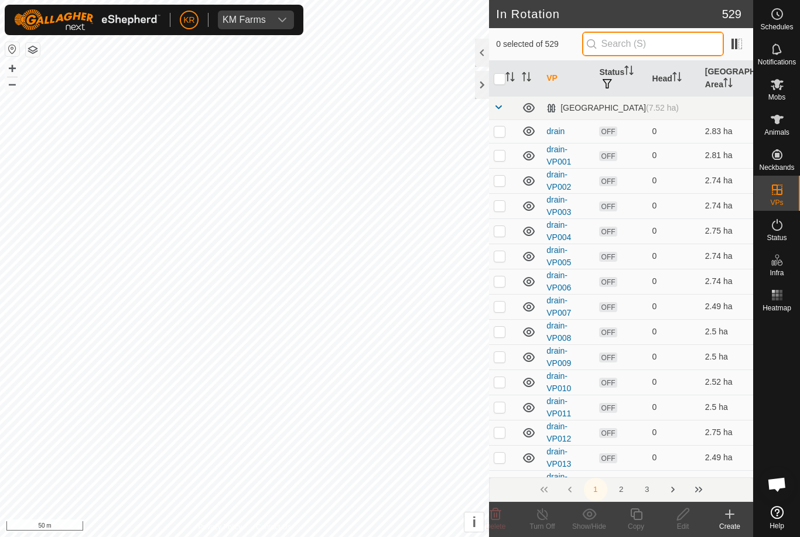
click at [685, 43] on input "text" at bounding box center [653, 44] width 142 height 25
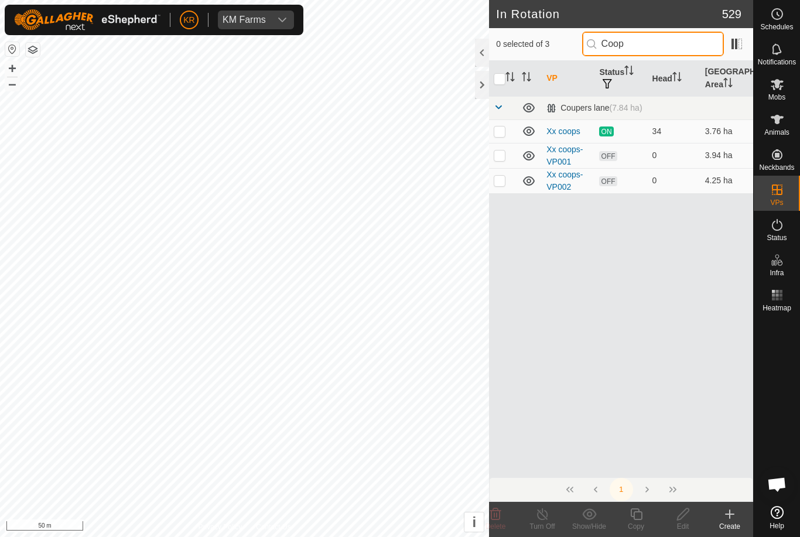
type input "Coop"
click at [503, 182] on p-checkbox at bounding box center [500, 180] width 12 height 9
checkbox input "true"
click at [640, 514] on icon at bounding box center [636, 514] width 15 height 14
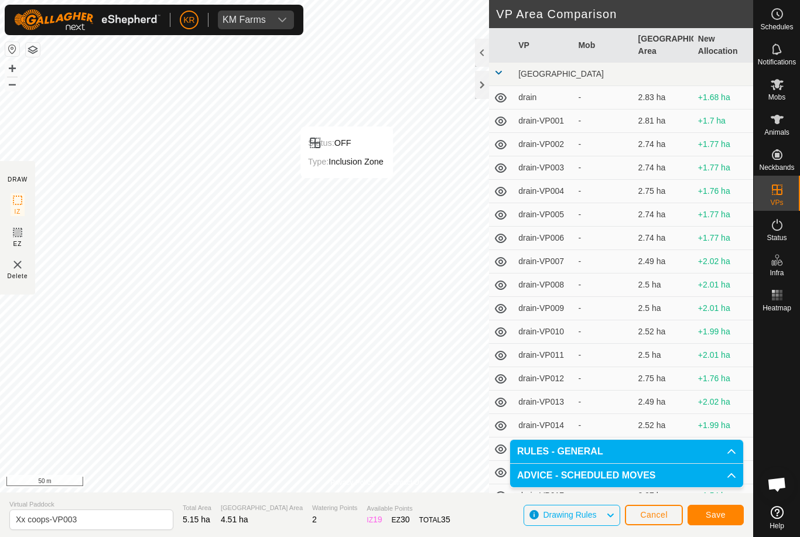
click at [720, 512] on span "Save" at bounding box center [716, 514] width 20 height 9
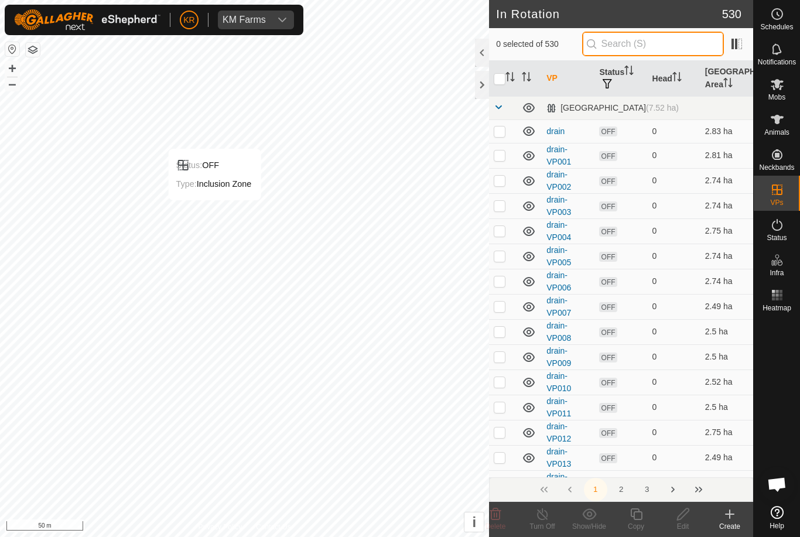
click at [666, 45] on input "text" at bounding box center [653, 44] width 142 height 25
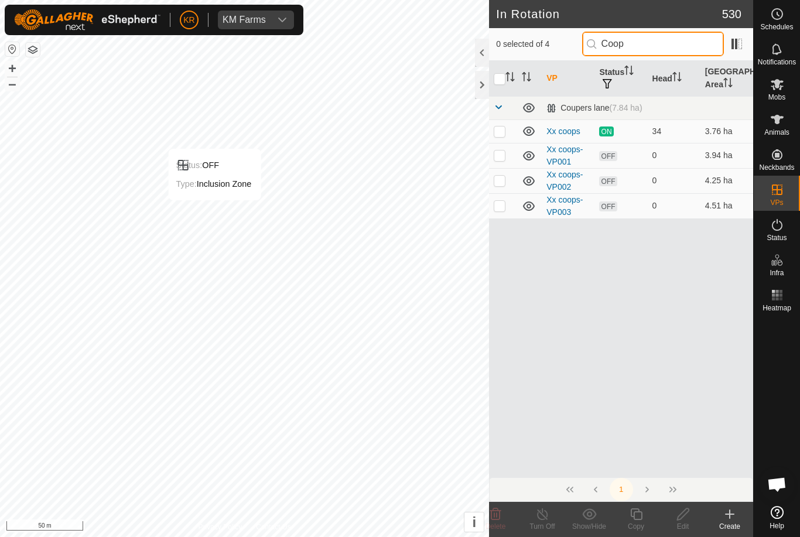
type input "Coop"
click at [503, 206] on p-checkbox at bounding box center [500, 205] width 12 height 9
checkbox input "true"
click at [638, 515] on icon at bounding box center [636, 514] width 15 height 14
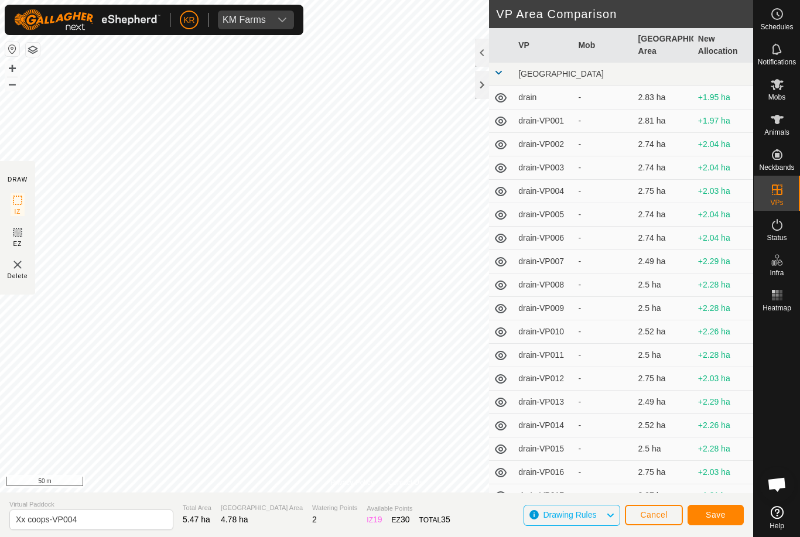
click at [720, 506] on button "Save" at bounding box center [716, 515] width 56 height 21
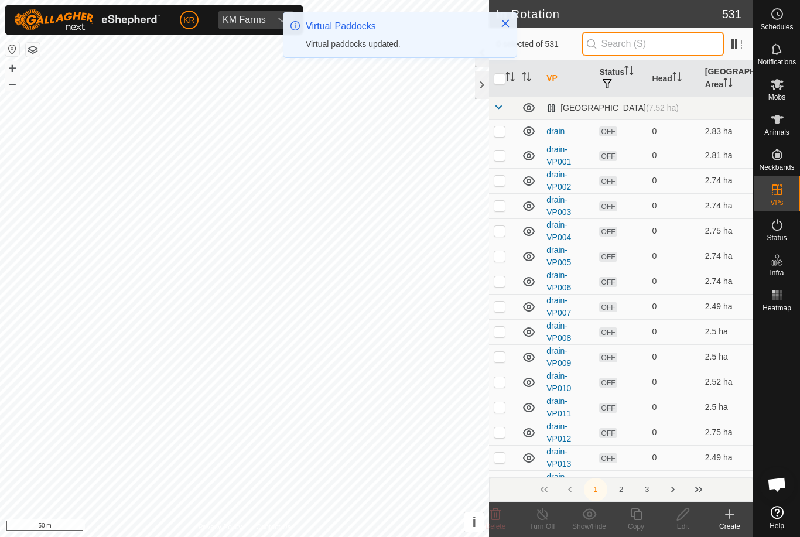
click at [689, 46] on input "text" at bounding box center [653, 44] width 142 height 25
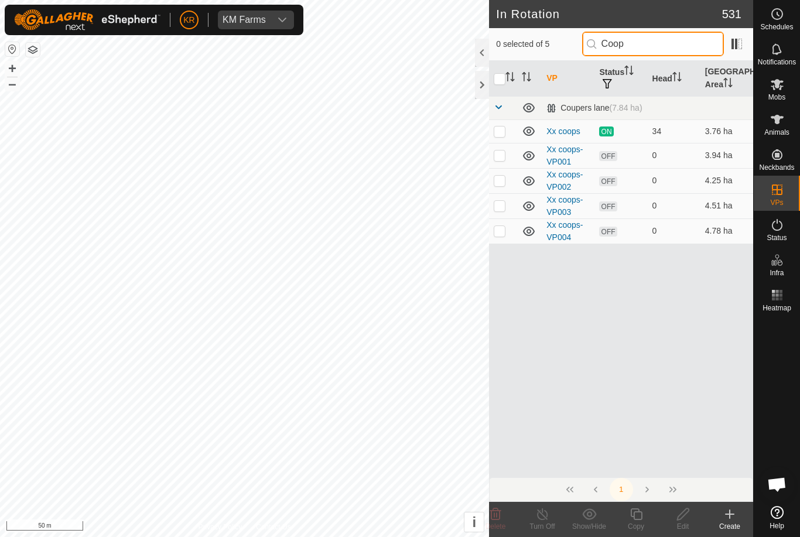
type input "Coop"
click at [500, 229] on p-checkbox at bounding box center [500, 230] width 12 height 9
checkbox input "true"
click at [640, 520] on icon at bounding box center [636, 515] width 12 height 12
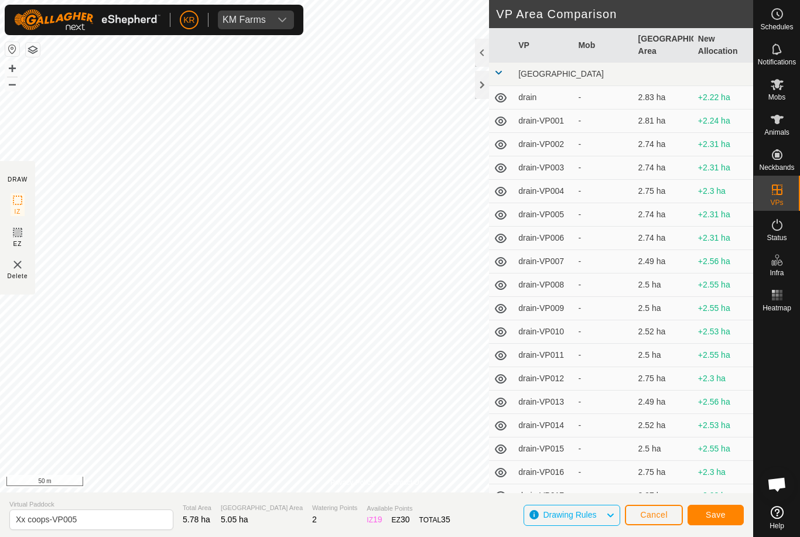
click at [714, 514] on span "Save" at bounding box center [716, 514] width 20 height 9
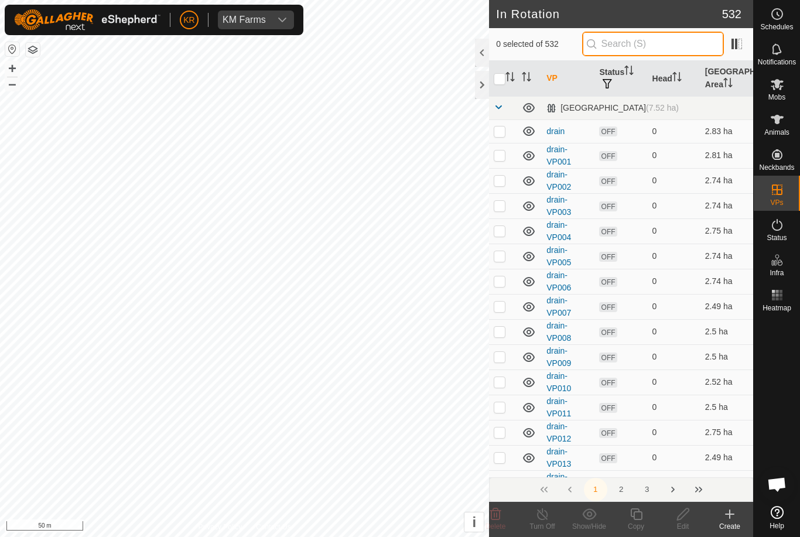
click at [678, 42] on input "text" at bounding box center [653, 44] width 142 height 25
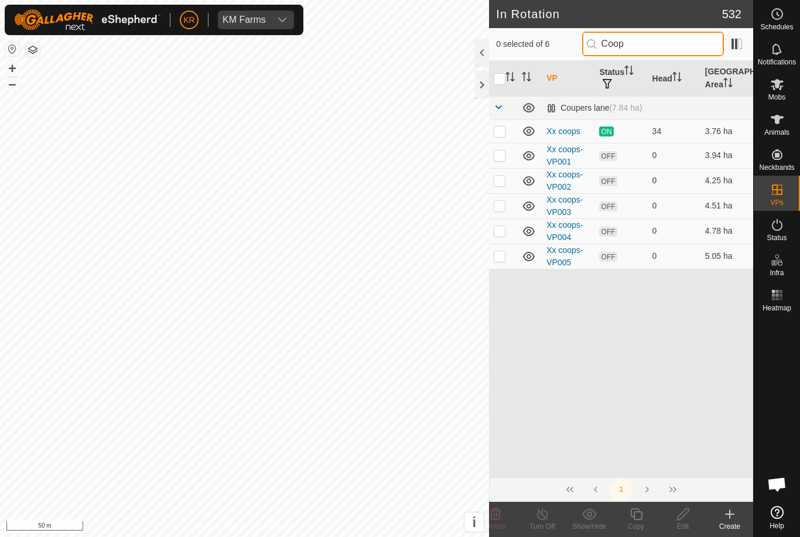
type input "Coop"
click at [502, 257] on p-checkbox at bounding box center [500, 255] width 12 height 9
checkbox input "true"
click at [645, 518] on copy-svg-icon at bounding box center [636, 514] width 47 height 14
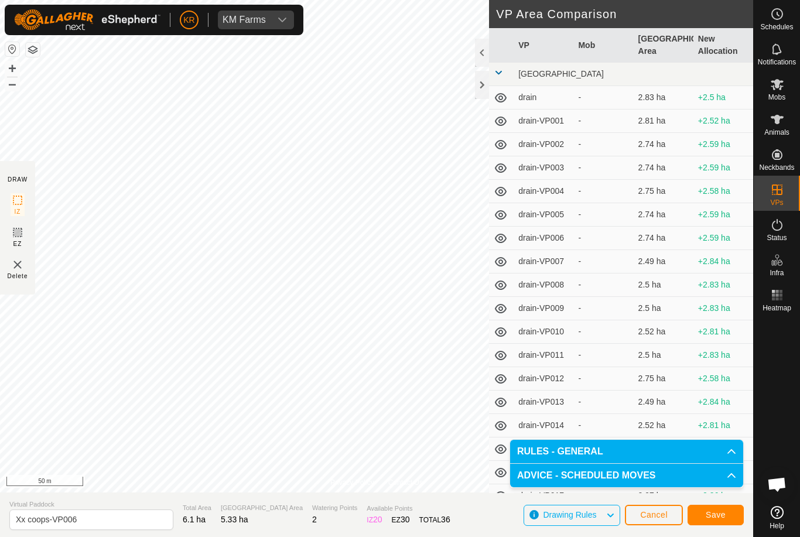
click at [716, 514] on span "Save" at bounding box center [716, 514] width 20 height 9
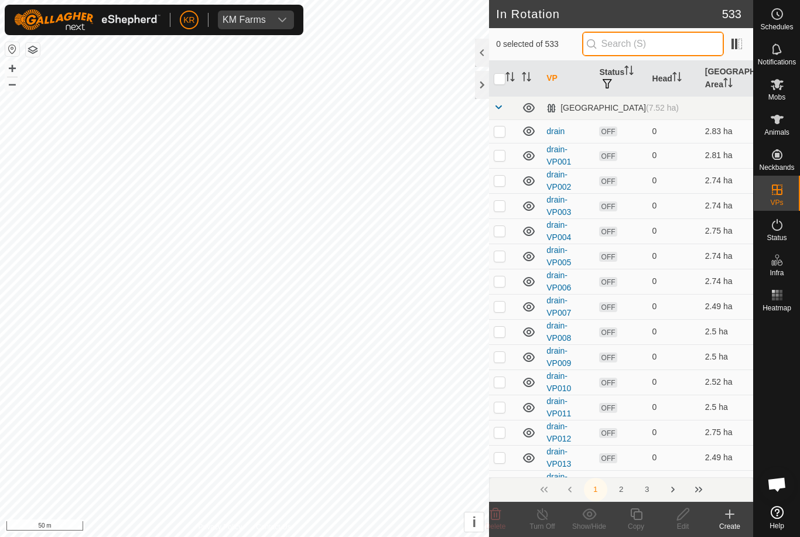
click at [671, 42] on input "text" at bounding box center [653, 44] width 142 height 25
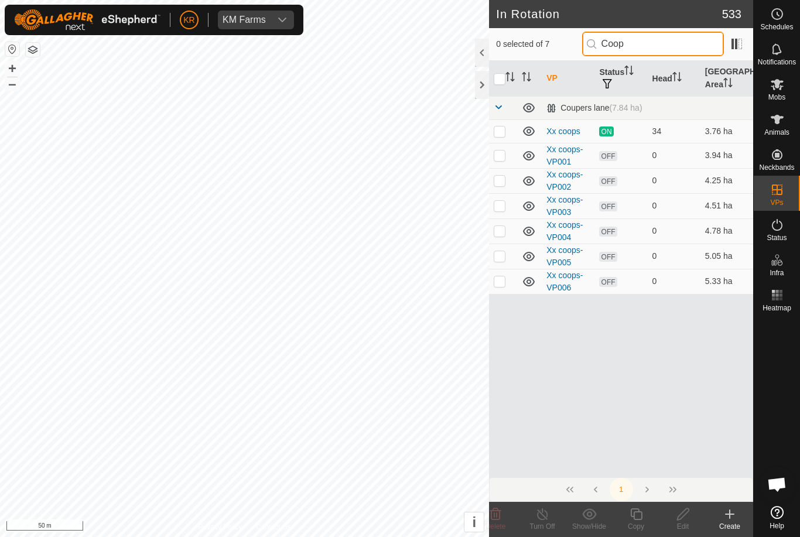
type input "Coop"
click at [503, 282] on p-checkbox at bounding box center [500, 281] width 12 height 9
checkbox input "true"
click at [643, 519] on icon at bounding box center [636, 514] width 15 height 14
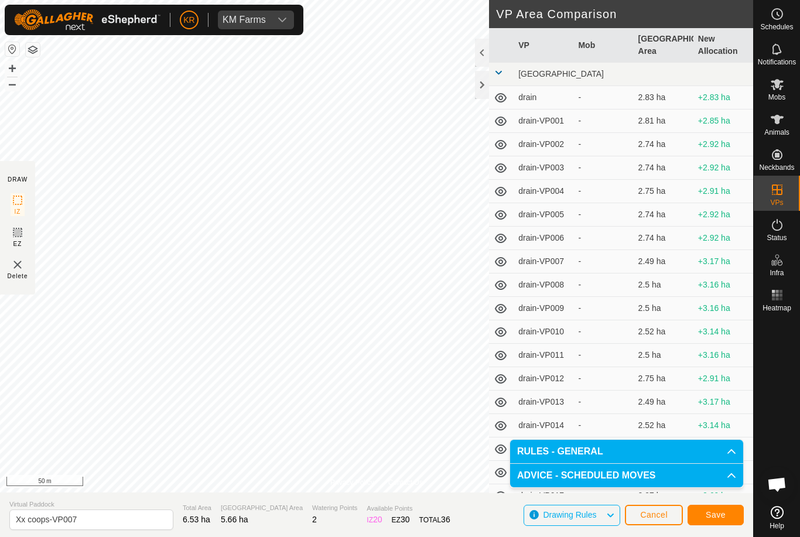
click at [714, 513] on span "Save" at bounding box center [716, 514] width 20 height 9
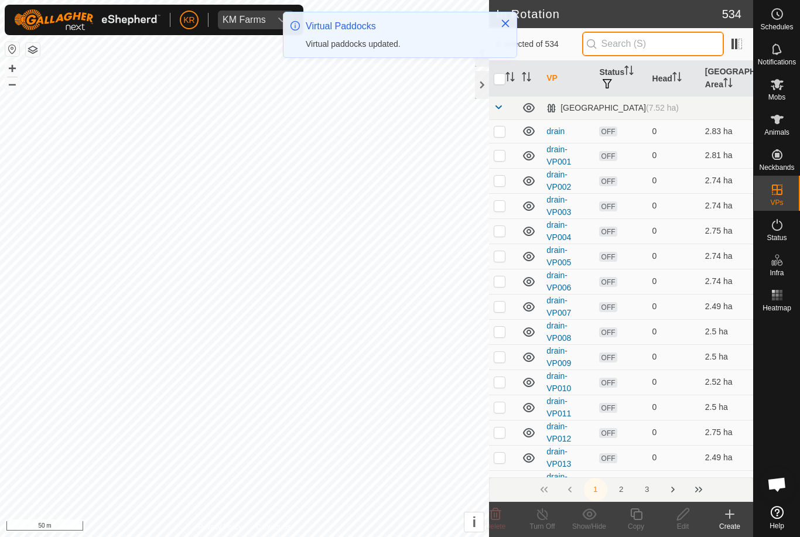
click at [674, 39] on input "text" at bounding box center [653, 44] width 142 height 25
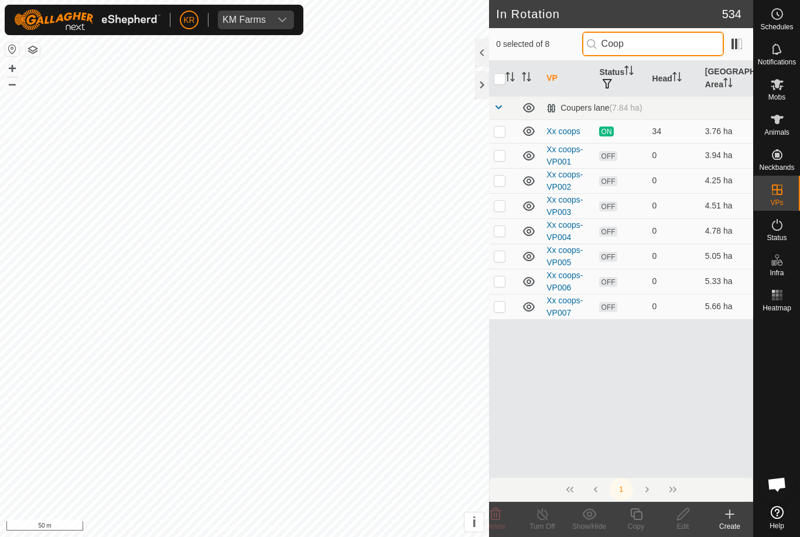
type input "Coop"
click at [501, 305] on p-checkbox at bounding box center [500, 306] width 12 height 9
checkbox input "true"
click at [643, 516] on icon at bounding box center [636, 514] width 15 height 14
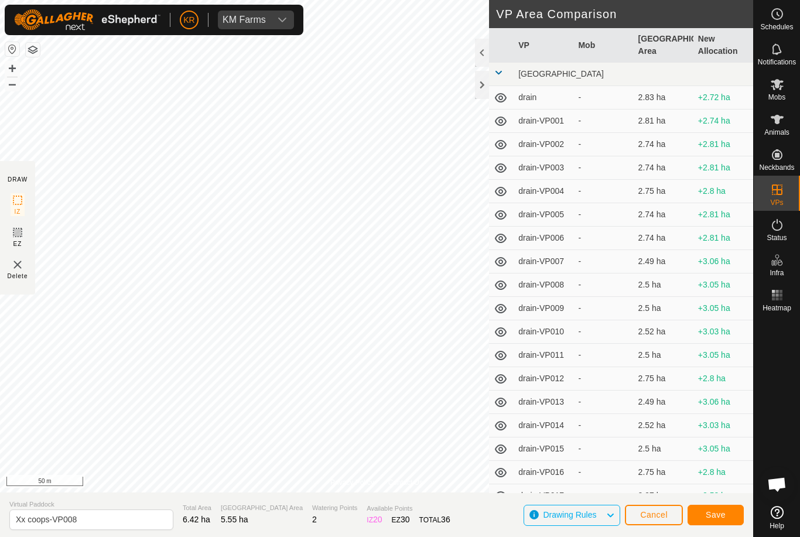
click at [711, 516] on span "Save" at bounding box center [716, 514] width 20 height 9
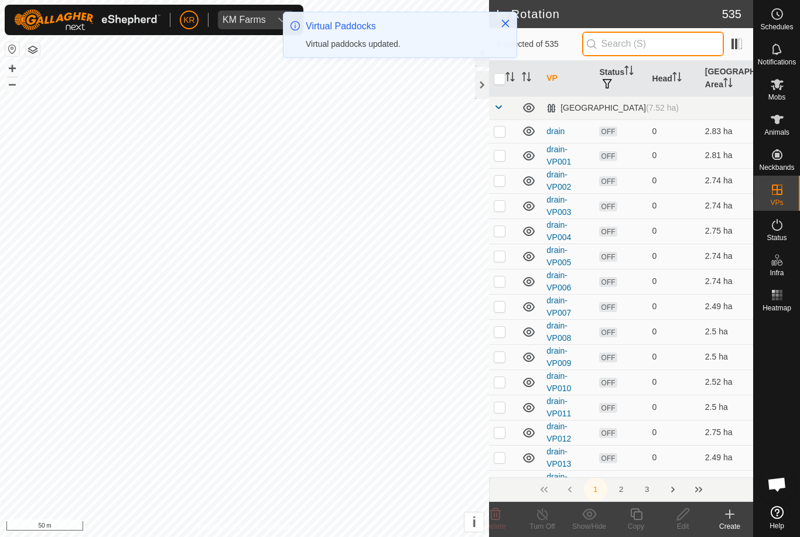
click at [679, 42] on input "text" at bounding box center [653, 44] width 142 height 25
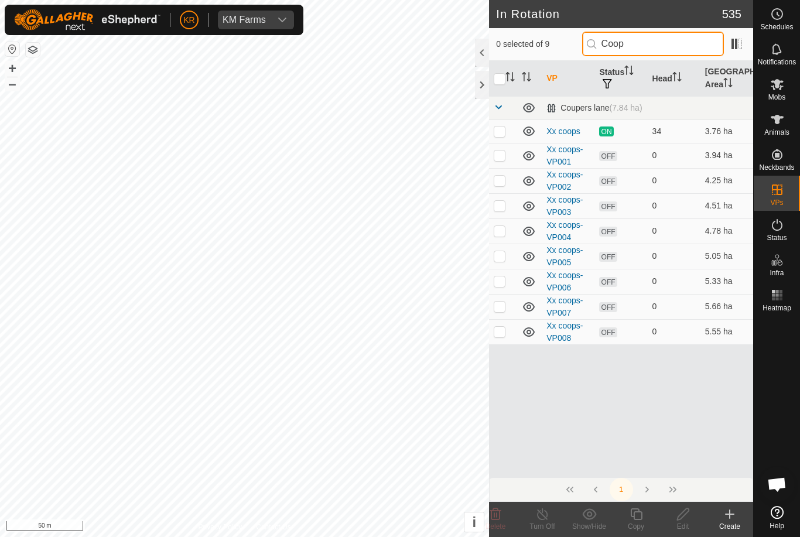
type input "Coop"
click at [502, 335] on p-checkbox at bounding box center [500, 331] width 12 height 9
checkbox input "true"
click at [642, 519] on icon at bounding box center [636, 515] width 12 height 12
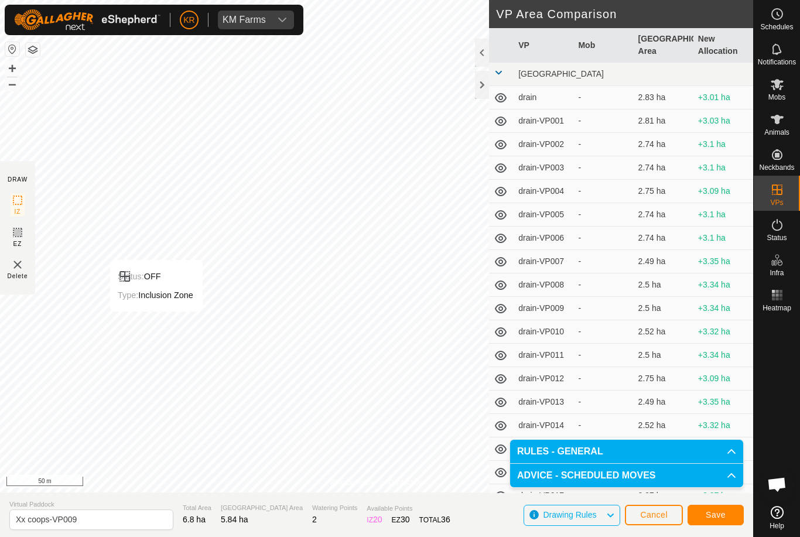
click at [714, 520] on button "Save" at bounding box center [716, 515] width 56 height 21
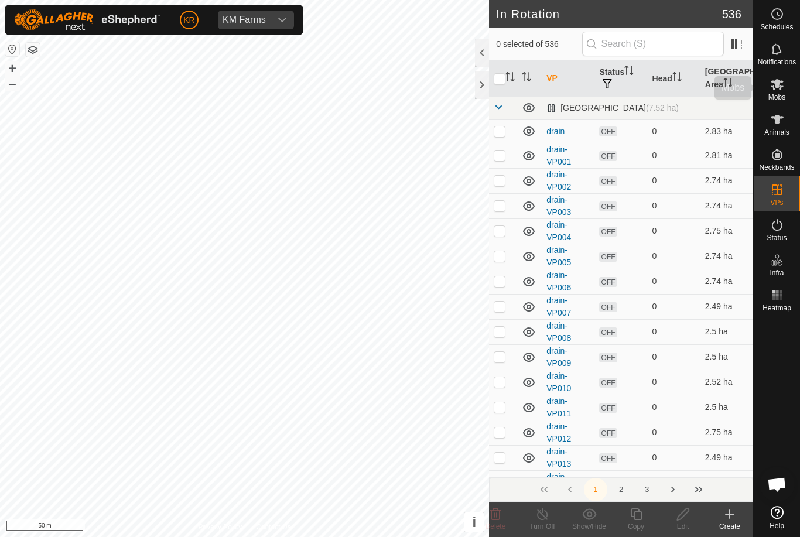
click at [782, 86] on icon at bounding box center [777, 84] width 14 height 14
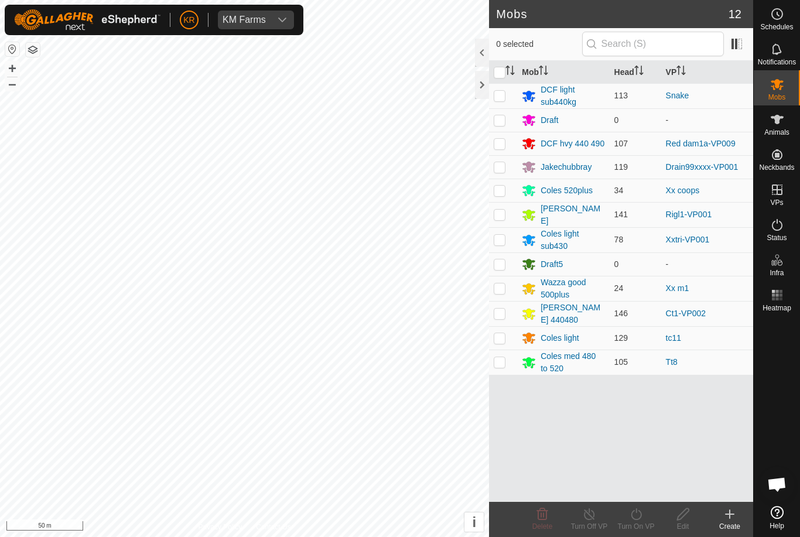
click at [502, 195] on p-checkbox at bounding box center [500, 190] width 12 height 9
checkbox input "true"
click at [637, 514] on icon at bounding box center [636, 514] width 15 height 14
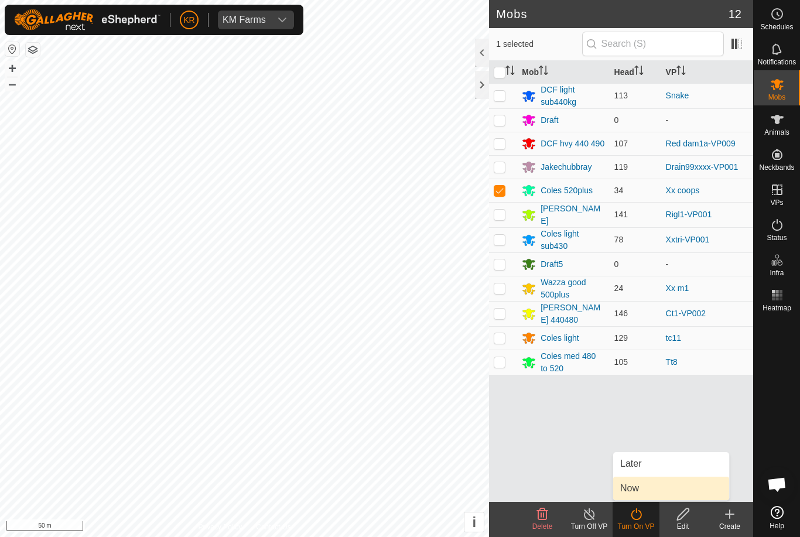
click at [645, 494] on link "Now" at bounding box center [671, 488] width 116 height 23
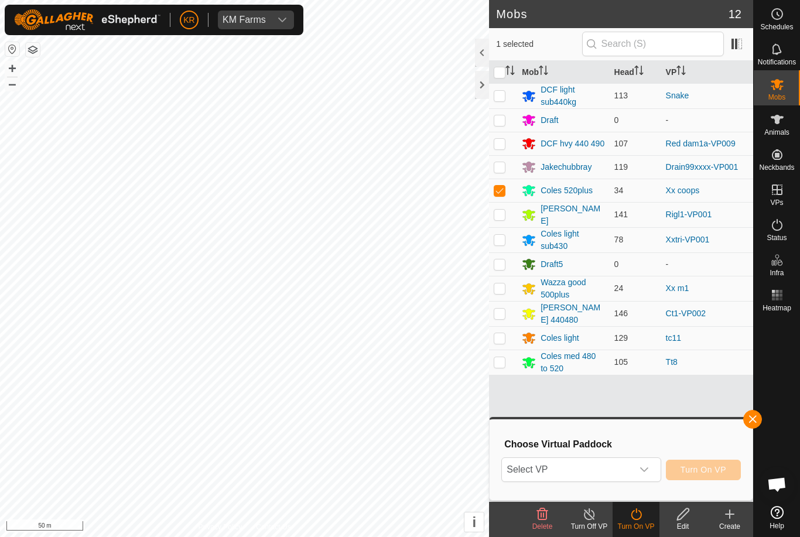
click at [630, 469] on span "Select VP" at bounding box center [567, 469] width 130 height 23
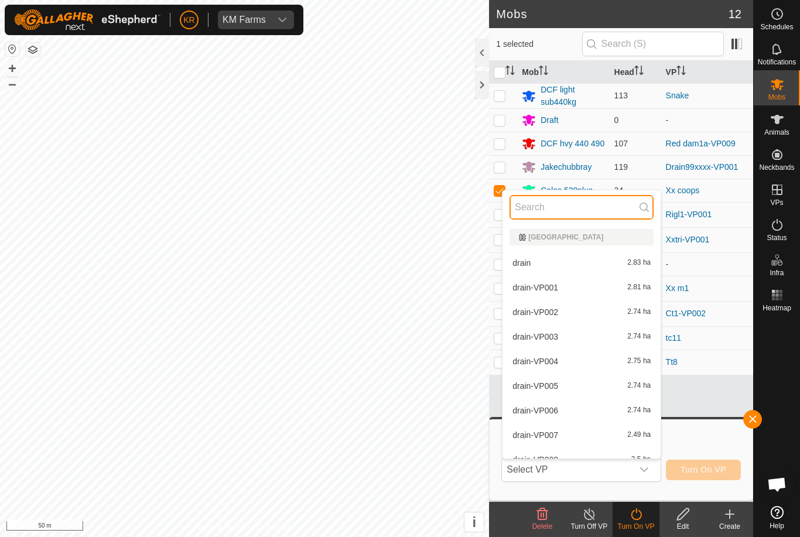
click at [578, 204] on input "text" at bounding box center [582, 207] width 144 height 25
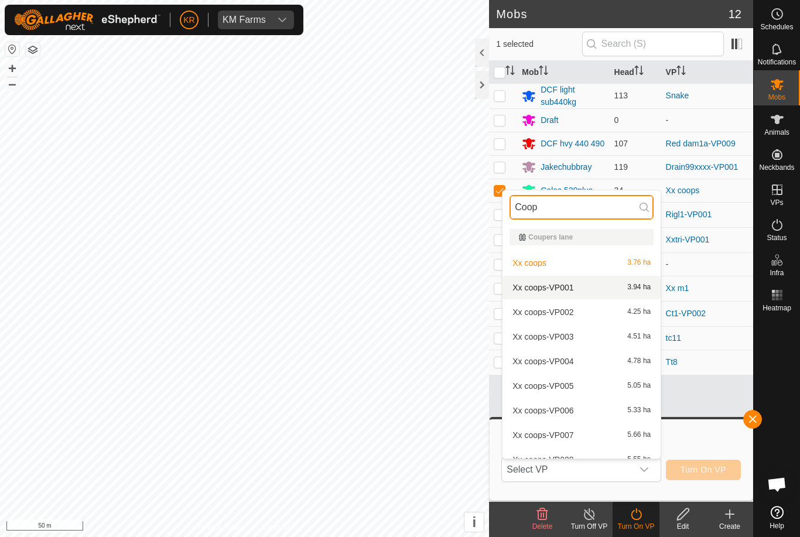
type input "Coop"
click at [561, 291] on span "Xx coops-VP001" at bounding box center [543, 288] width 61 height 8
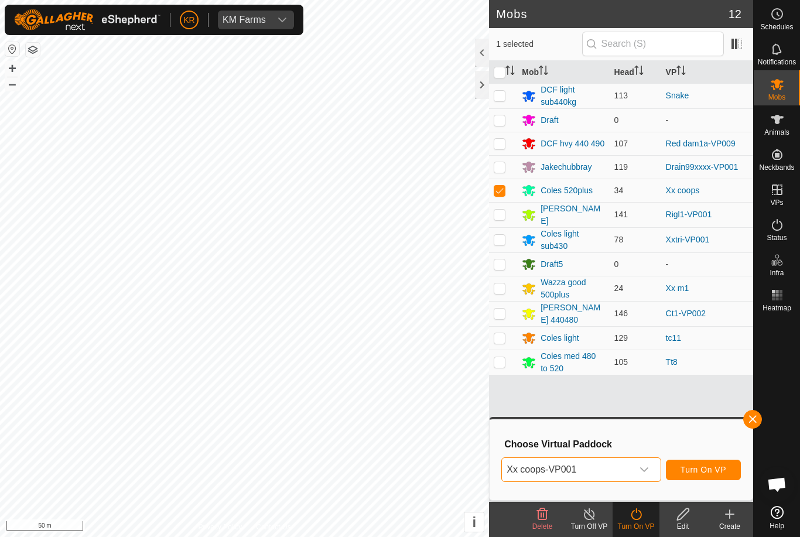
click at [717, 472] on span "Turn On VP" at bounding box center [704, 469] width 46 height 9
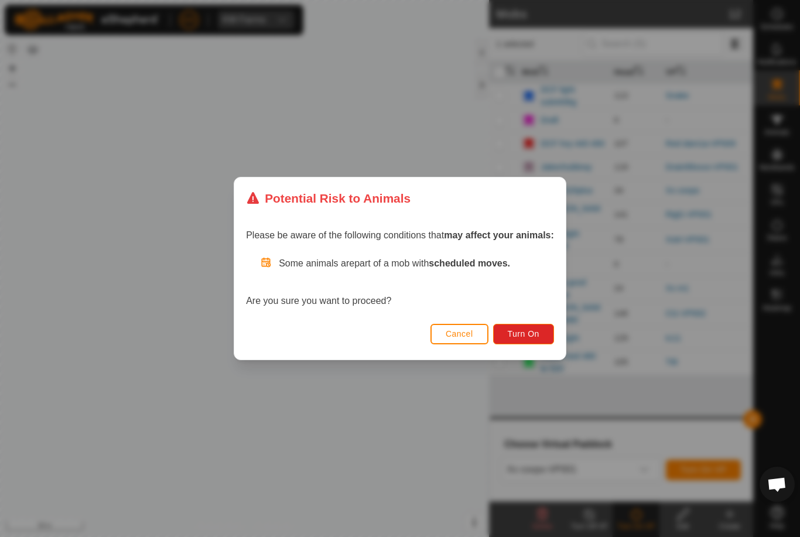
click at [538, 334] on span "Turn On" at bounding box center [524, 333] width 32 height 9
